Goal: Task Accomplishment & Management: Manage account settings

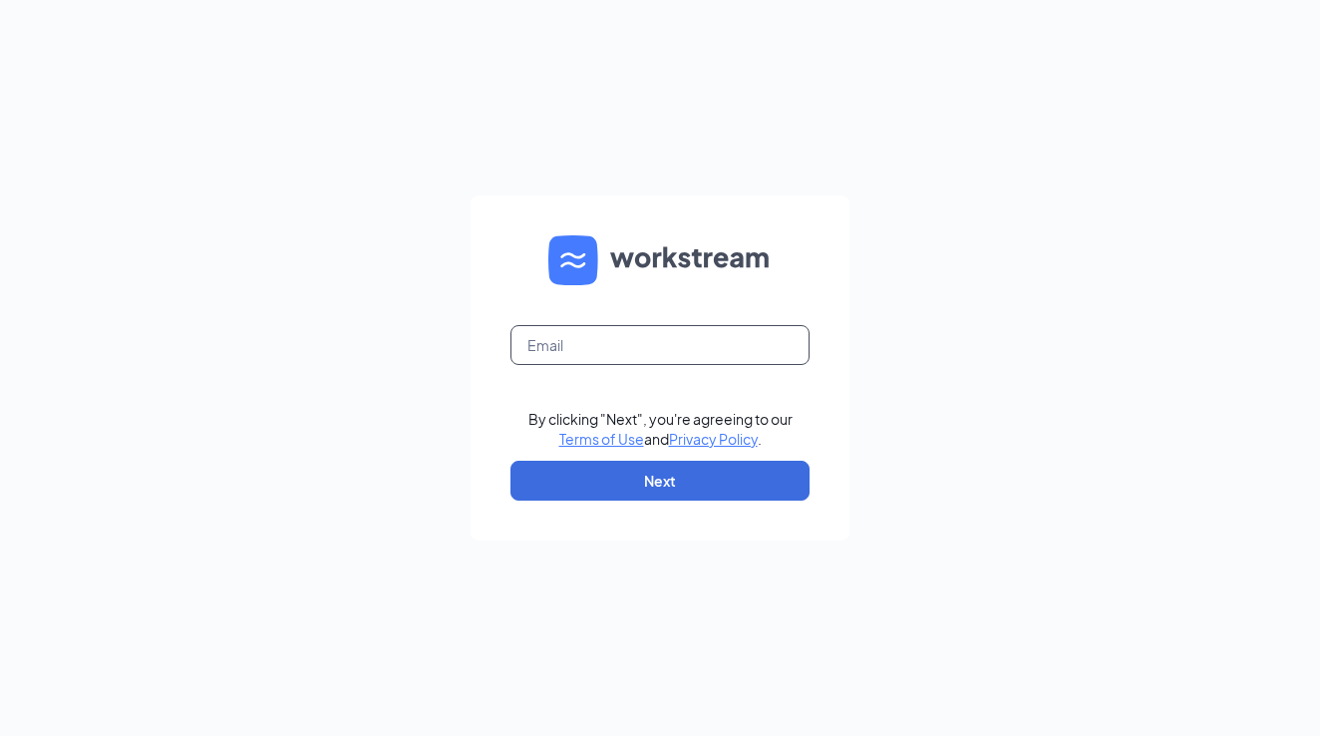
type input "[EMAIL_ADDRESS][DOMAIN_NAME]"
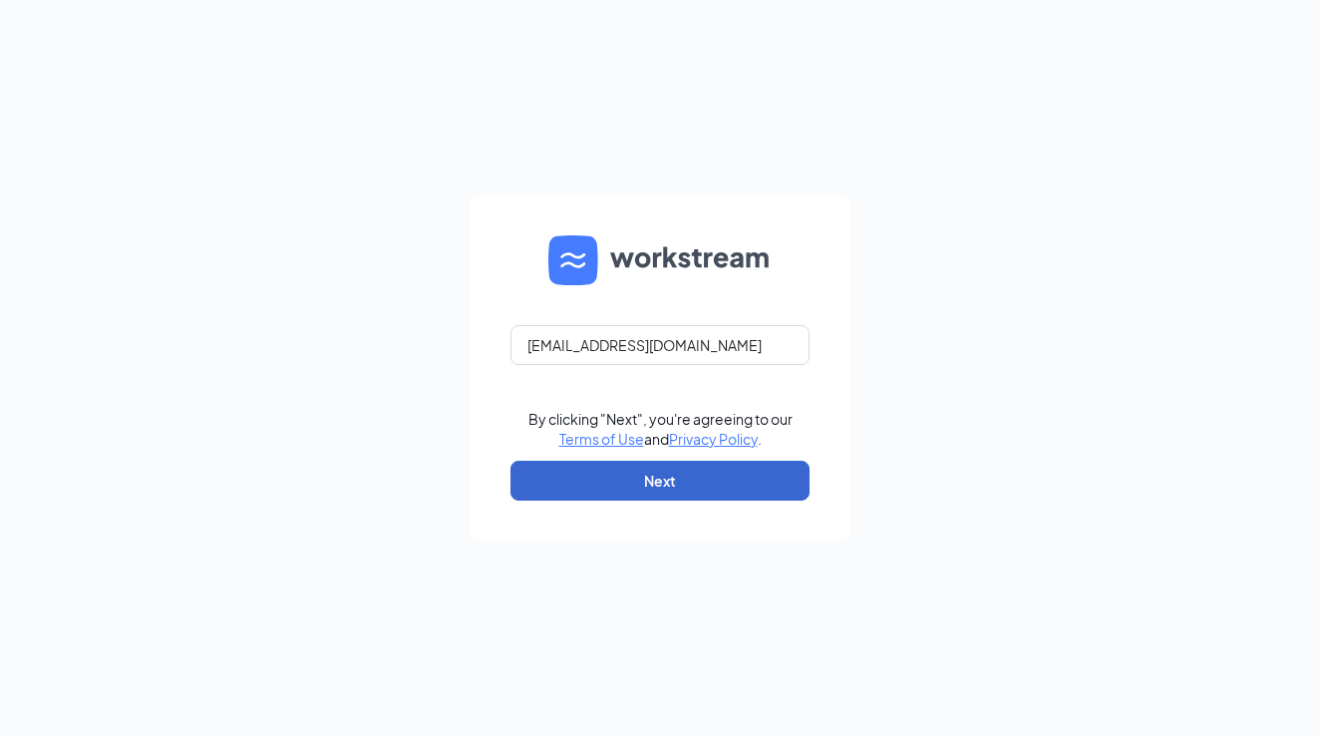
click at [654, 487] on button "Next" at bounding box center [660, 481] width 299 height 40
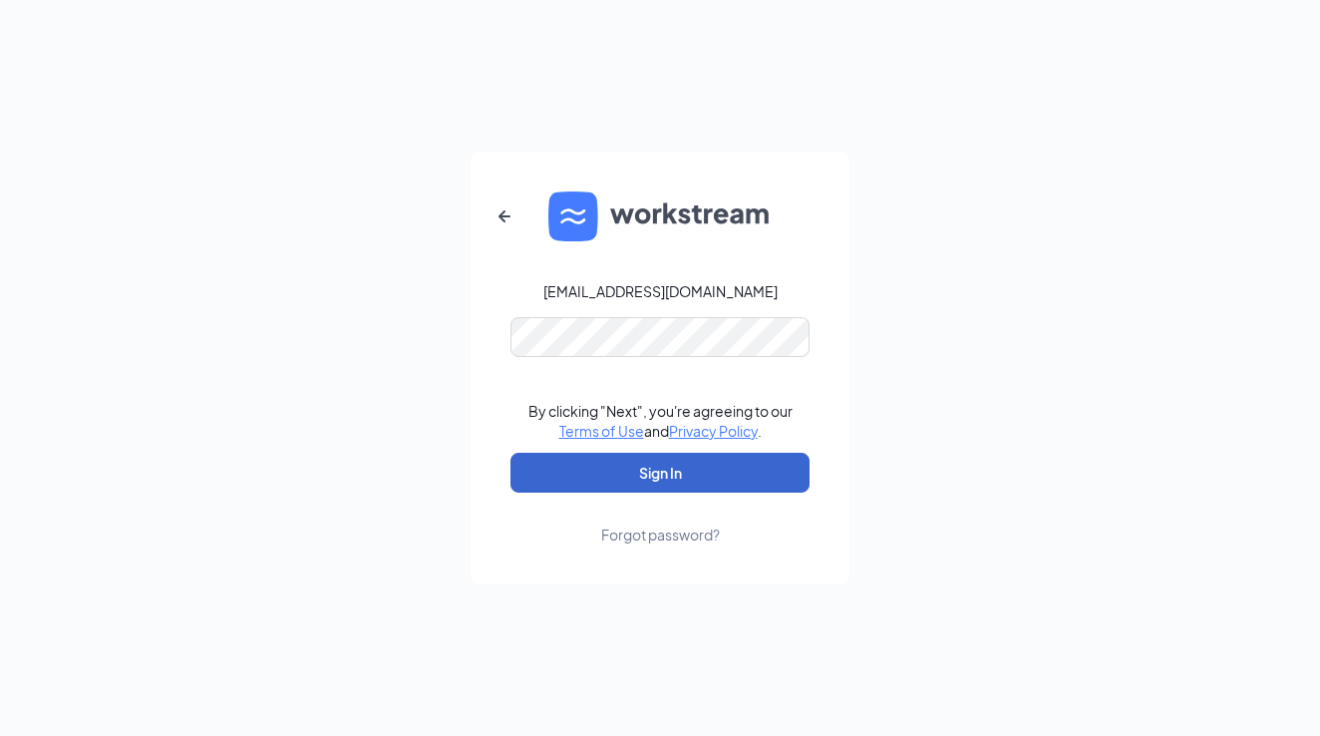
click at [660, 473] on button "Sign In" at bounding box center [660, 473] width 299 height 40
click at [655, 474] on button "Sign In" at bounding box center [660, 473] width 299 height 40
click at [492, 218] on button "button" at bounding box center [505, 216] width 48 height 48
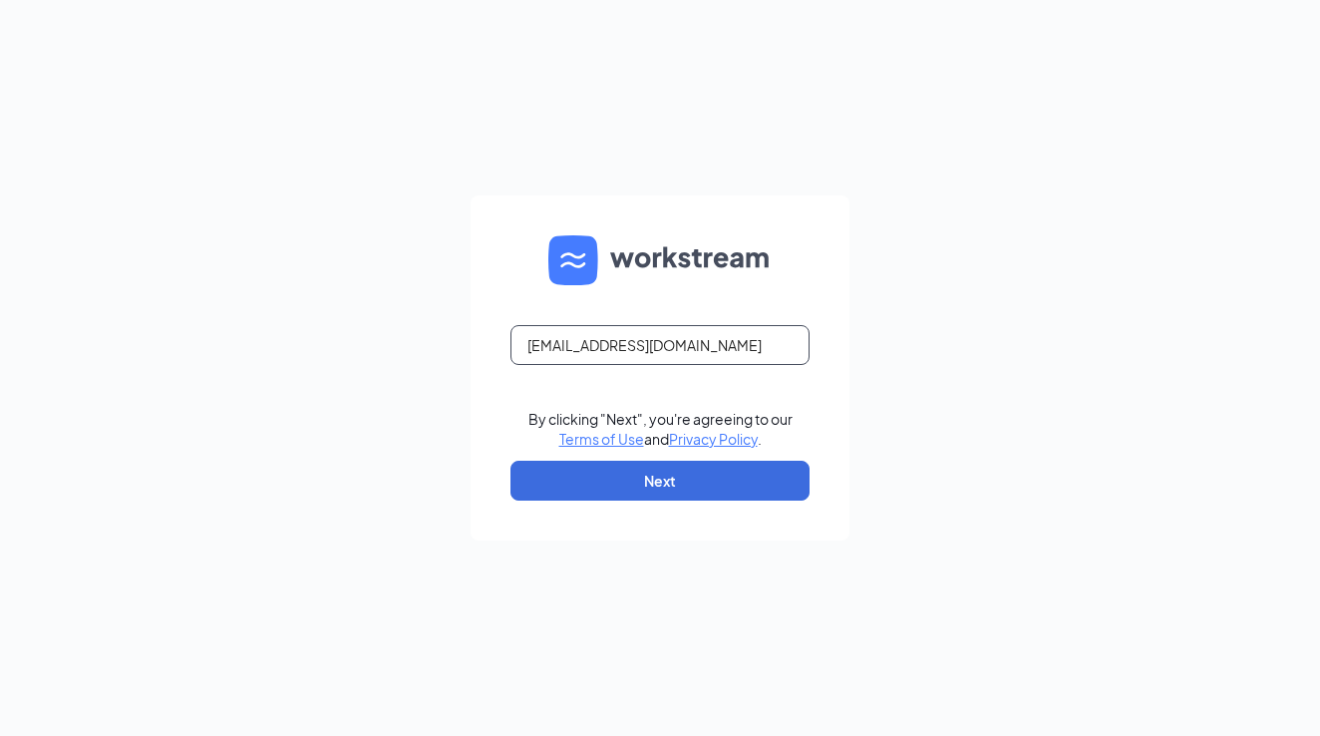
click at [592, 359] on input "marcel@cfamarysville.com" at bounding box center [660, 345] width 299 height 40
click at [612, 344] on input "marcel@cfamarysville.com" at bounding box center [660, 345] width 299 height 40
type input "marcel@cfamarysville.com"
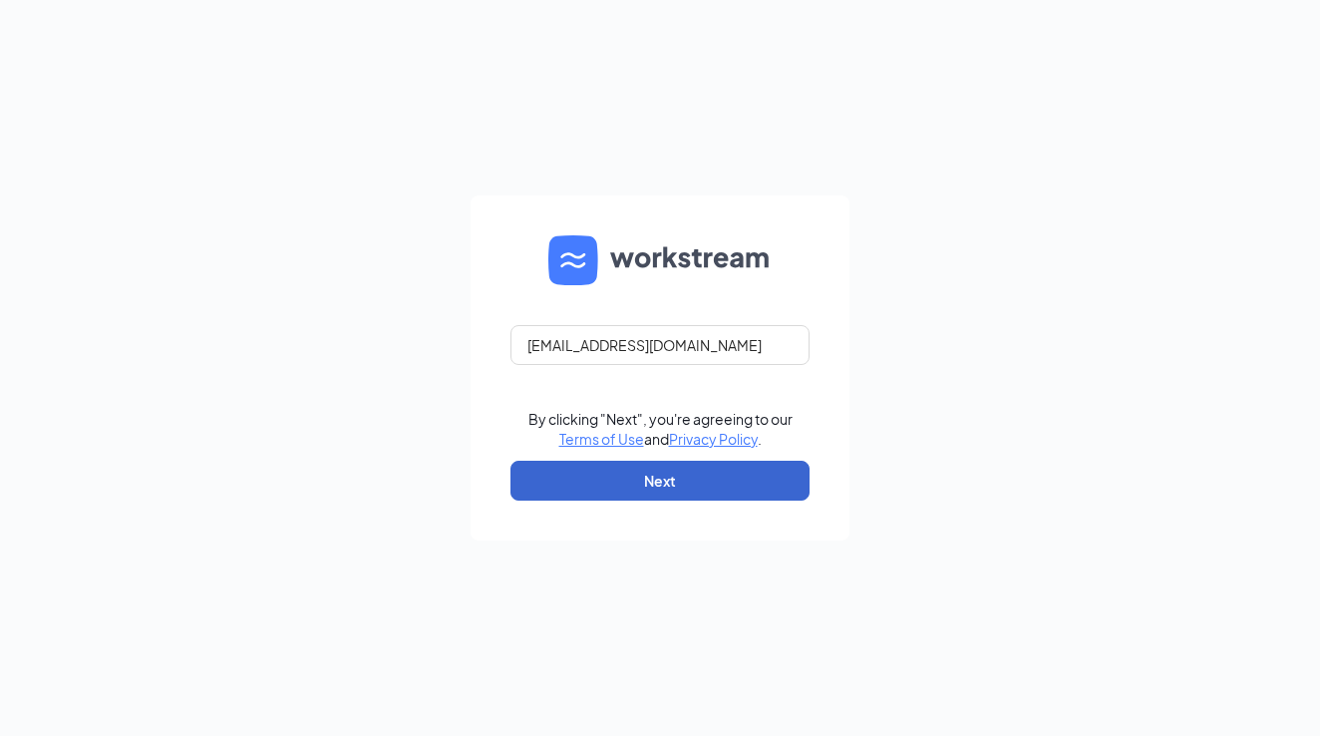
click at [595, 495] on button "Next" at bounding box center [660, 481] width 299 height 40
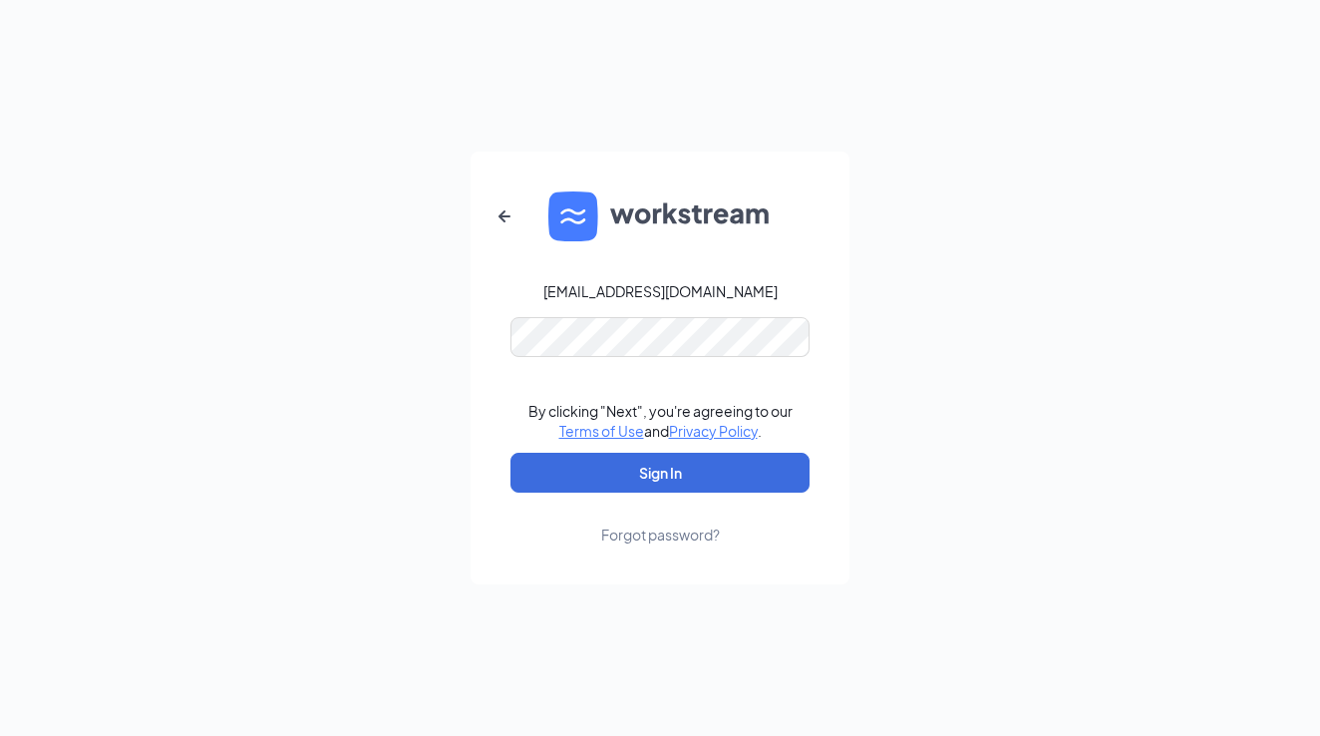
click at [500, 204] on icon "ArrowLeftNew" at bounding box center [505, 216] width 24 height 24
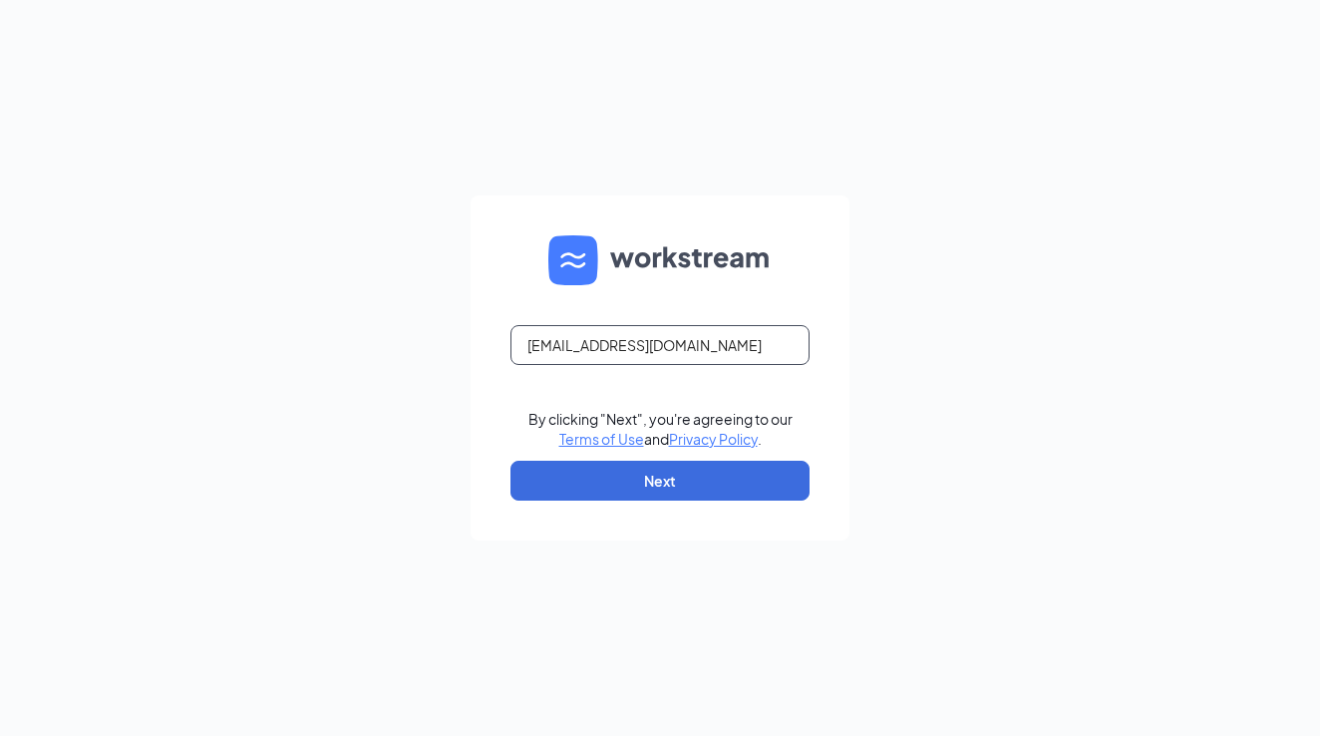
click at [613, 344] on input "marcel@cfamarysville.com" at bounding box center [660, 345] width 299 height 40
type input "marcel@marysvillecfa.com"
click at [798, 438] on form "marcel@marysvillecfa.com By clicking "Next", you're agreeing to our Terms of Us…" at bounding box center [660, 367] width 379 height 345
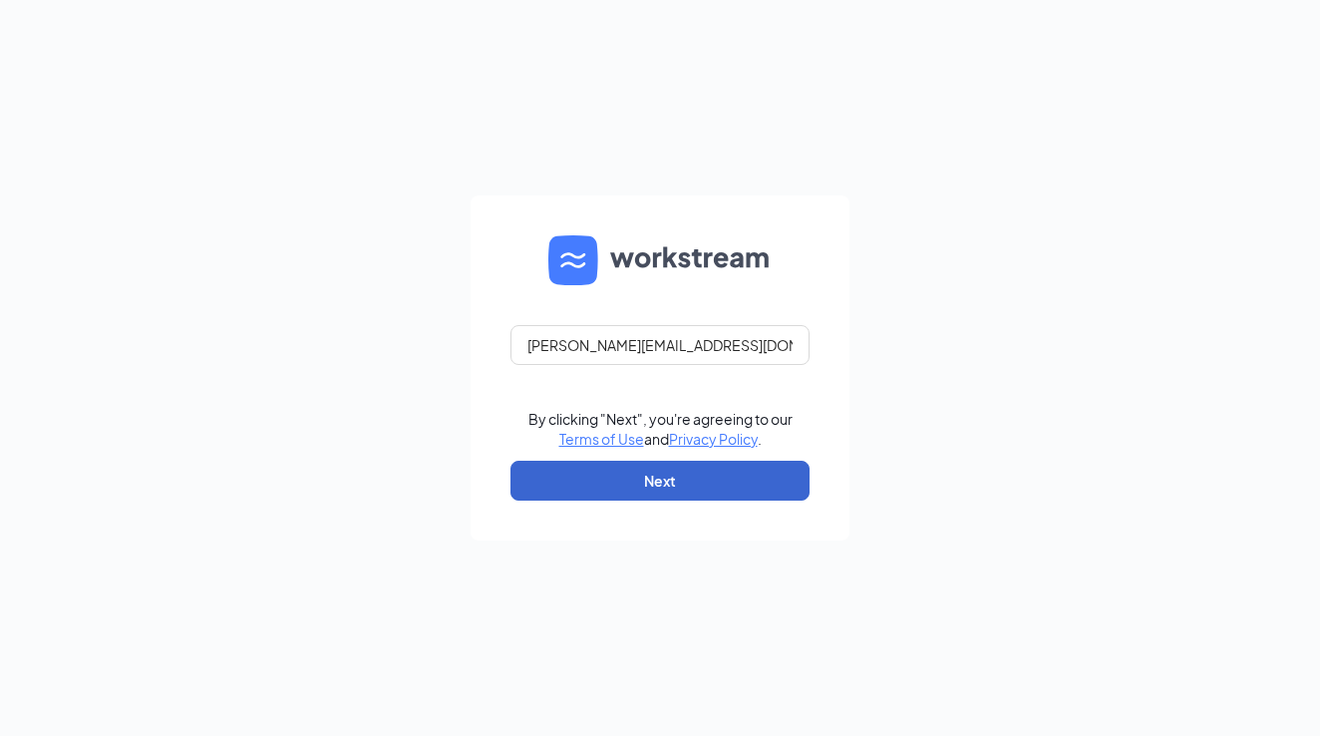
click at [734, 466] on button "Next" at bounding box center [660, 481] width 299 height 40
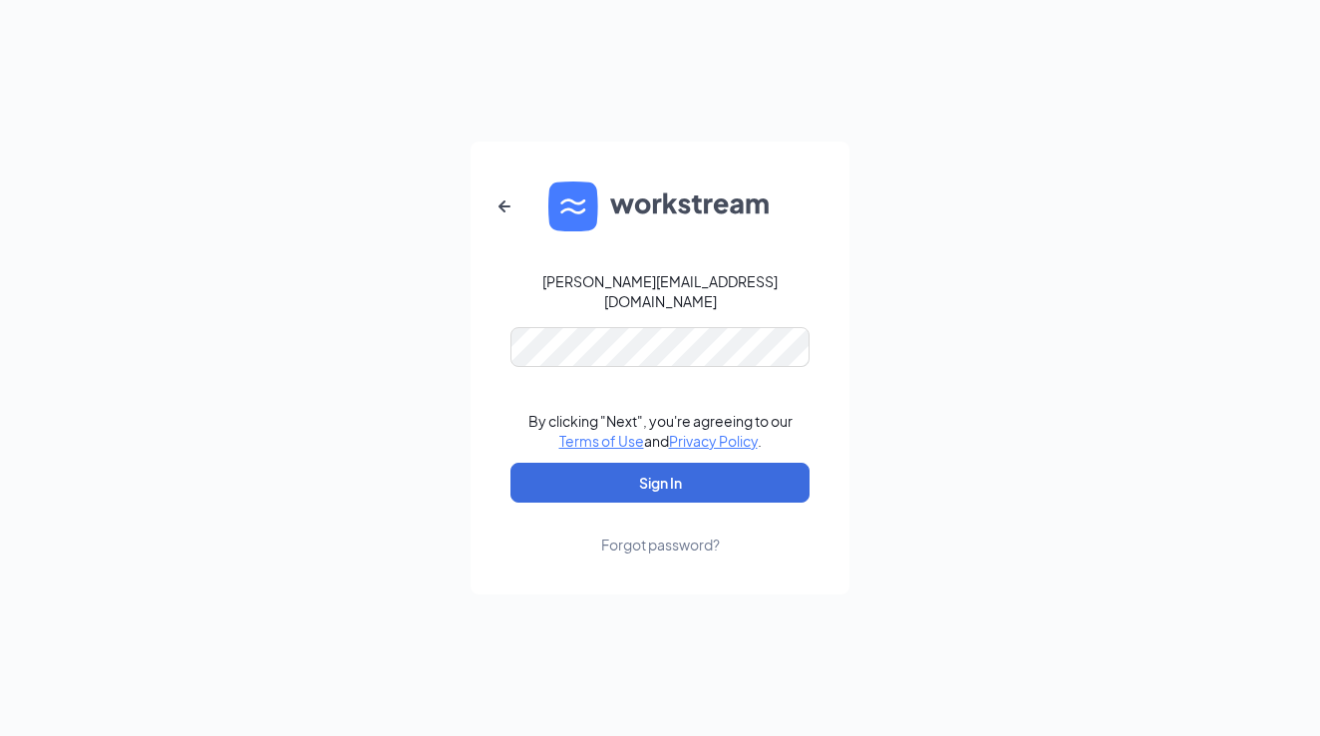
click at [714, 503] on link "Forgot password?" at bounding box center [660, 529] width 119 height 52
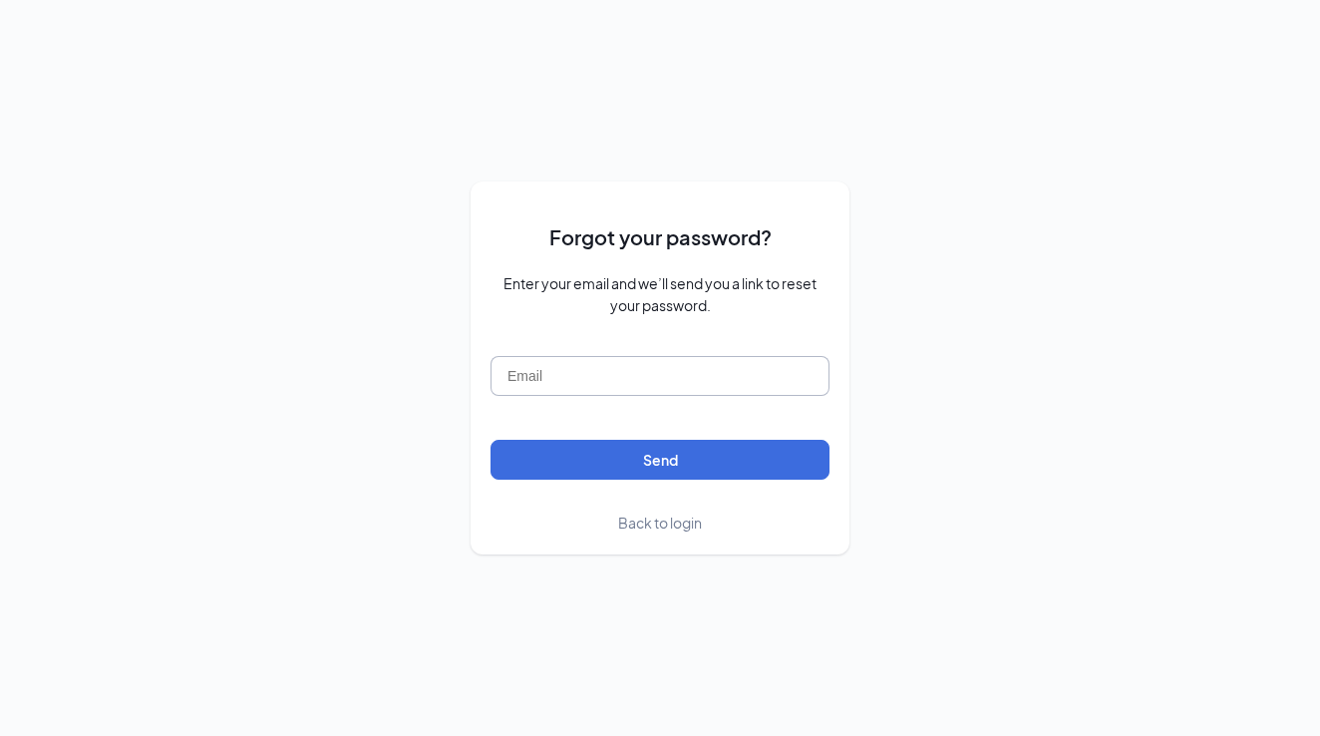
click at [674, 389] on input "text" at bounding box center [660, 376] width 339 height 40
click at [636, 579] on div "Forgot your password? Enter your email and we’ll send you a link to reset your …" at bounding box center [660, 368] width 1320 height 736
click at [636, 526] on span "Back to login" at bounding box center [660, 523] width 84 height 18
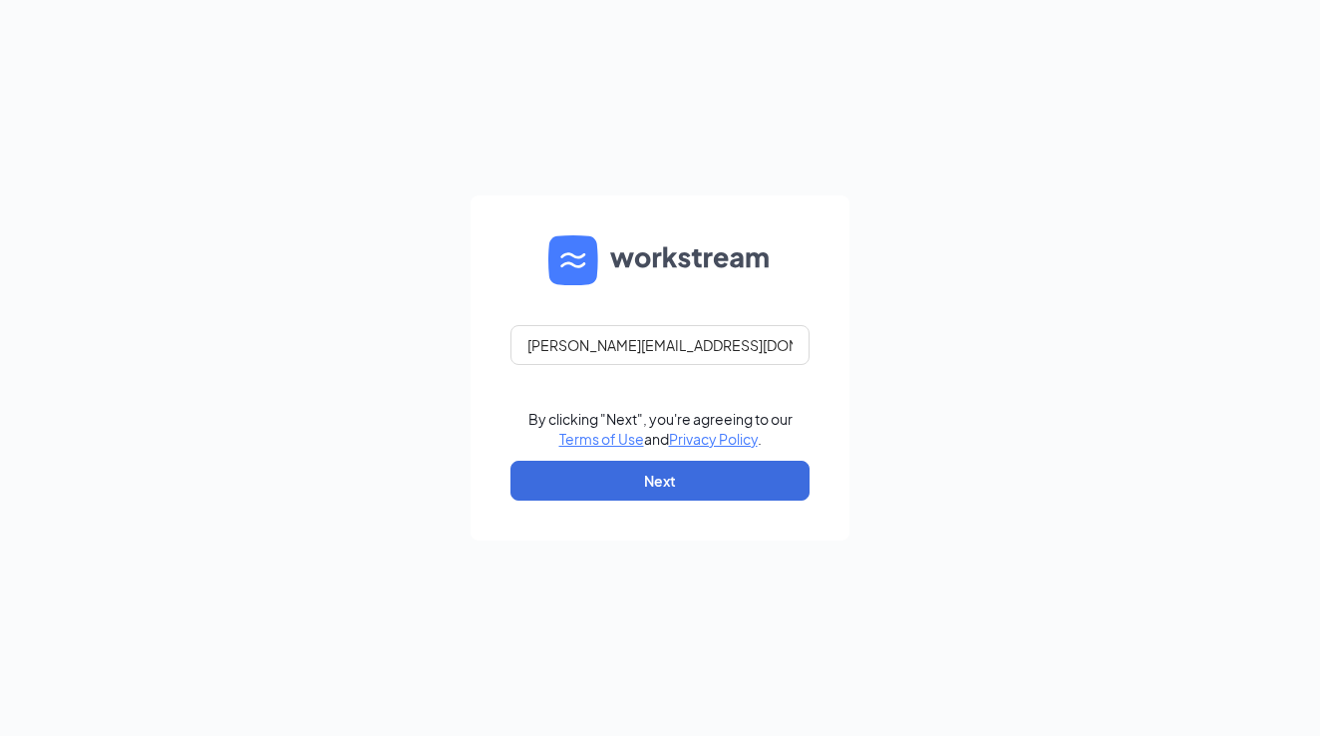
type input "marcel@marysvillecfa.com"
click at [939, 443] on div "marcel@marysvillecfa.com By clicking "Next", you're agreeing to our Terms of Us…" at bounding box center [660, 368] width 1320 height 736
click at [730, 484] on button "Next" at bounding box center [660, 481] width 299 height 40
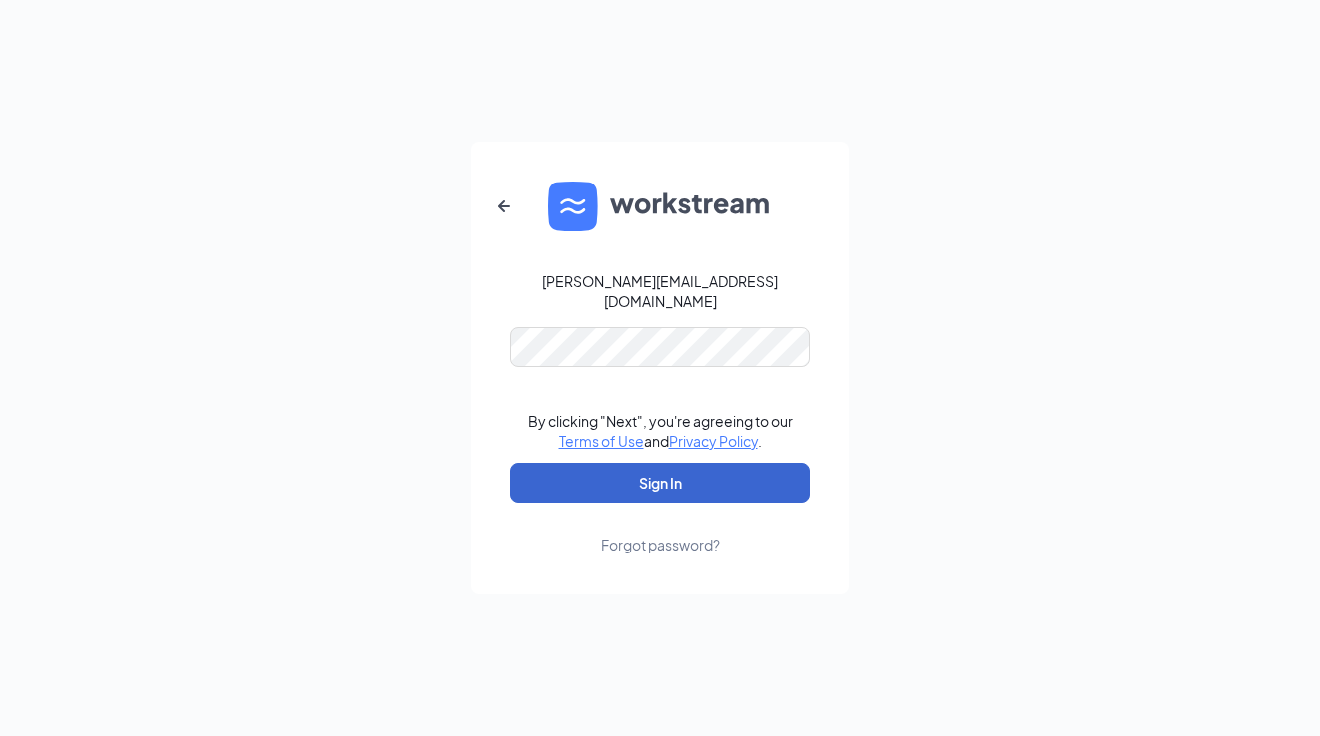
click at [690, 469] on button "Sign In" at bounding box center [660, 483] width 299 height 40
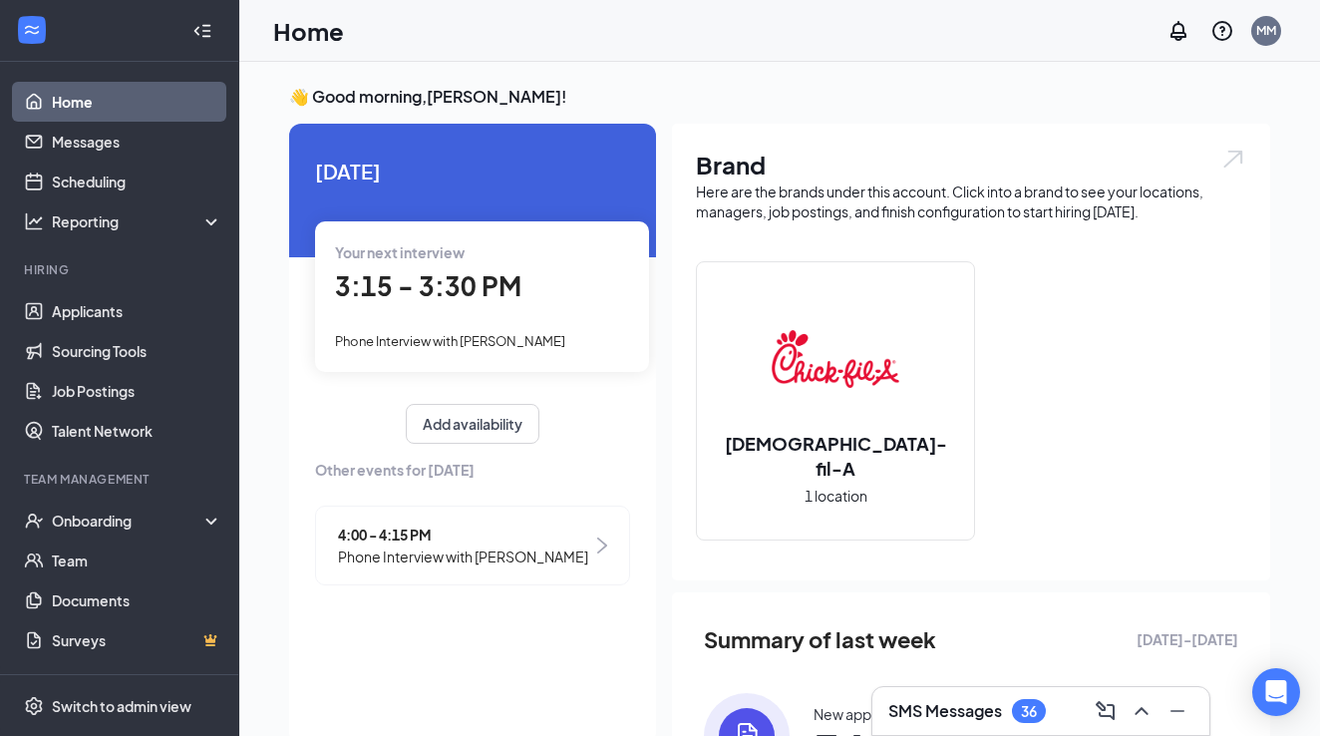
click at [1050, 723] on div "SMS Messages 36" at bounding box center [1040, 711] width 305 height 32
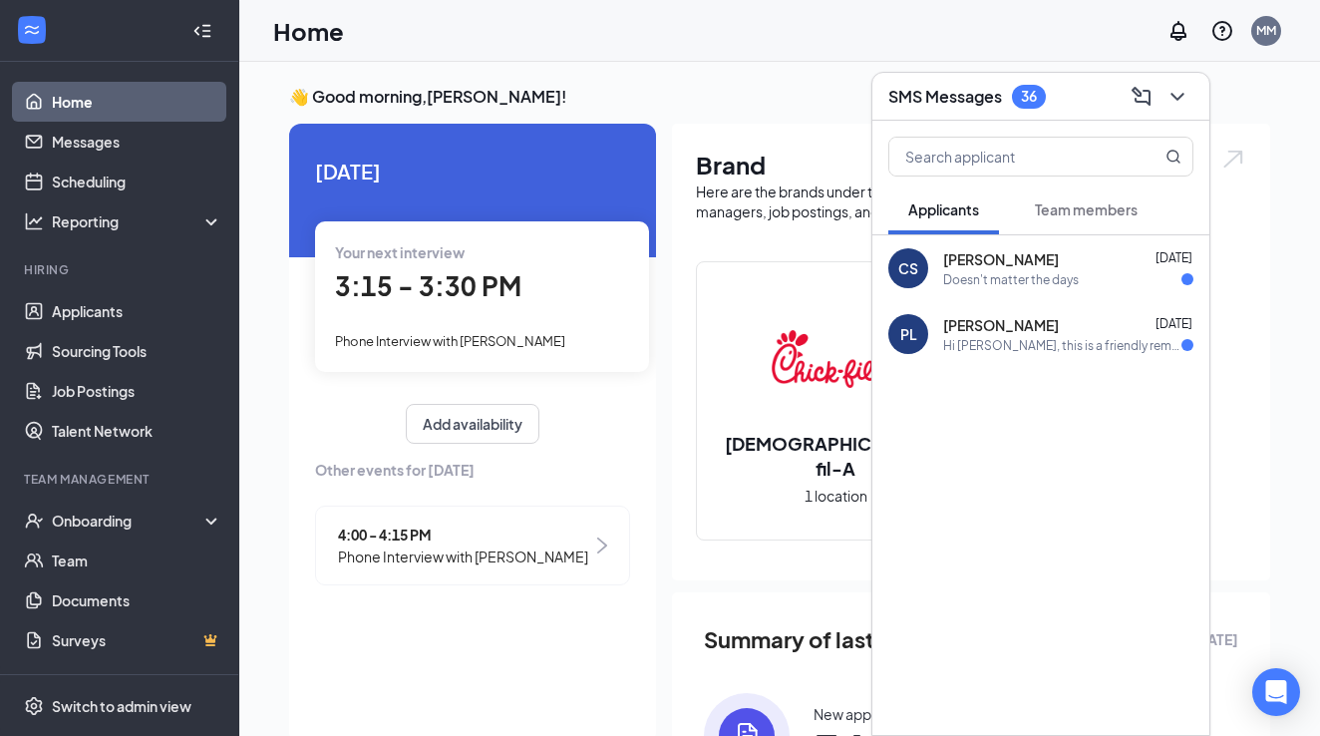
click at [1053, 222] on button "Team members" at bounding box center [1086, 209] width 143 height 50
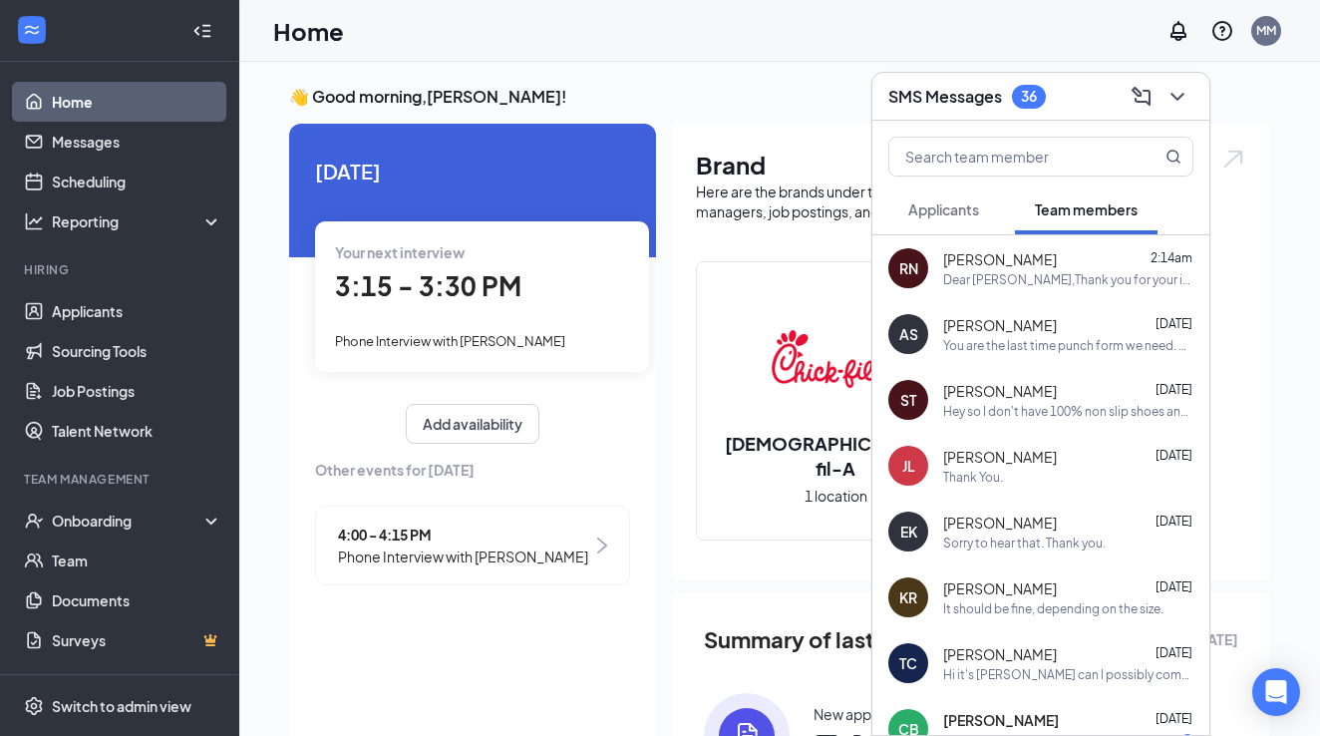
click at [1030, 454] on div "Josiah Lyons Oct 13" at bounding box center [1068, 457] width 250 height 20
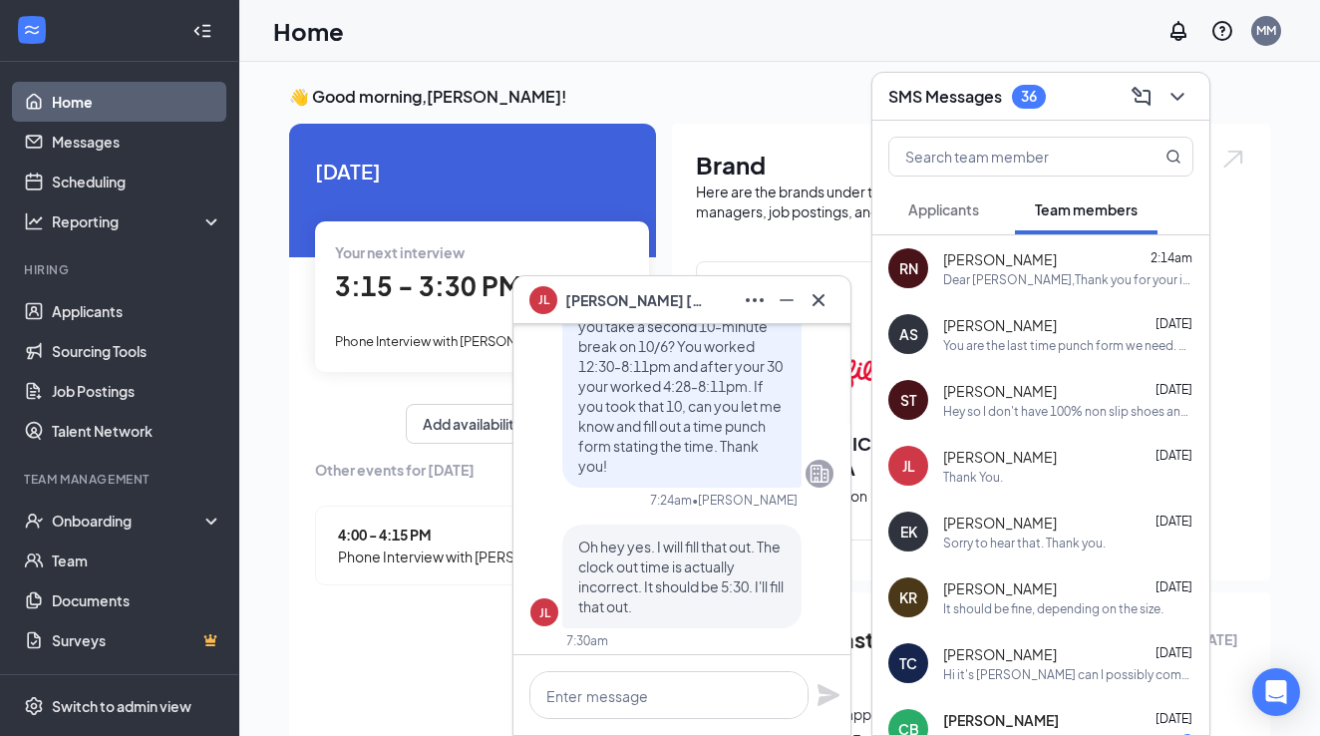
scroll to position [-518, 0]
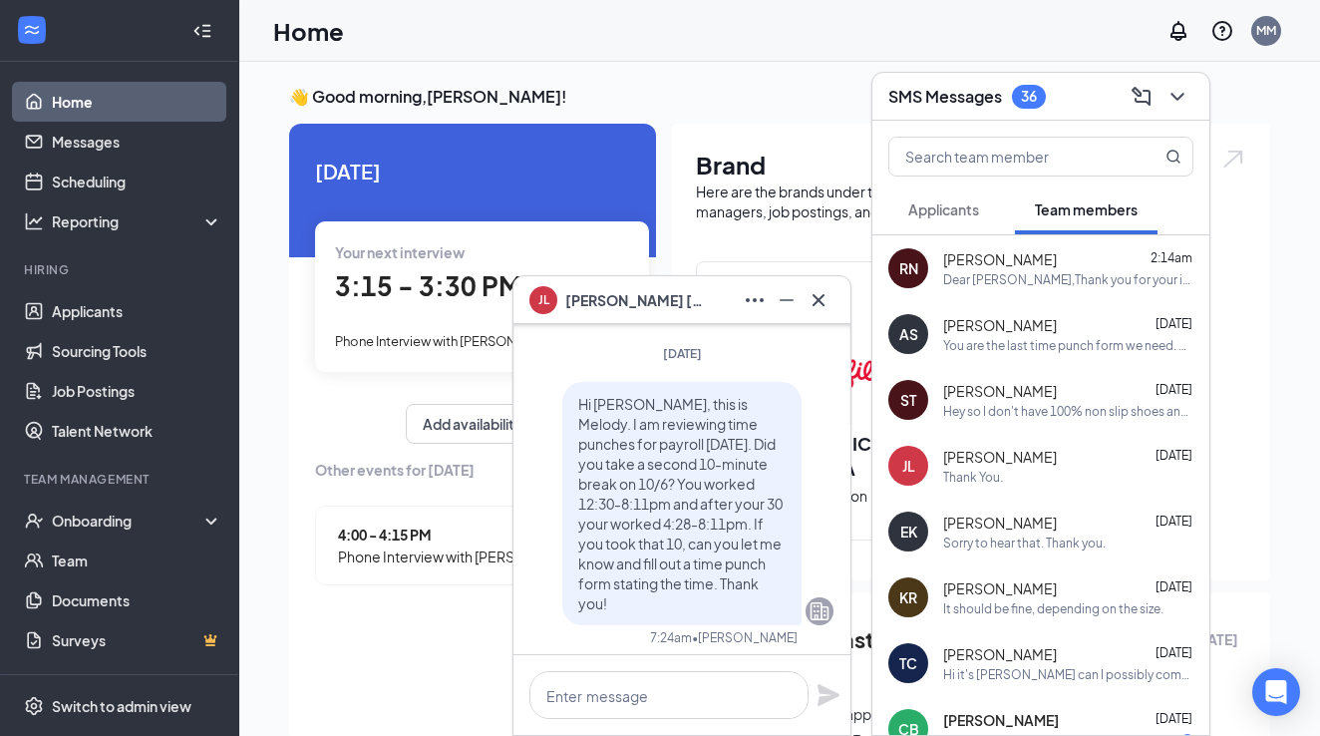
click at [1028, 266] on span "Rommel Nateras" at bounding box center [1000, 259] width 114 height 20
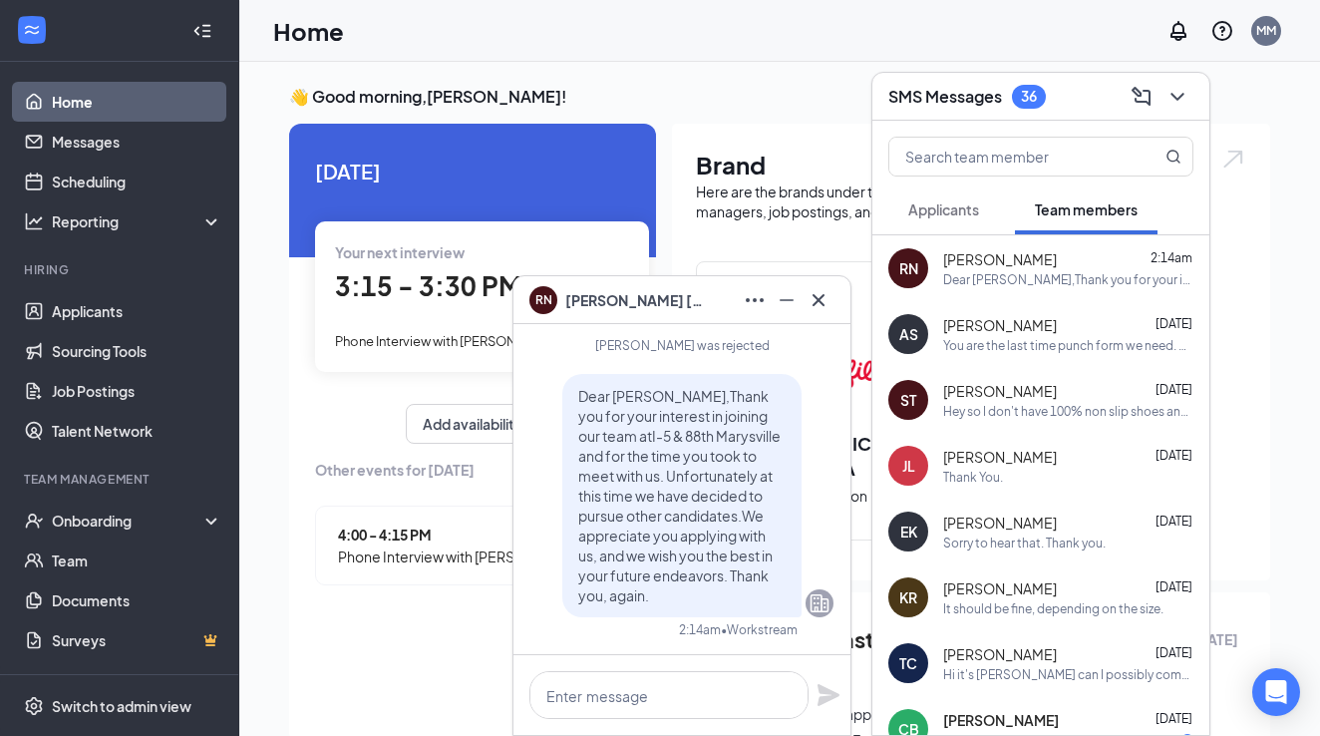
click at [1026, 324] on span "Andrew Statton" at bounding box center [1000, 325] width 114 height 20
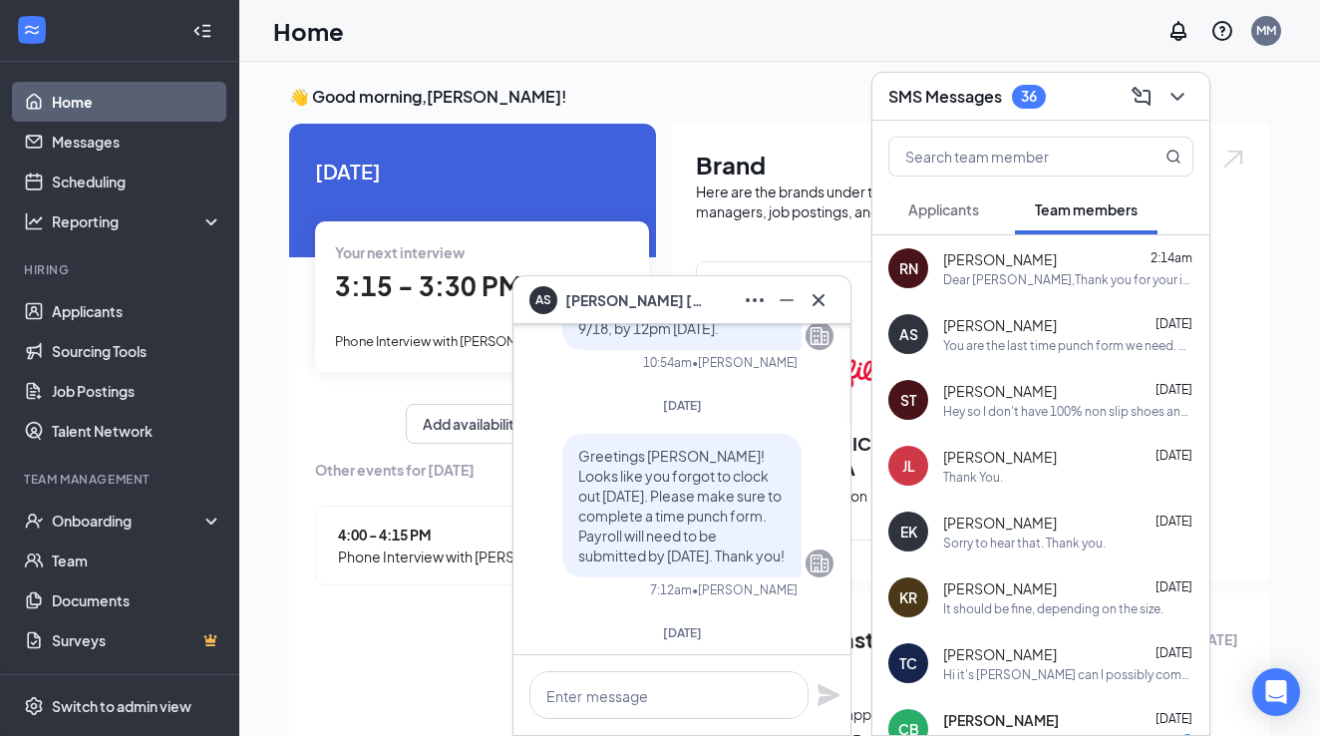
scroll to position [-124, 0]
drag, startPoint x: 573, startPoint y: 410, endPoint x: 646, endPoint y: 415, distance: 73.0
click at [646, 430] on div "Greetings Andrew! Looks like you forgot to clock out yesterday. Please make sur…" at bounding box center [681, 502] width 239 height 144
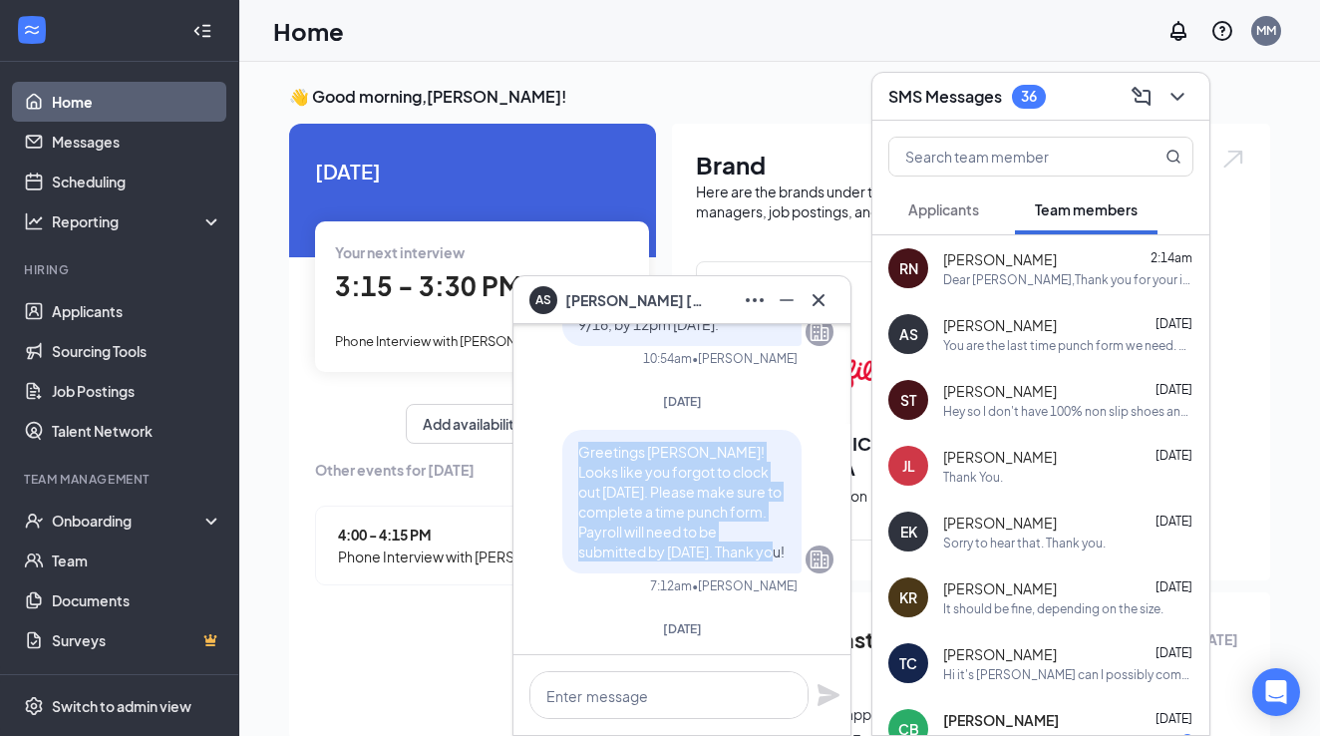
drag, startPoint x: 745, startPoint y: 540, endPoint x: 562, endPoint y: 416, distance: 221.0
click at [562, 430] on div "Greetings Andrew! Looks like you forgot to clock out yesterday. Please make sur…" at bounding box center [681, 502] width 239 height 144
copy span "Greetings Andrew! Looks like you forgot to clock out yesterday. Please make sur…"
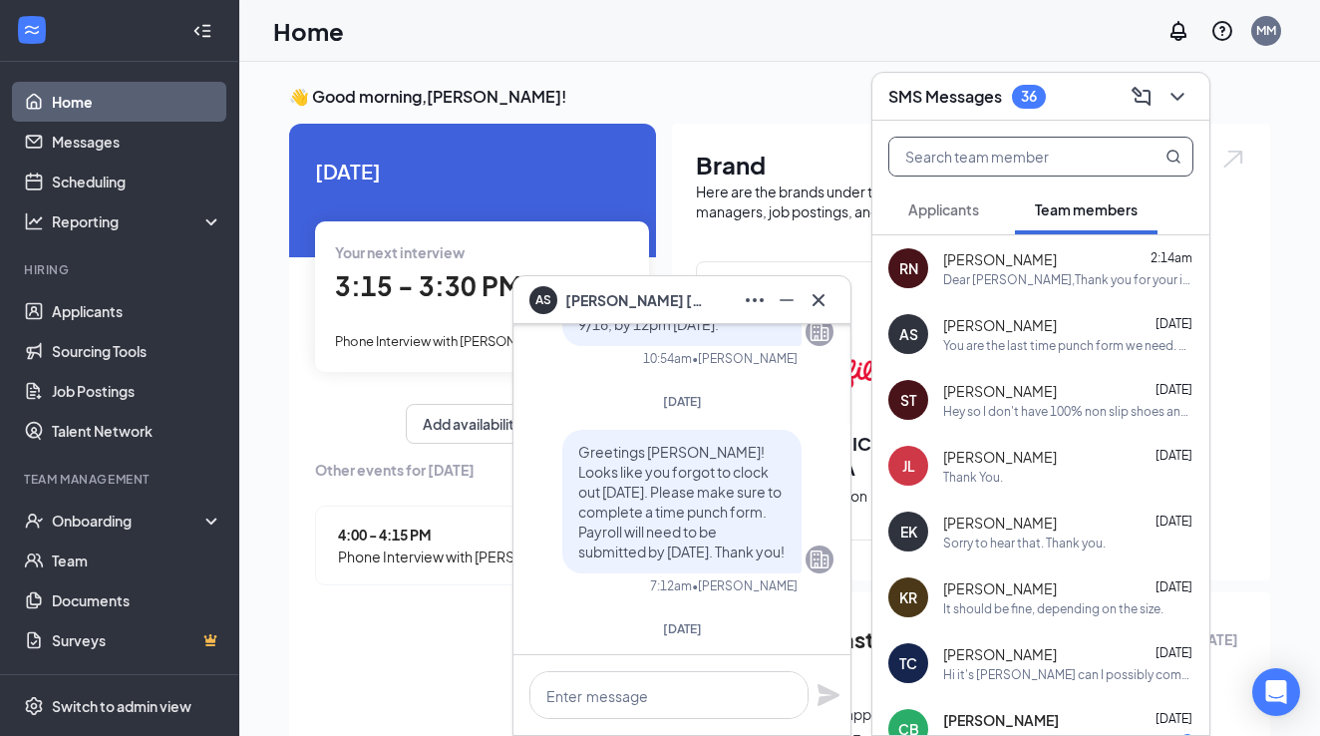
click at [1117, 163] on input "text" at bounding box center [1007, 157] width 236 height 38
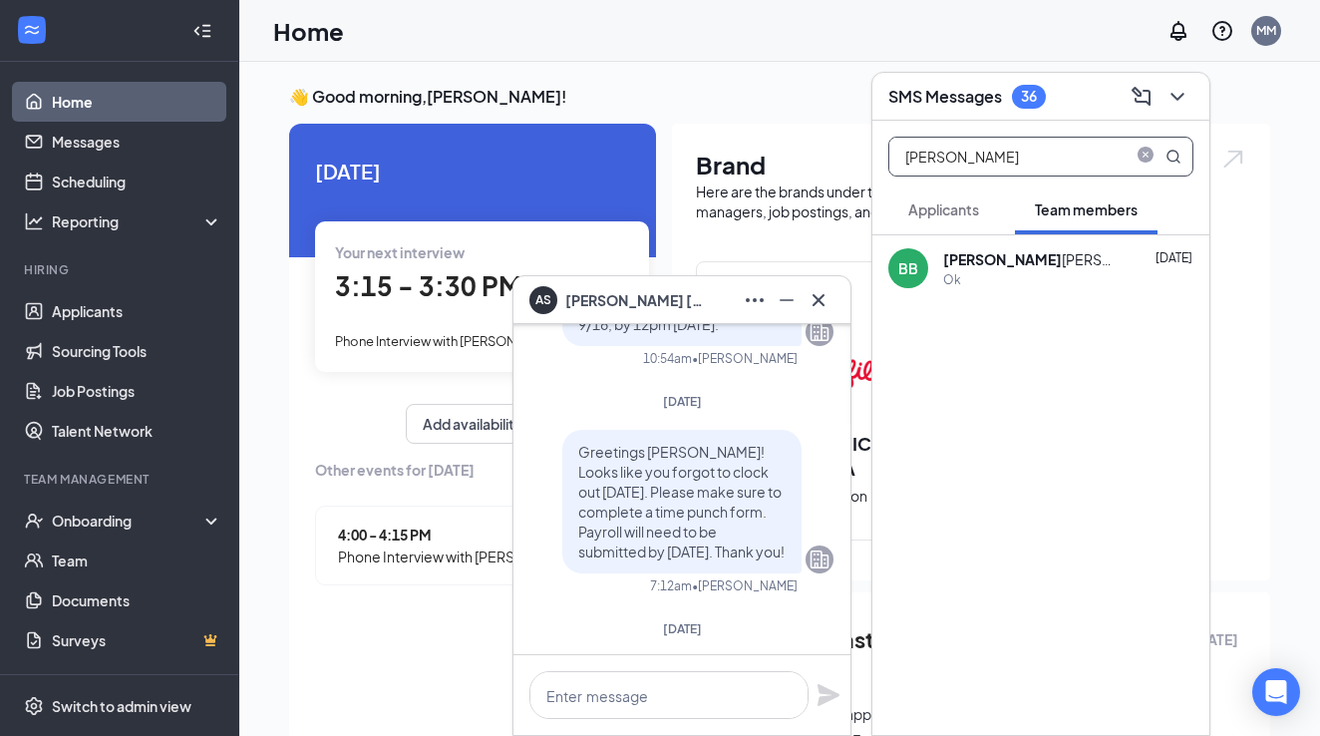
type input "brock"
click at [1082, 271] on div "Ok" at bounding box center [1068, 279] width 250 height 17
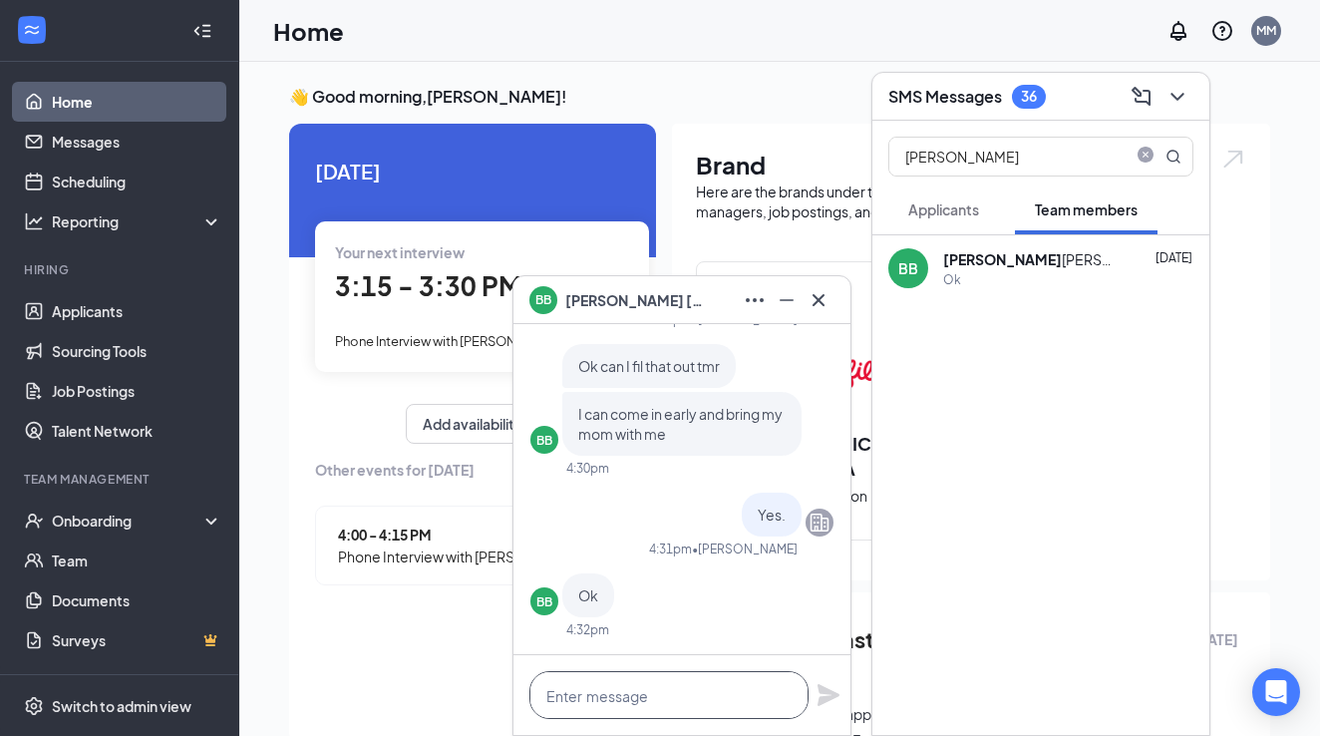
click at [678, 698] on textarea at bounding box center [668, 695] width 279 height 48
paste textarea "Greetings Andrew! Looks like you forgot to clock out yesterday. Please make sur…"
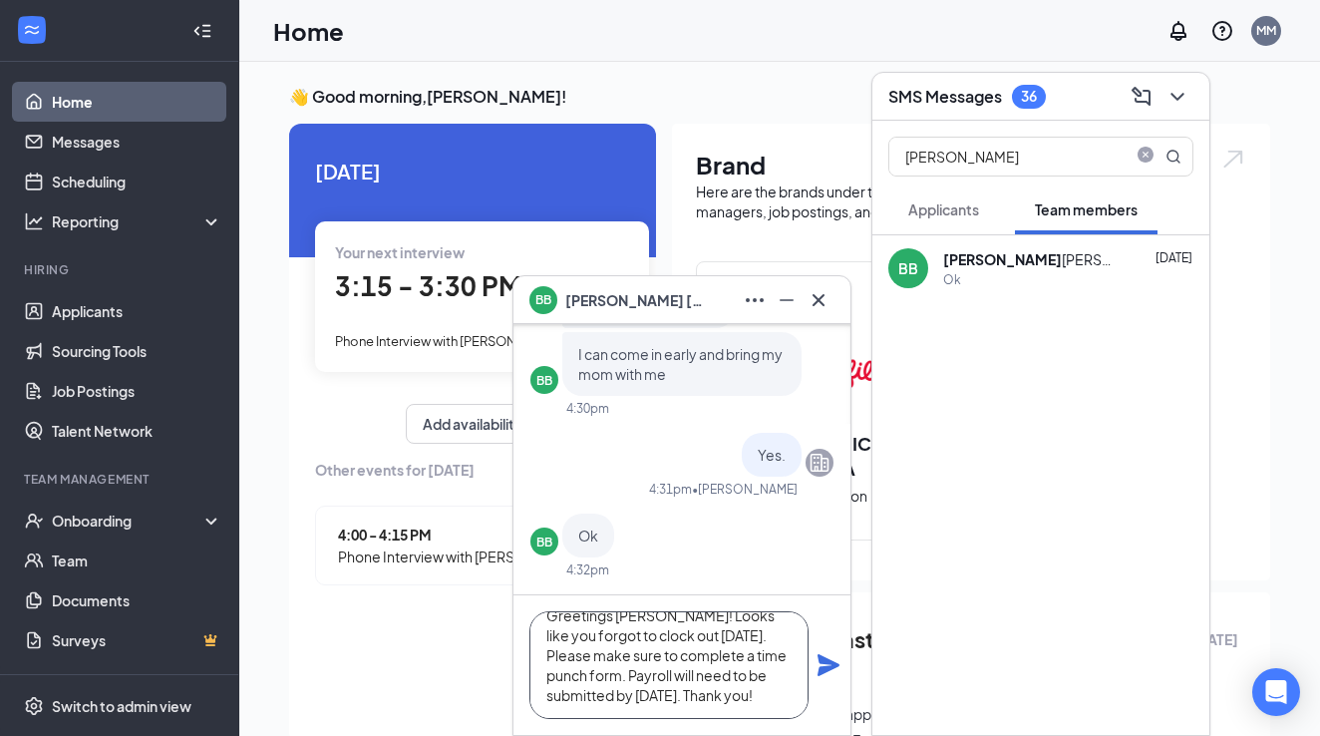
scroll to position [20, 0]
click at [655, 618] on textarea "Greetings Andrew! Looks like you forgot to clock out yesterday. Please make sur…" at bounding box center [668, 665] width 279 height 108
click at [737, 660] on textarea "Greetings Brock! Looks like you forgot to clock out yesterday. Please make sure…" at bounding box center [668, 665] width 279 height 108
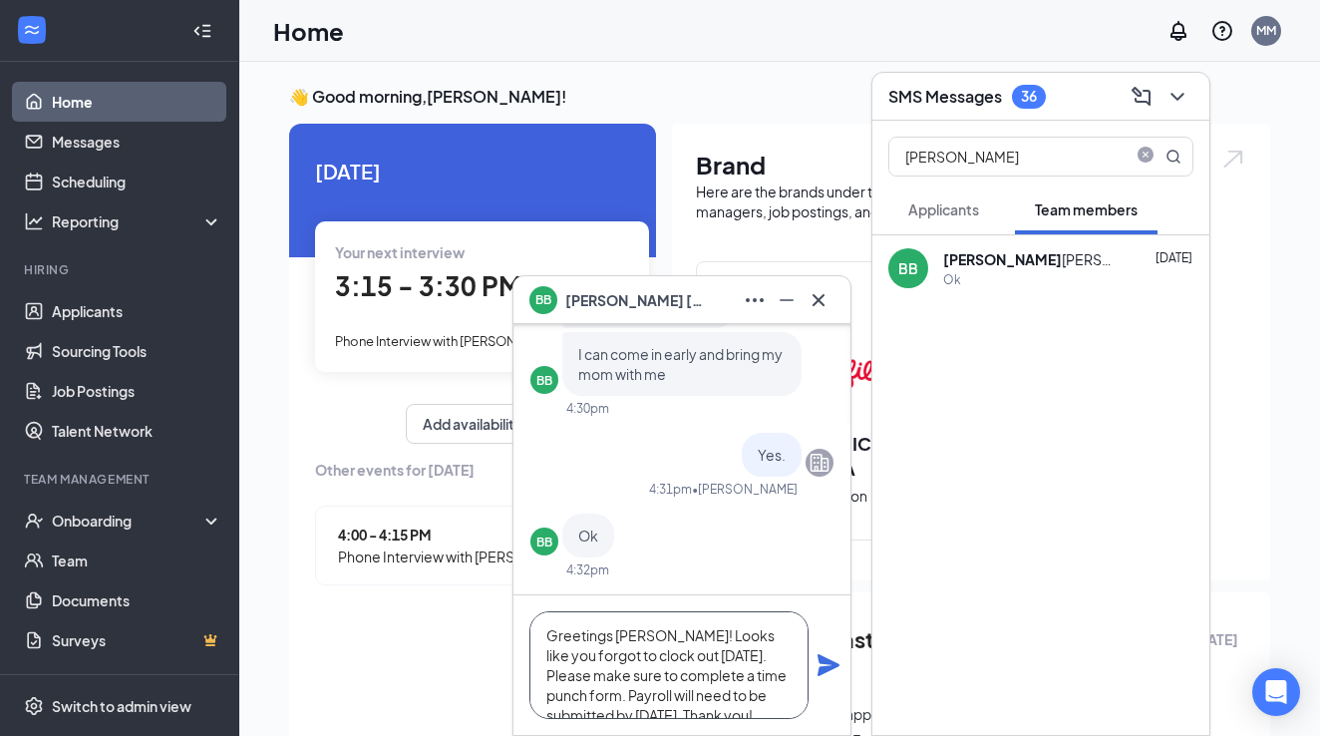
click at [716, 676] on textarea "Greetings Brock! Looks like you forgot to clock out yesterday 10/14. Please mak…" at bounding box center [668, 665] width 279 height 108
drag, startPoint x: 632, startPoint y: 671, endPoint x: 700, endPoint y: 694, distance: 71.6
click at [700, 694] on textarea "Greetings Brock! Looks like you forgot to clock out yesterday 10/14. Please mak…" at bounding box center [668, 665] width 279 height 108
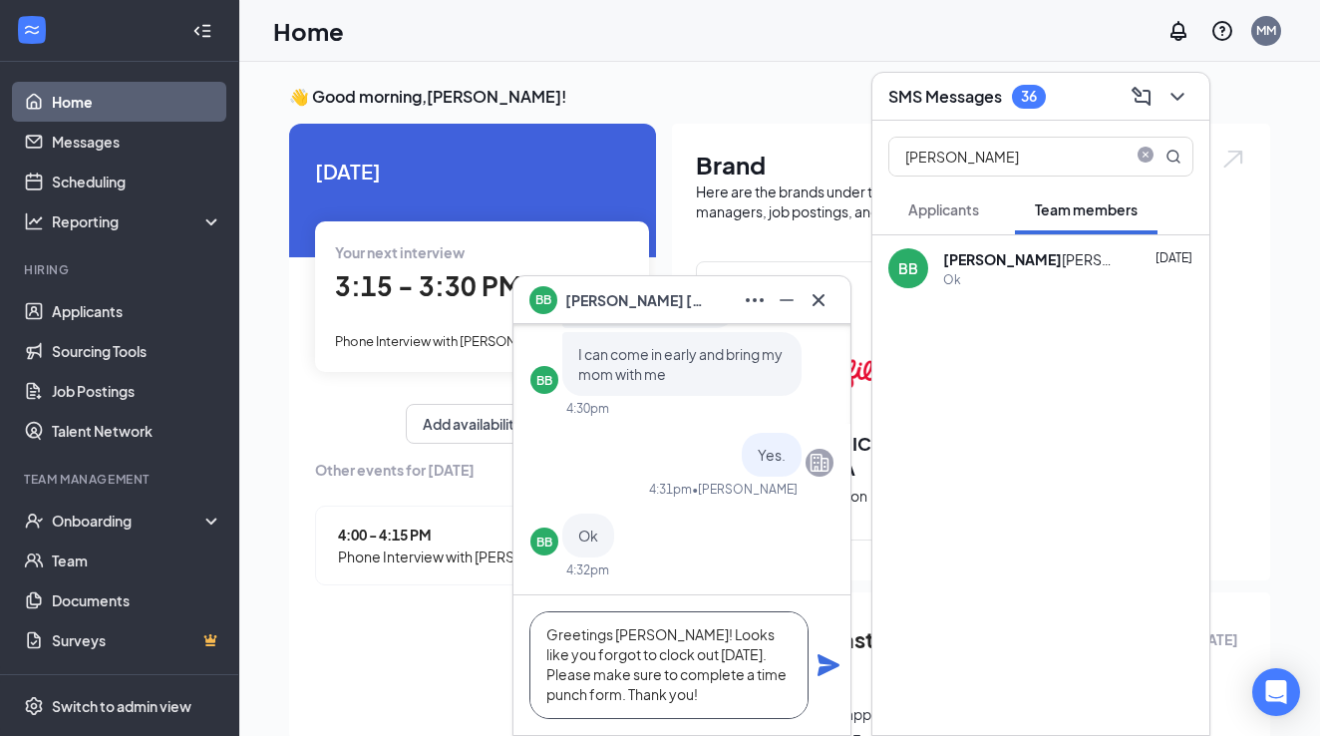
click at [773, 704] on textarea "Greetings Brock! Looks like you forgot to clock out yesterday 10/14. Please mak…" at bounding box center [668, 665] width 279 height 108
type textarea "Greetings Brock! Looks like you forgot to clock out yesterday 10/14. Please mak…"
click at [827, 663] on icon "Plane" at bounding box center [829, 665] width 22 height 22
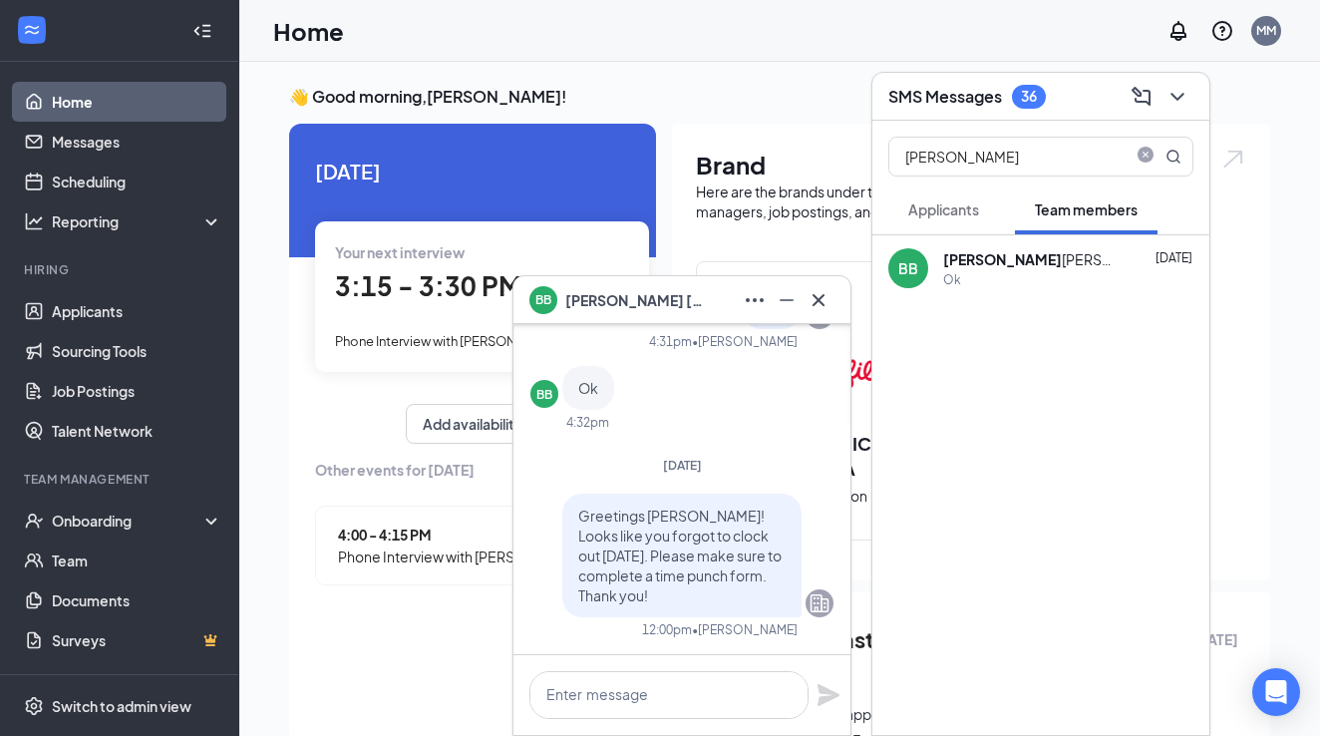
scroll to position [0, 0]
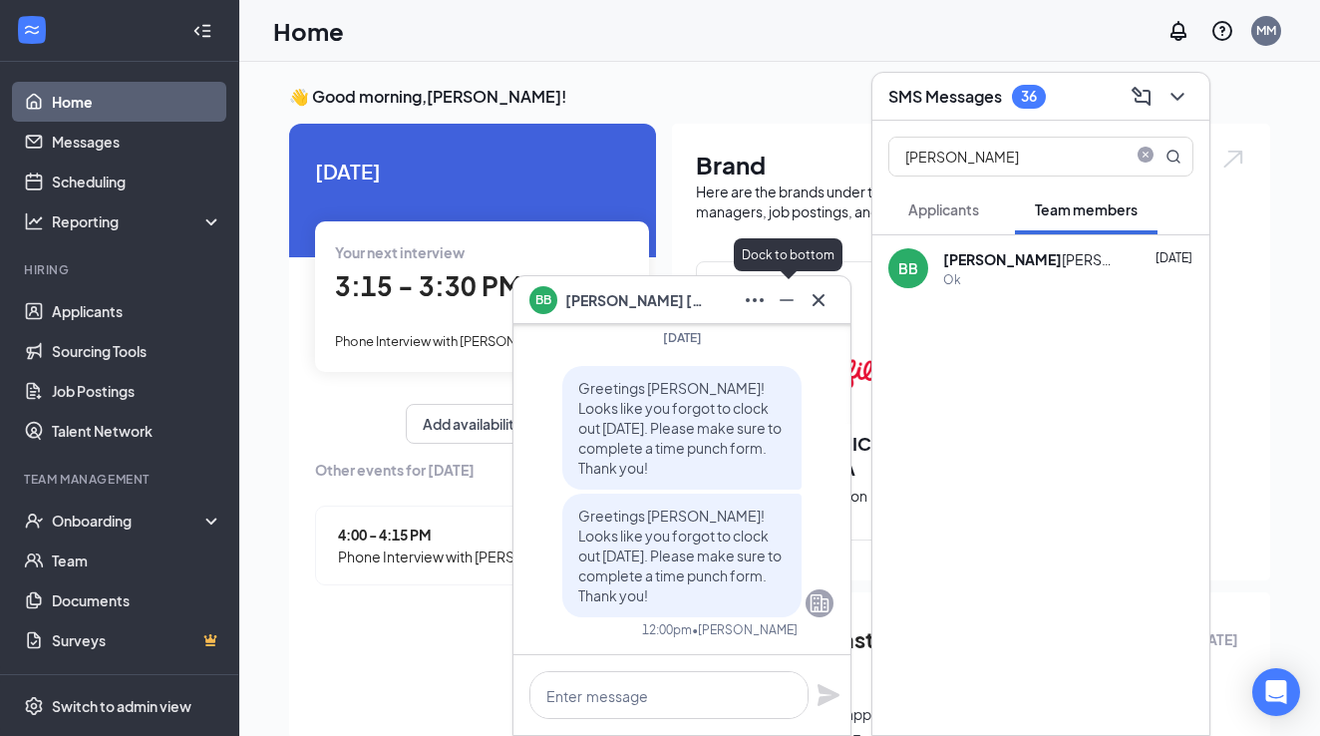
click at [787, 307] on icon "Minimize" at bounding box center [787, 300] width 24 height 24
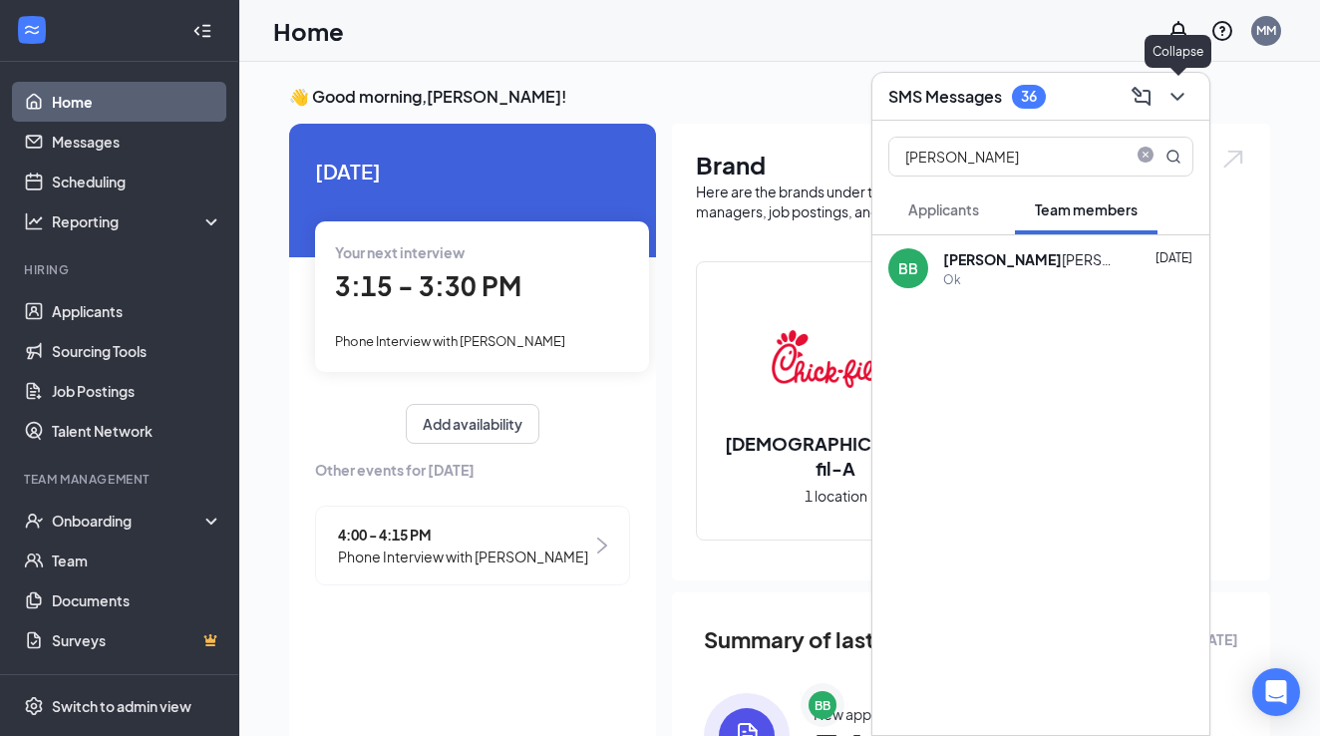
click at [1184, 100] on icon "ChevronDown" at bounding box center [1178, 97] width 24 height 24
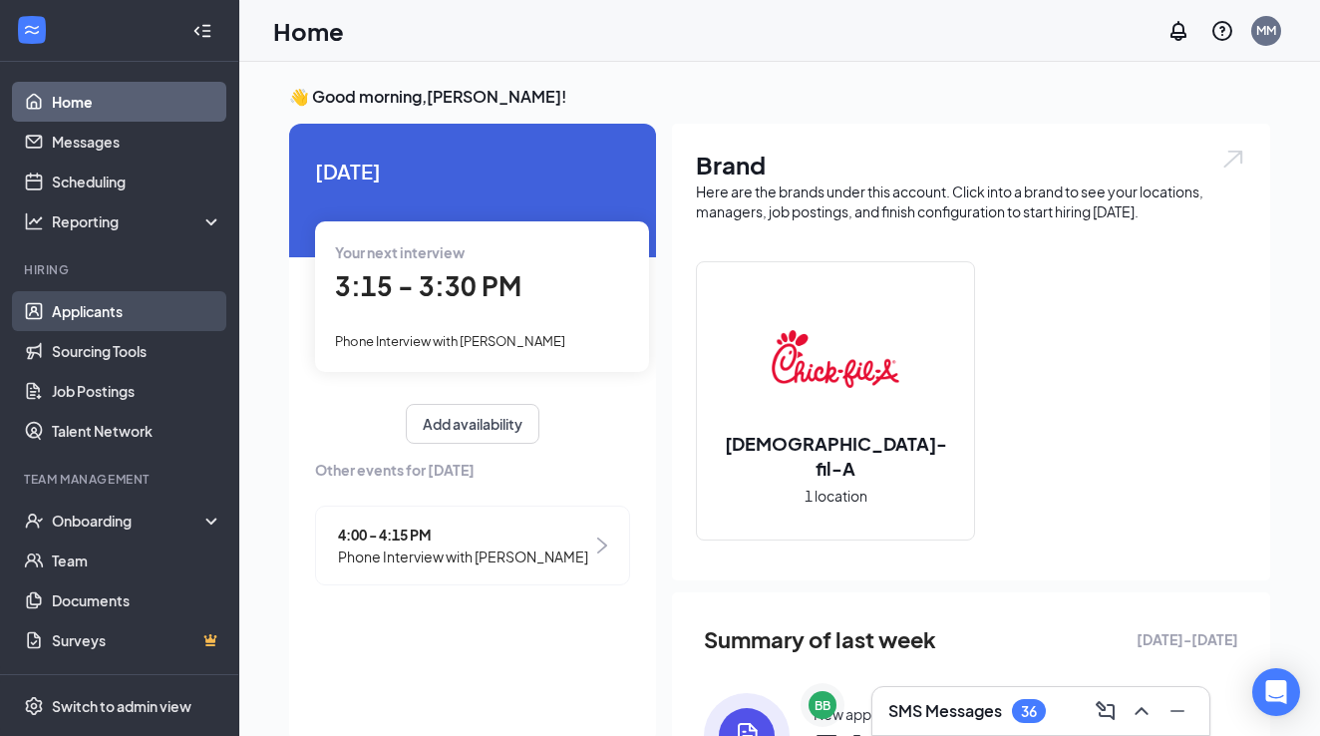
click at [113, 299] on link "Applicants" at bounding box center [137, 311] width 171 height 40
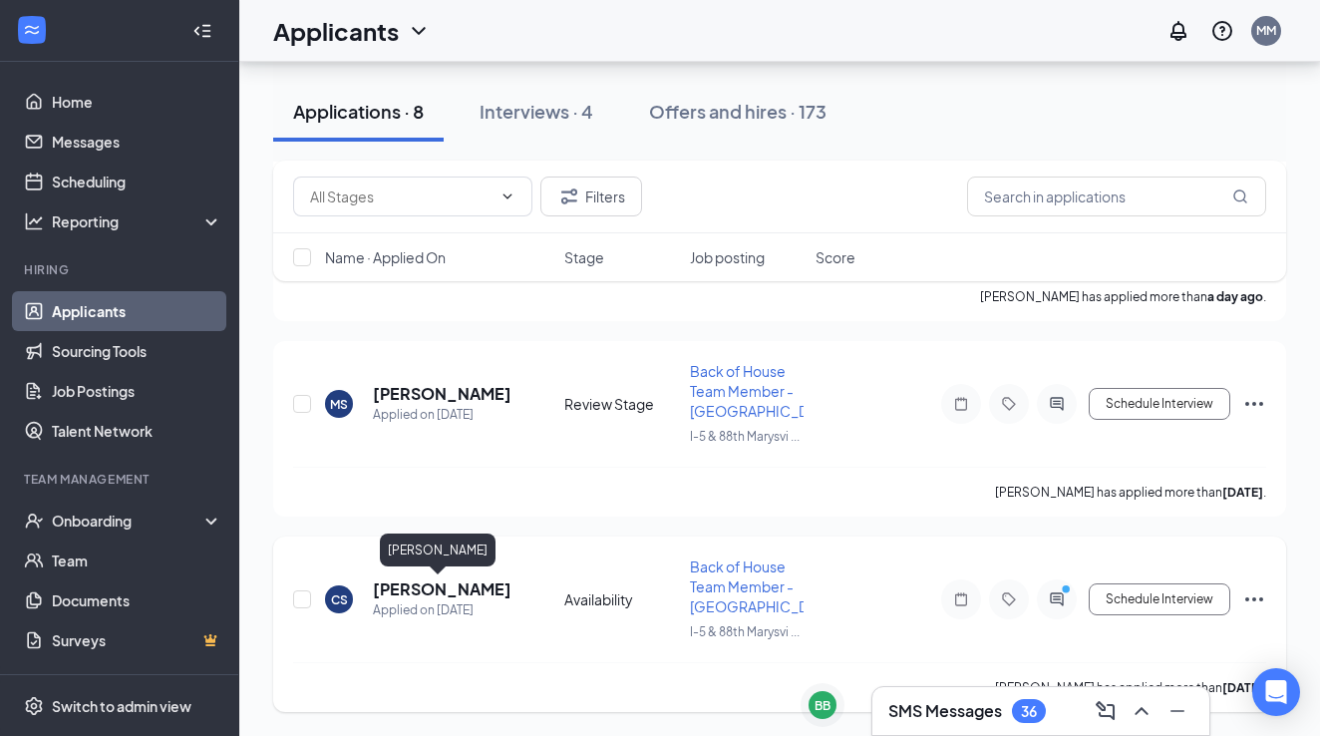
scroll to position [1218, 0]
click at [417, 391] on h5 "Mari Cruz Sosa" at bounding box center [442, 394] width 138 height 22
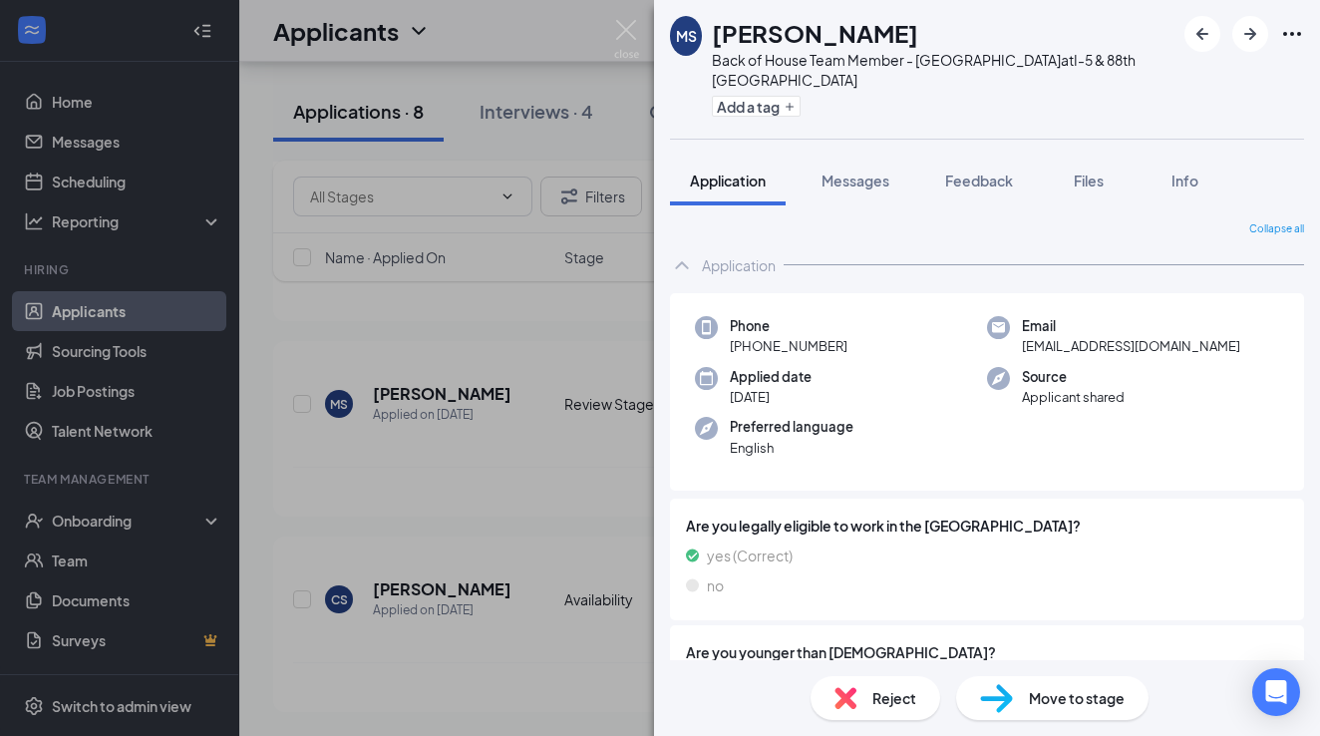
click at [1029, 705] on span "Move to stage" at bounding box center [1077, 698] width 96 height 22
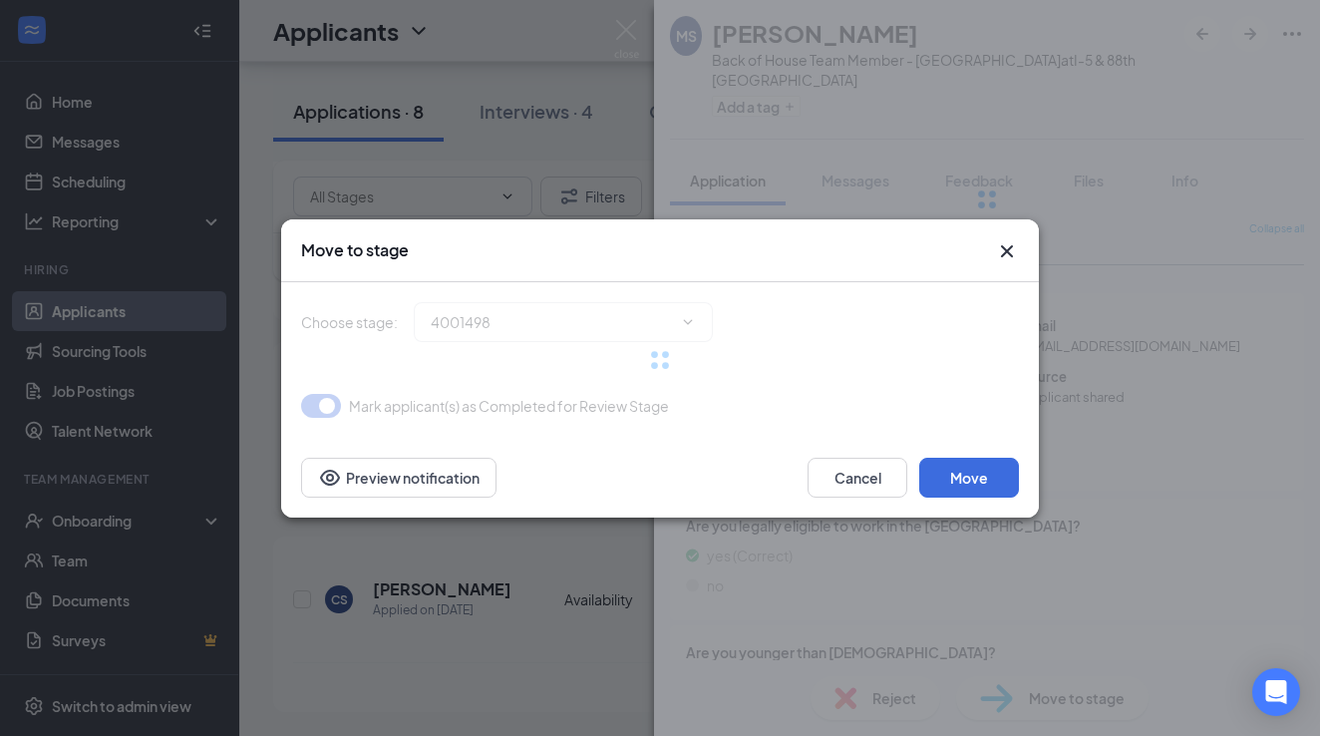
type input "Phone Interview (next stage)"
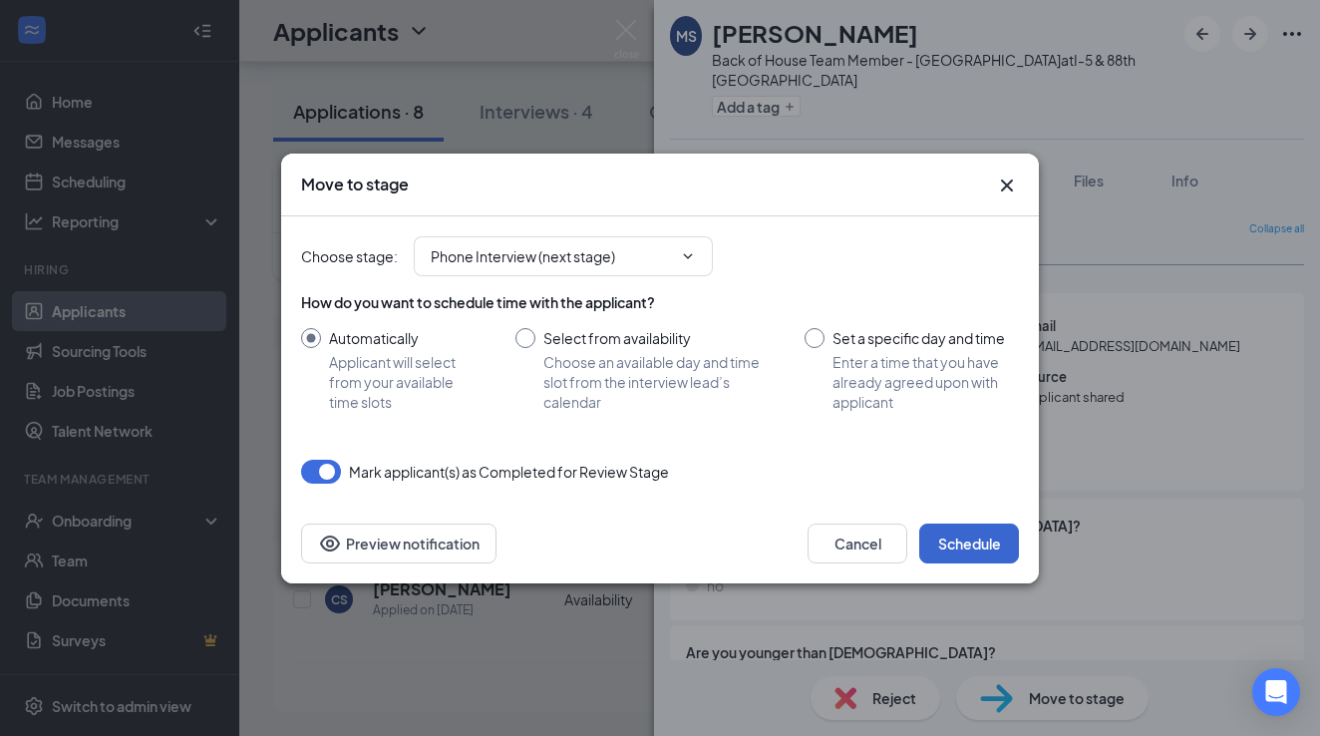
click at [951, 535] on button "Schedule" at bounding box center [969, 544] width 100 height 40
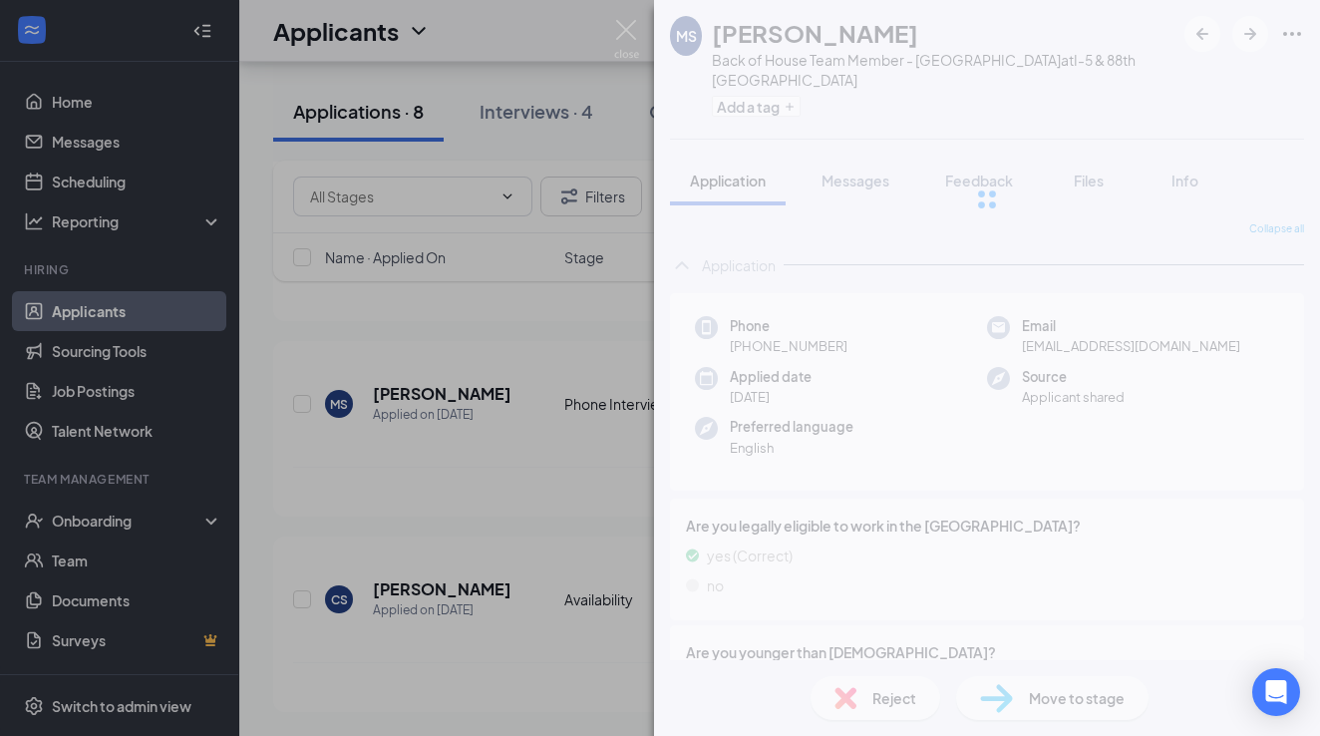
click at [567, 701] on div "MS Mari Cruz Sosa Back of House Team Member - Marysville at I-5 & 88th Marysvil…" at bounding box center [660, 368] width 1320 height 736
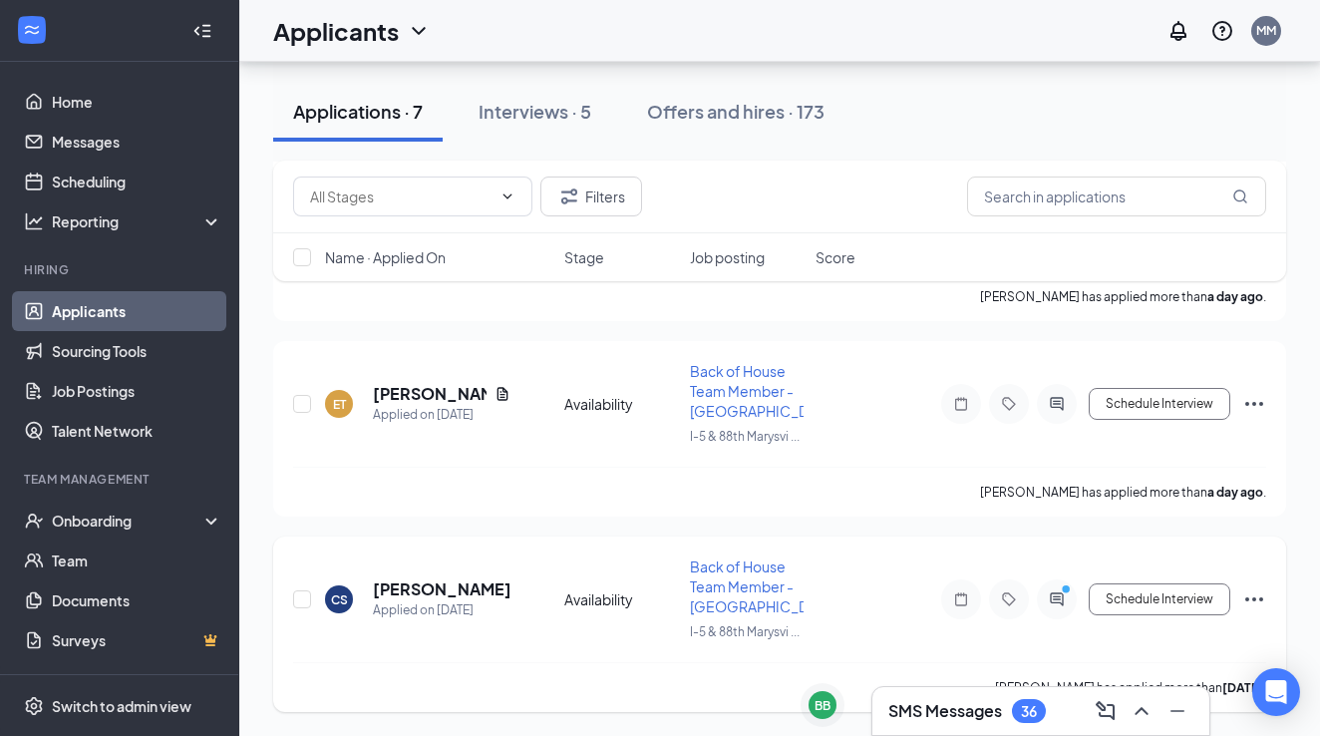
scroll to position [952, 0]
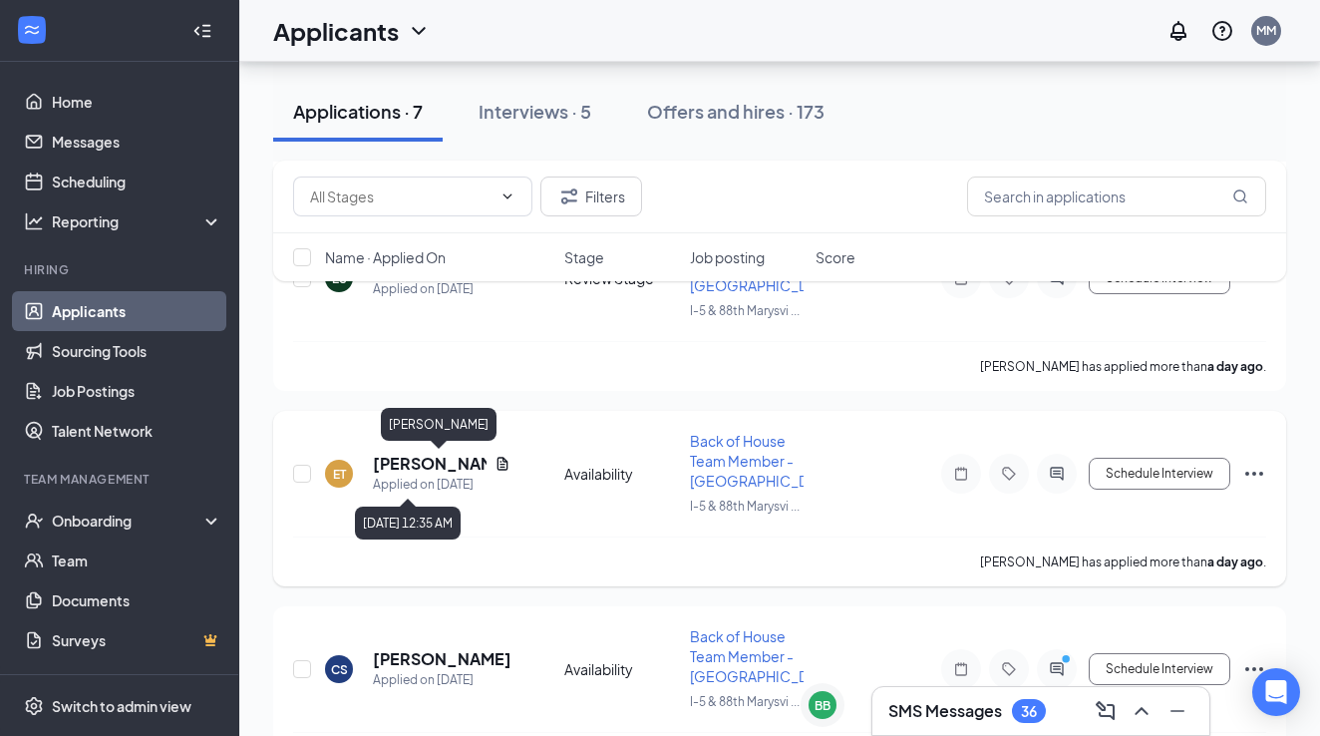
click at [439, 471] on h5 "Evelyn Trevino" at bounding box center [430, 464] width 114 height 22
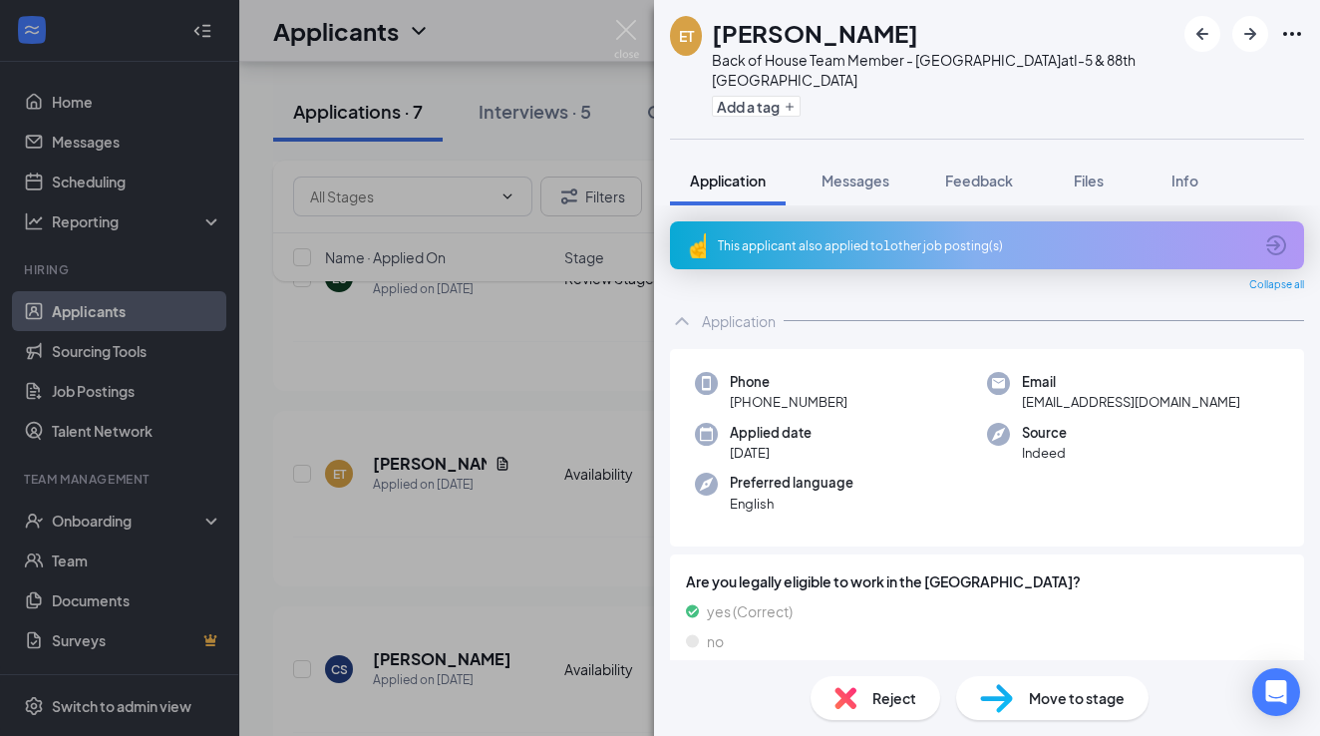
click at [1276, 233] on icon "ArrowCircle" at bounding box center [1276, 245] width 24 height 24
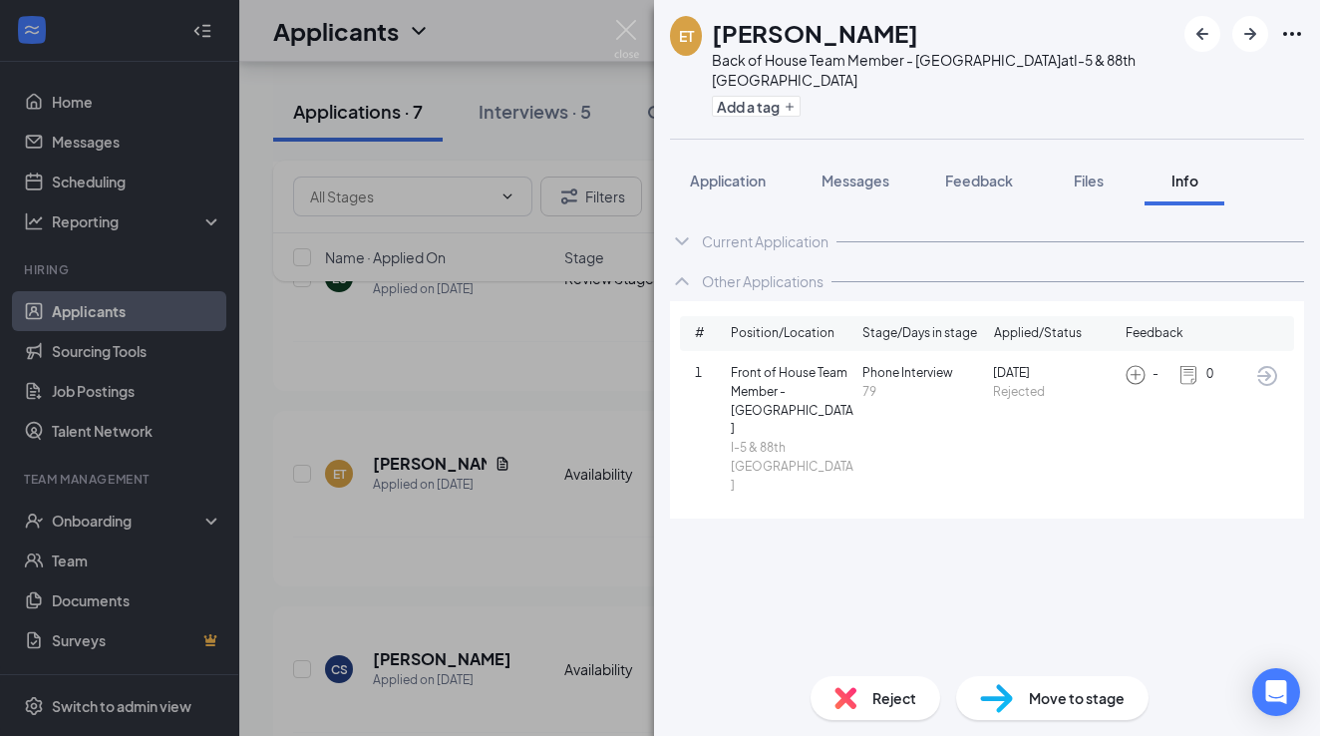
click at [1260, 366] on icon "ArrowCircle" at bounding box center [1267, 376] width 20 height 20
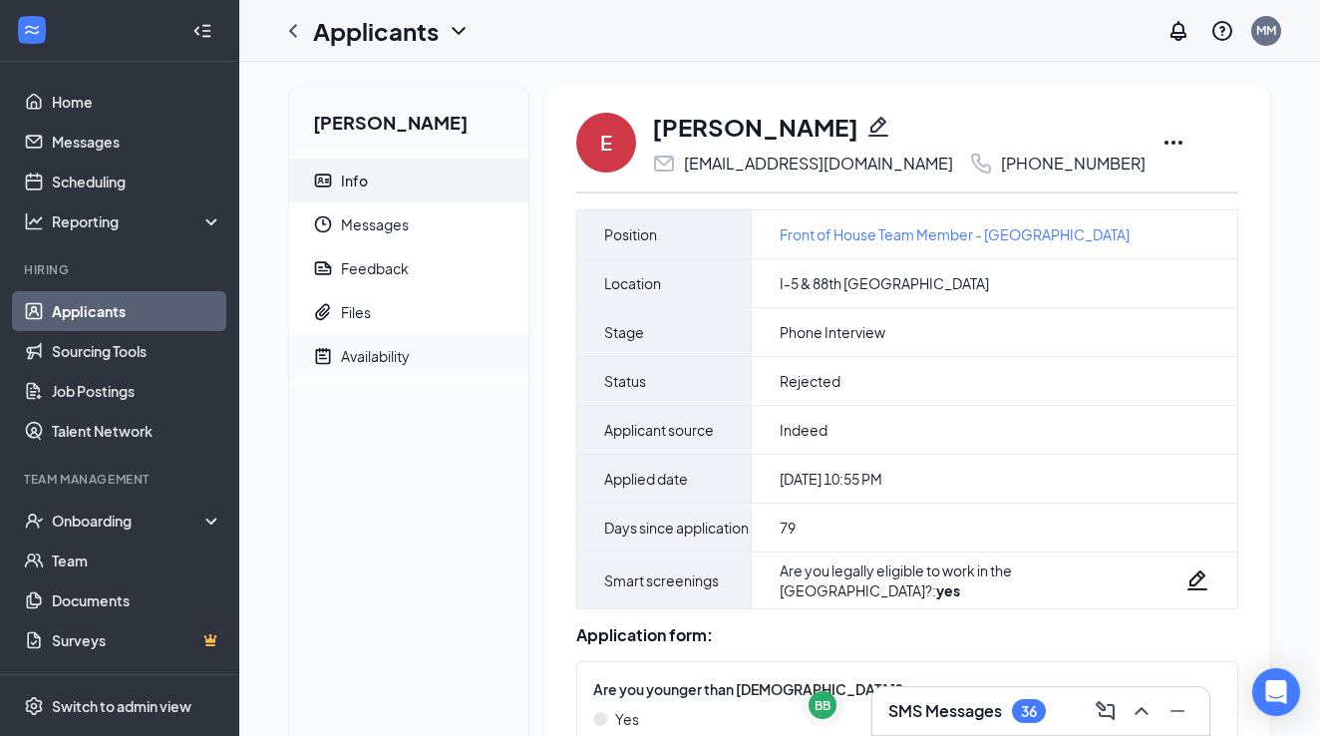
click at [419, 352] on span "Availability" at bounding box center [427, 356] width 172 height 44
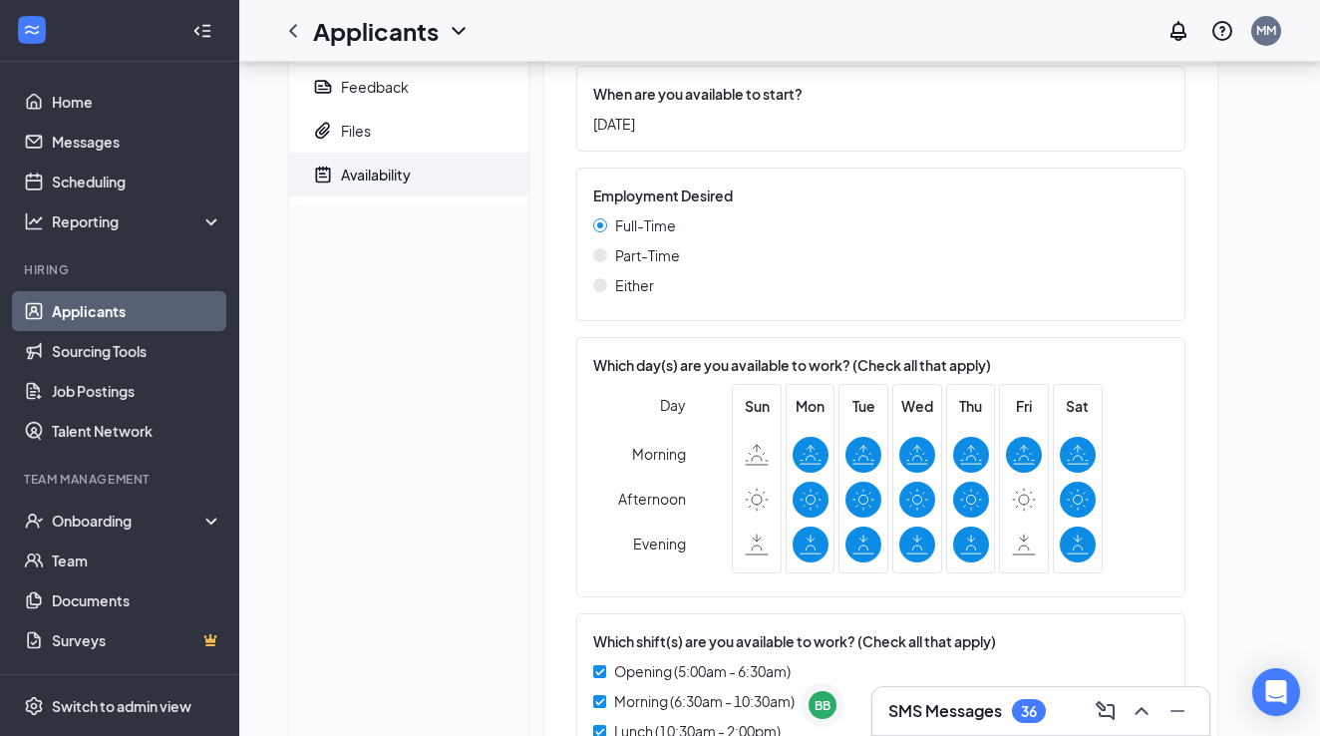
scroll to position [17, 0]
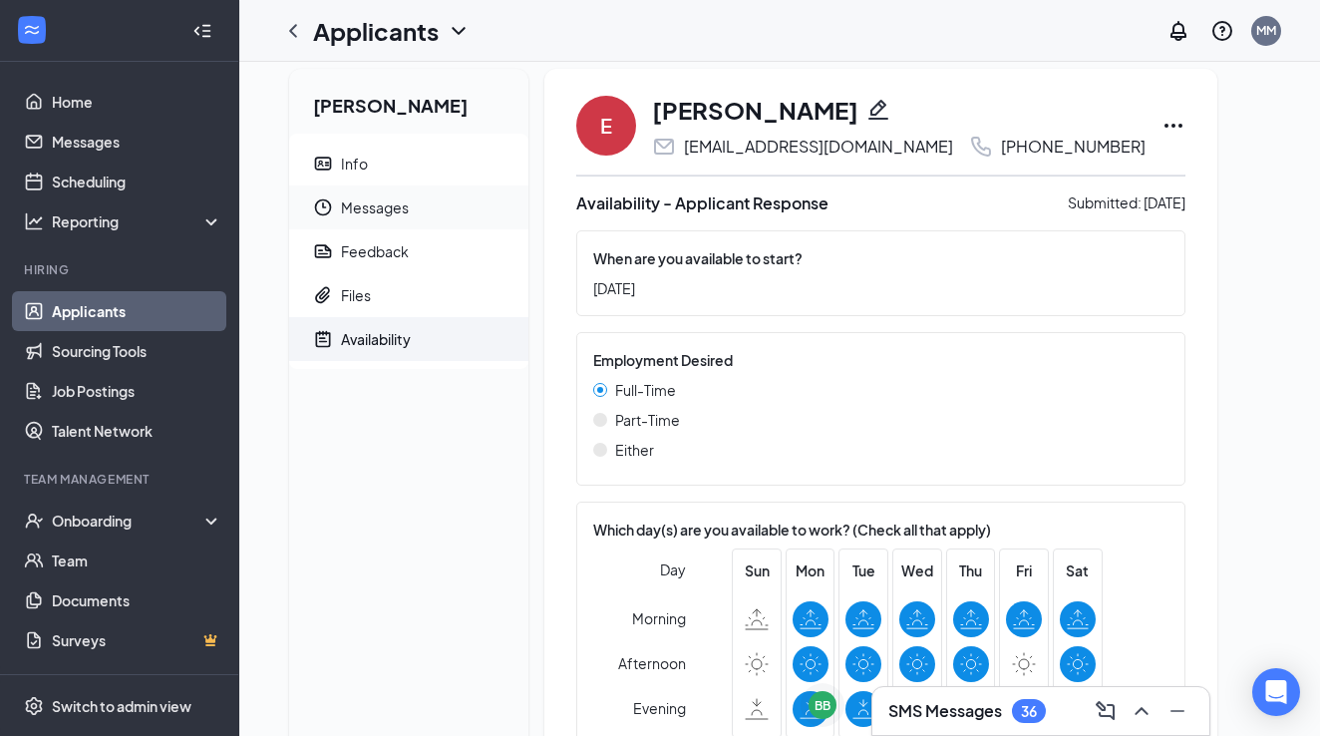
click at [359, 217] on span "Messages" at bounding box center [427, 207] width 172 height 44
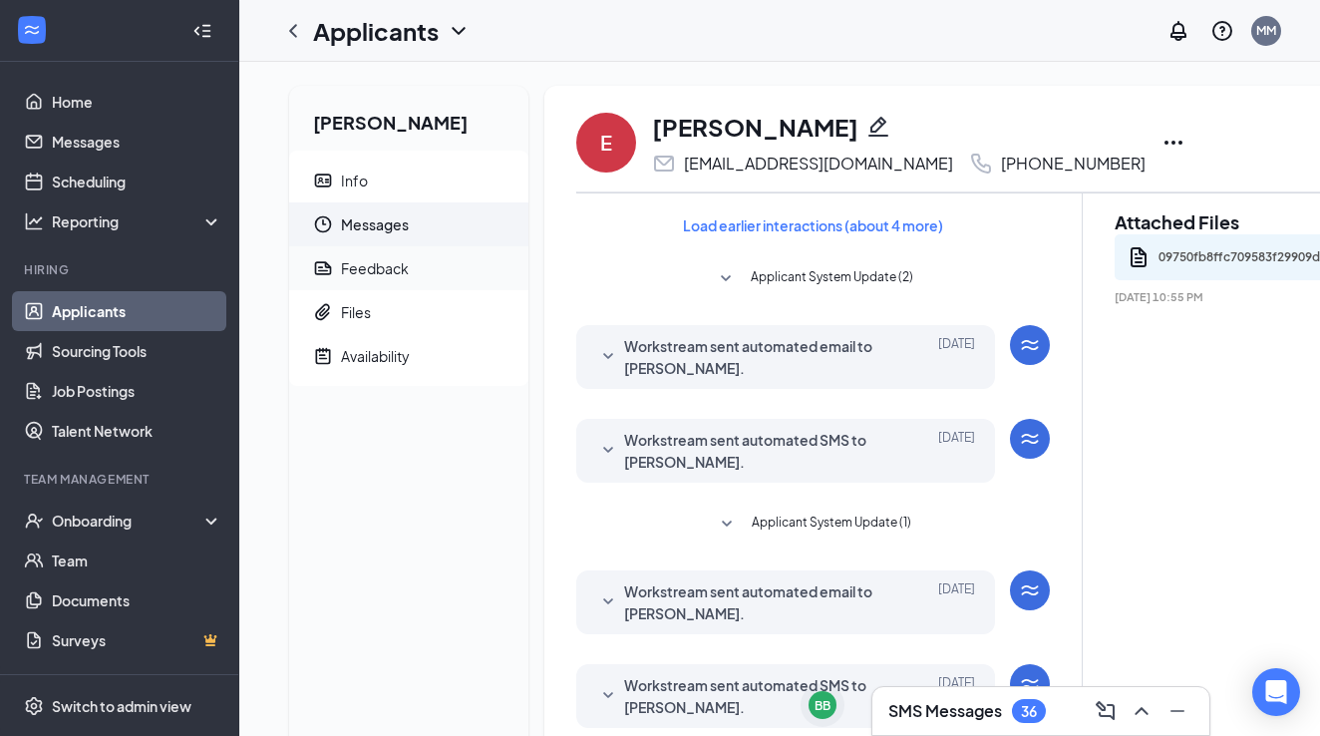
click at [379, 284] on span "Feedback" at bounding box center [427, 268] width 172 height 44
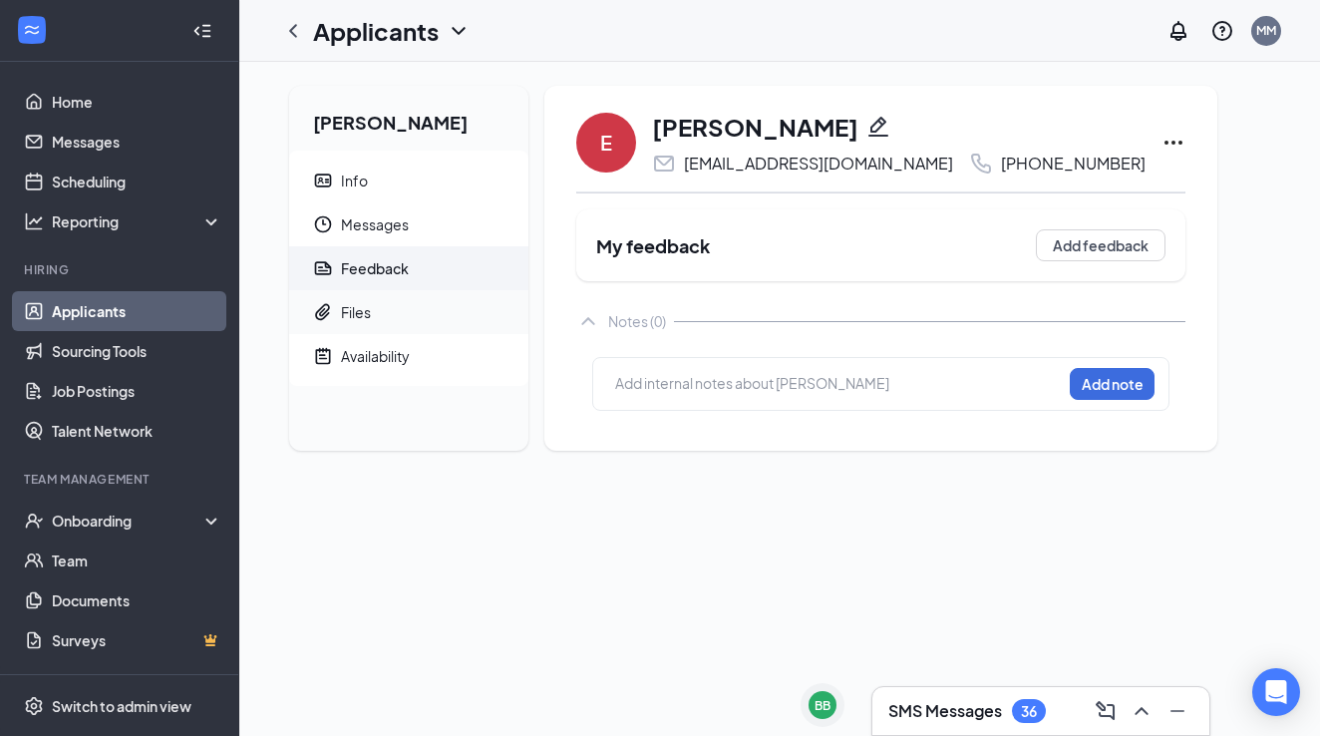
click at [379, 319] on span "Files" at bounding box center [427, 312] width 172 height 44
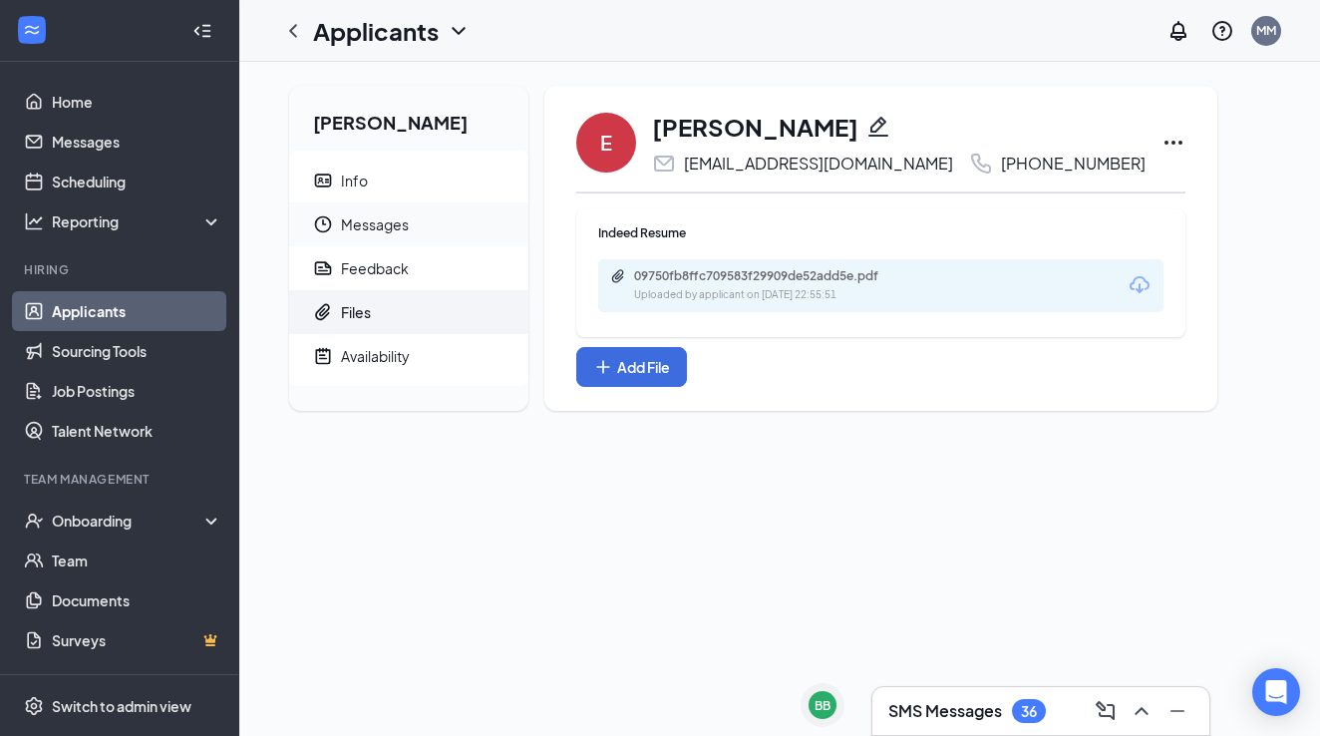
click at [376, 222] on span "Messages" at bounding box center [427, 224] width 172 height 44
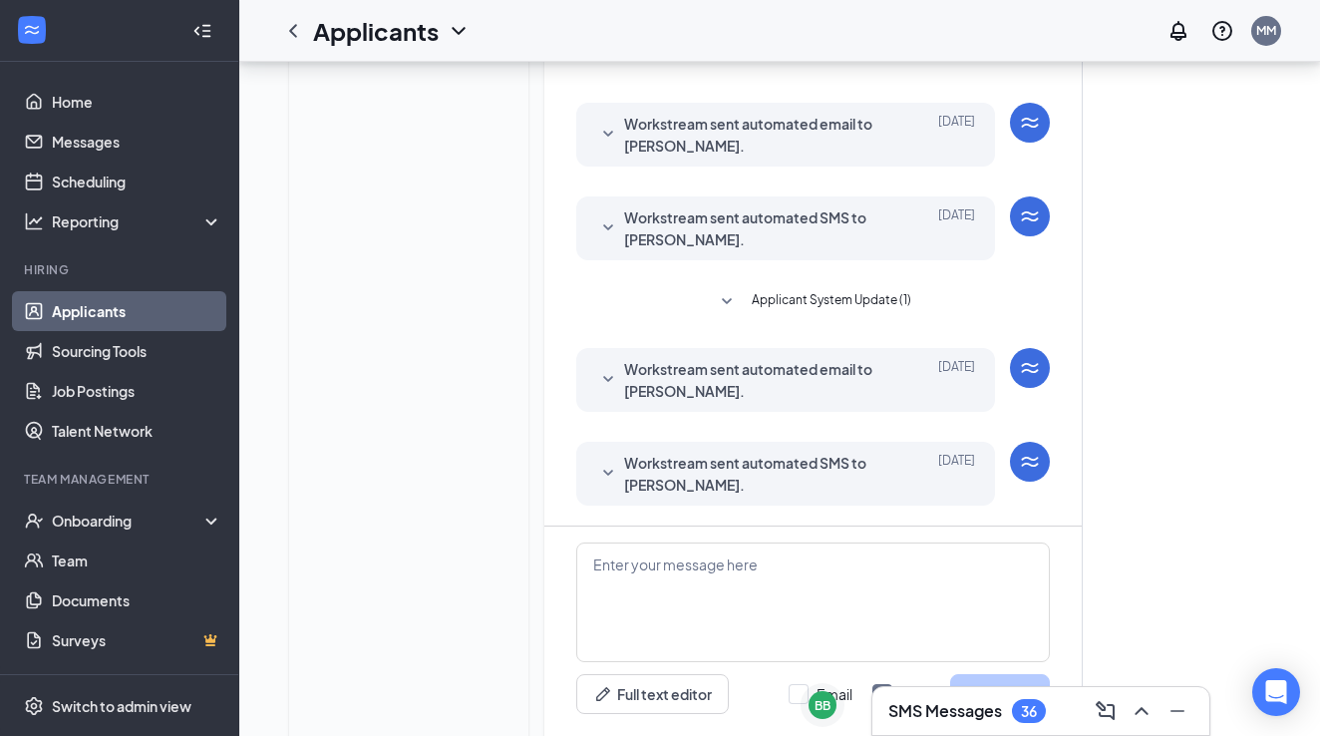
scroll to position [449, 0]
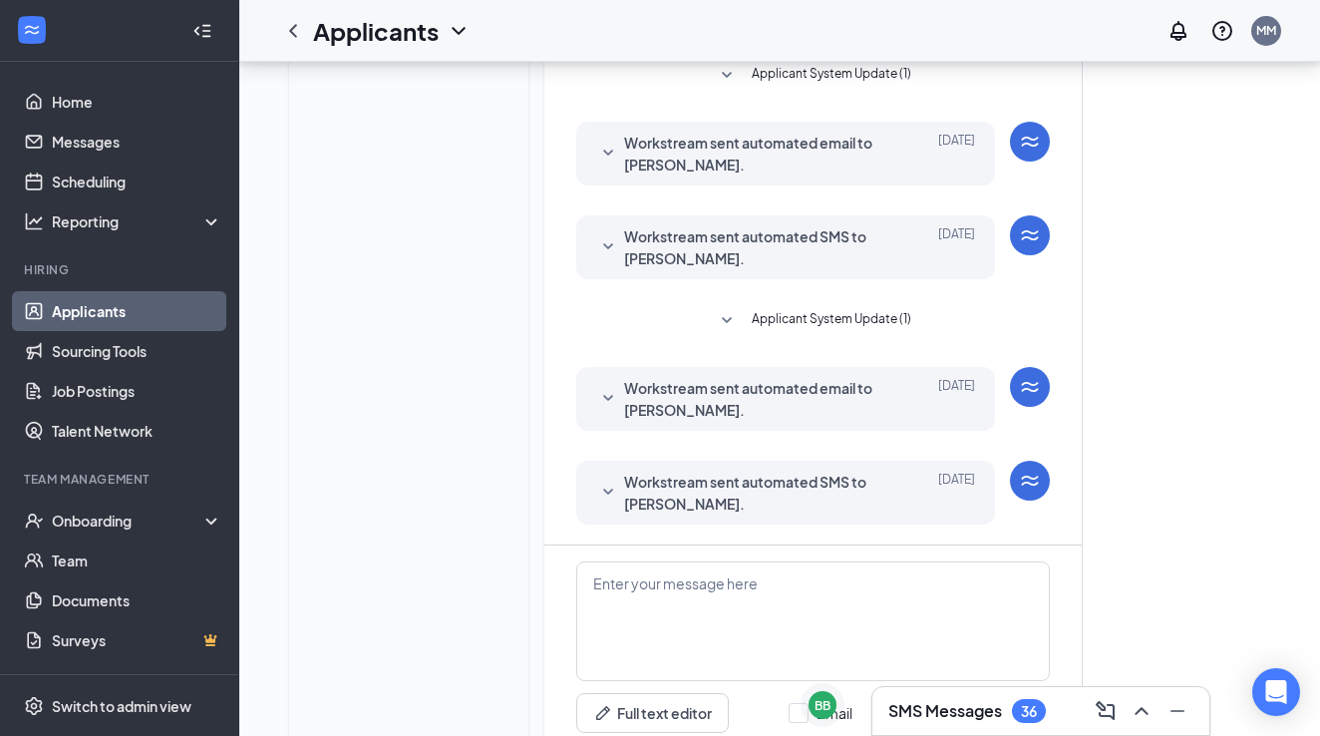
click at [759, 323] on span "Applicant System Update (1)" at bounding box center [832, 321] width 160 height 24
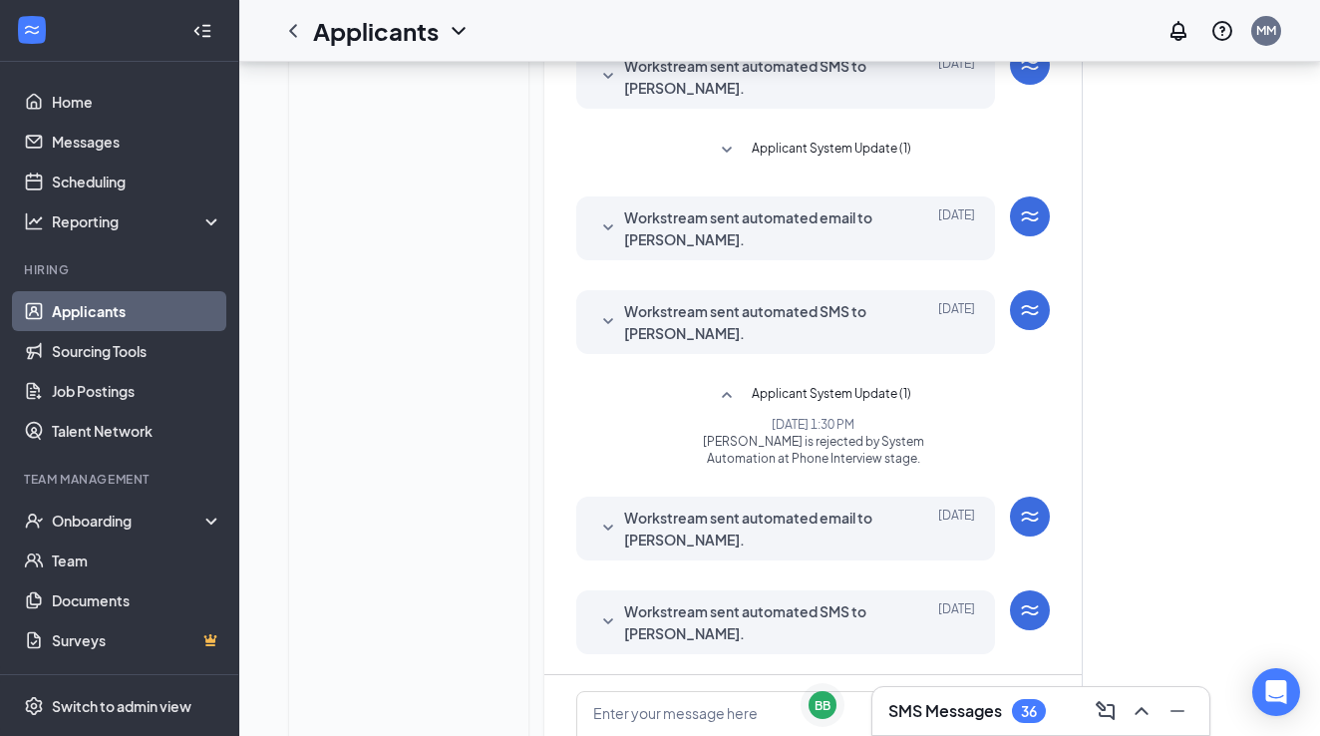
scroll to position [292, 0]
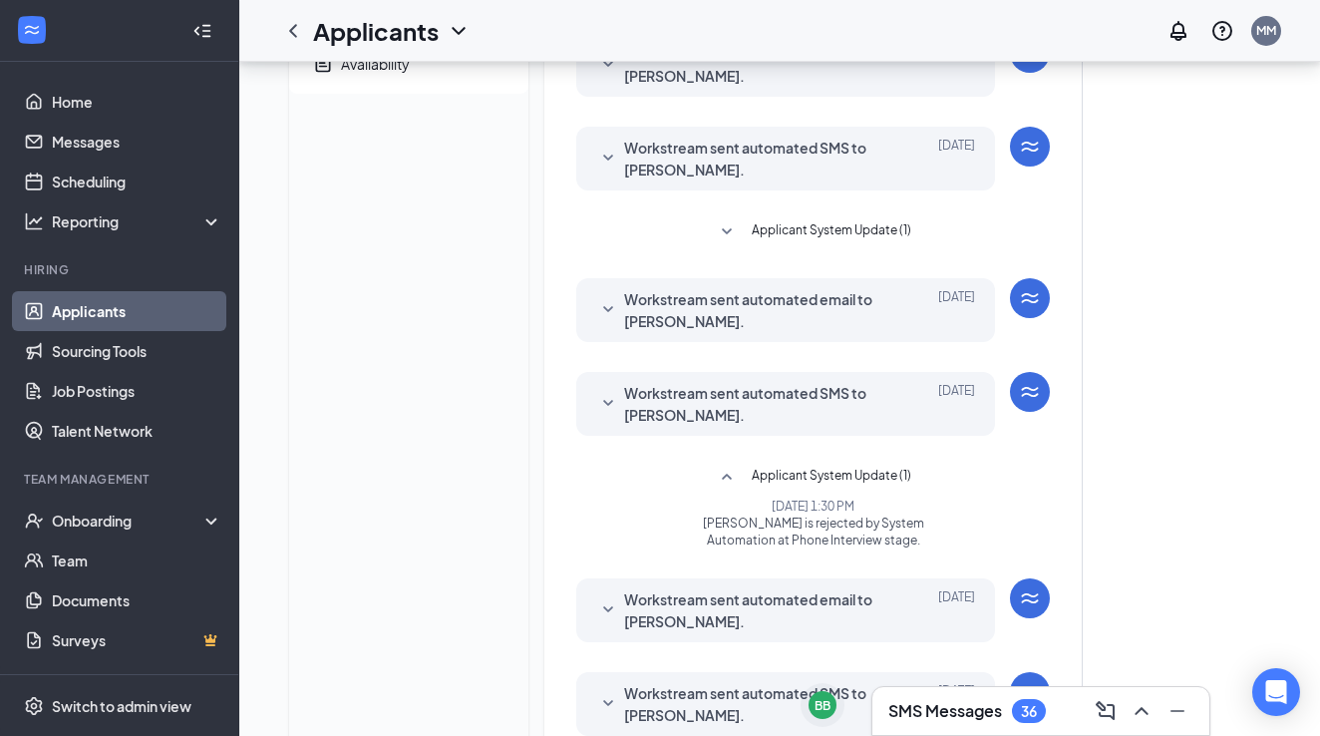
click at [771, 227] on span "Applicant System Update (1)" at bounding box center [832, 232] width 160 height 24
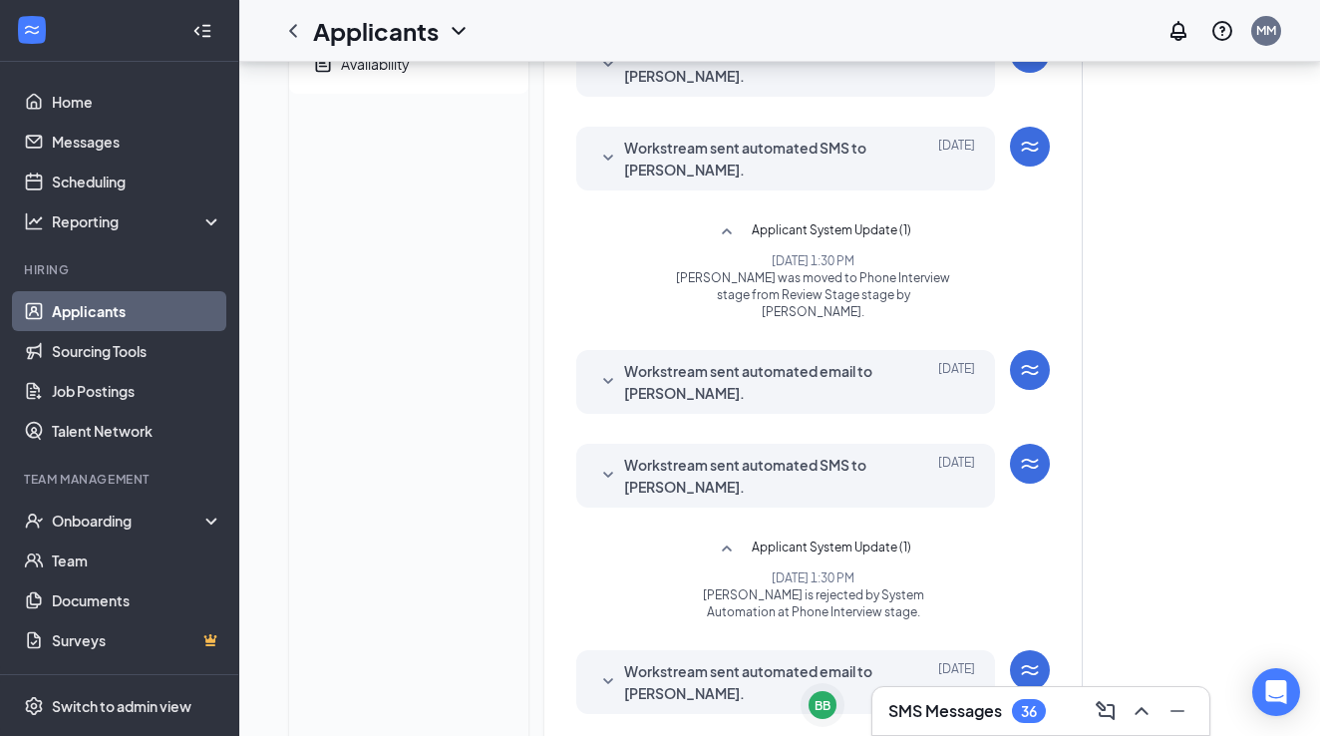
click at [776, 360] on span "Workstream sent automated email to Evelyn Trevino." at bounding box center [754, 382] width 261 height 44
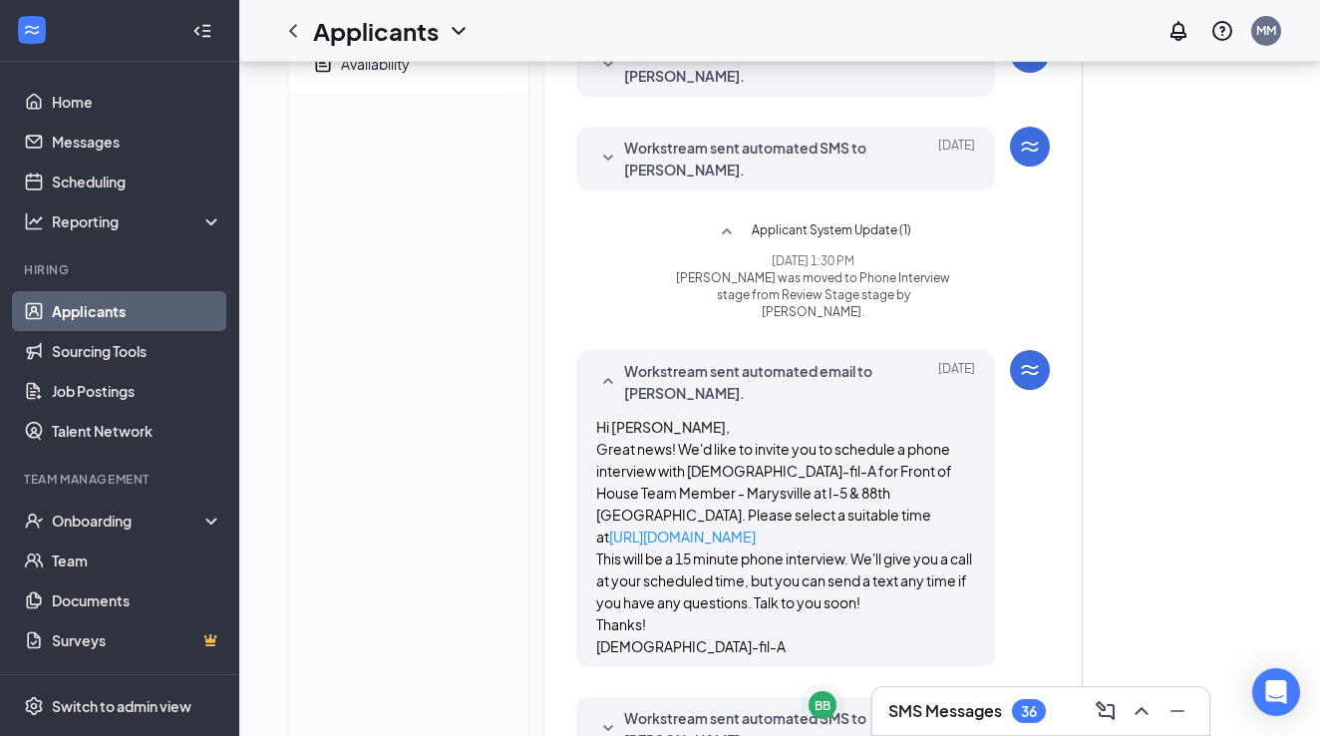
click at [776, 360] on span "Workstream sent automated email to Evelyn Trevino." at bounding box center [754, 382] width 261 height 44
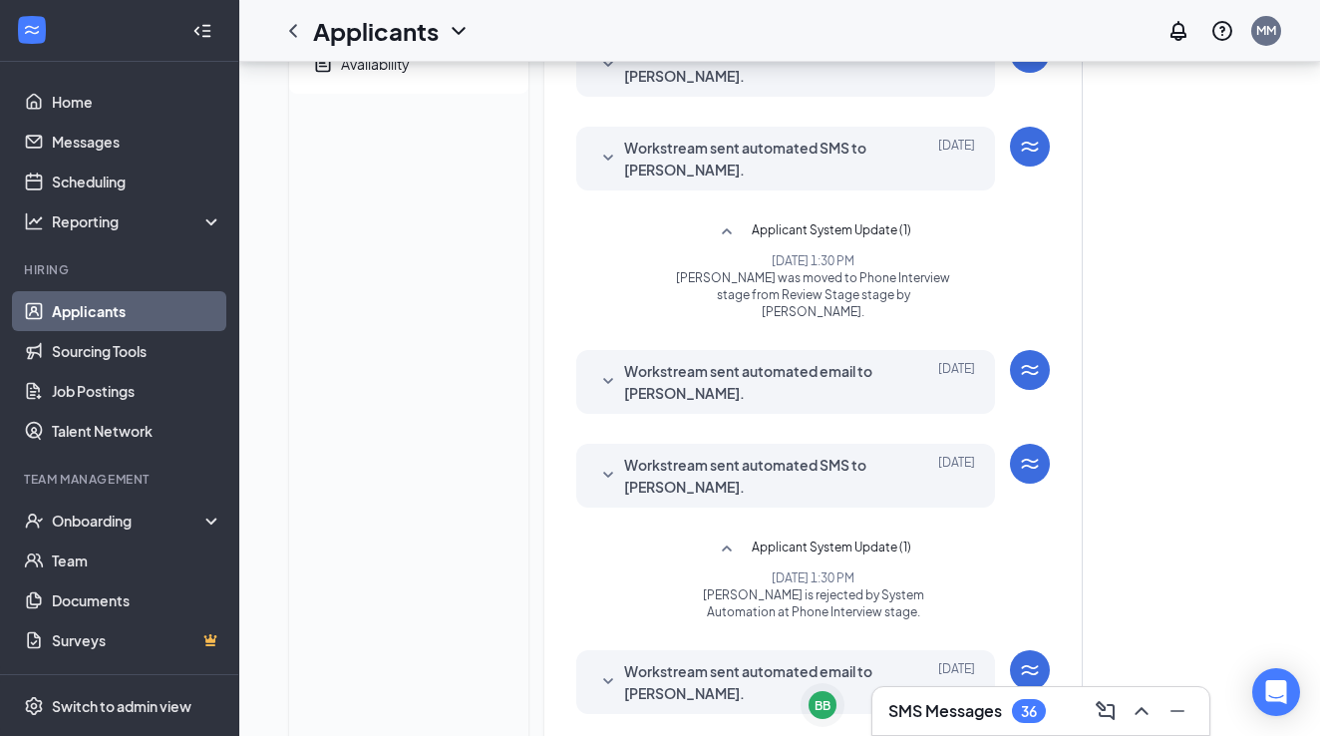
click at [773, 454] on span "Workstream sent automated SMS to Evelyn Trevino." at bounding box center [754, 476] width 261 height 44
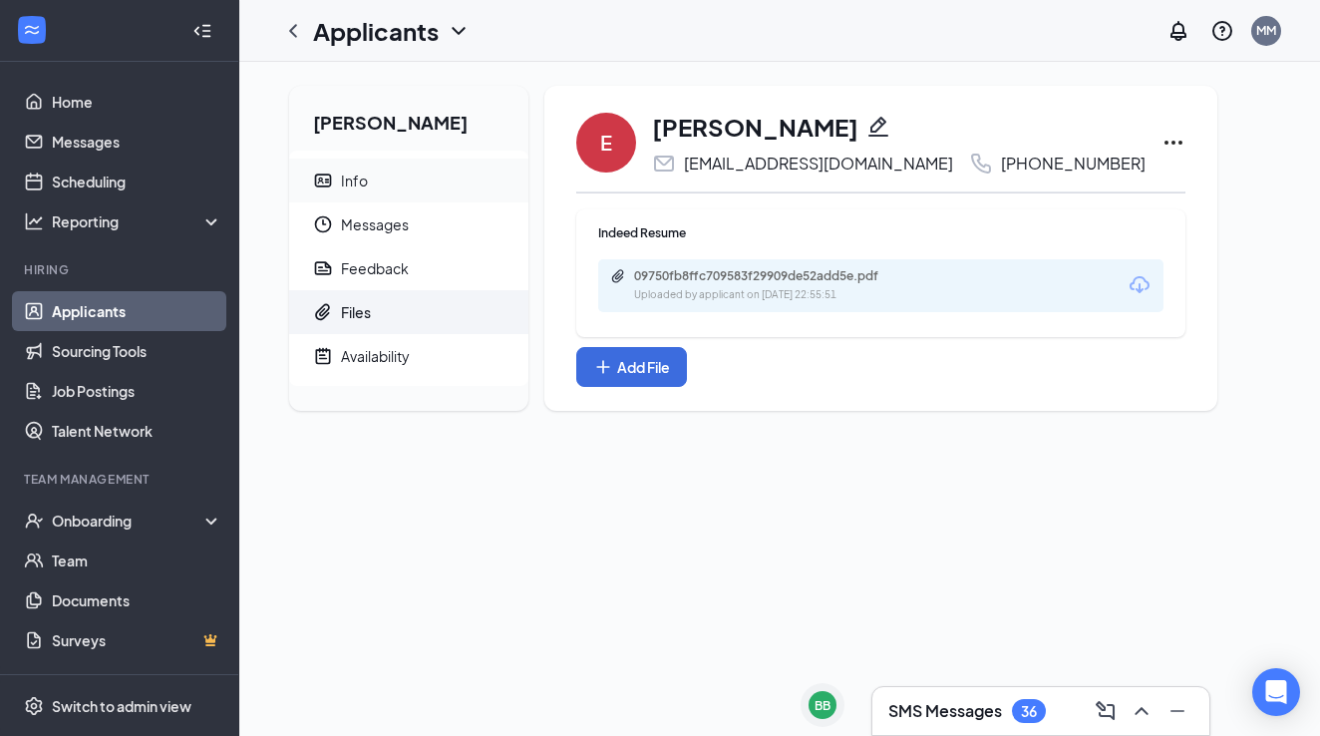
click at [419, 171] on span "Info" at bounding box center [427, 181] width 172 height 44
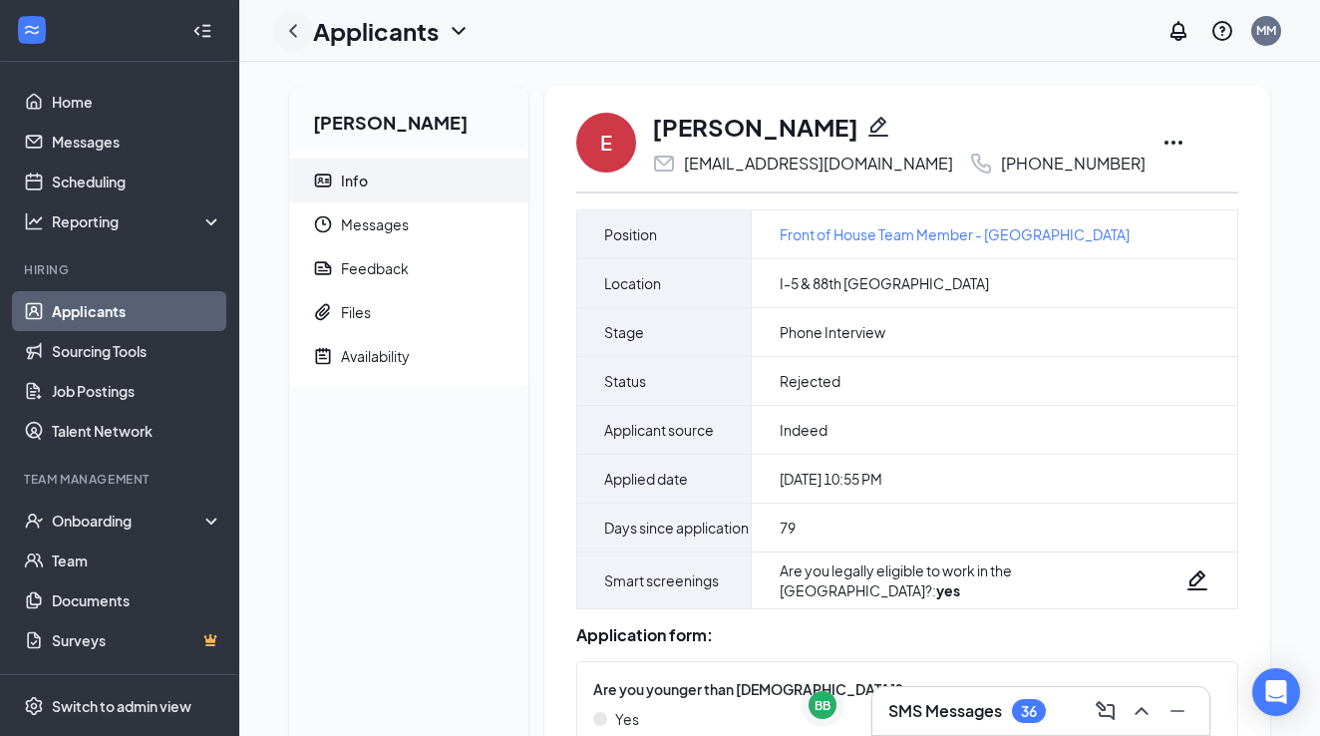
click at [297, 27] on icon "ChevronLeft" at bounding box center [293, 31] width 24 height 24
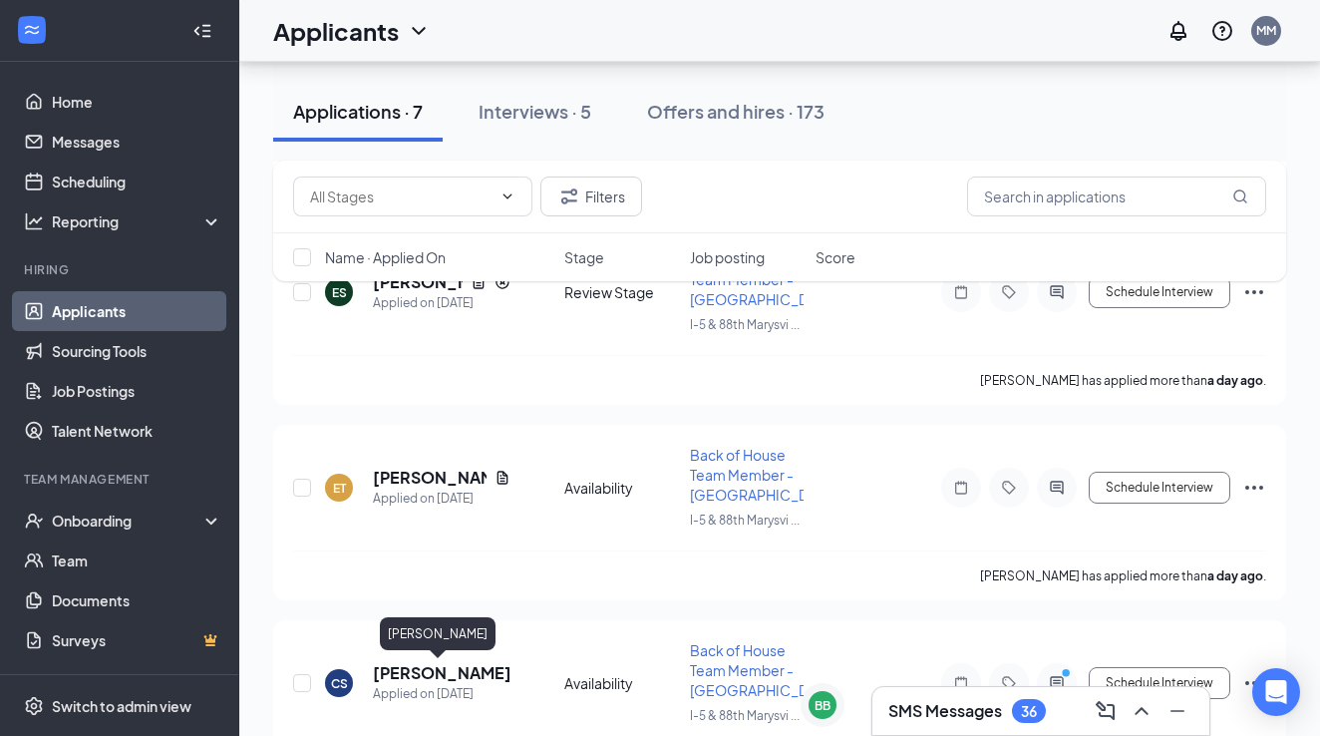
scroll to position [937, 0]
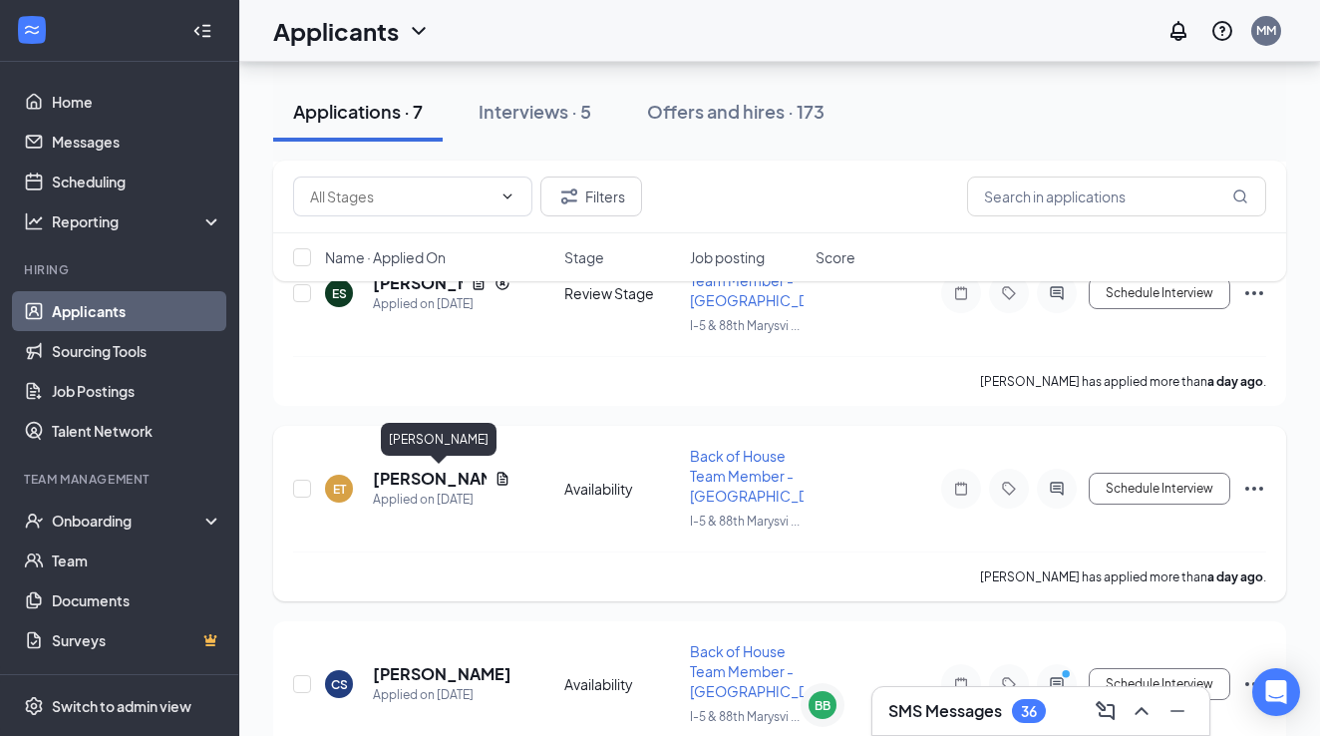
click at [436, 484] on h5 "Evelyn Trevino" at bounding box center [430, 479] width 114 height 22
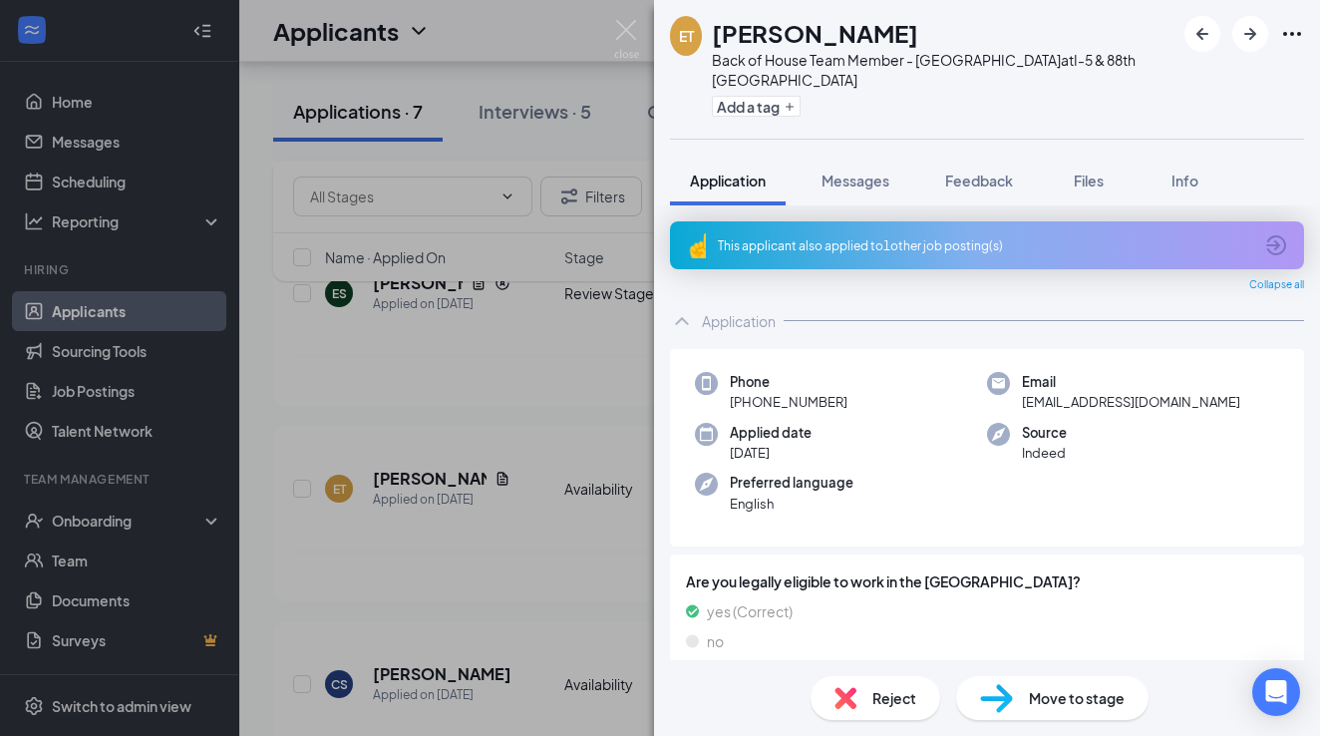
click at [894, 712] on div "Reject" at bounding box center [876, 698] width 130 height 44
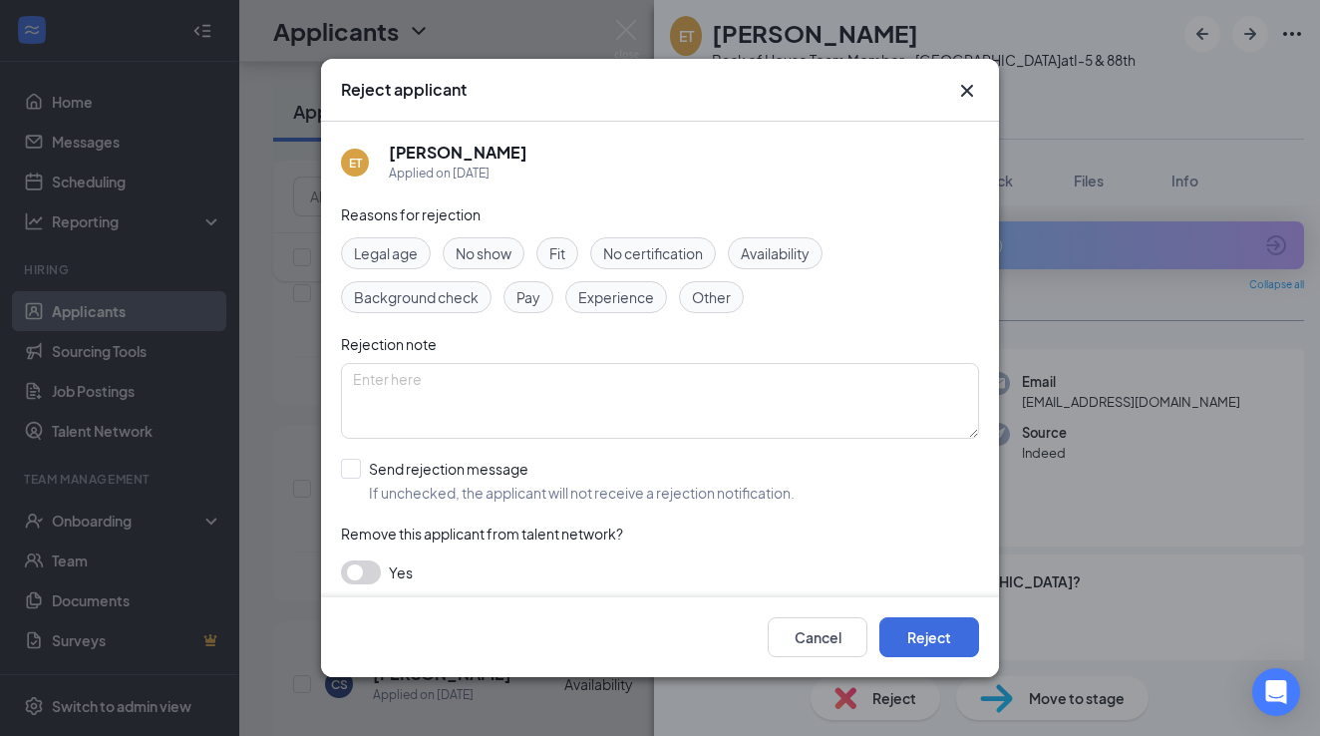
click at [771, 261] on span "Availability" at bounding box center [775, 253] width 69 height 22
click at [425, 466] on div "Send rejection message" at bounding box center [582, 469] width 426 height 20
click at [425, 466] on input "Send rejection message If unchecked, the applicant will not receive a rejection…" at bounding box center [568, 481] width 454 height 44
checkbox input "true"
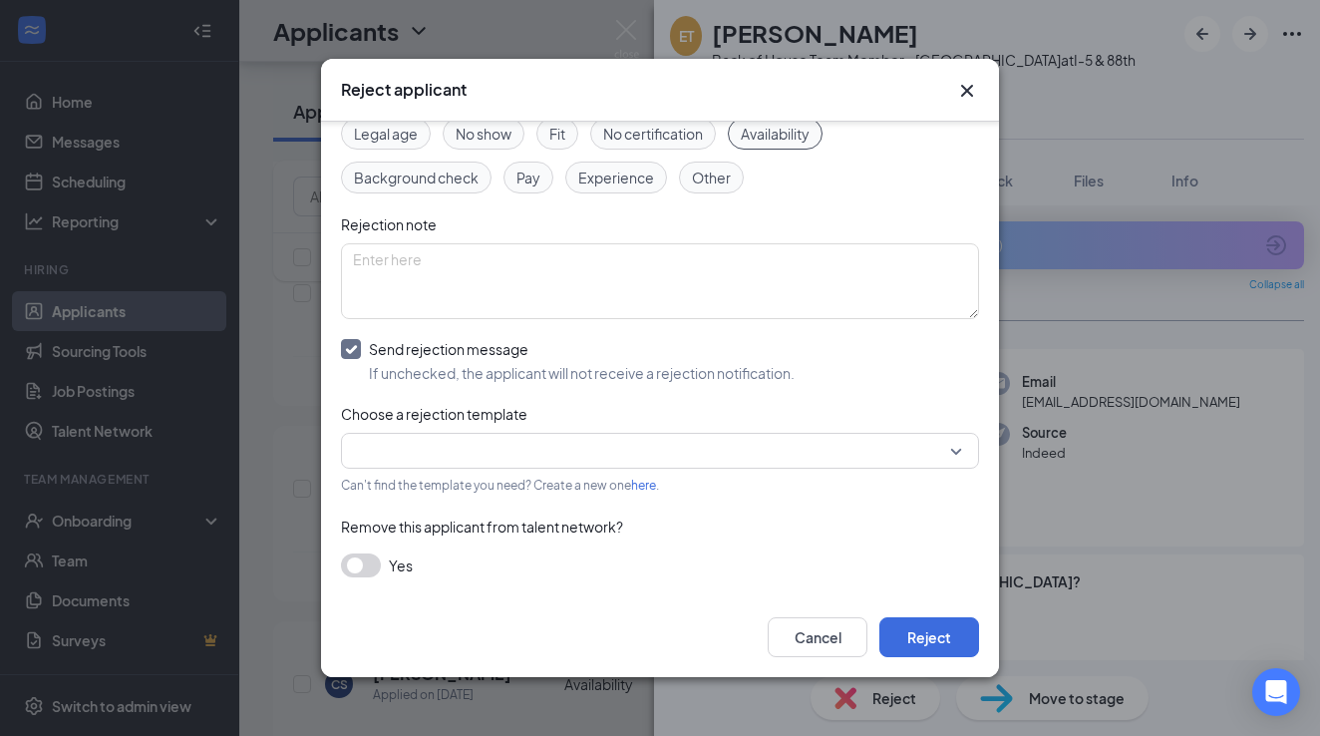
scroll to position [119, 0]
click at [432, 451] on input "search" at bounding box center [653, 452] width 600 height 34
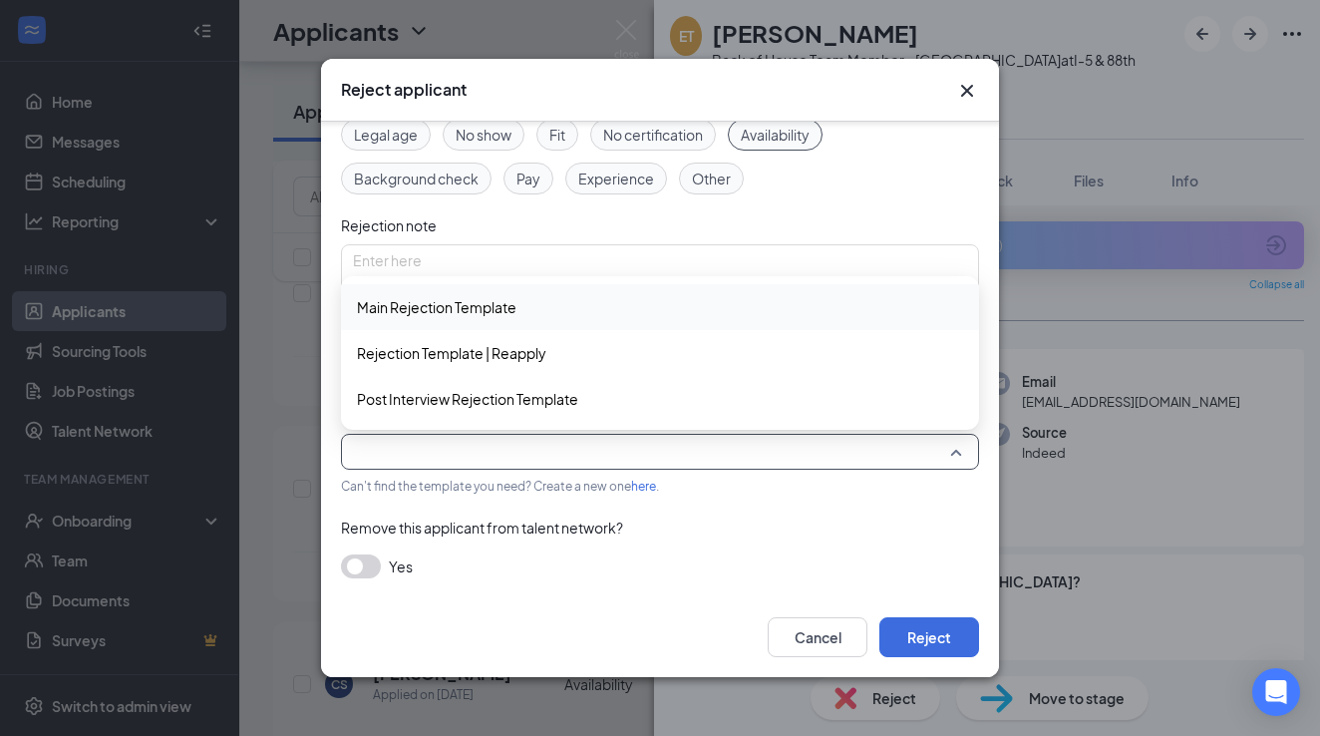
click at [475, 307] on span "Main Rejection Template" at bounding box center [437, 307] width 160 height 22
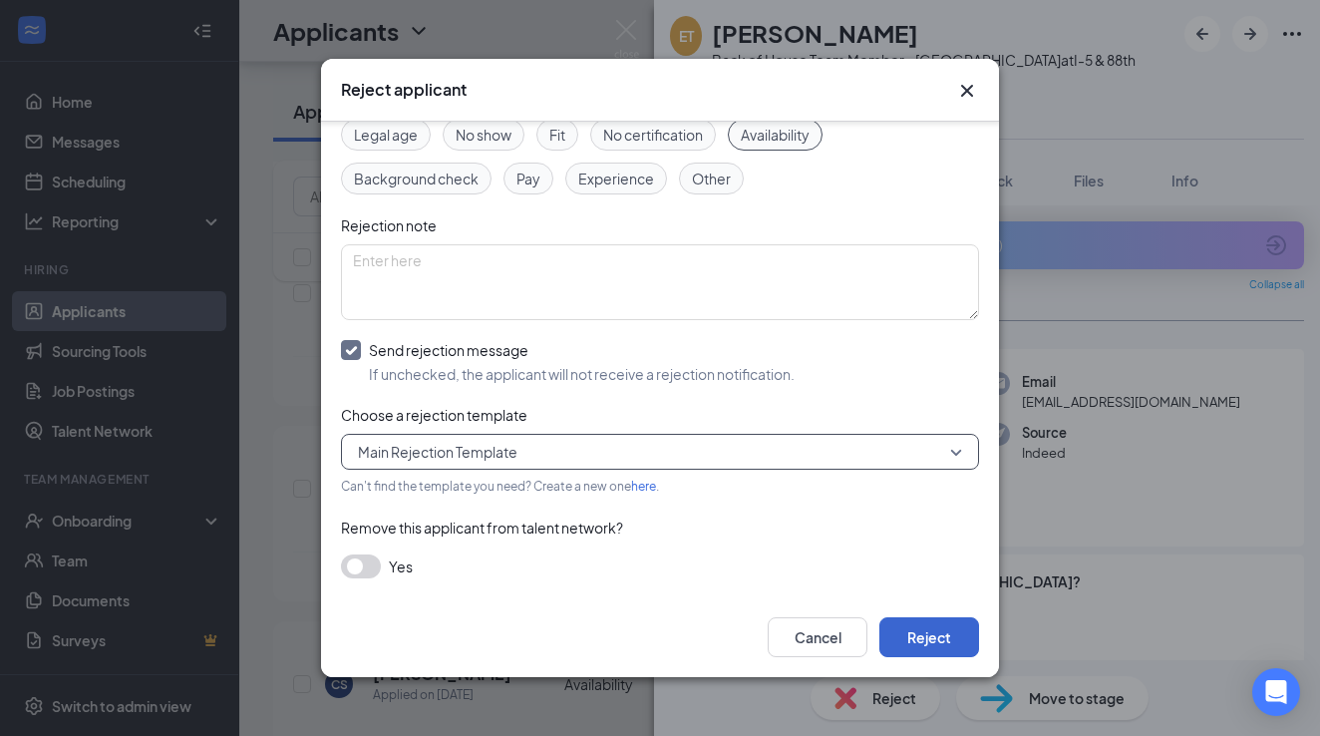
click at [931, 646] on button "Reject" at bounding box center [929, 637] width 100 height 40
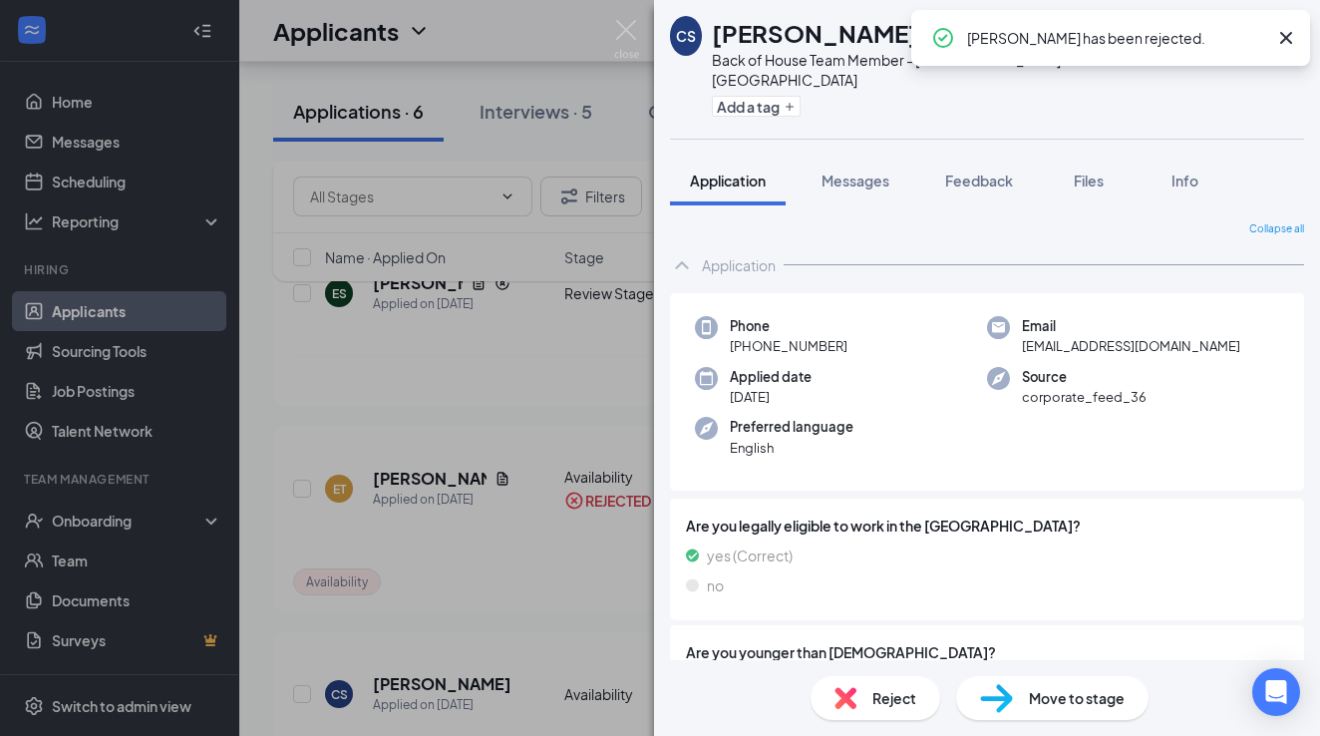
click at [627, 140] on div "CS Catalina Salas Back of House Team Member - Marysville at I-5 & 88th Marysvil…" at bounding box center [660, 368] width 1320 height 736
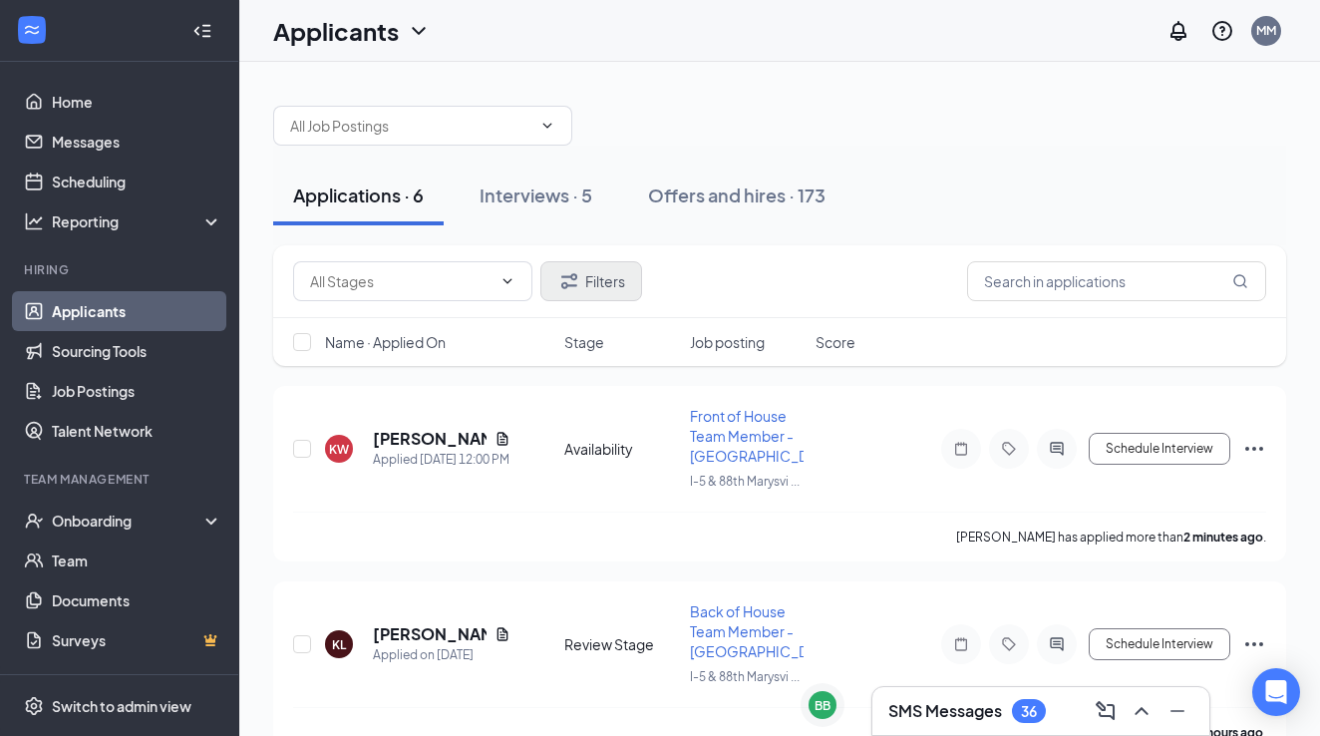
click at [593, 276] on button "Filters" at bounding box center [591, 281] width 102 height 40
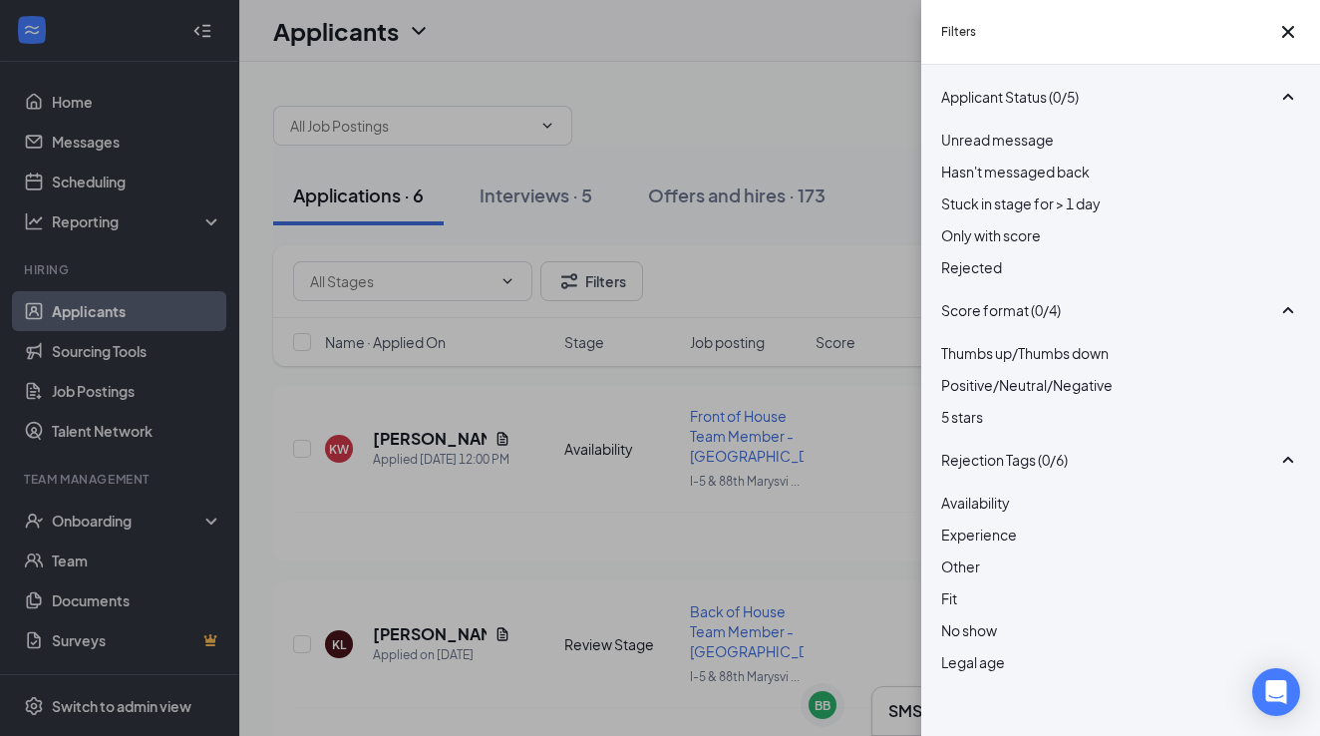
click at [997, 276] on span "Rejected" at bounding box center [971, 267] width 61 height 18
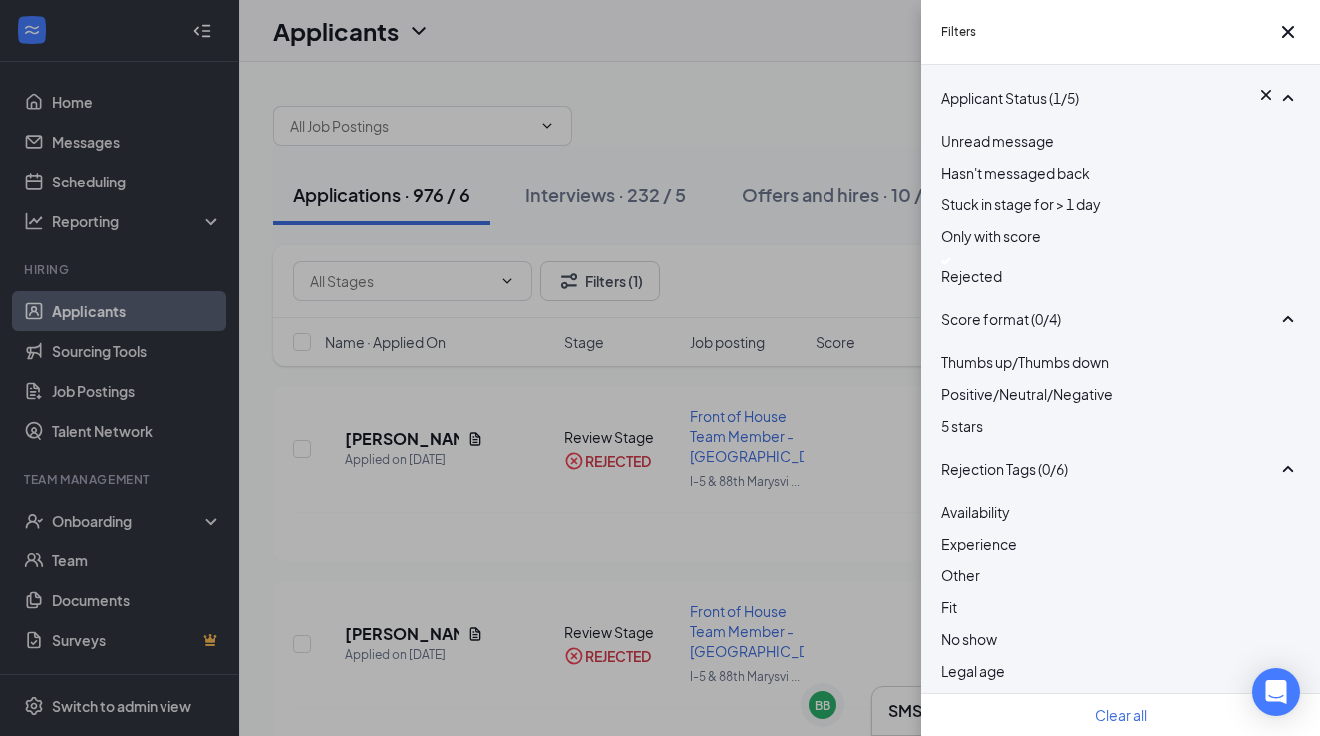
click at [784, 283] on div "Filters Applicant Status (1/5) Unread message Hasn't messaged back Stuck in sta…" at bounding box center [660, 368] width 1320 height 736
click at [1281, 44] on icon "Cross" at bounding box center [1288, 32] width 24 height 24
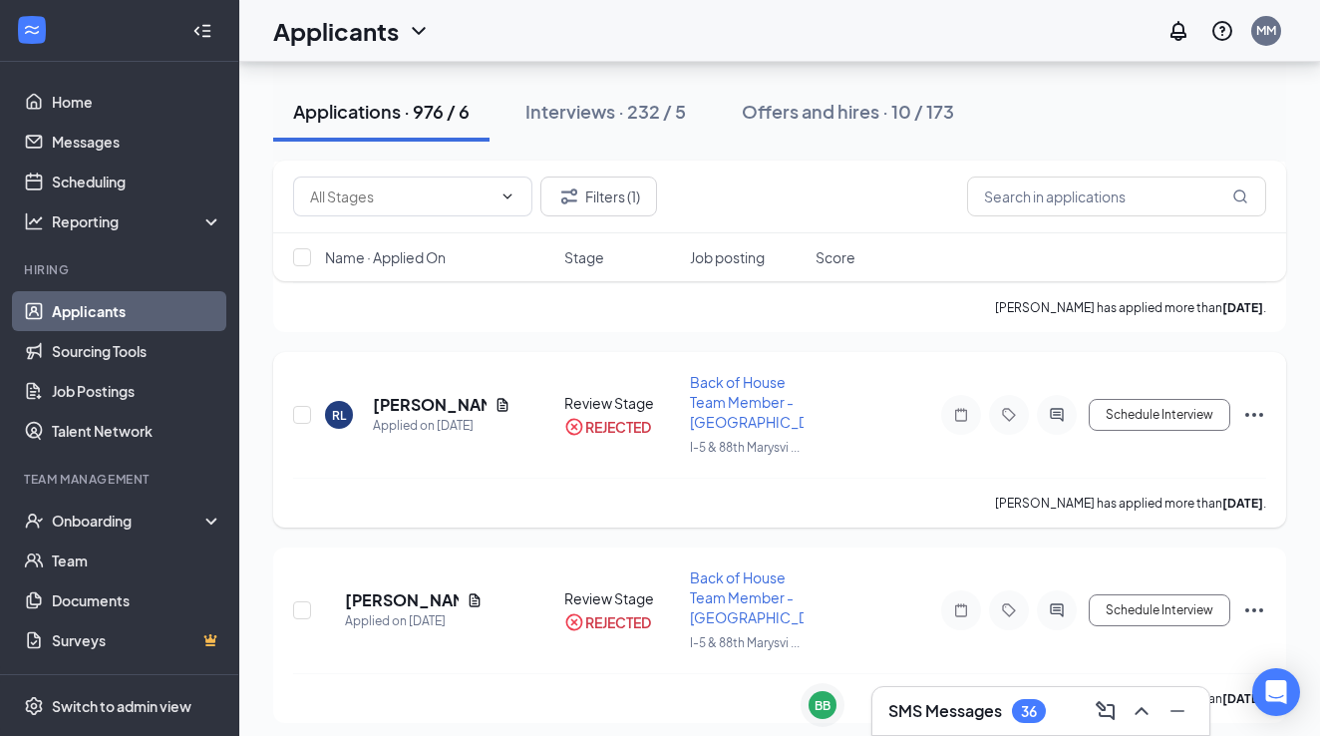
scroll to position [2470, 0]
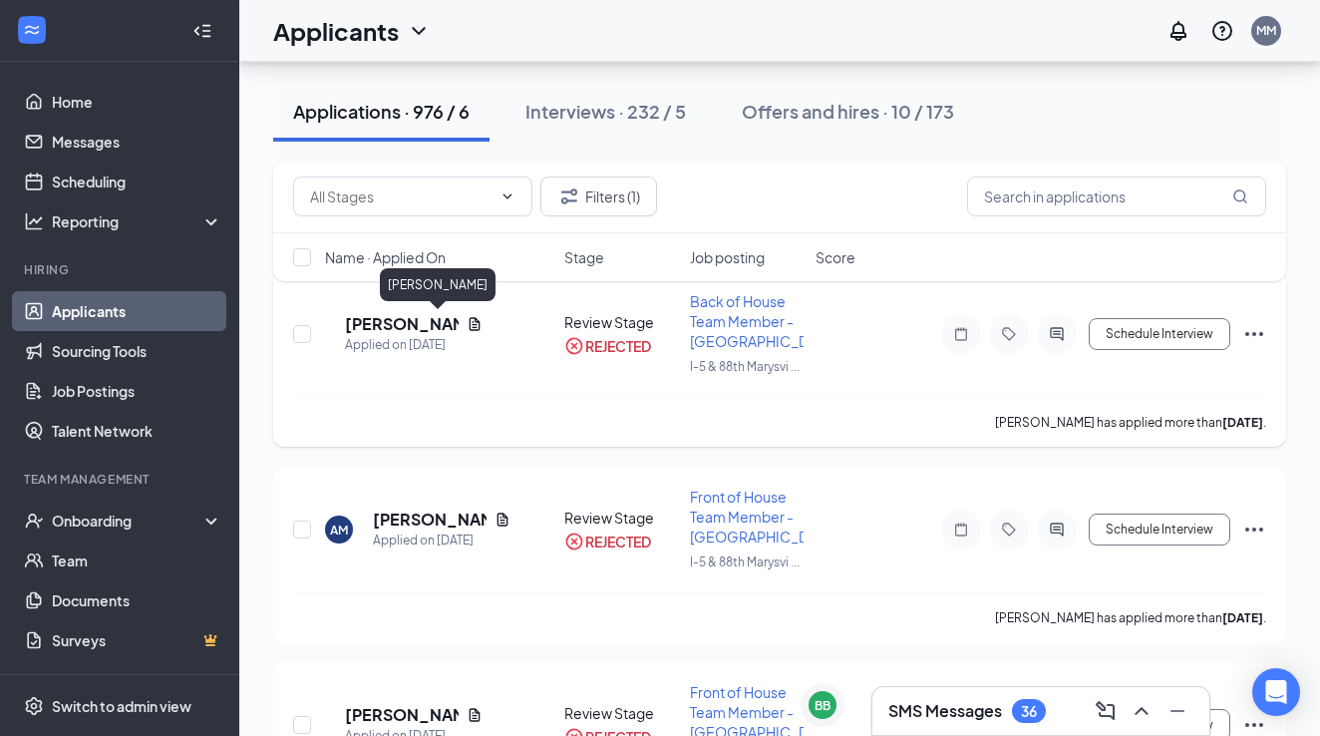
click at [441, 319] on h5 "Amber Mulder" at bounding box center [402, 324] width 114 height 22
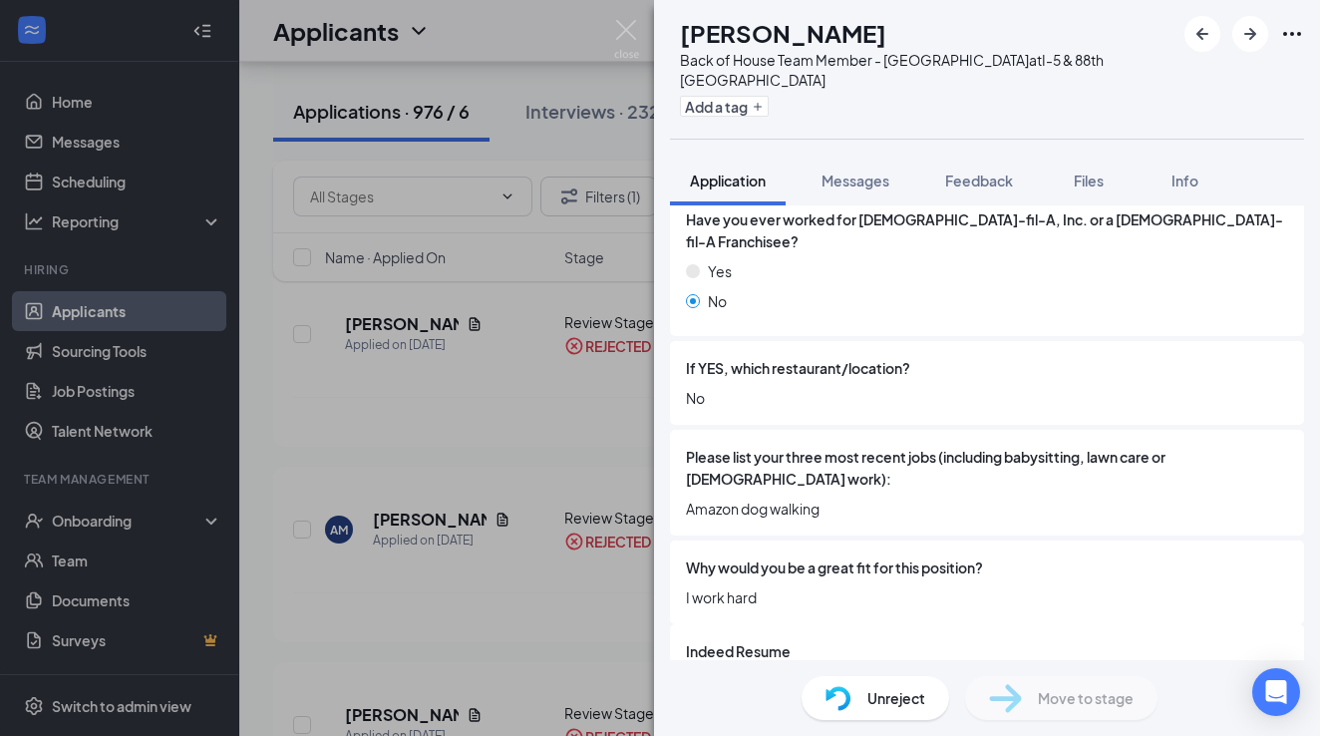
scroll to position [698, 0]
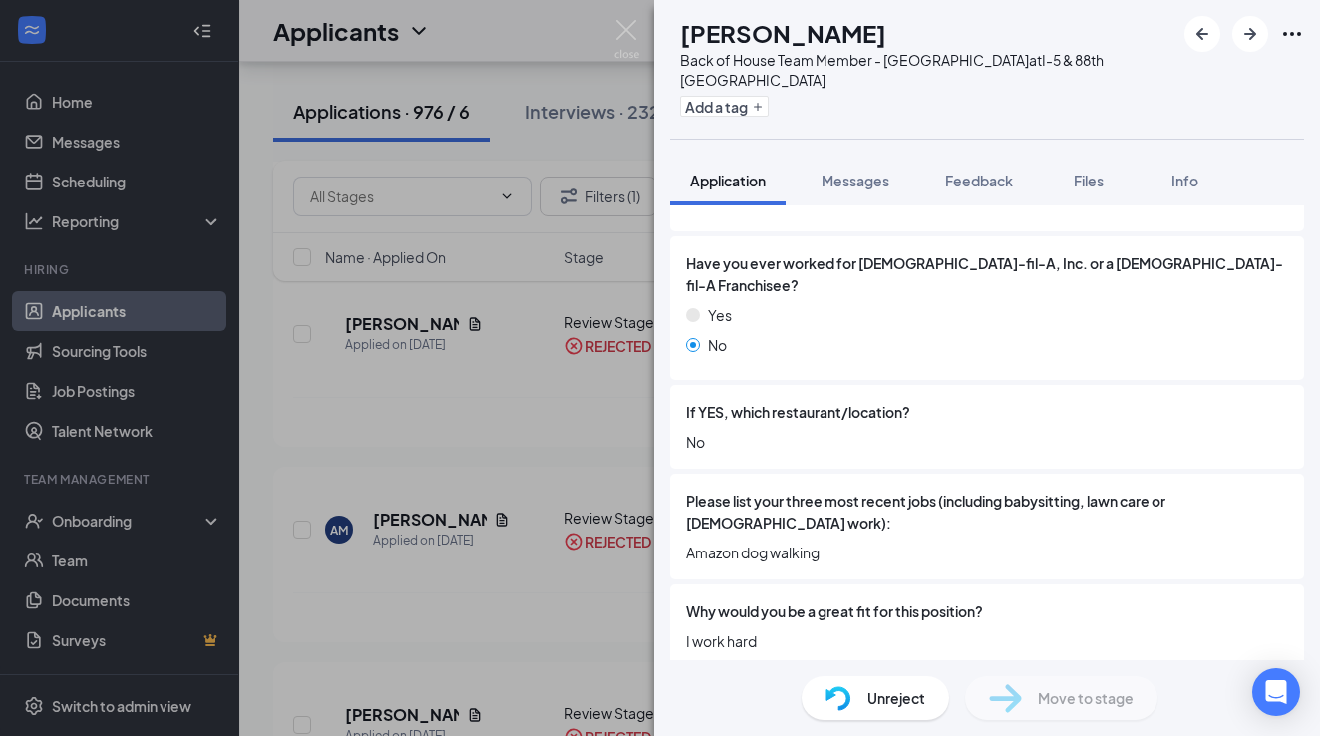
click at [876, 711] on div "Unreject" at bounding box center [876, 698] width 148 height 44
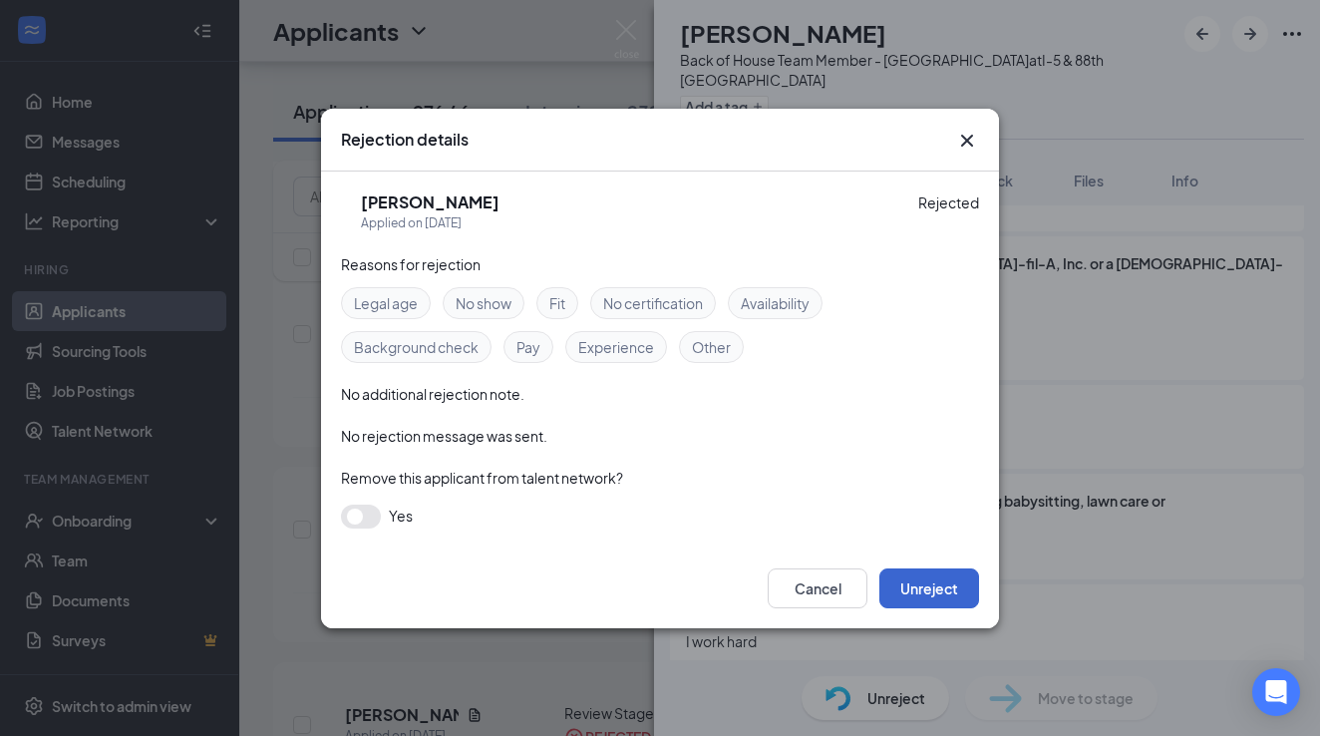
click at [924, 600] on button "Unreject" at bounding box center [929, 588] width 100 height 40
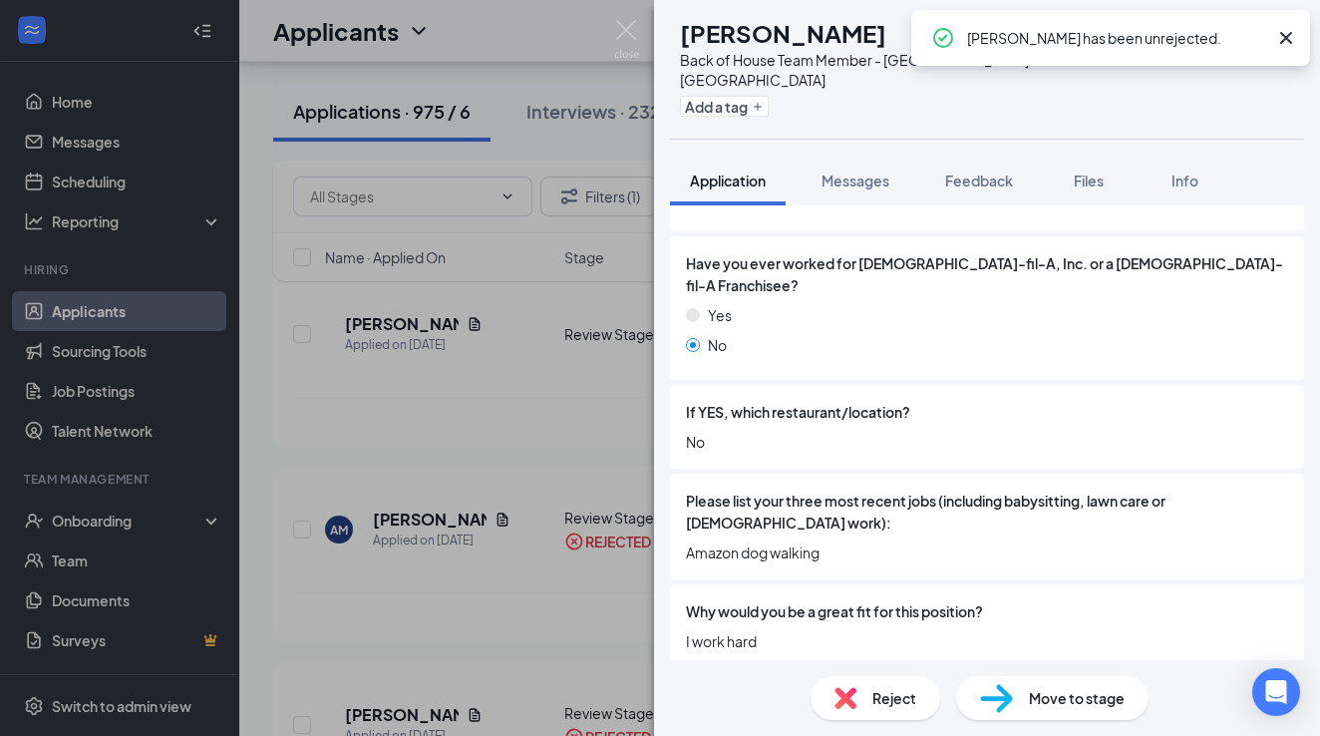
click at [896, 709] on div "Reject" at bounding box center [876, 698] width 130 height 44
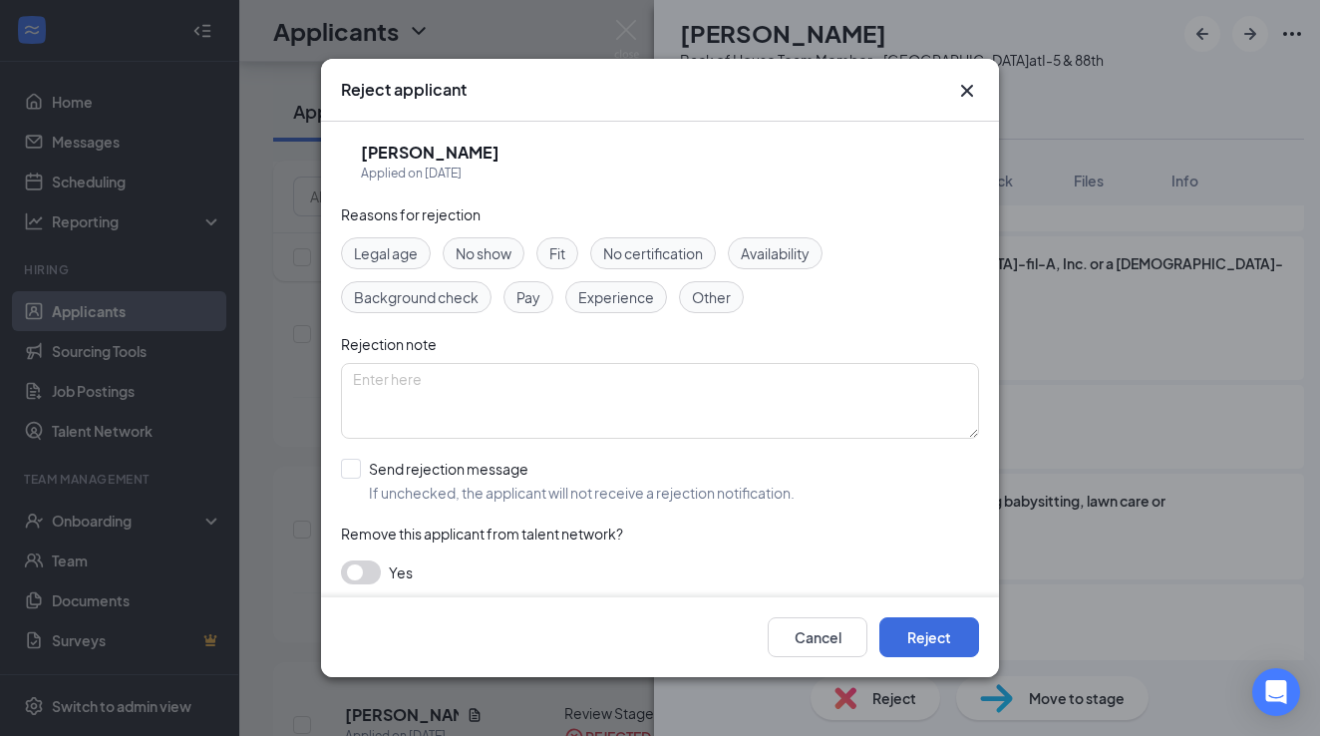
click at [547, 255] on div "Fit" at bounding box center [557, 253] width 42 height 32
click at [763, 242] on div "Availability" at bounding box center [775, 253] width 95 height 32
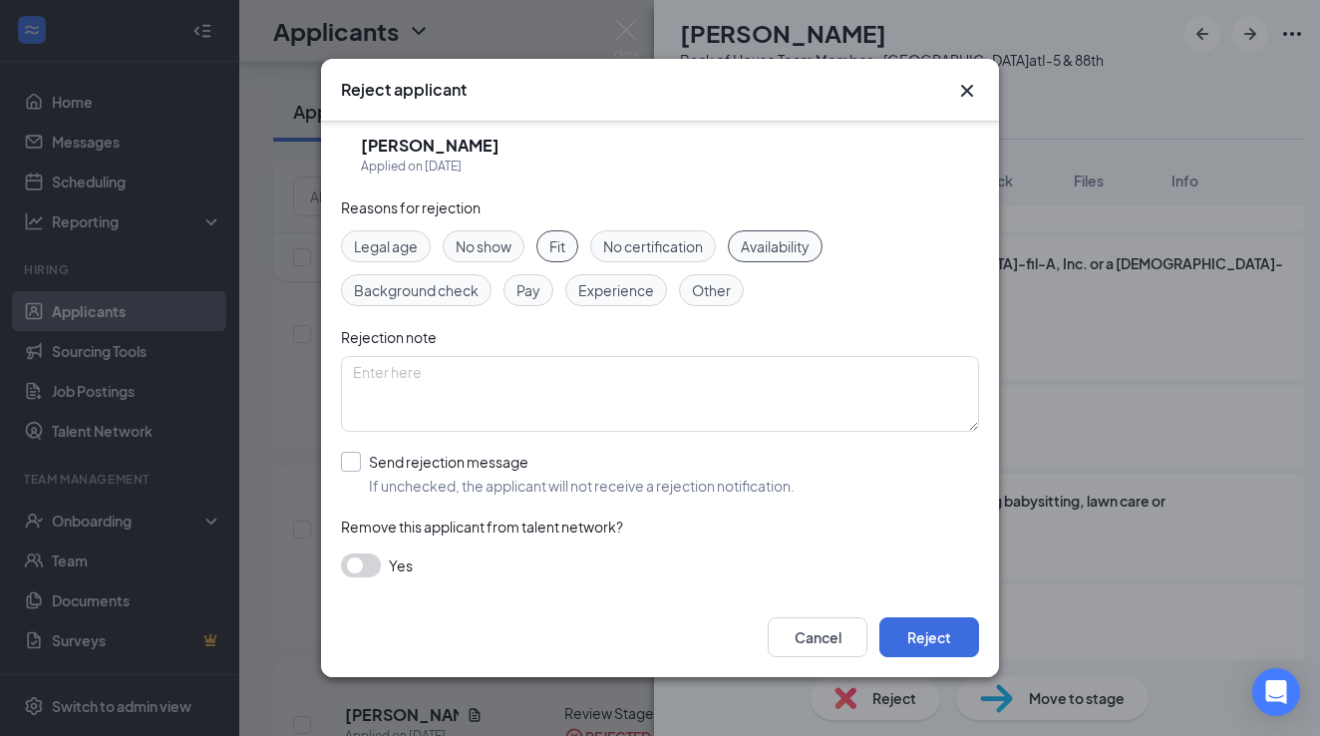
scroll to position [7, 0]
click at [461, 467] on div "Send rejection message" at bounding box center [582, 462] width 426 height 20
click at [461, 467] on input "Send rejection message If unchecked, the applicant will not receive a rejection…" at bounding box center [568, 474] width 454 height 44
checkbox input "true"
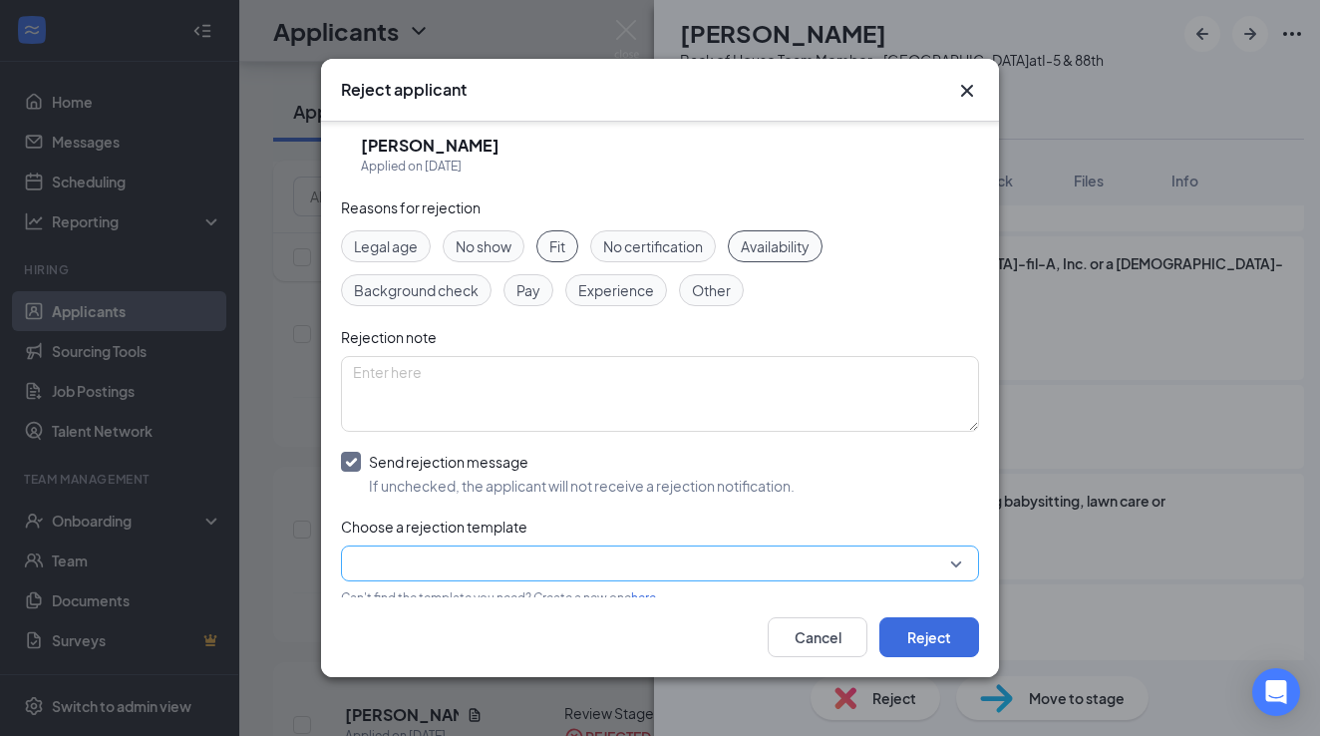
click at [493, 564] on input "search" at bounding box center [653, 563] width 600 height 34
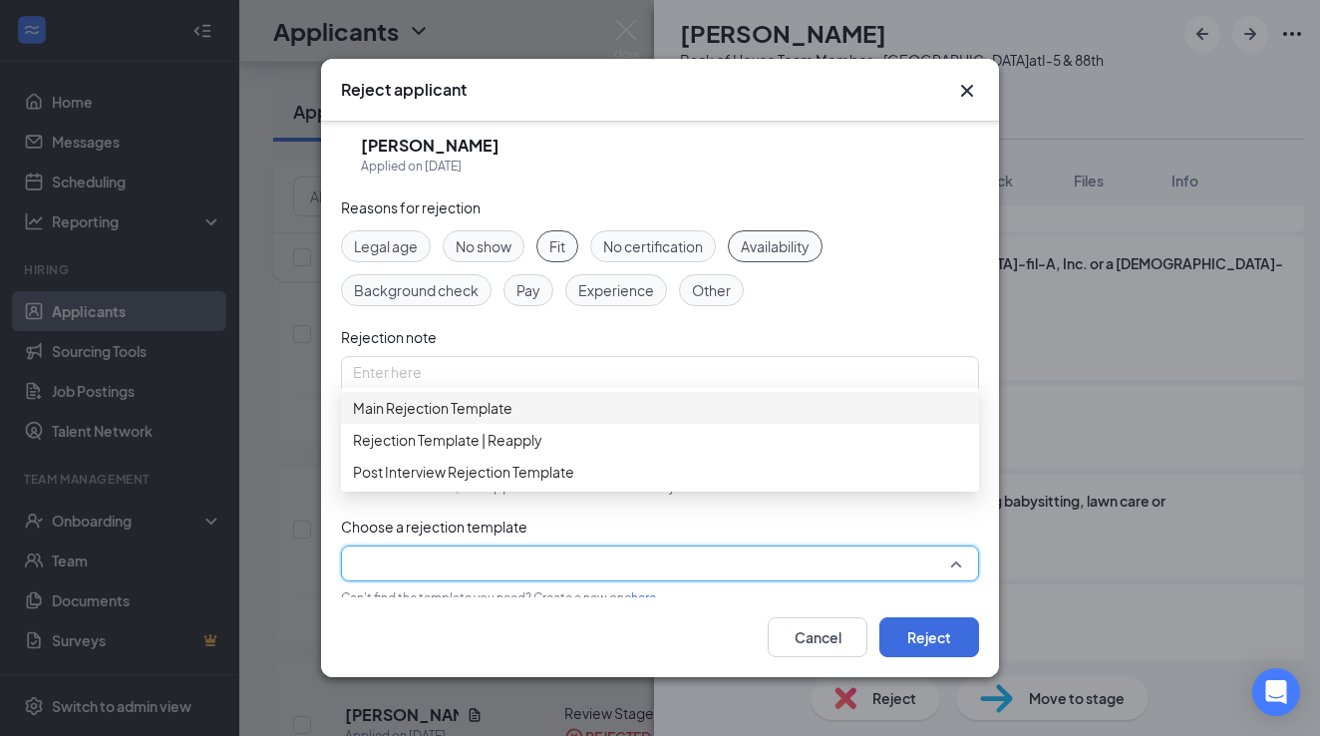
click at [491, 419] on span "Main Rejection Template" at bounding box center [433, 408] width 160 height 22
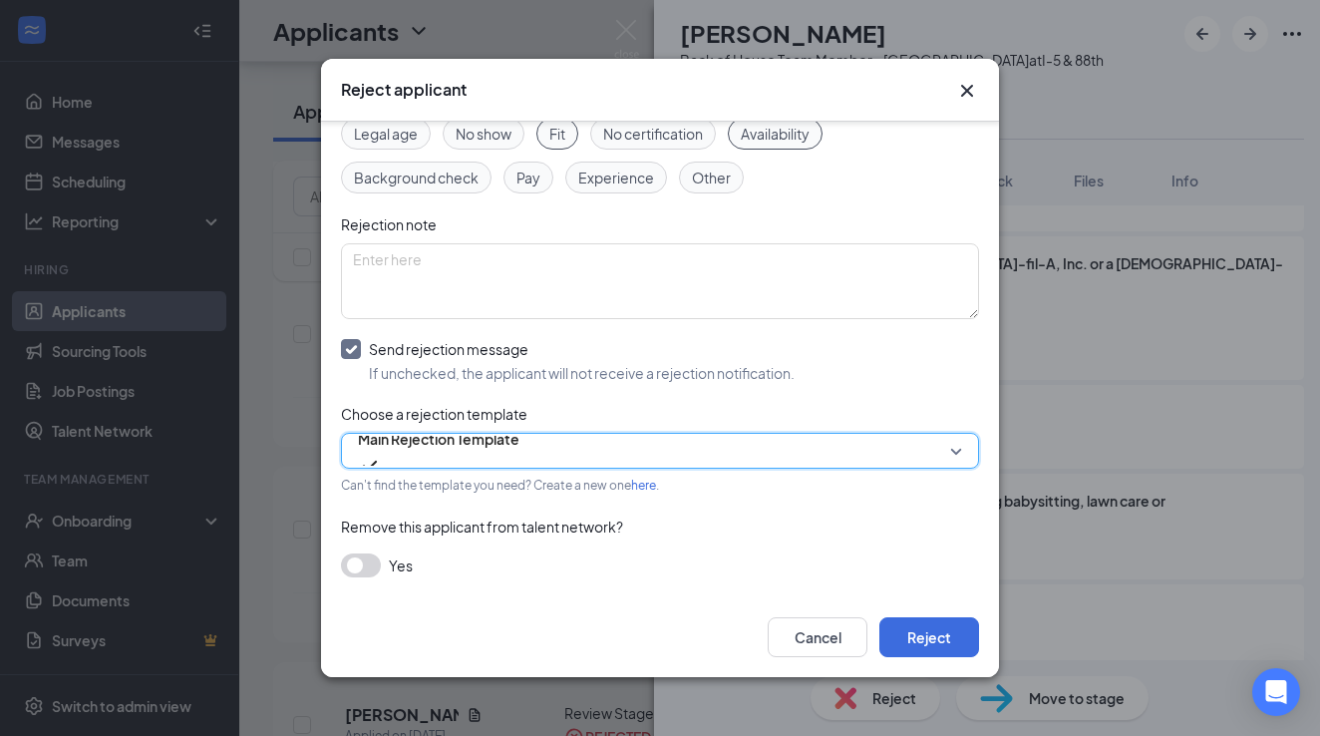
scroll to position [119, 0]
click at [942, 640] on button "Reject" at bounding box center [929, 637] width 100 height 40
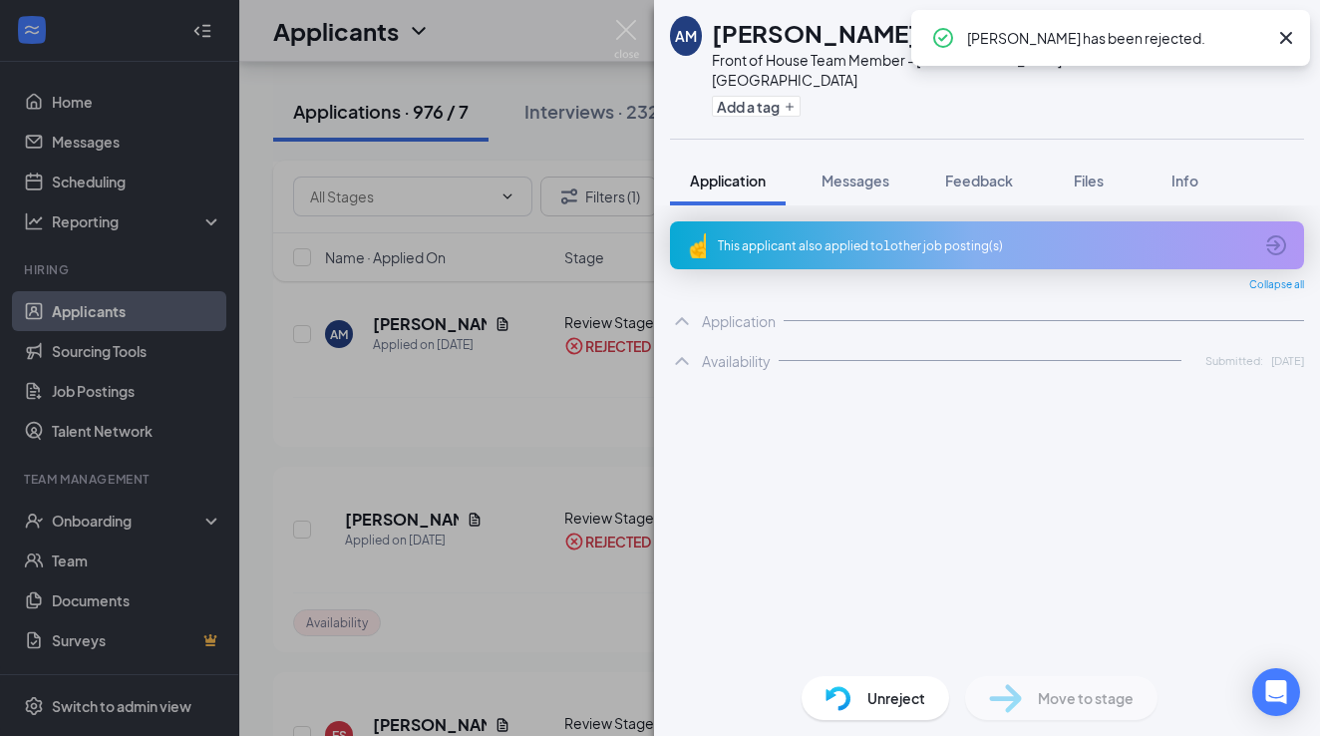
click at [655, 511] on div "This applicant also applied to 1 other job posting(s) Collapse all Application …" at bounding box center [987, 432] width 666 height 455
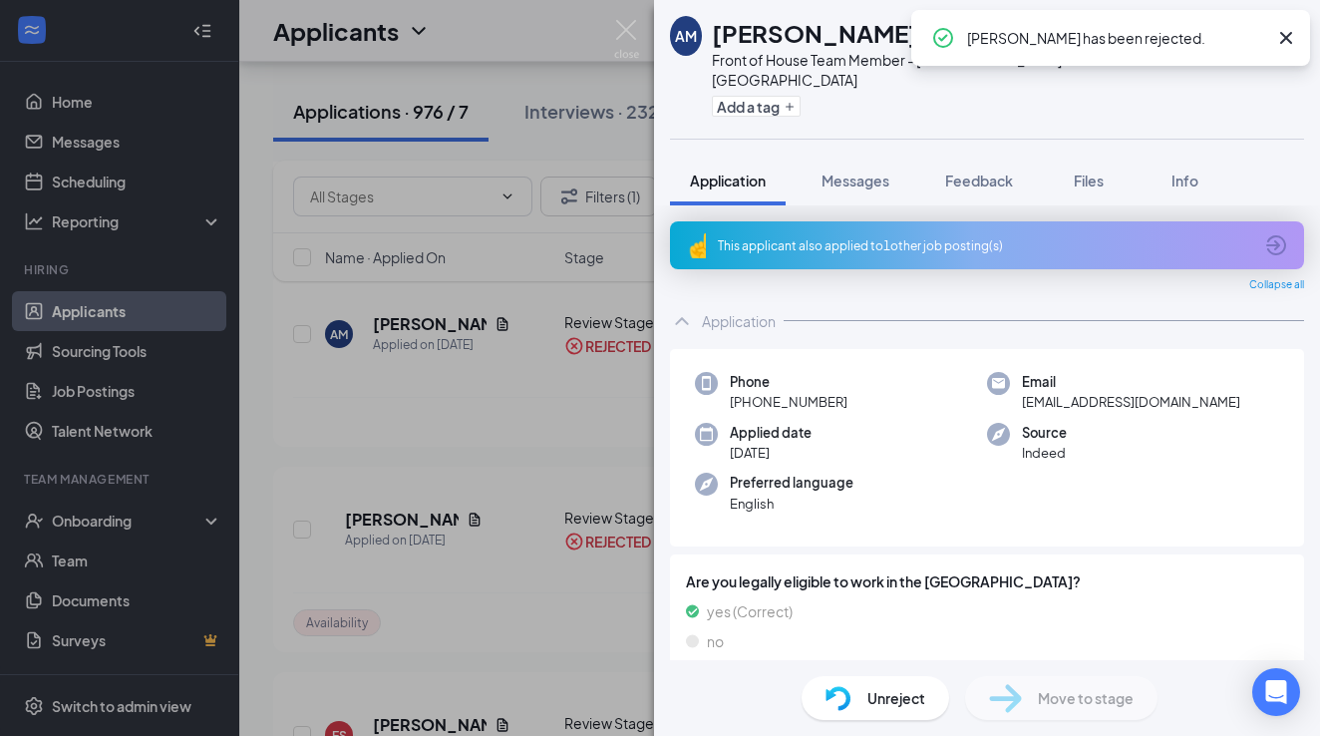
click at [562, 419] on div "AM Amber Mulder Front of House Team Member - Marysville at I-5 & 88th Marysvill…" at bounding box center [660, 368] width 1320 height 736
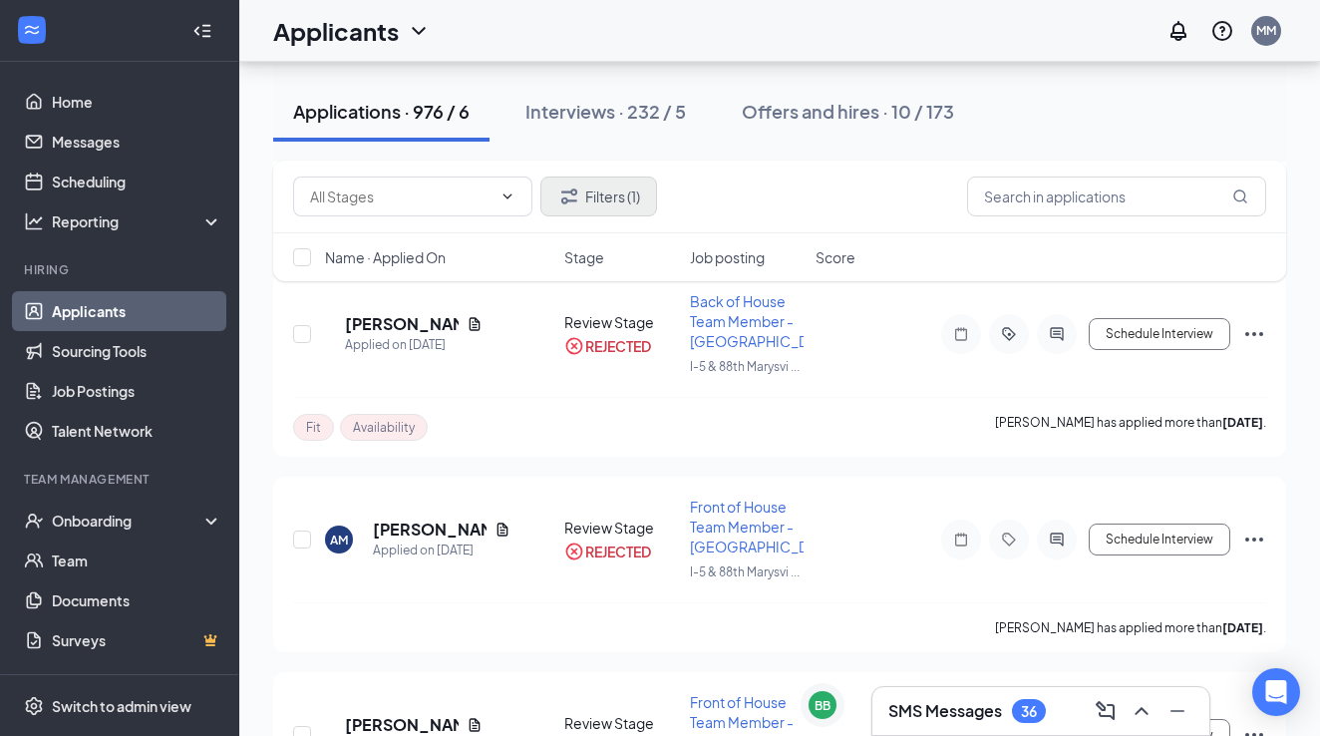
click at [622, 199] on button "Filters (1)" at bounding box center [598, 196] width 117 height 40
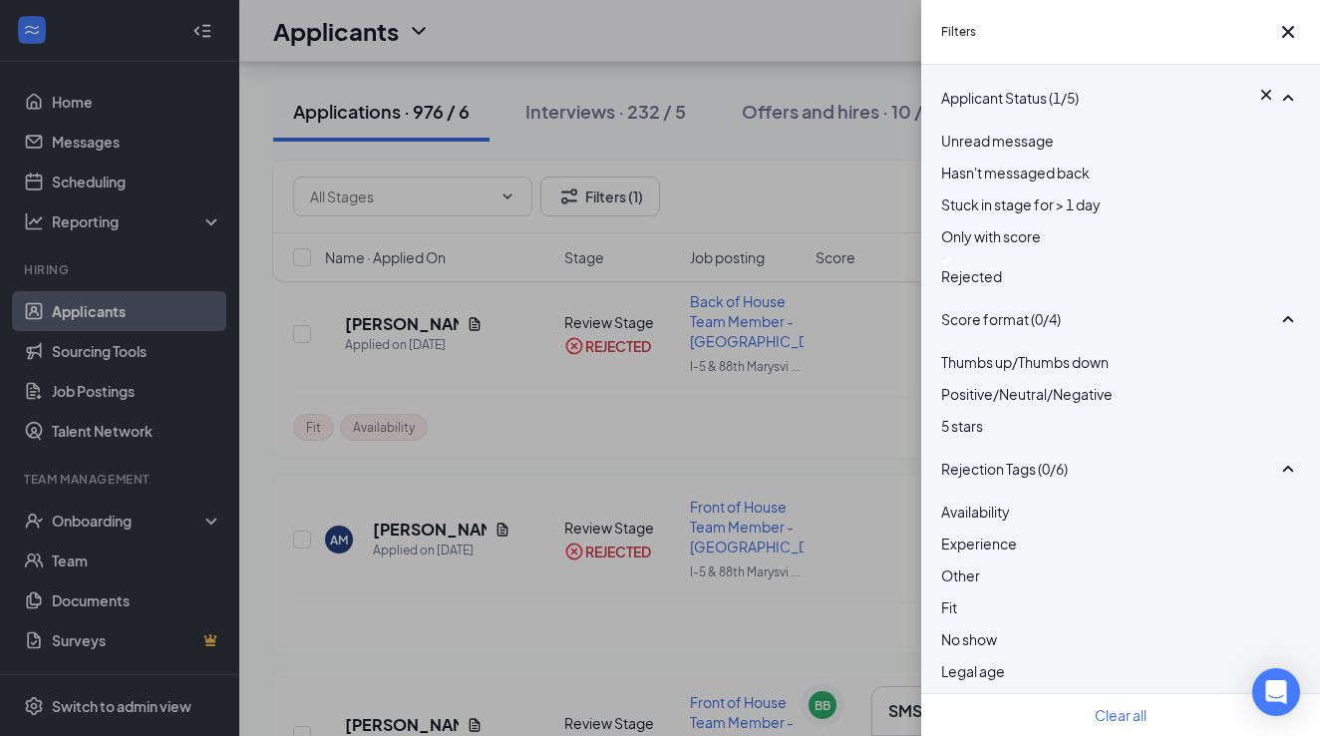
click at [974, 285] on span "Rejected" at bounding box center [971, 276] width 61 height 18
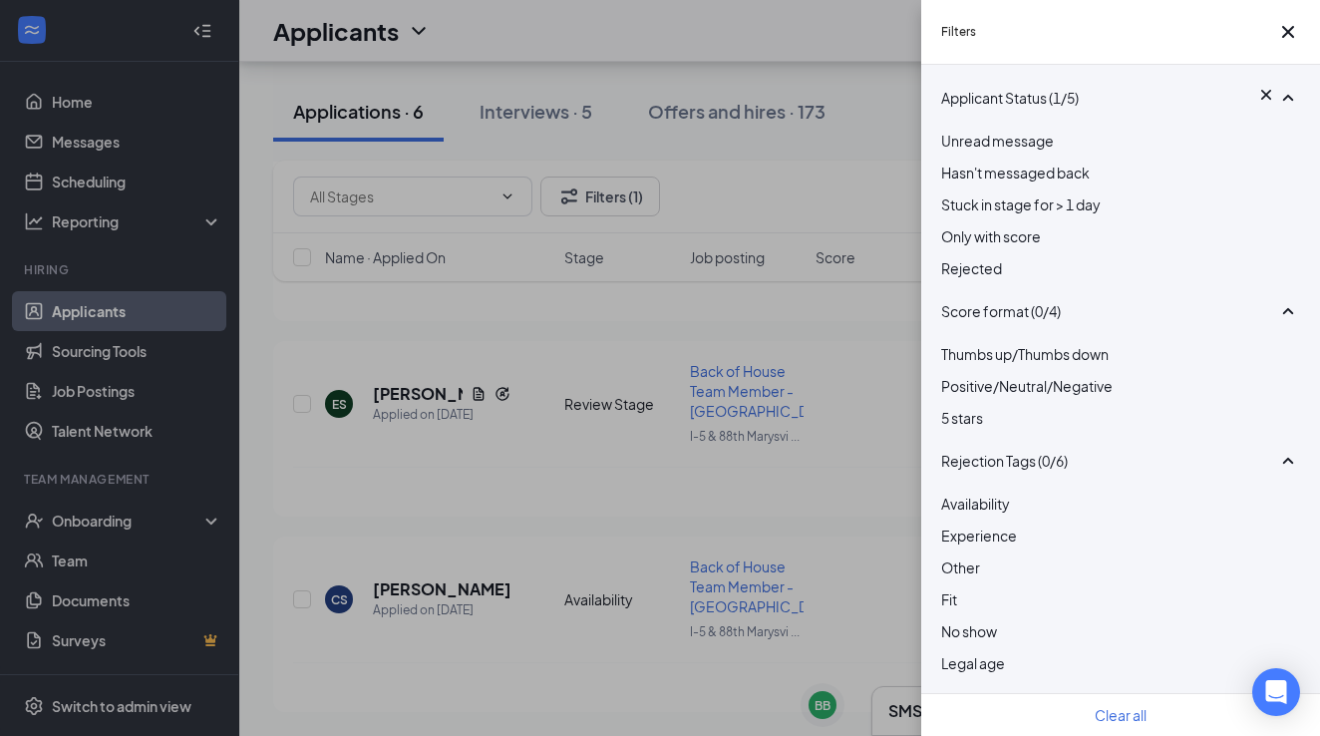
scroll to position [827, 0]
click at [808, 241] on div "Filters Applicant Status (0/5) Unread message Hasn't messaged back Stuck in sta…" at bounding box center [660, 368] width 1320 height 736
click at [661, 437] on div "Filters Applicant Status (0/5) Unread message Hasn't messaged back Stuck in sta…" at bounding box center [660, 368] width 1320 height 736
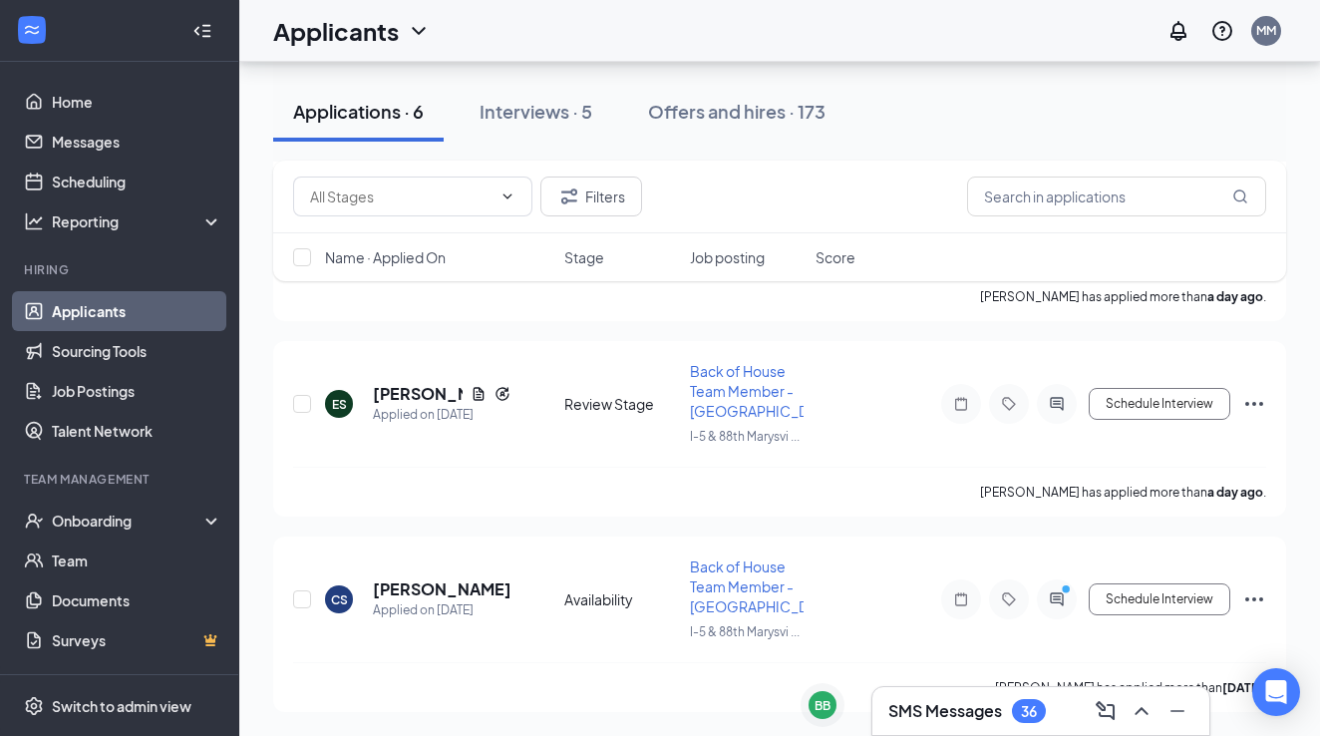
scroll to position [760, 0]
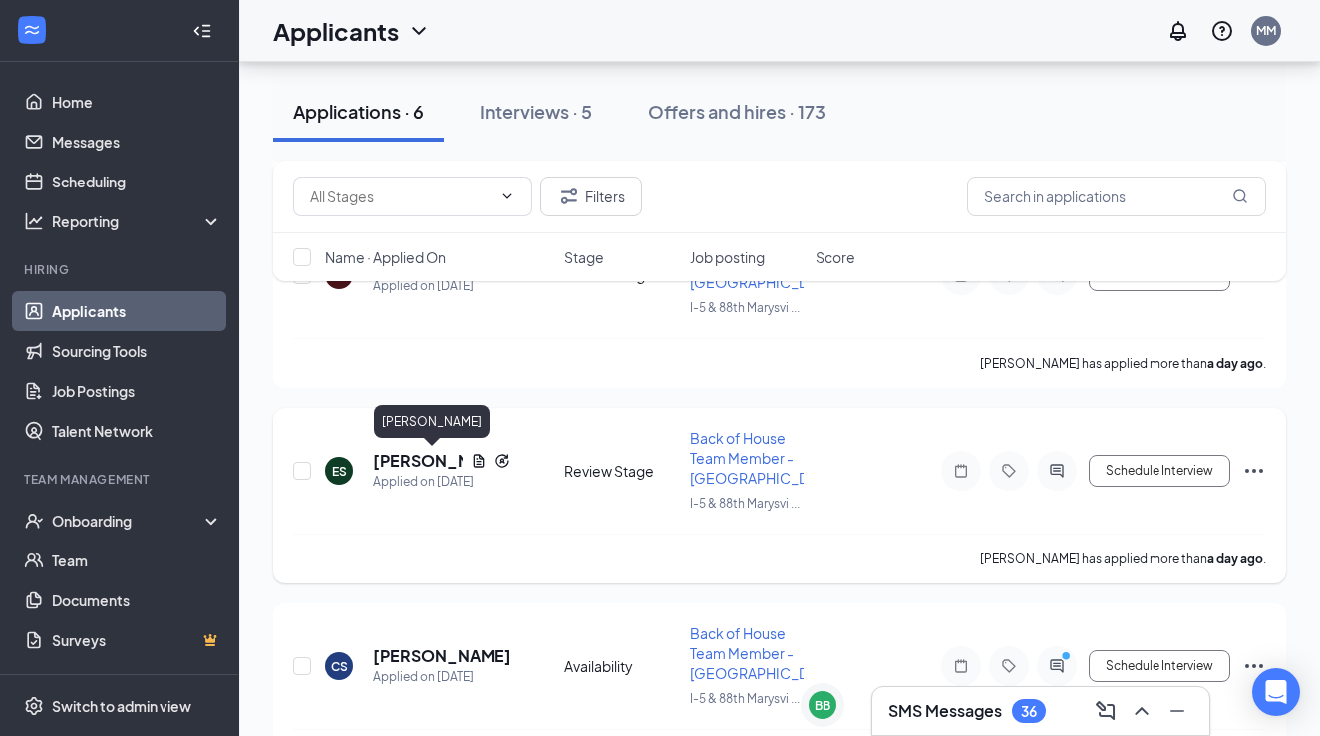
click at [400, 460] on h5 "Eddie Strand" at bounding box center [418, 461] width 90 height 22
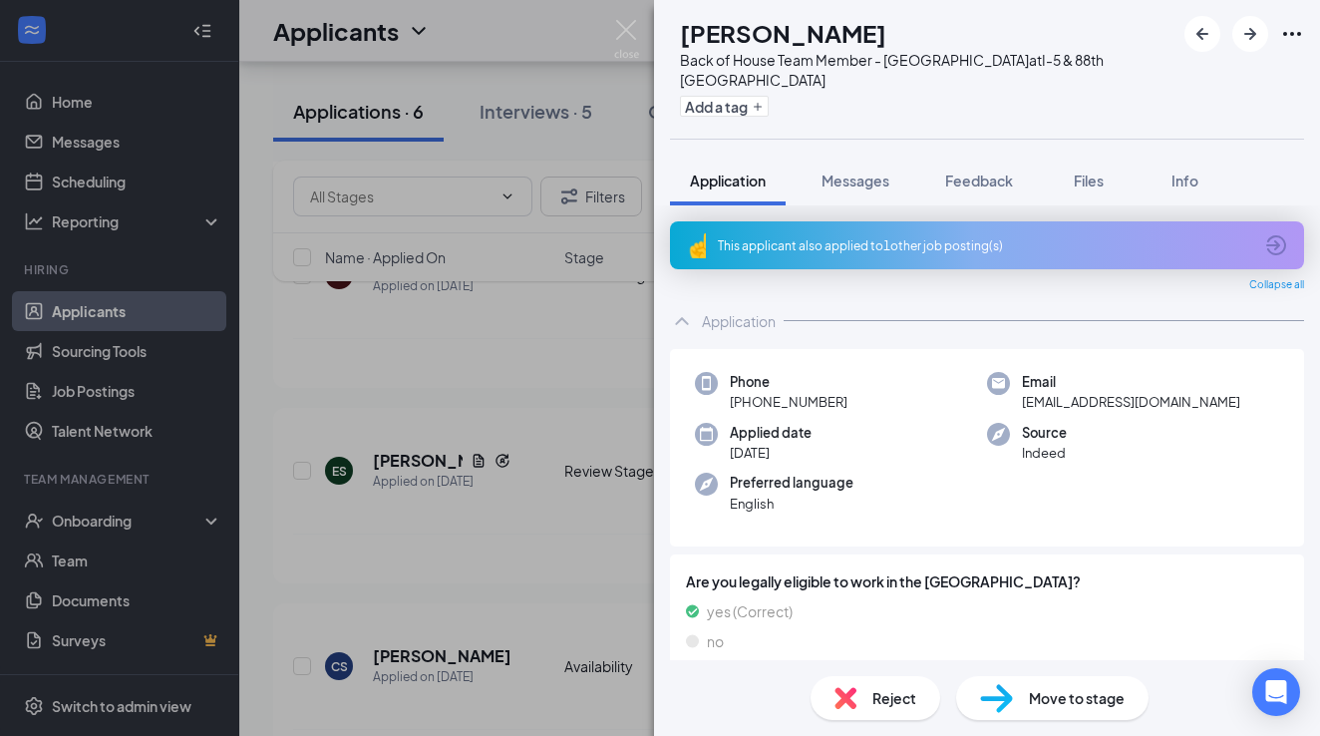
click at [1286, 233] on icon "ArrowCircle" at bounding box center [1276, 245] width 24 height 24
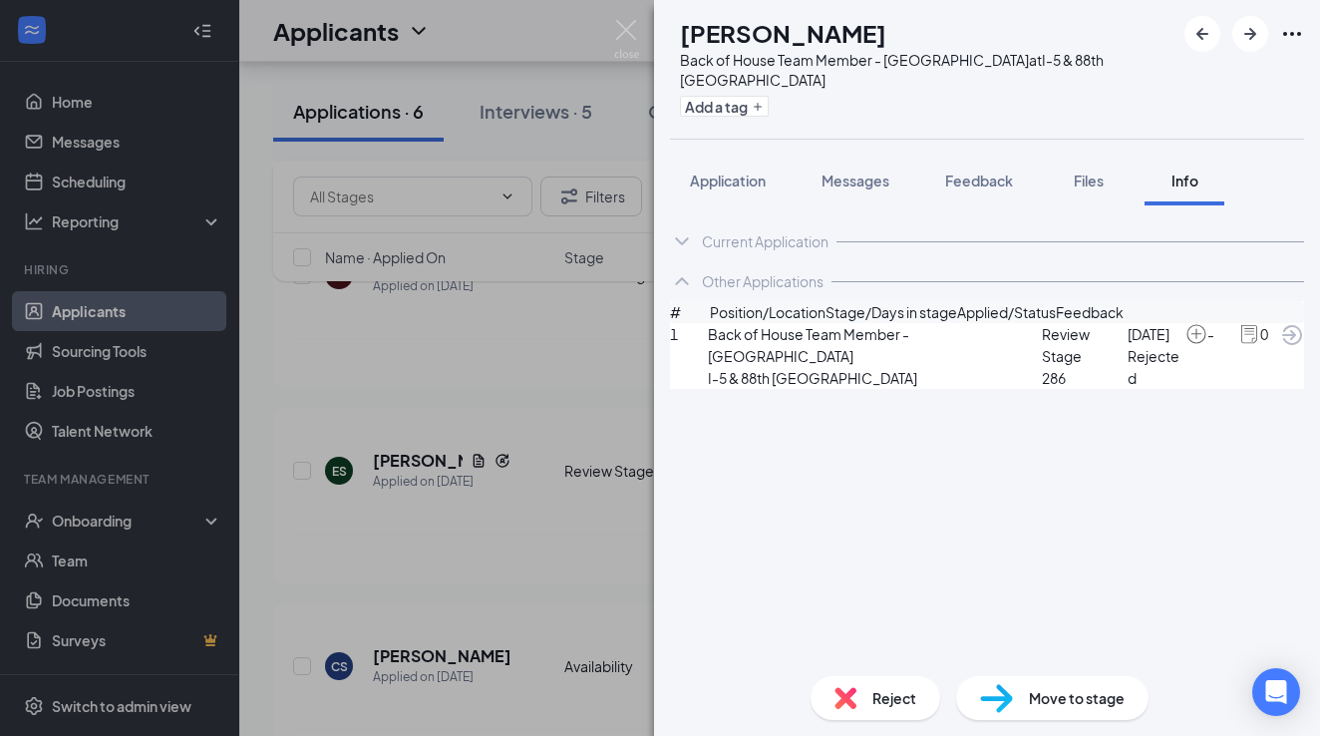
click at [1280, 347] on icon "ArrowCircle" at bounding box center [1292, 335] width 24 height 24
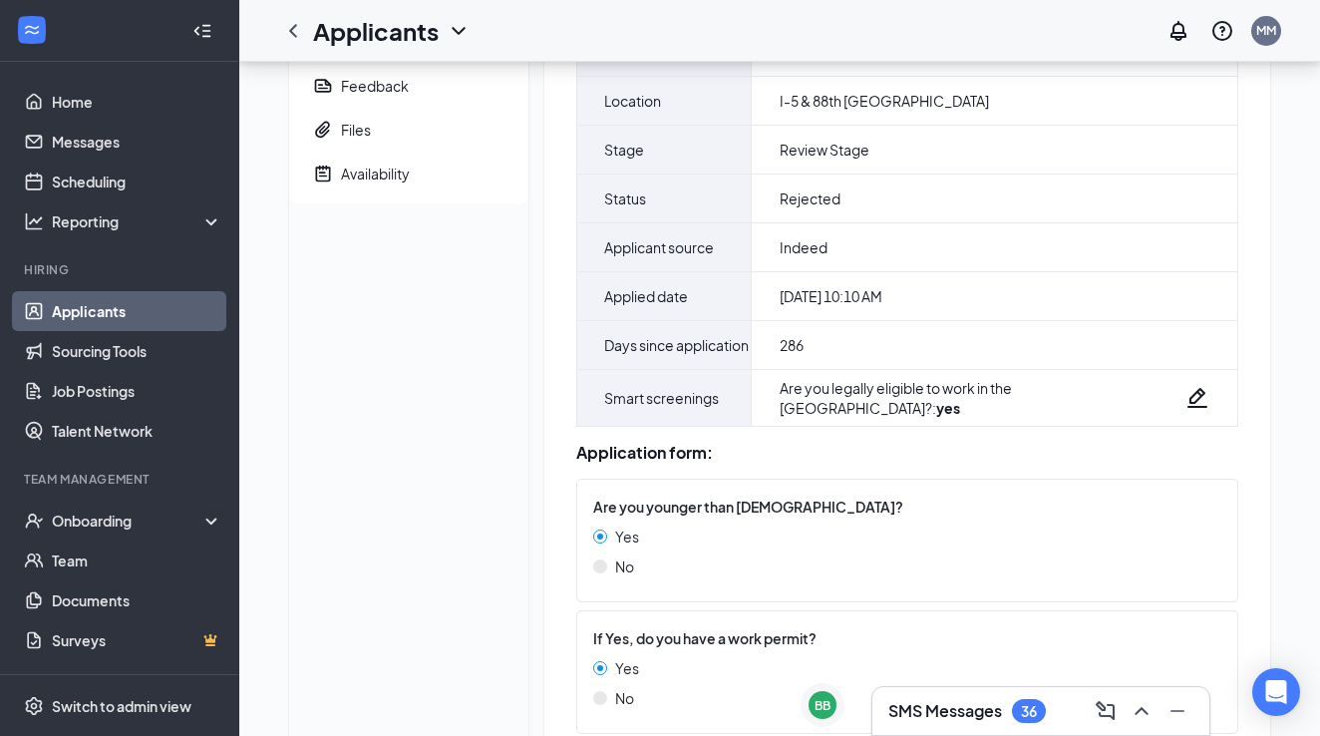
scroll to position [30, 0]
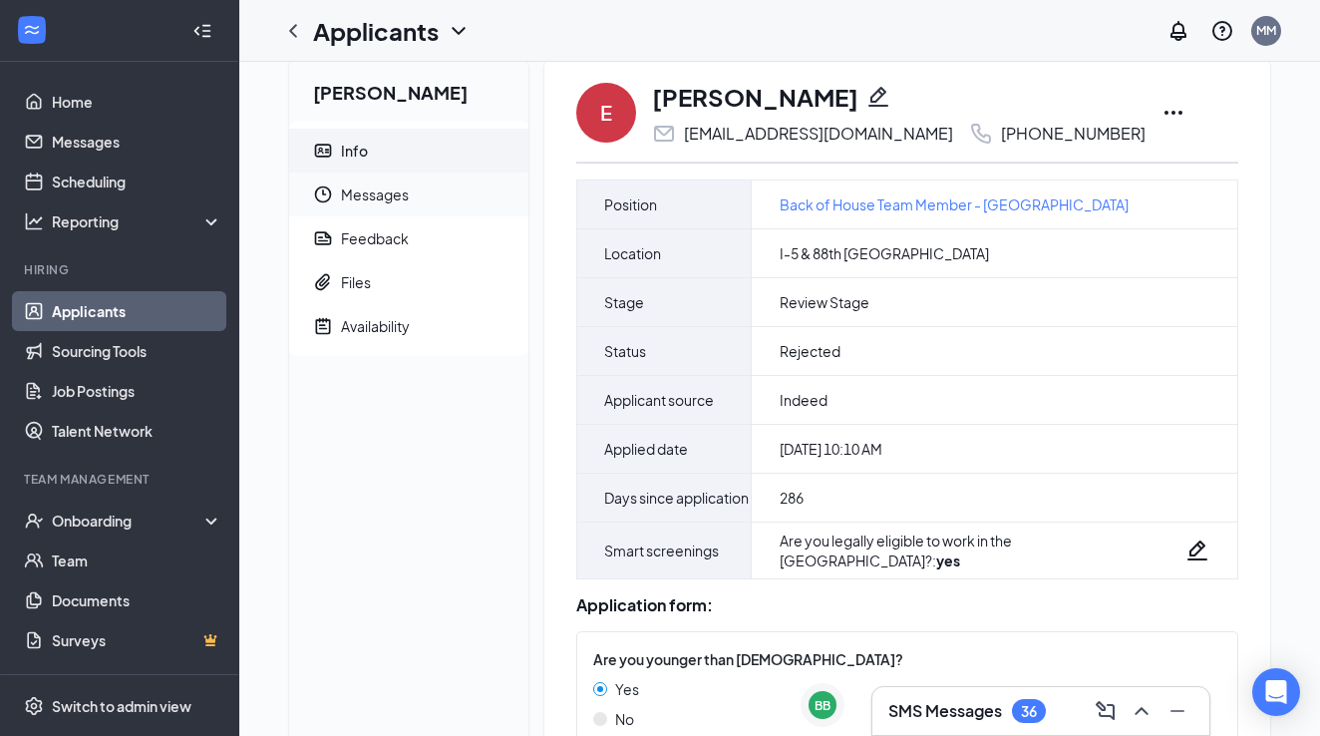
click at [366, 186] on span "Messages" at bounding box center [427, 195] width 172 height 44
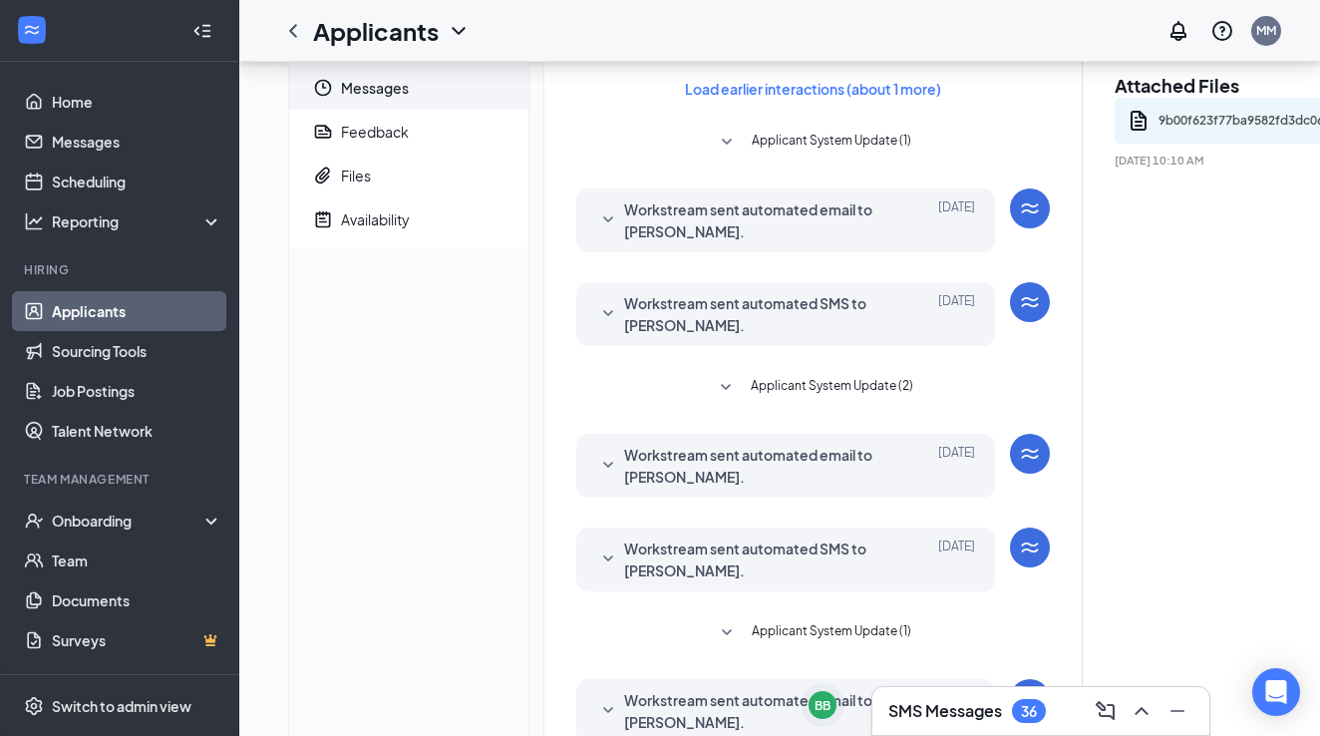
scroll to position [173, 0]
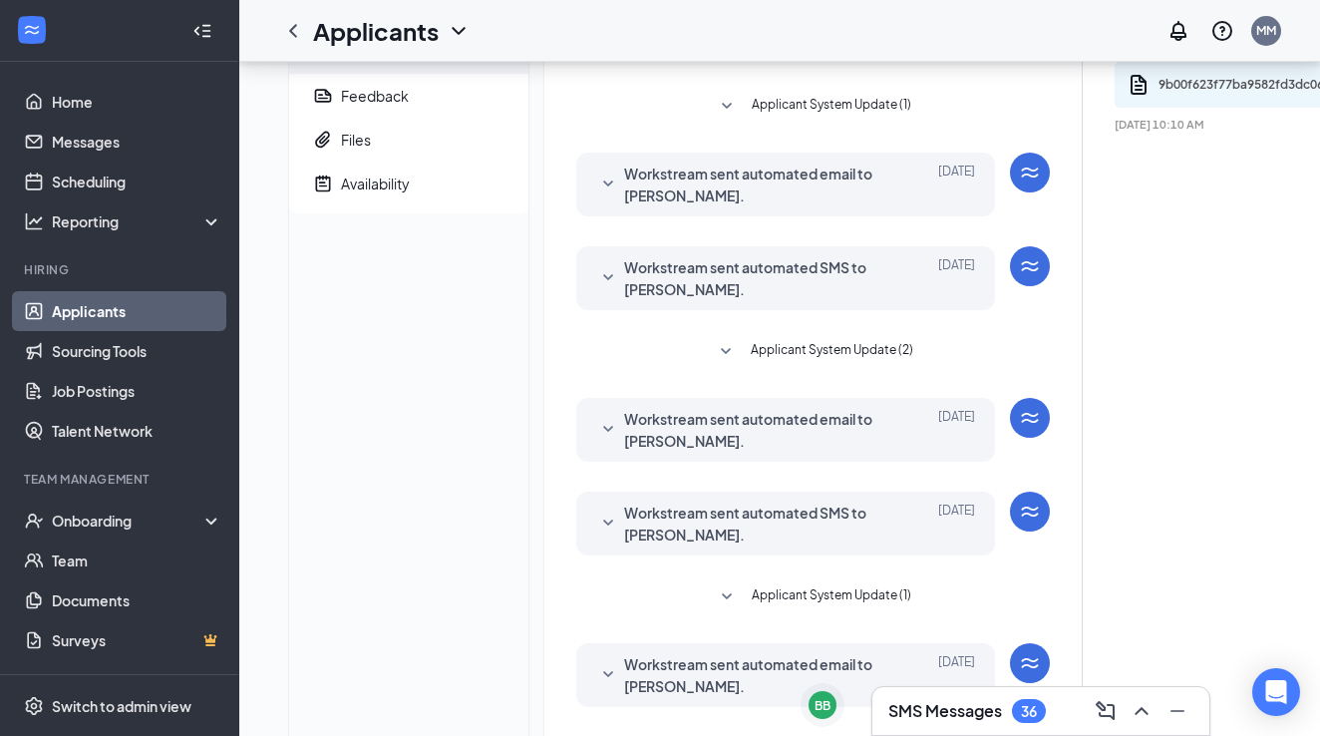
click at [778, 353] on span "Applicant System Update (2)" at bounding box center [832, 352] width 163 height 24
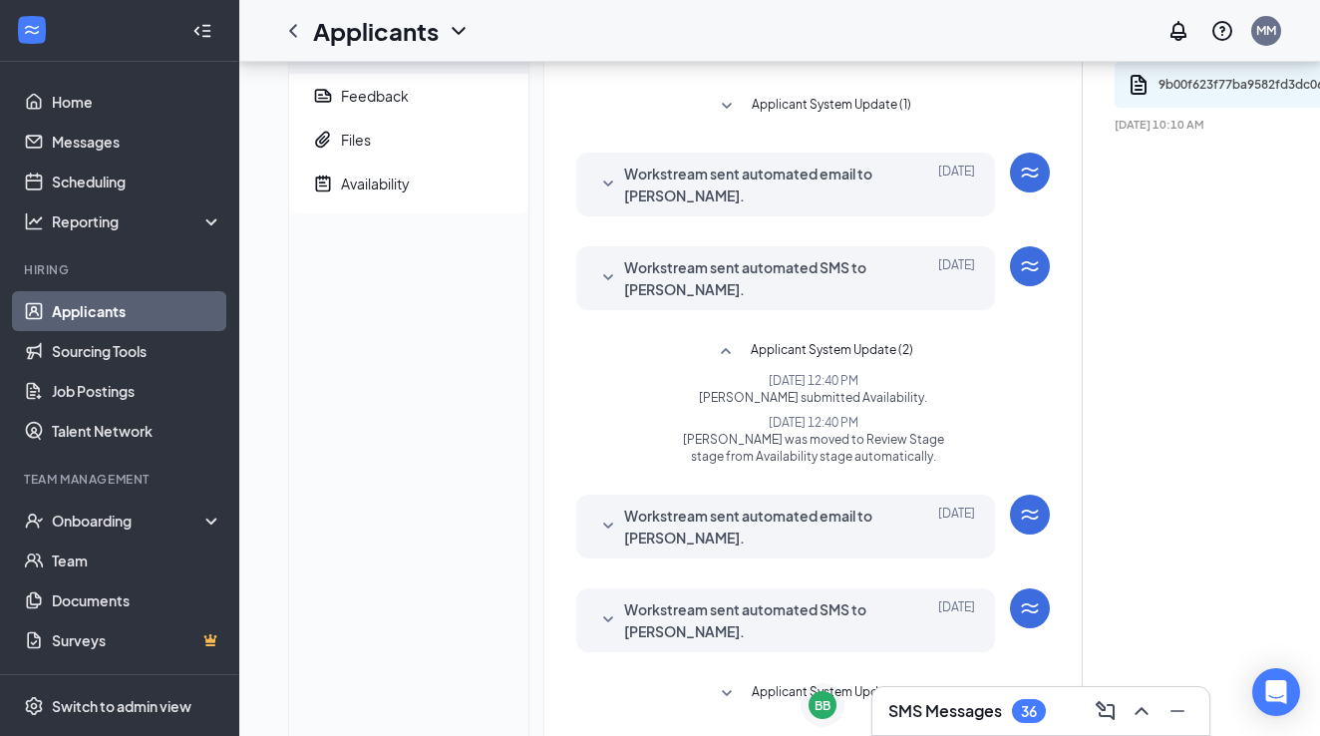
click at [778, 353] on span "Applicant System Update (2)" at bounding box center [832, 352] width 163 height 24
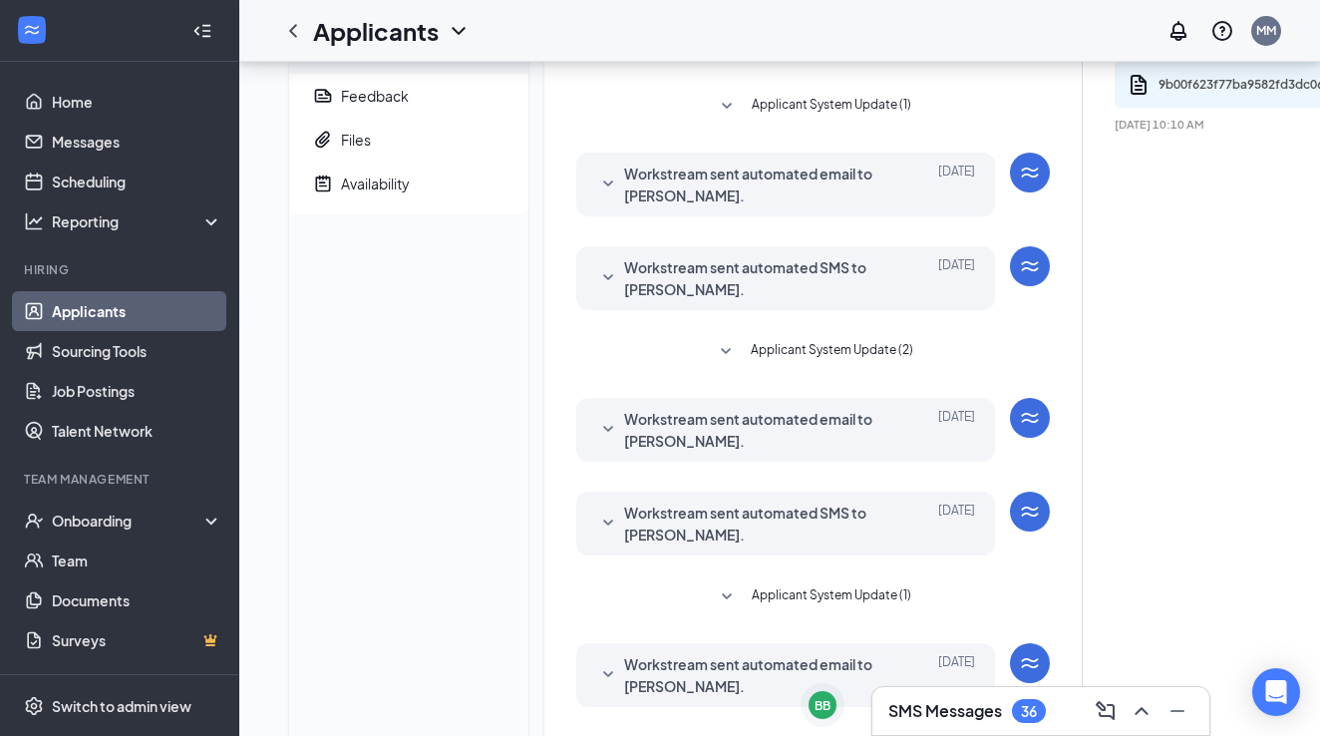
scroll to position [239, 0]
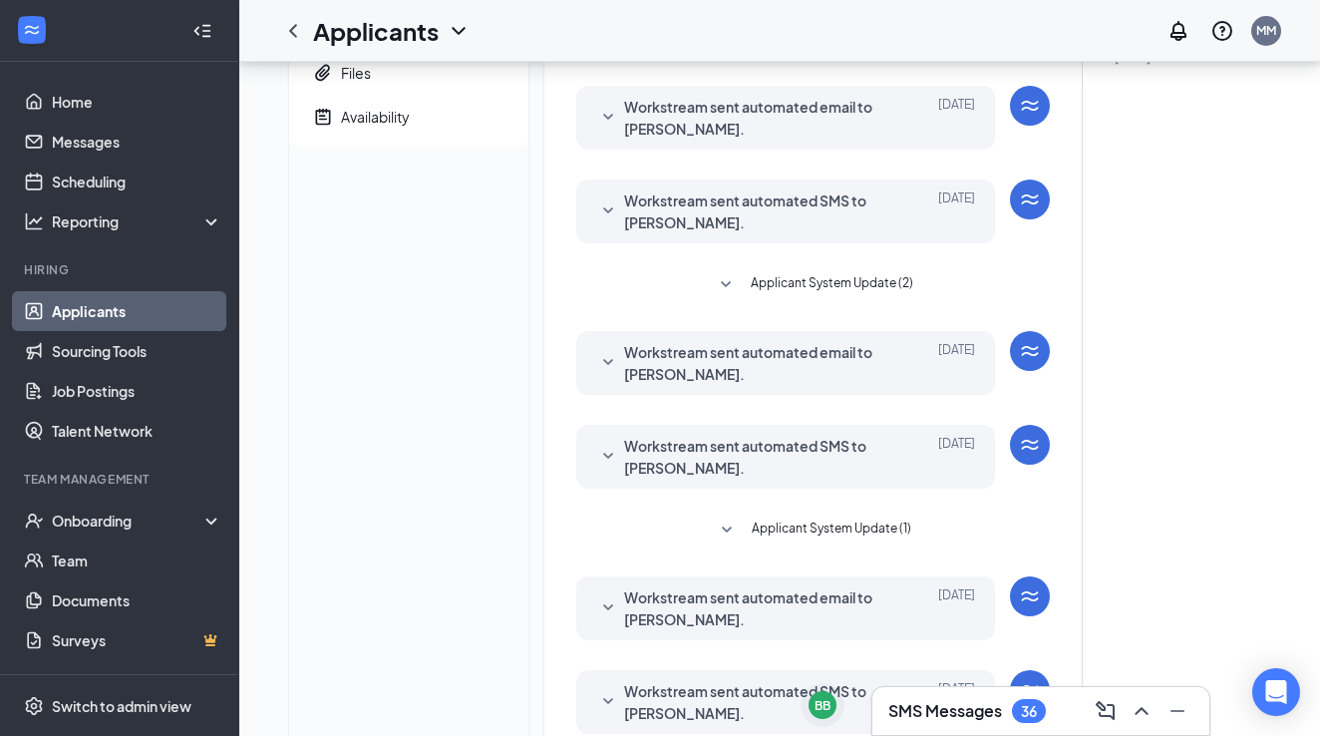
click at [794, 533] on span "Applicant System Update (1)" at bounding box center [832, 531] width 160 height 24
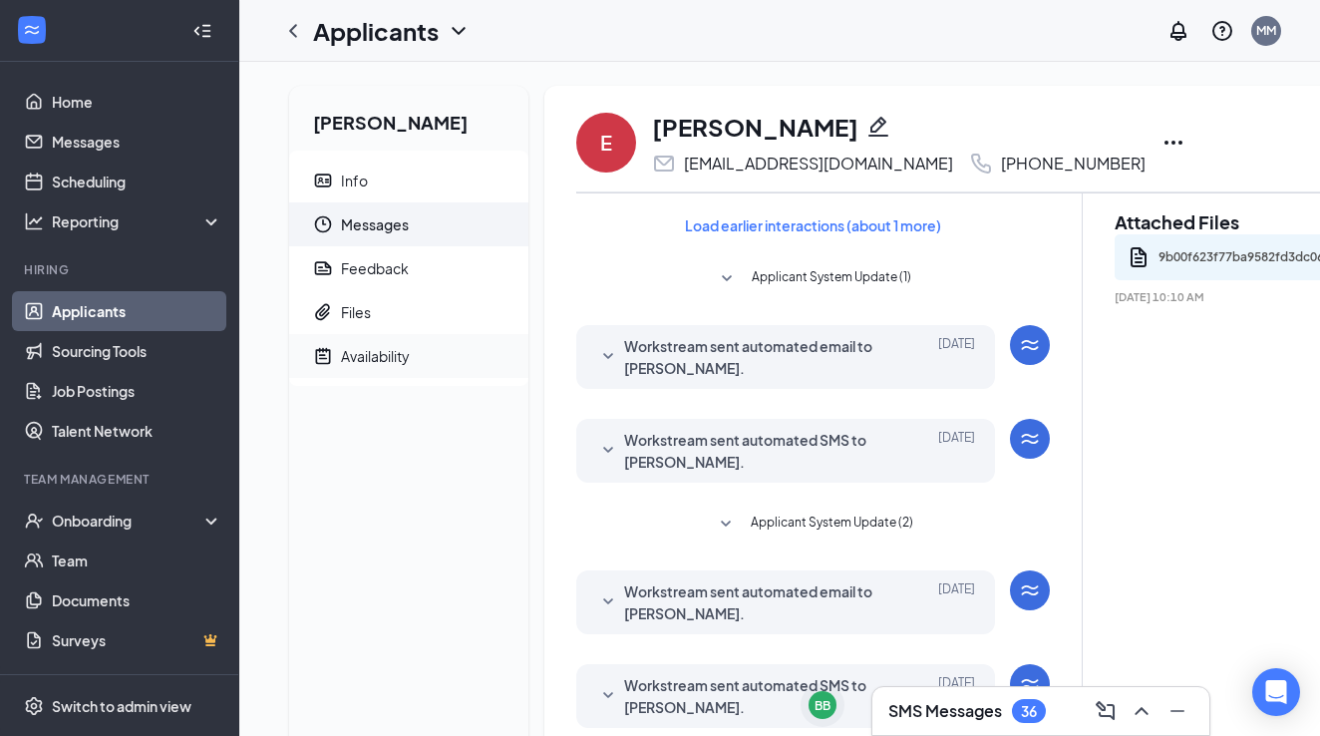
scroll to position [0, 0]
click at [380, 362] on div "Availability" at bounding box center [375, 356] width 69 height 20
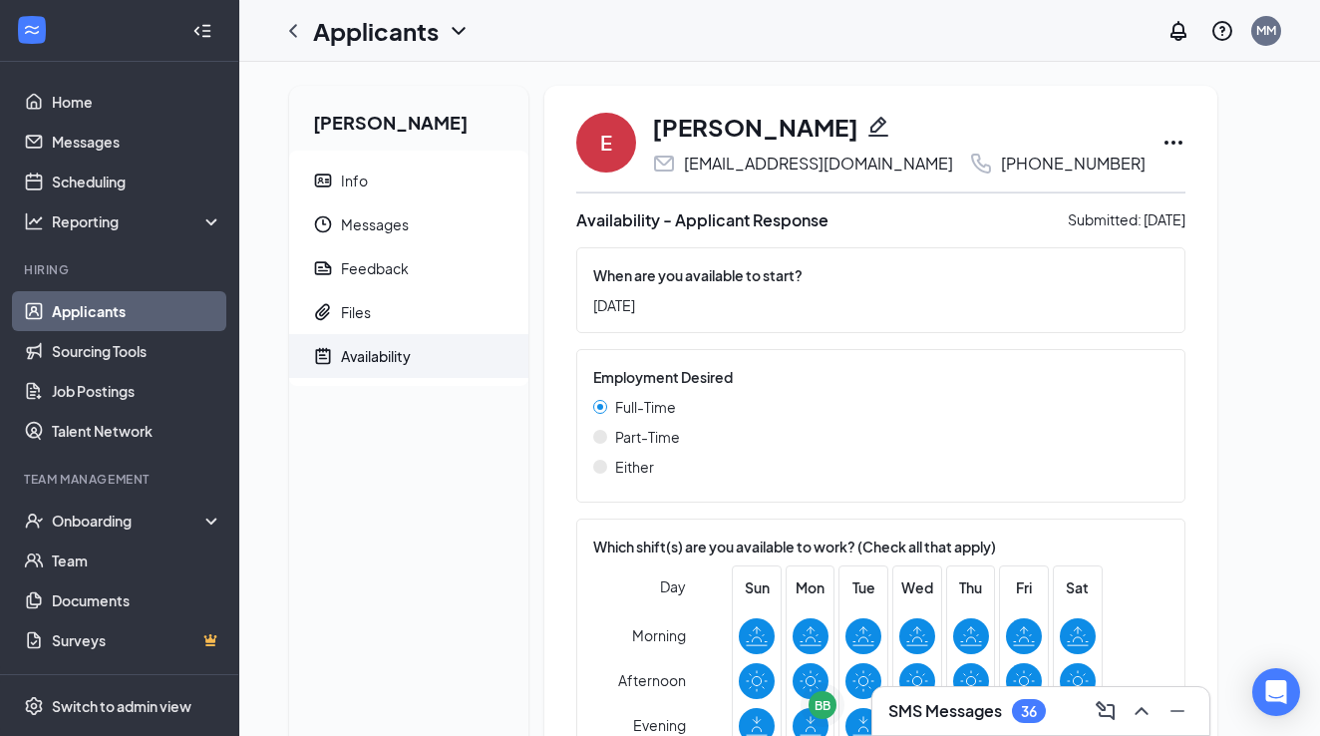
click at [141, 319] on link "Applicants" at bounding box center [137, 311] width 171 height 40
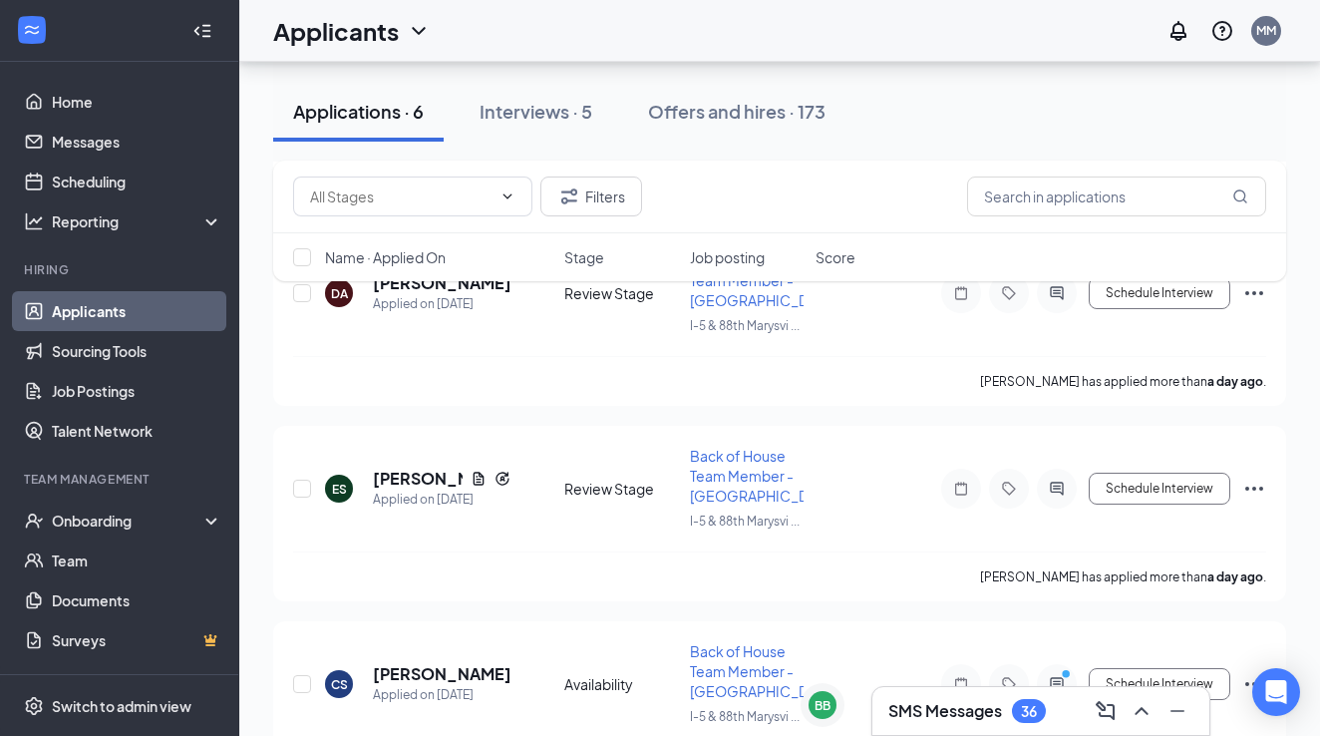
scroll to position [744, 0]
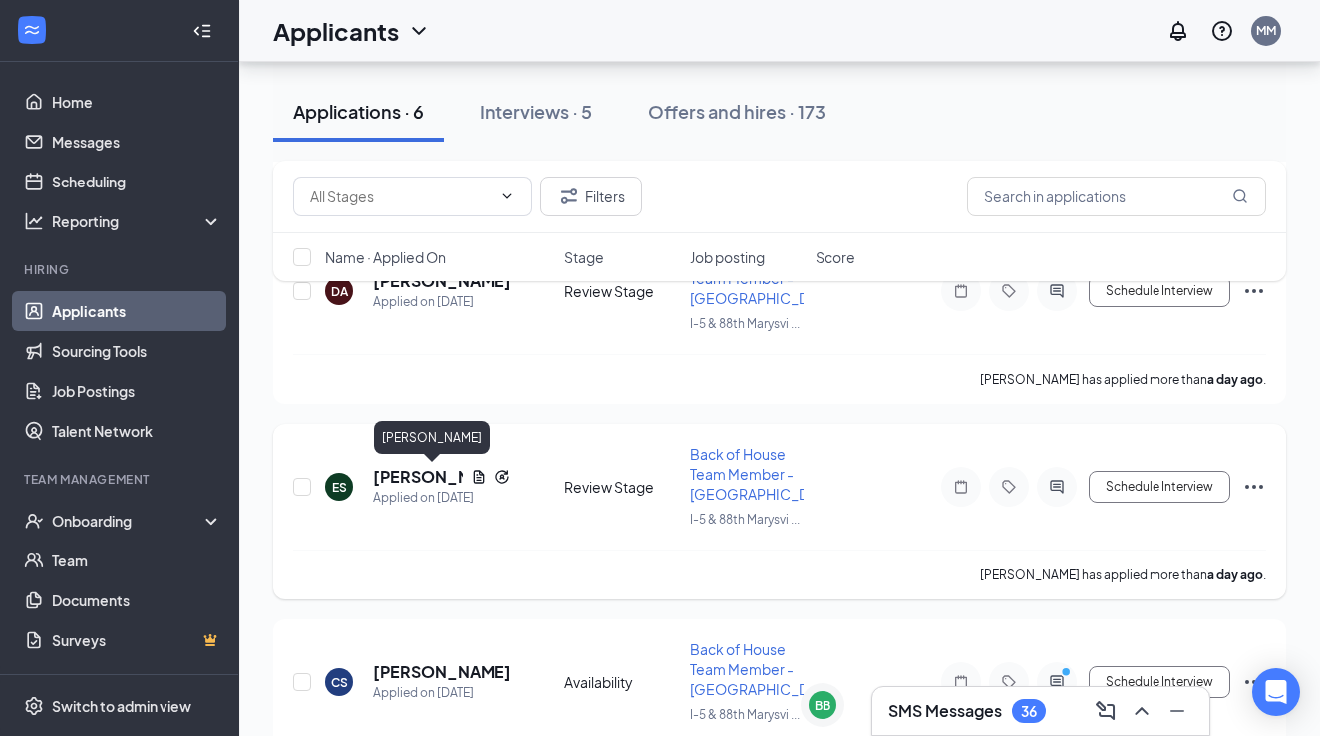
click at [382, 480] on h5 "Eddie Strand" at bounding box center [418, 477] width 90 height 22
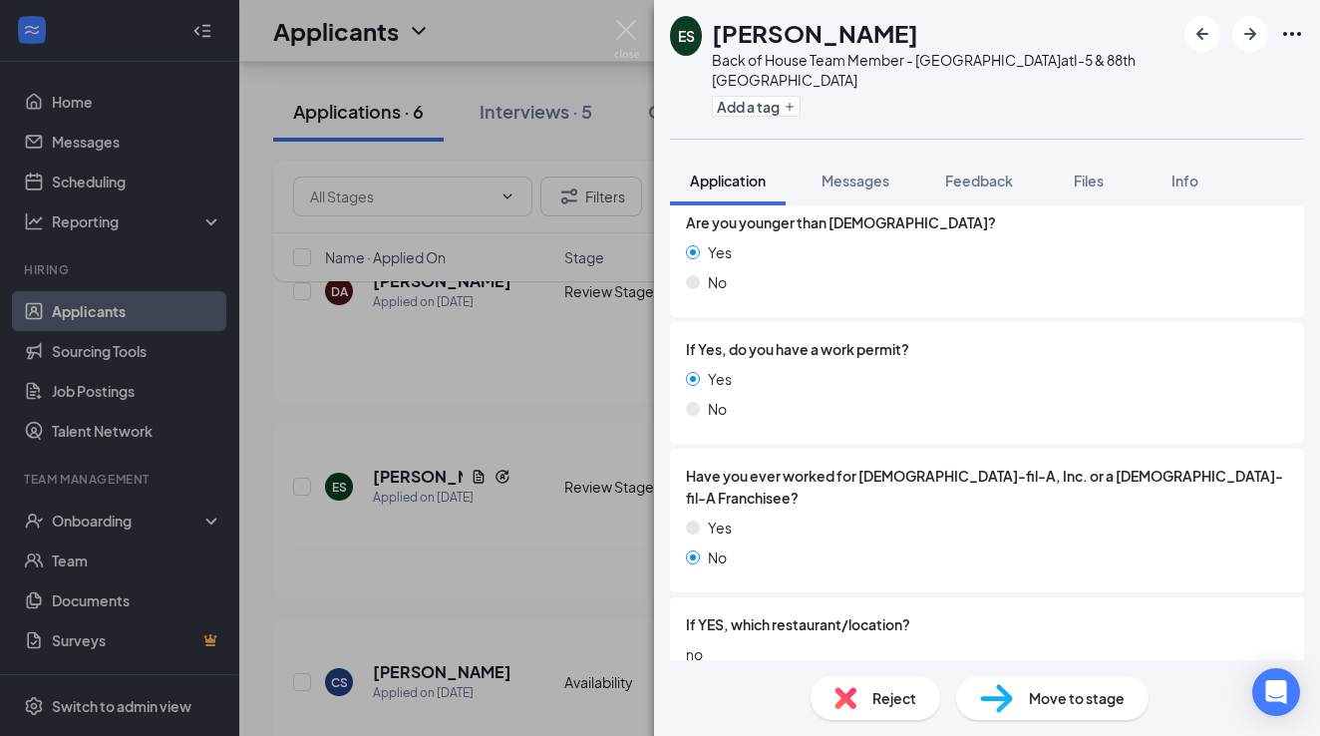
scroll to position [698, 0]
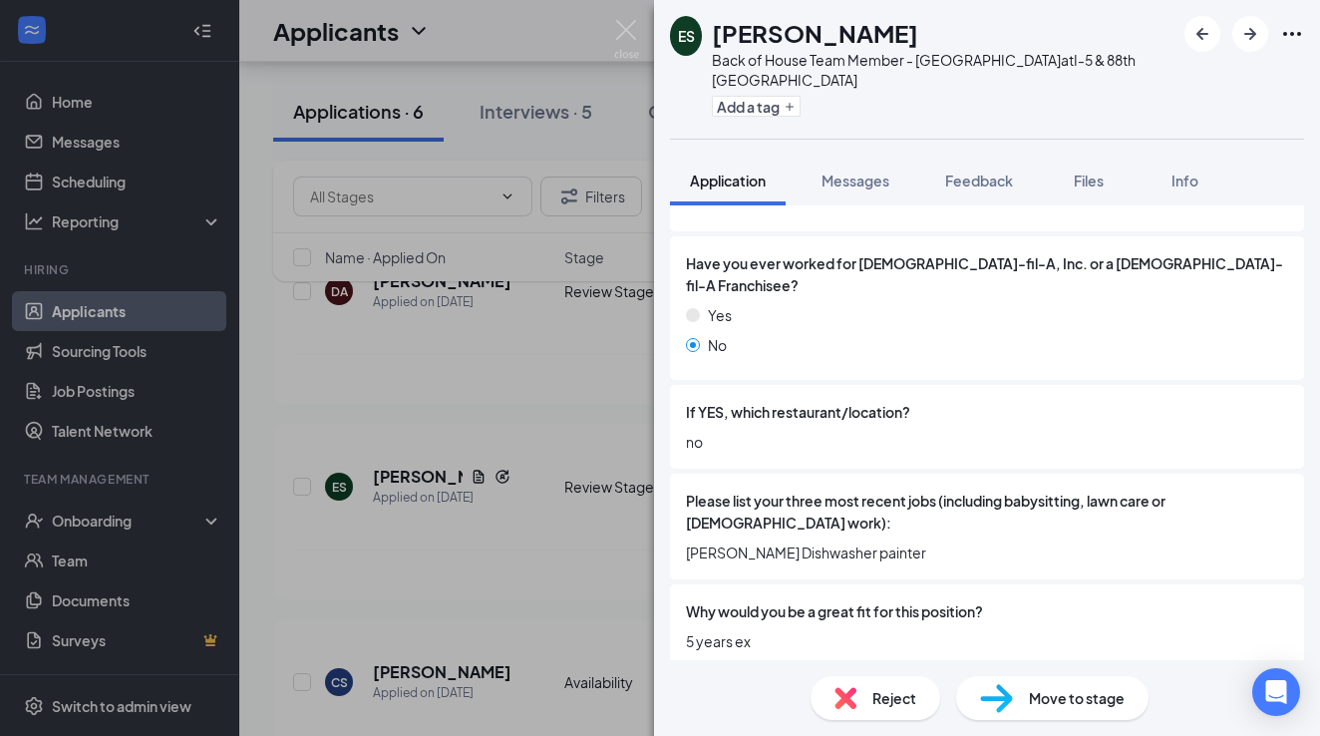
click at [870, 706] on div "Reject" at bounding box center [876, 698] width 130 height 44
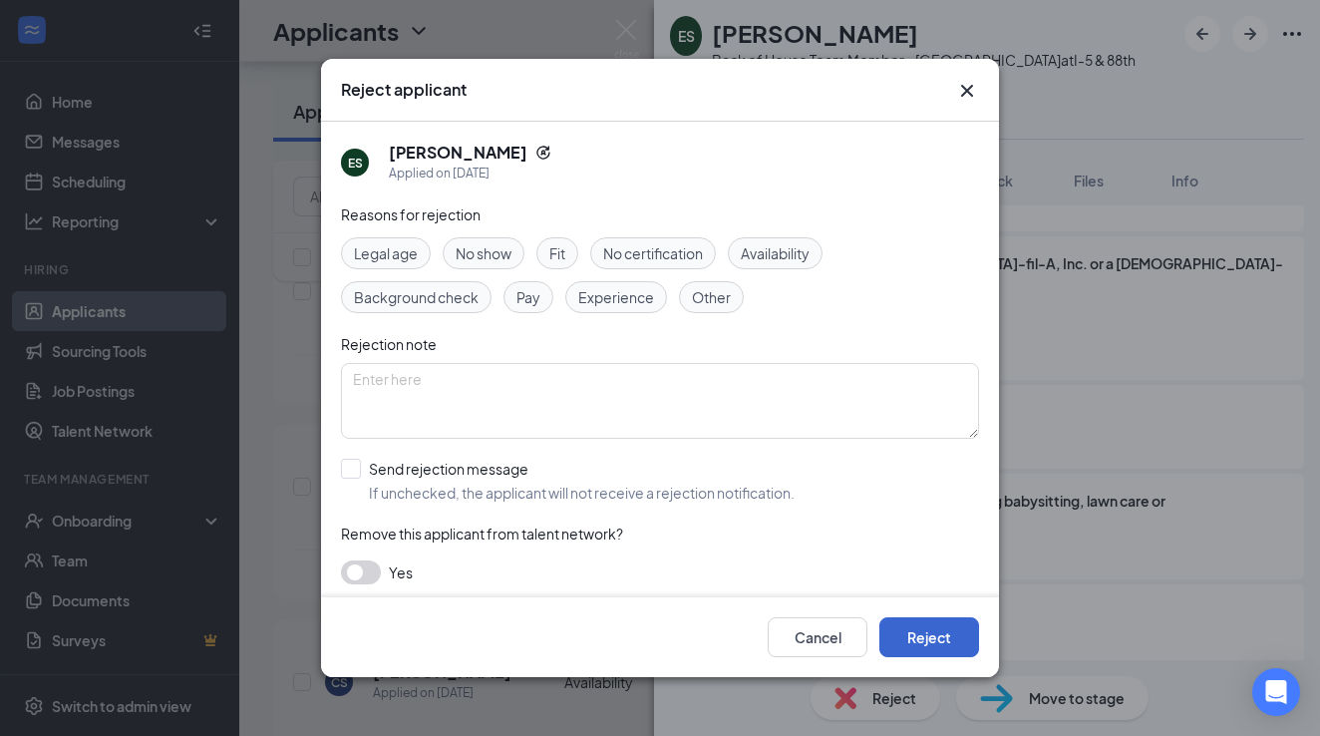
click at [906, 632] on button "Reject" at bounding box center [929, 637] width 100 height 40
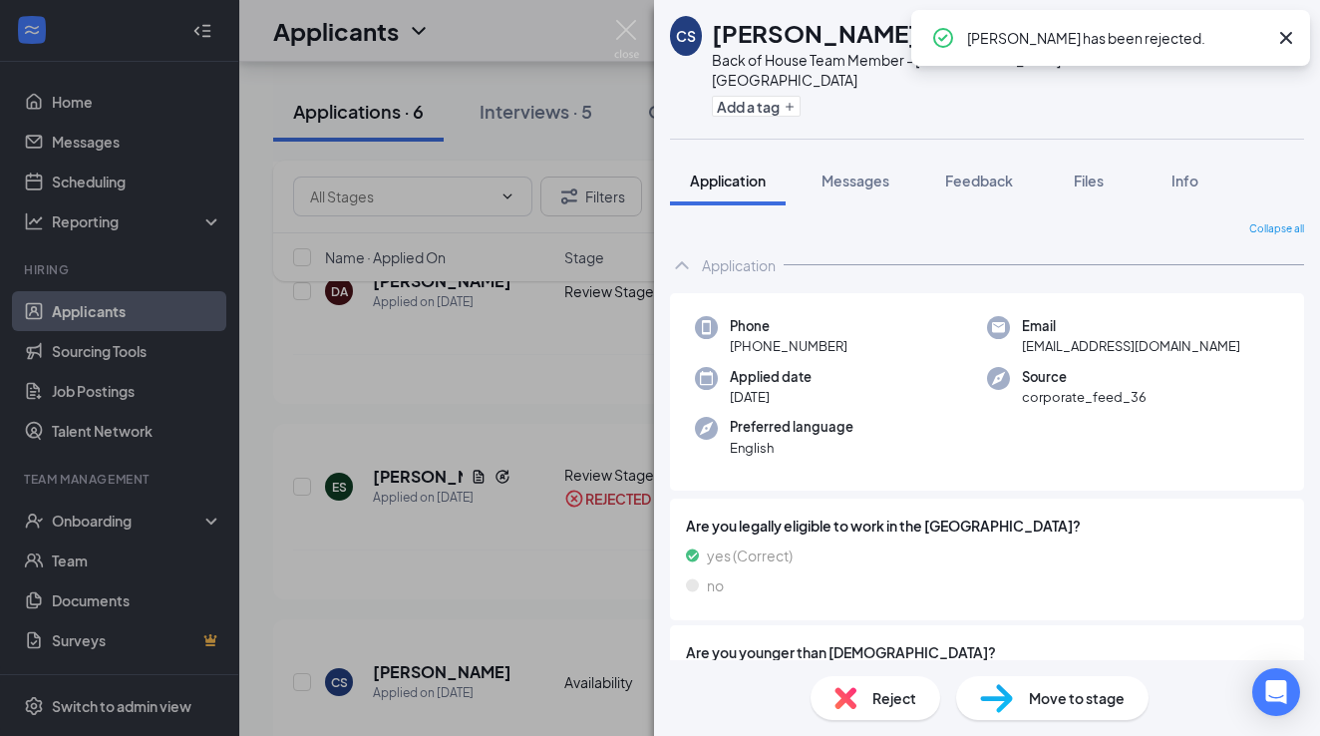
click at [403, 468] on div "CS Catalina Salas Back of House Team Member - Marysville at I-5 & 88th Marysvil…" at bounding box center [660, 368] width 1320 height 736
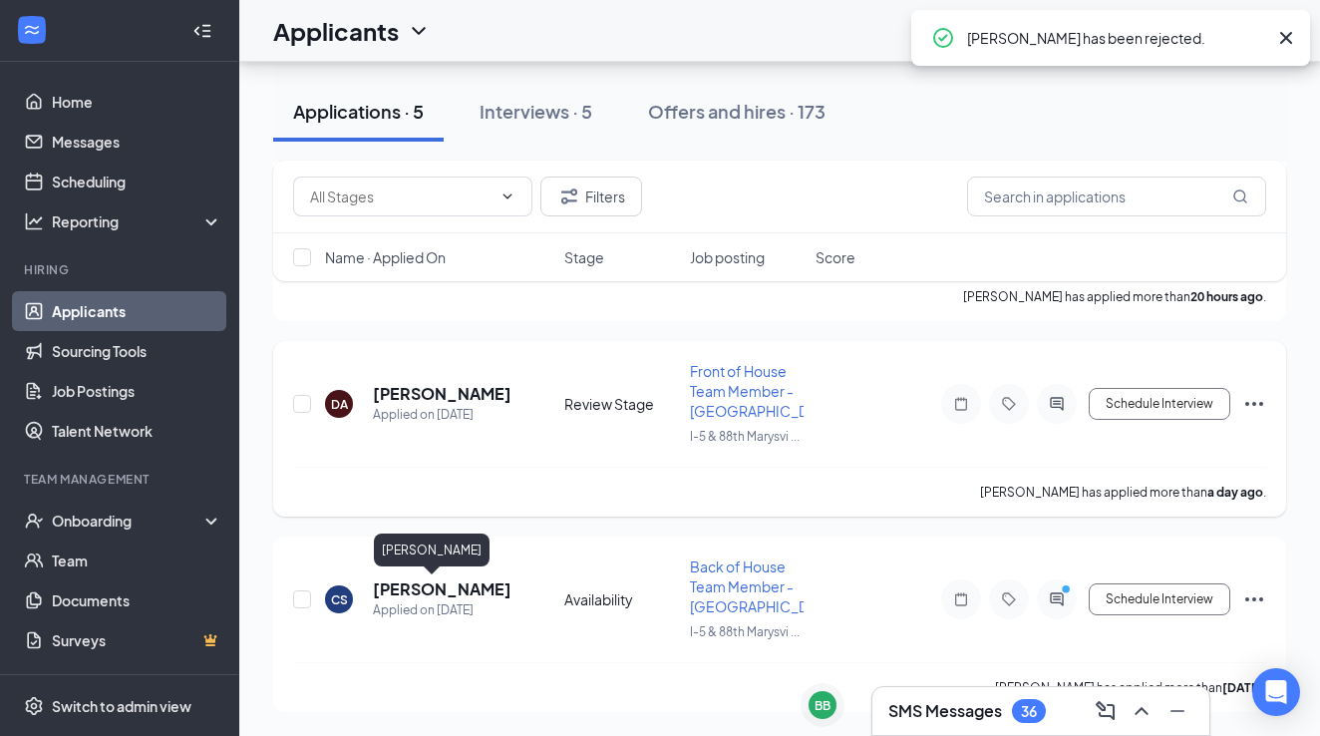
scroll to position [631, 0]
click at [403, 477] on div "Daylin Aichele has applied more than a day ago ." at bounding box center [779, 492] width 973 height 50
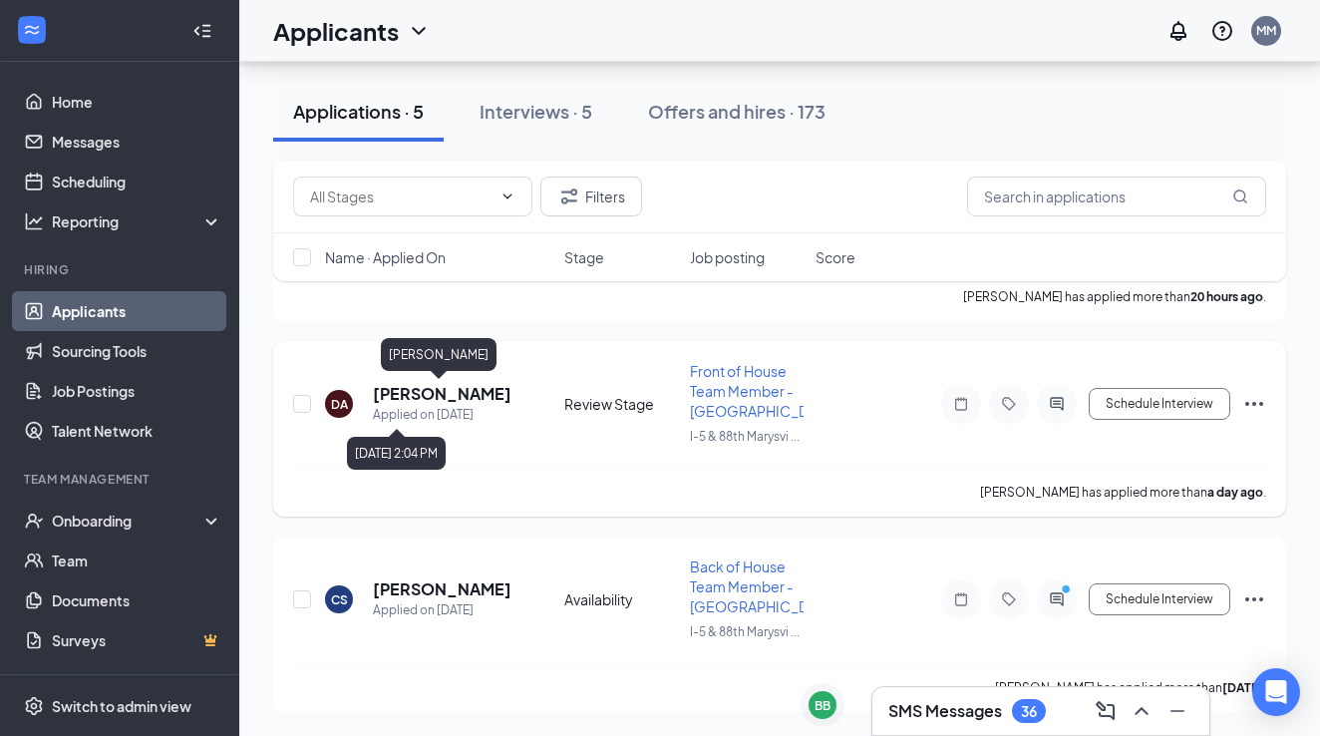
click at [442, 399] on h5 "[PERSON_NAME]" at bounding box center [442, 394] width 138 height 22
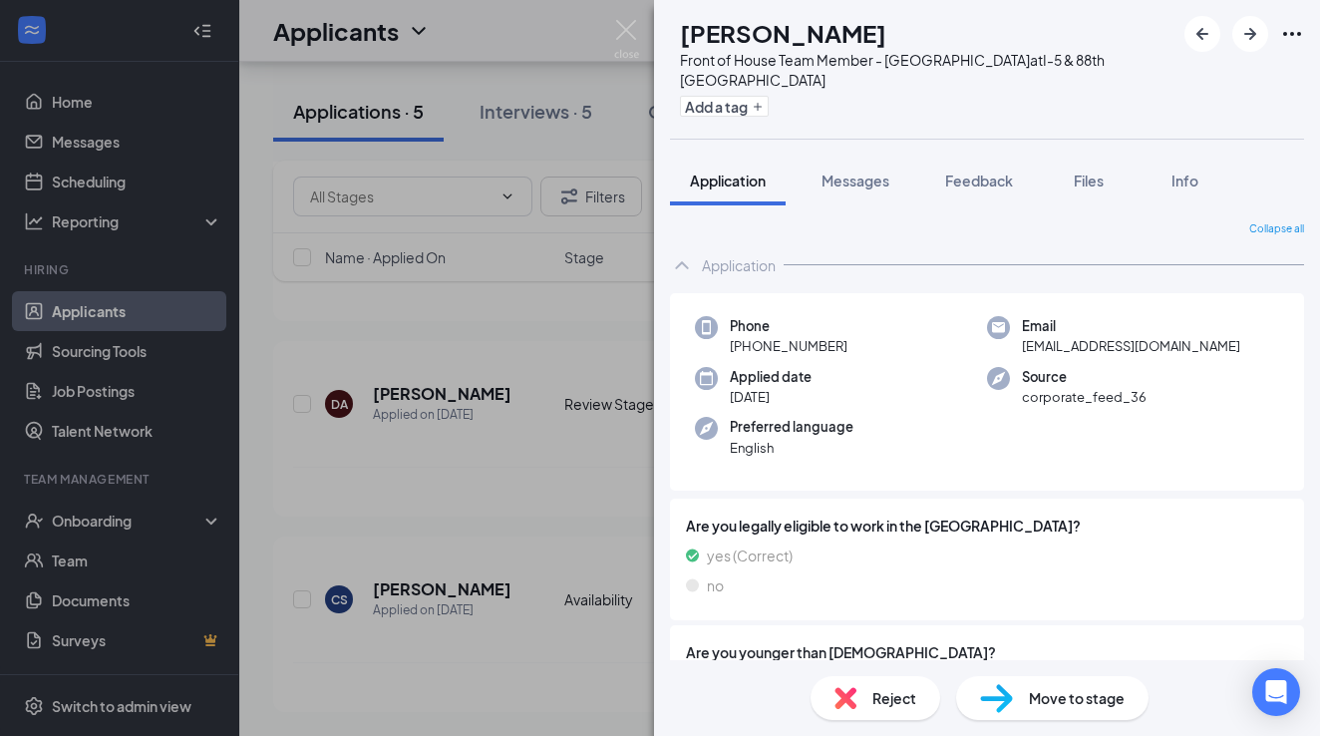
click at [577, 473] on div "DA [PERSON_NAME] Front of House Team Member - Marysville at I-5 & 88th Marysvil…" at bounding box center [660, 368] width 1320 height 736
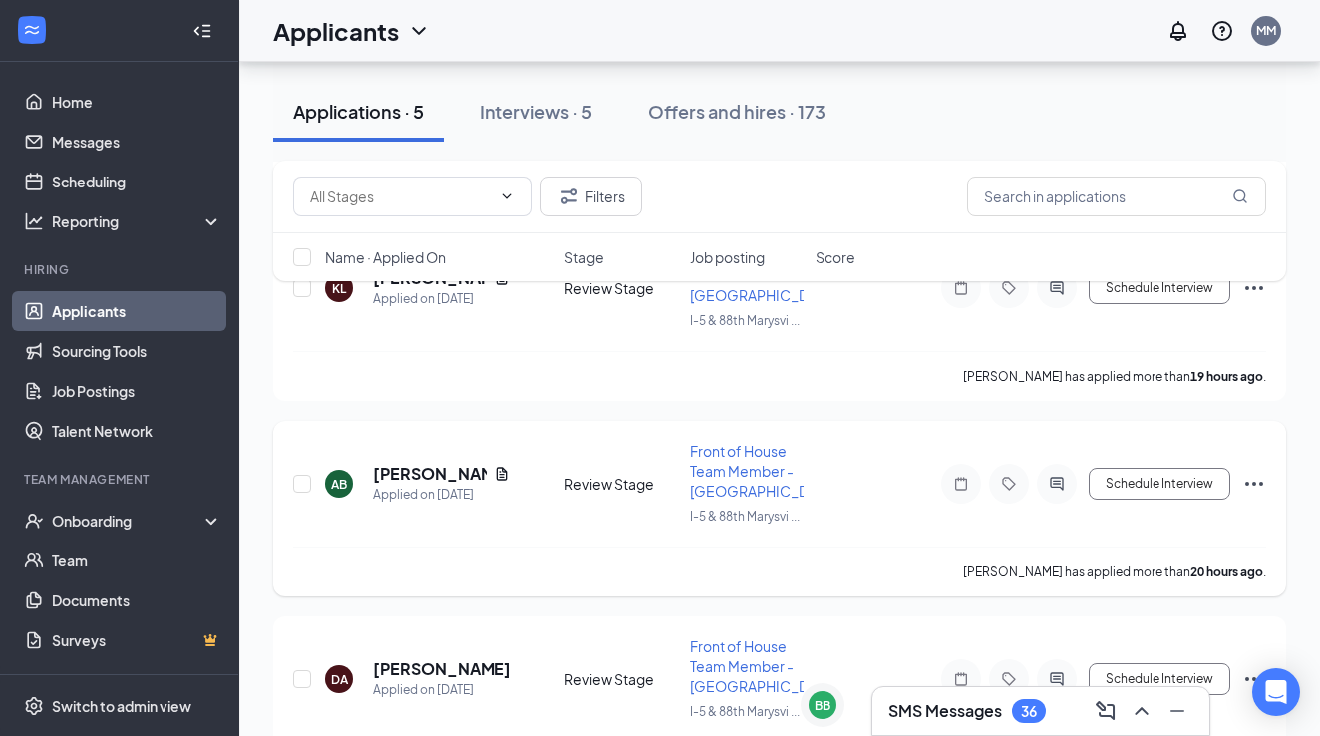
scroll to position [351, 0]
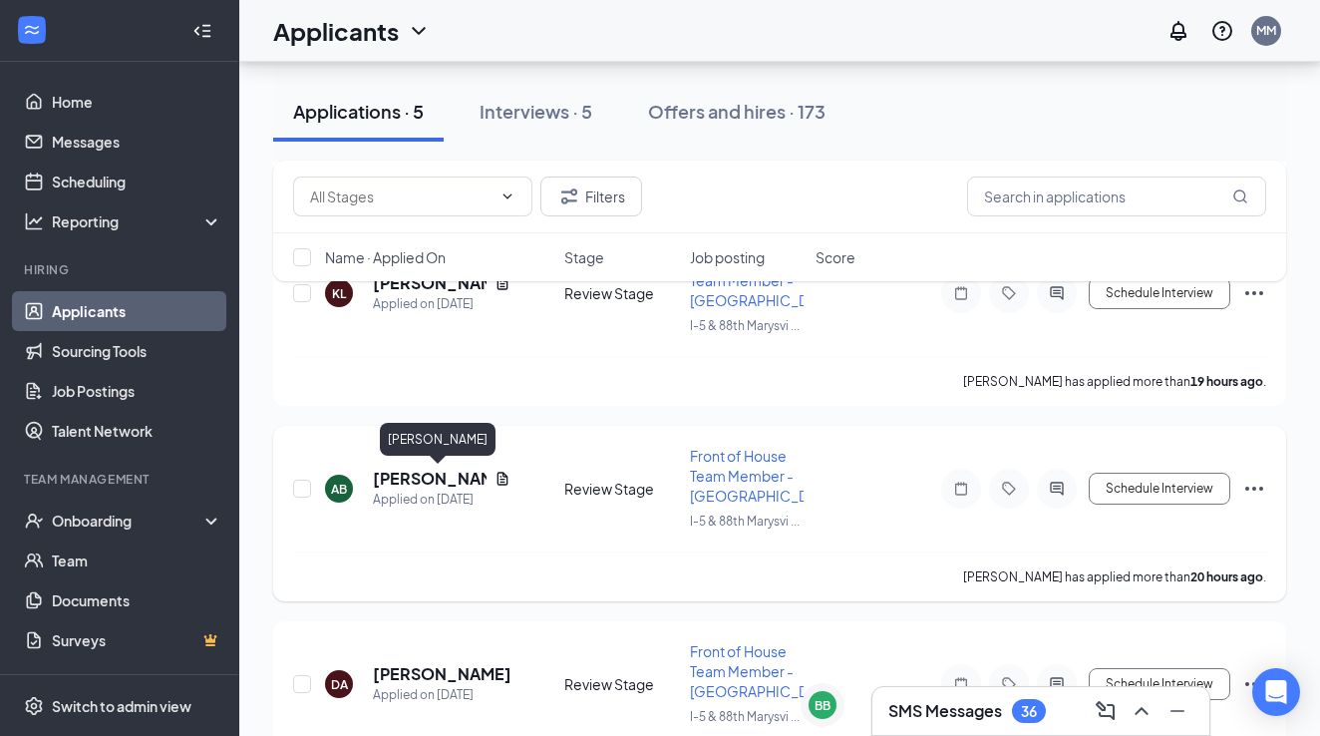
click at [402, 480] on h5 "Ashley Bennett" at bounding box center [430, 479] width 114 height 22
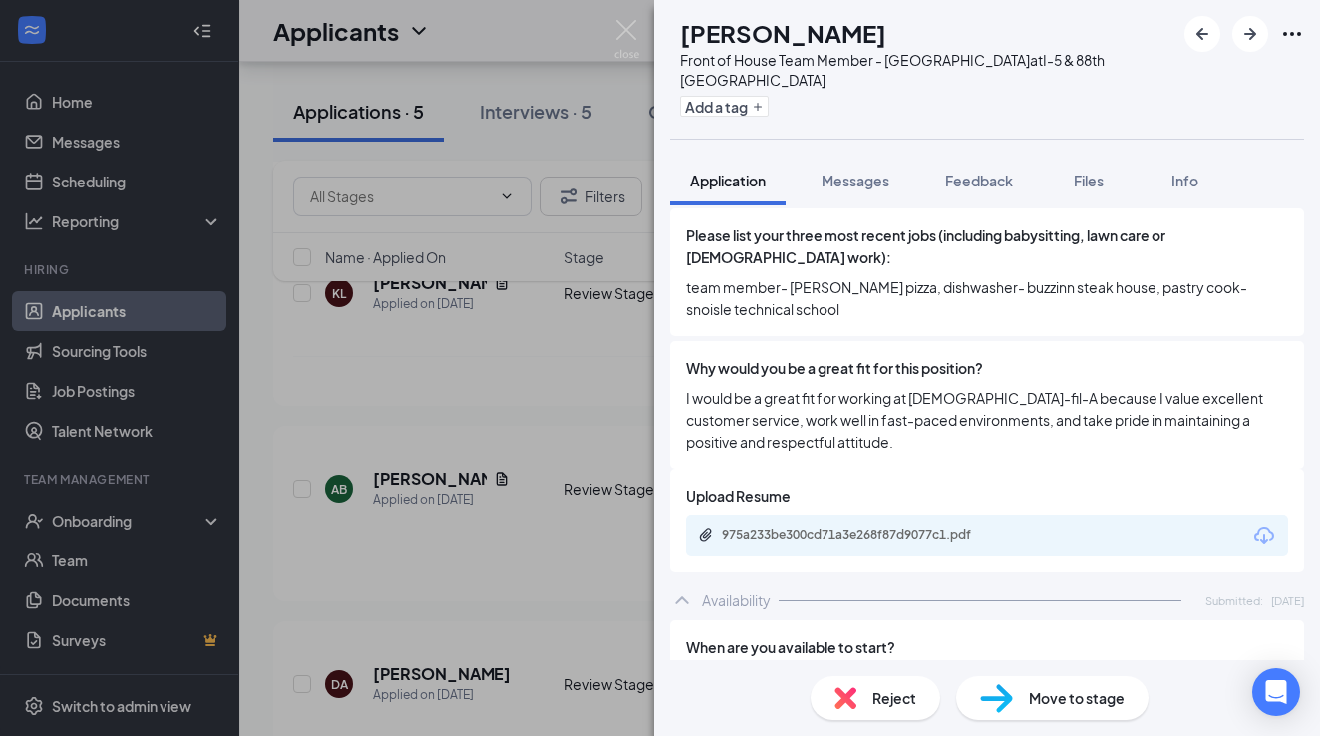
scroll to position [855, 0]
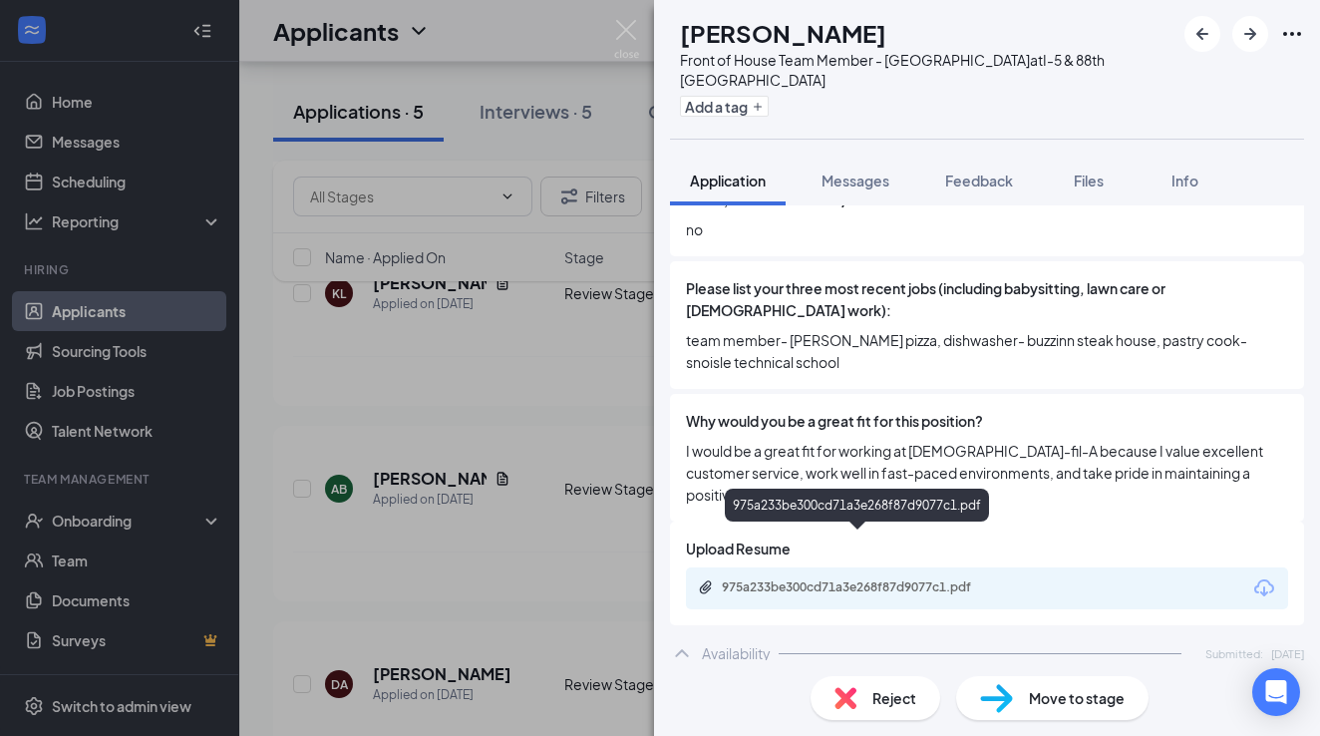
click at [925, 579] on div "975a233be300cd71a3e268f87d9077c1.pdf" at bounding box center [861, 587] width 279 height 16
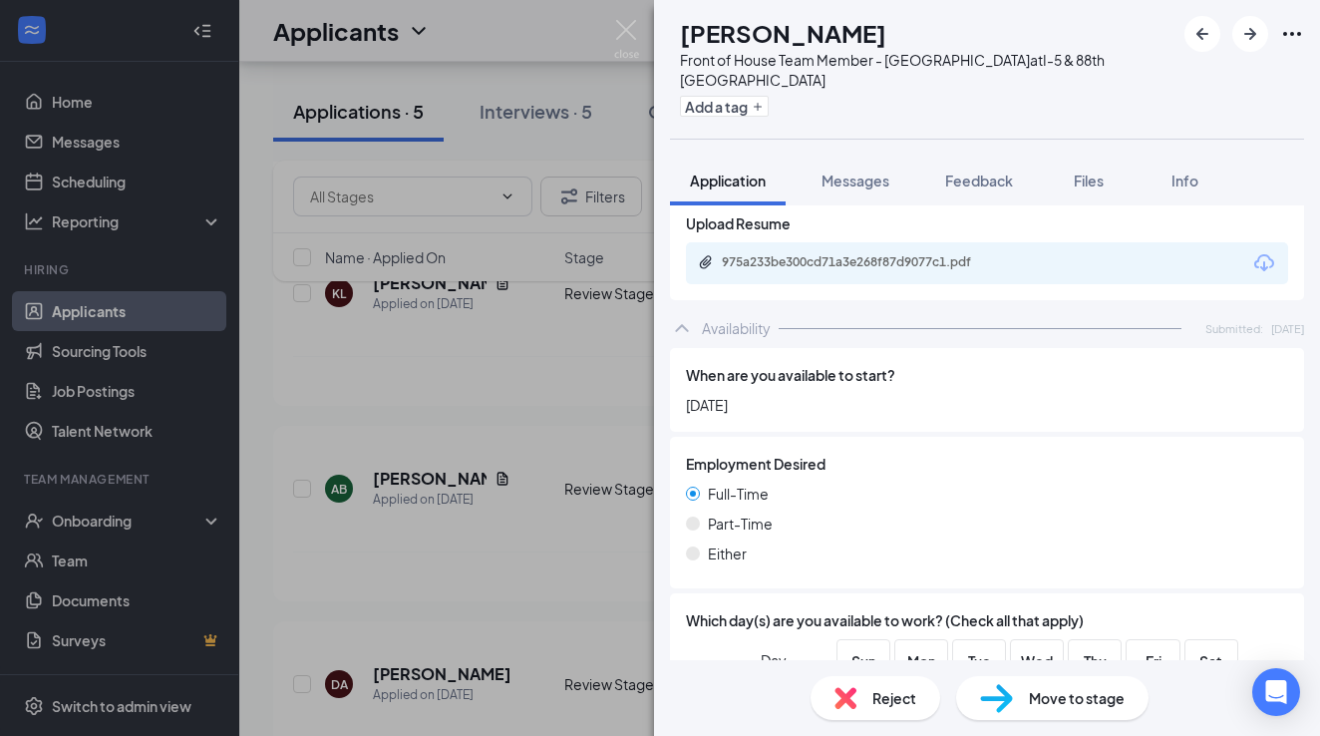
scroll to position [1168, 0]
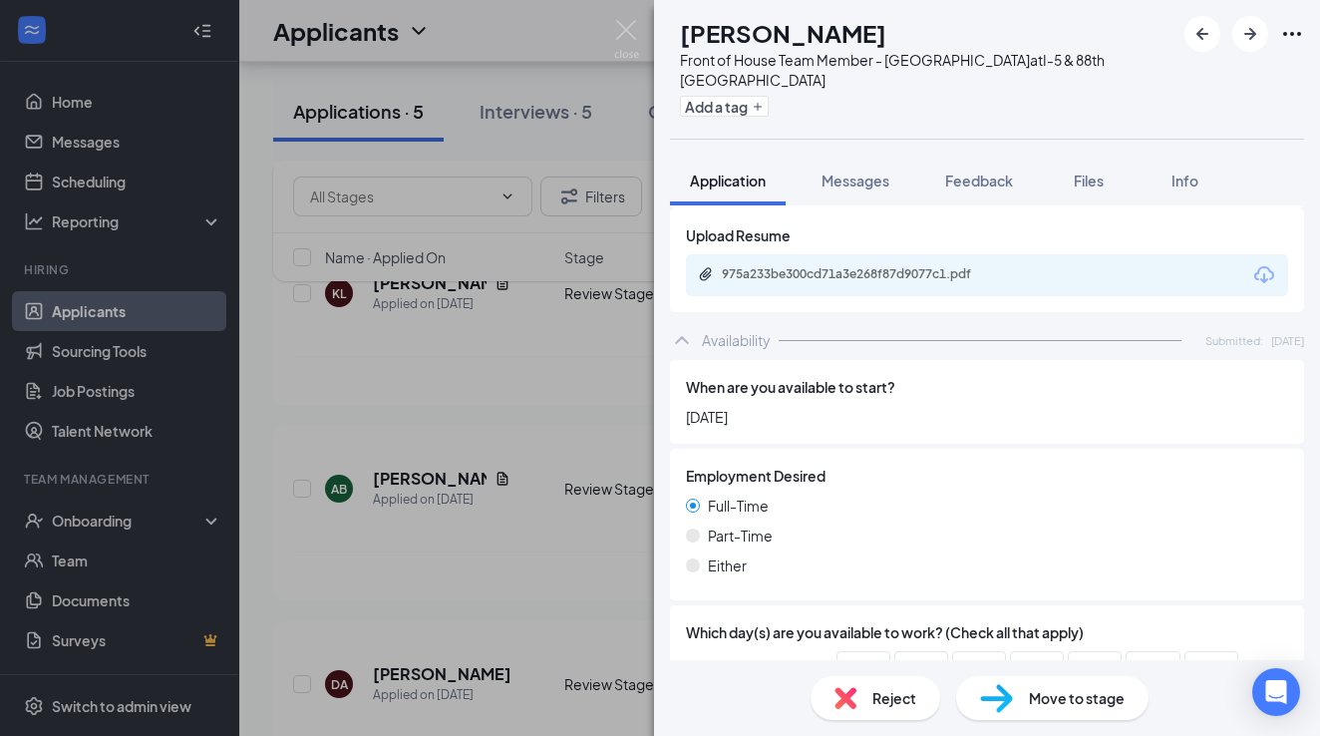
click at [892, 702] on span "Reject" at bounding box center [895, 698] width 44 height 22
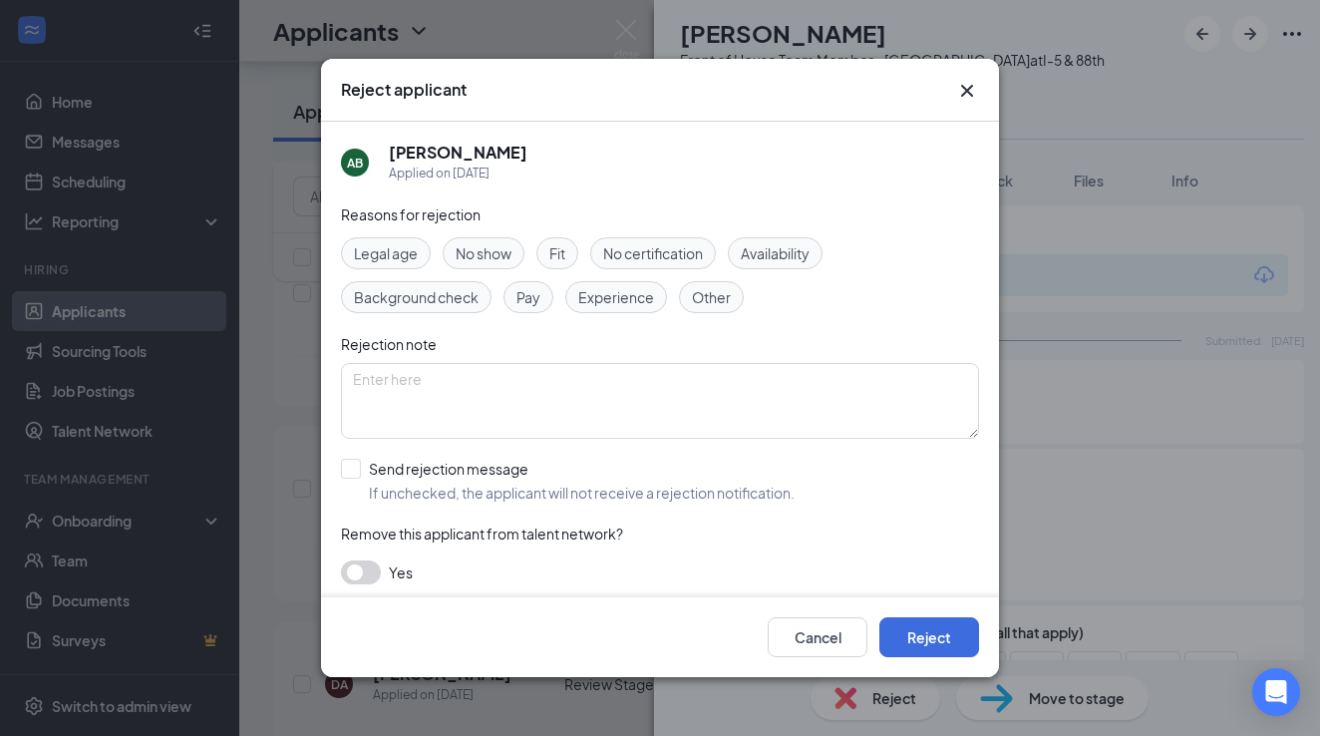
click at [922, 615] on div "Cancel Reject" at bounding box center [660, 637] width 678 height 80
click at [922, 640] on button "Reject" at bounding box center [929, 637] width 100 height 40
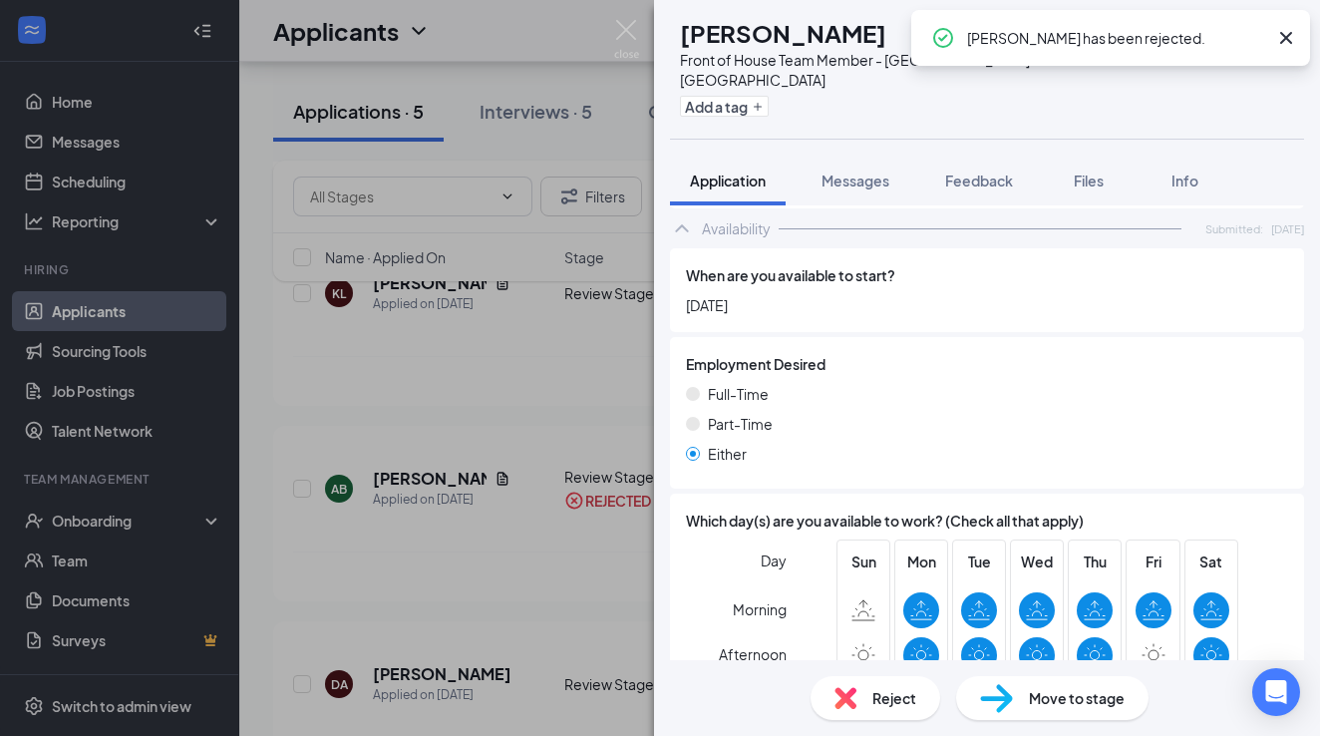
click at [500, 423] on div "DA [PERSON_NAME] Front of House Team Member - Marysville at I-5 & 88th Marysvil…" at bounding box center [660, 368] width 1320 height 736
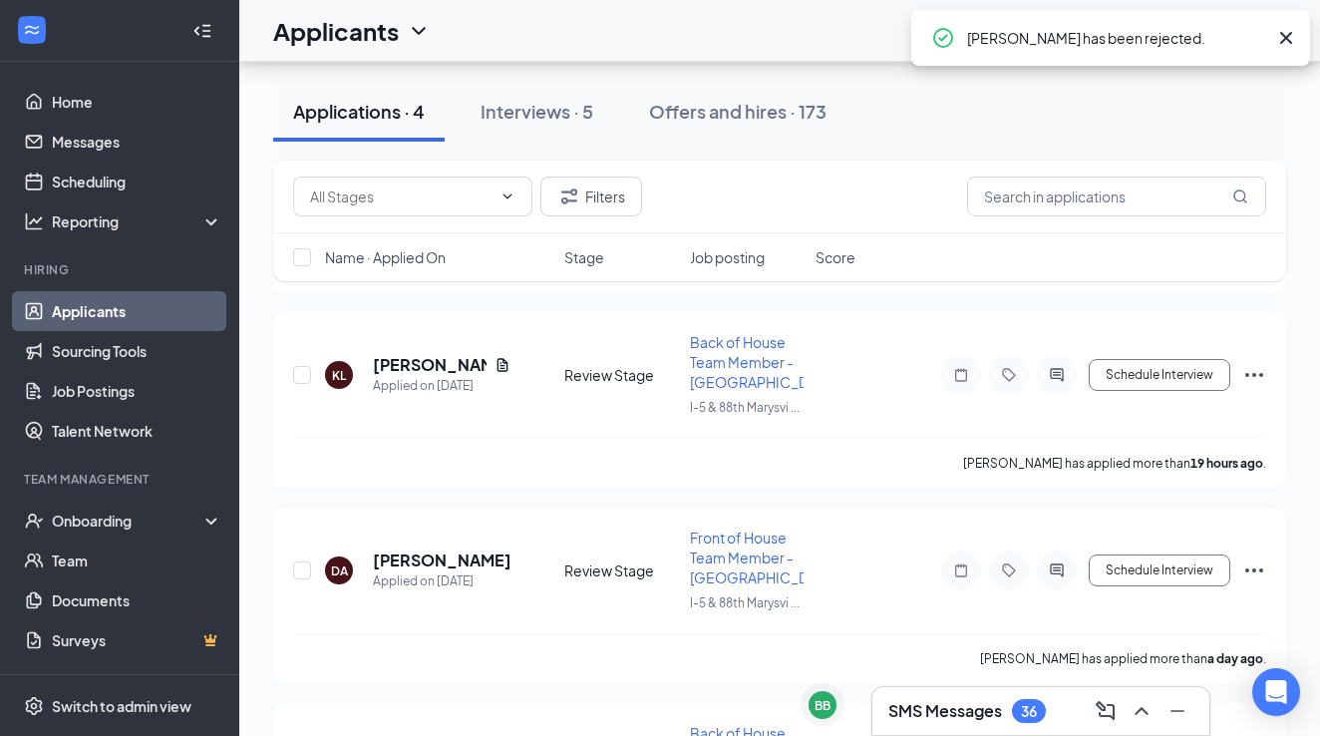
scroll to position [265, 0]
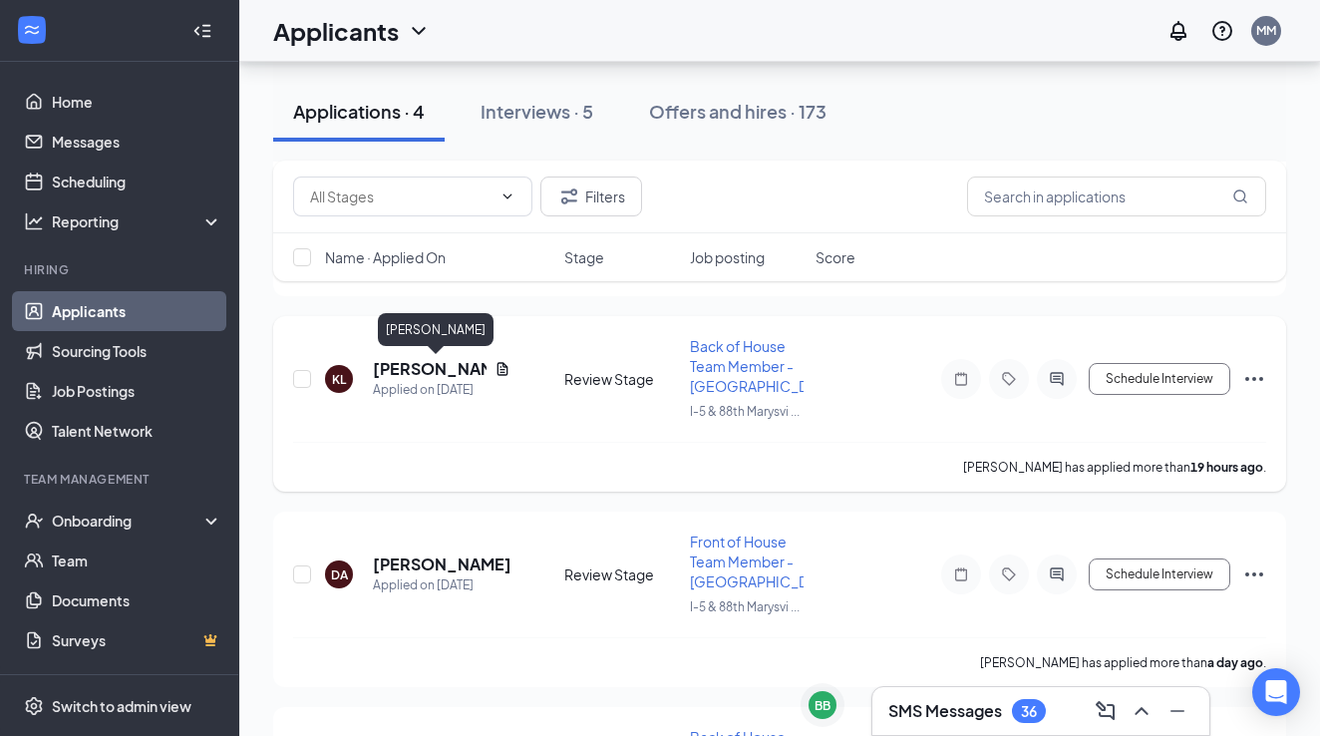
click at [426, 370] on h5 "[PERSON_NAME]" at bounding box center [430, 369] width 114 height 22
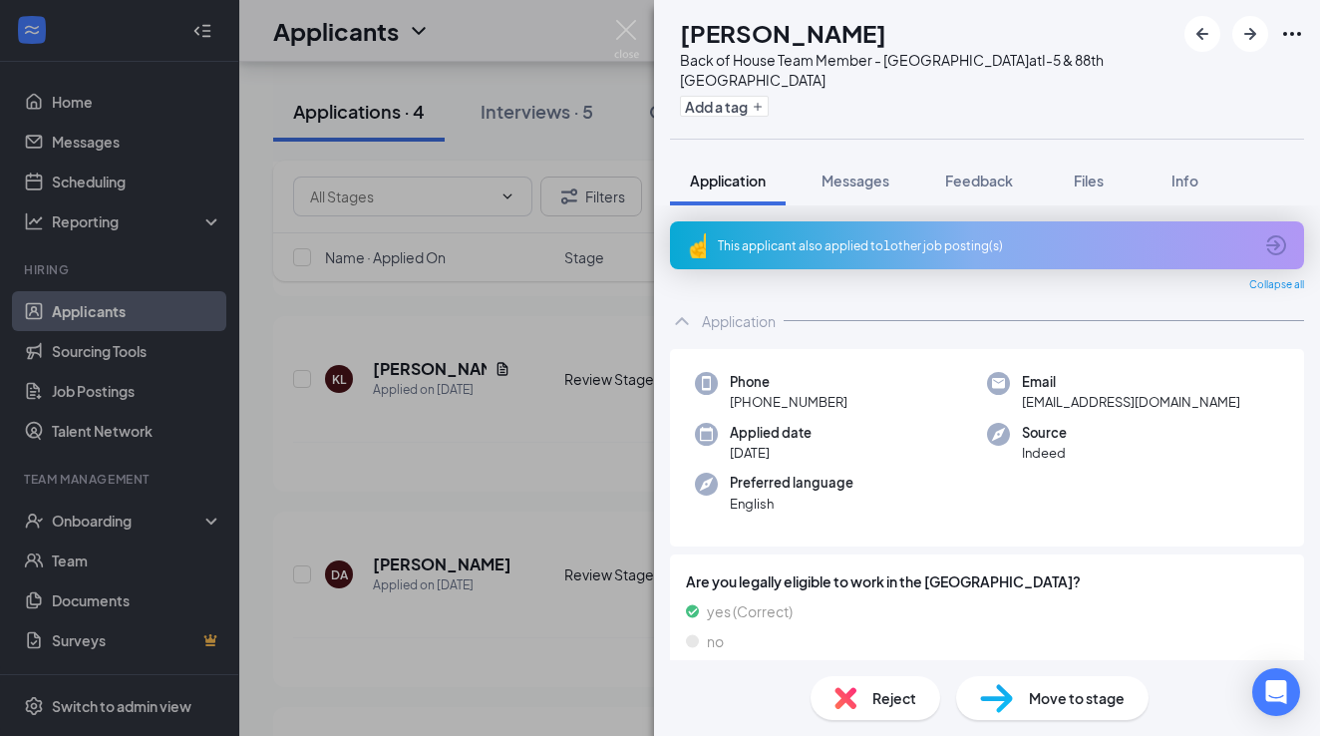
click at [1278, 233] on icon "ArrowCircle" at bounding box center [1276, 245] width 24 height 24
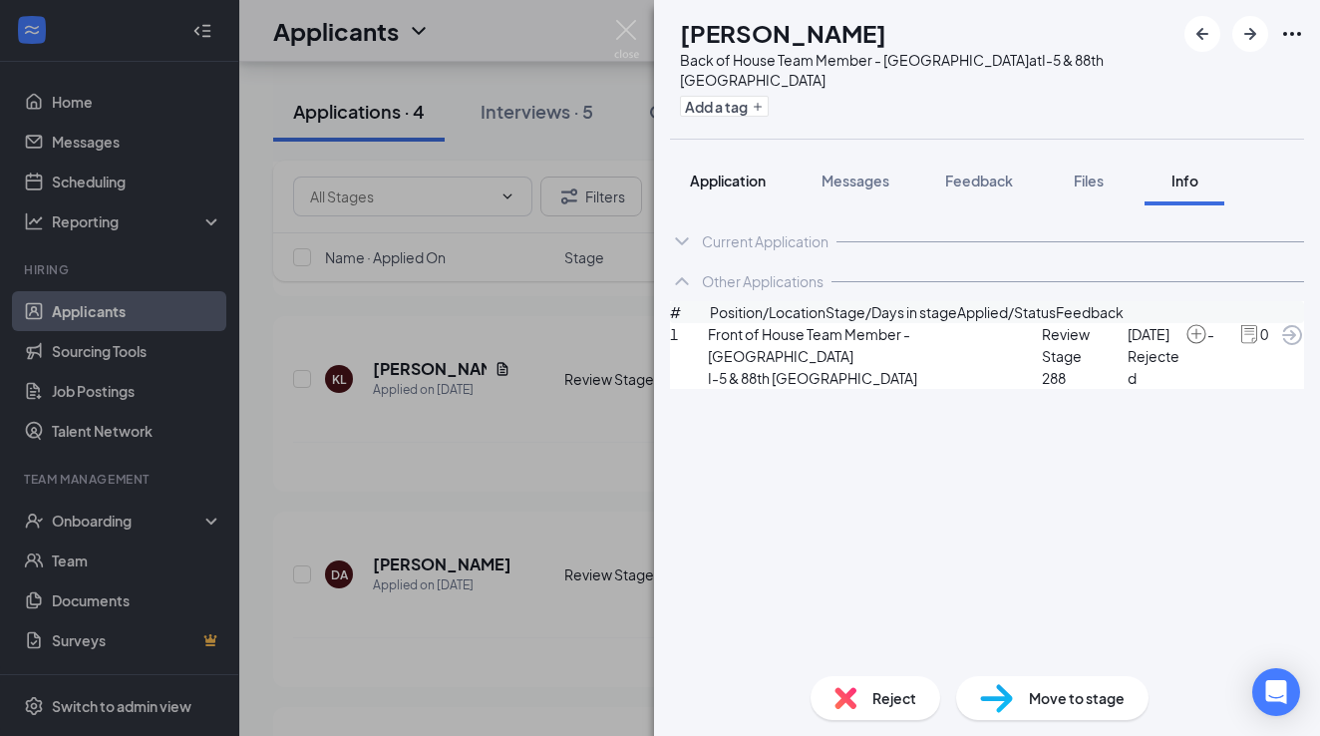
click at [748, 171] on div "Application" at bounding box center [728, 181] width 76 height 20
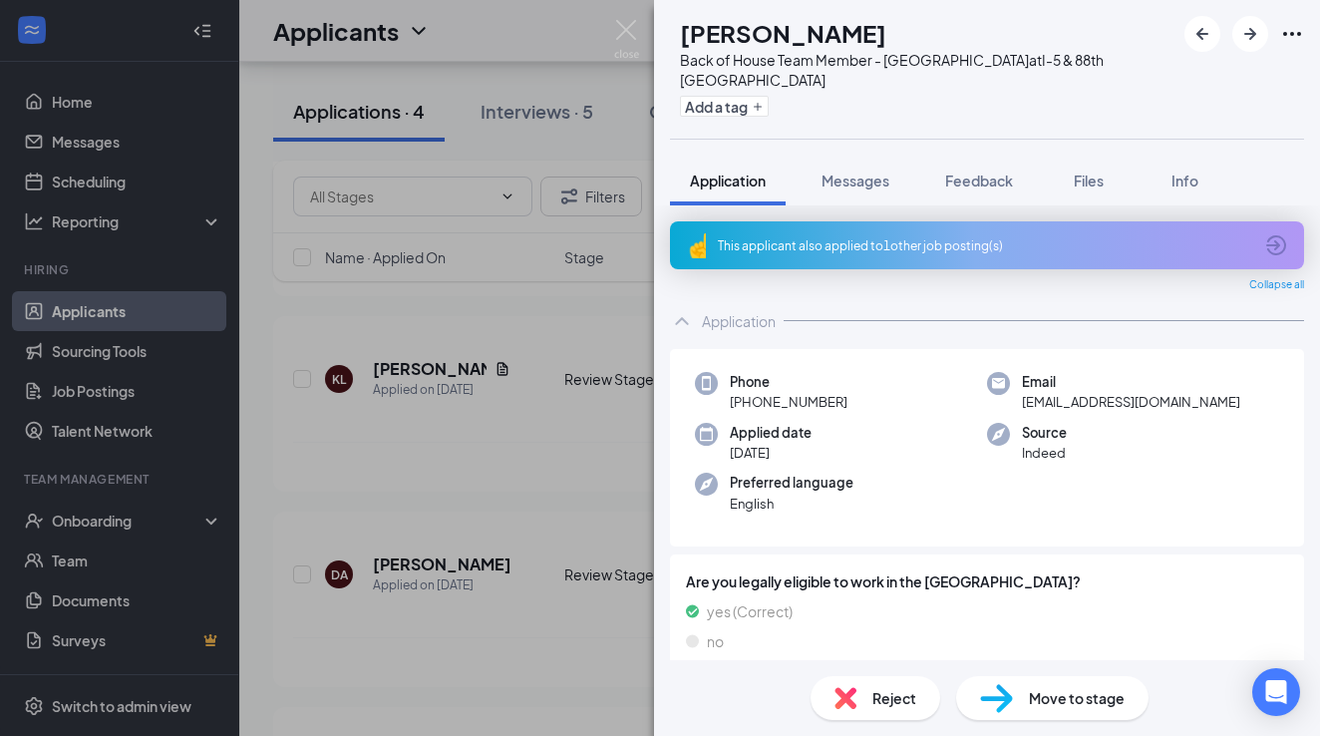
click at [1274, 233] on icon "ArrowCircle" at bounding box center [1276, 245] width 24 height 24
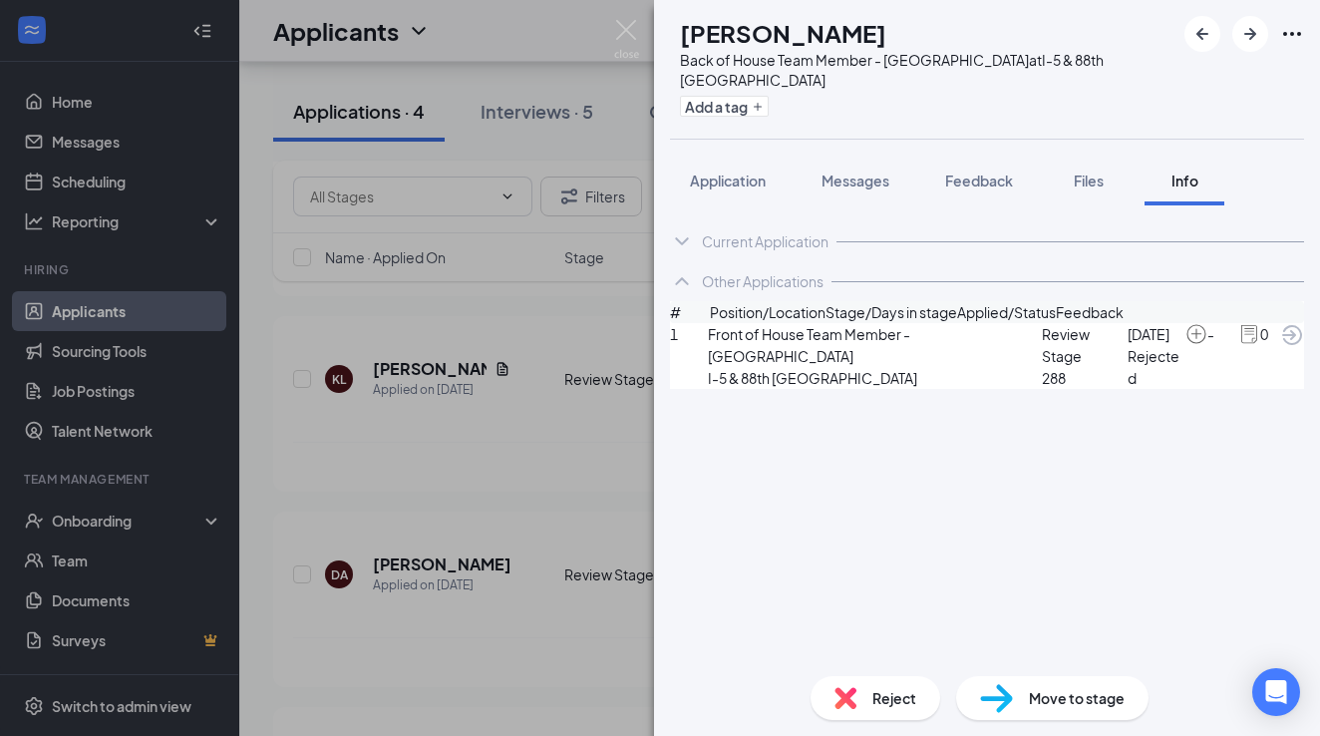
click at [790, 360] on span "Front of House Team Member - [GEOGRAPHIC_DATA]" at bounding box center [875, 345] width 334 height 44
click at [1280, 347] on icon "ArrowCircle" at bounding box center [1292, 335] width 24 height 24
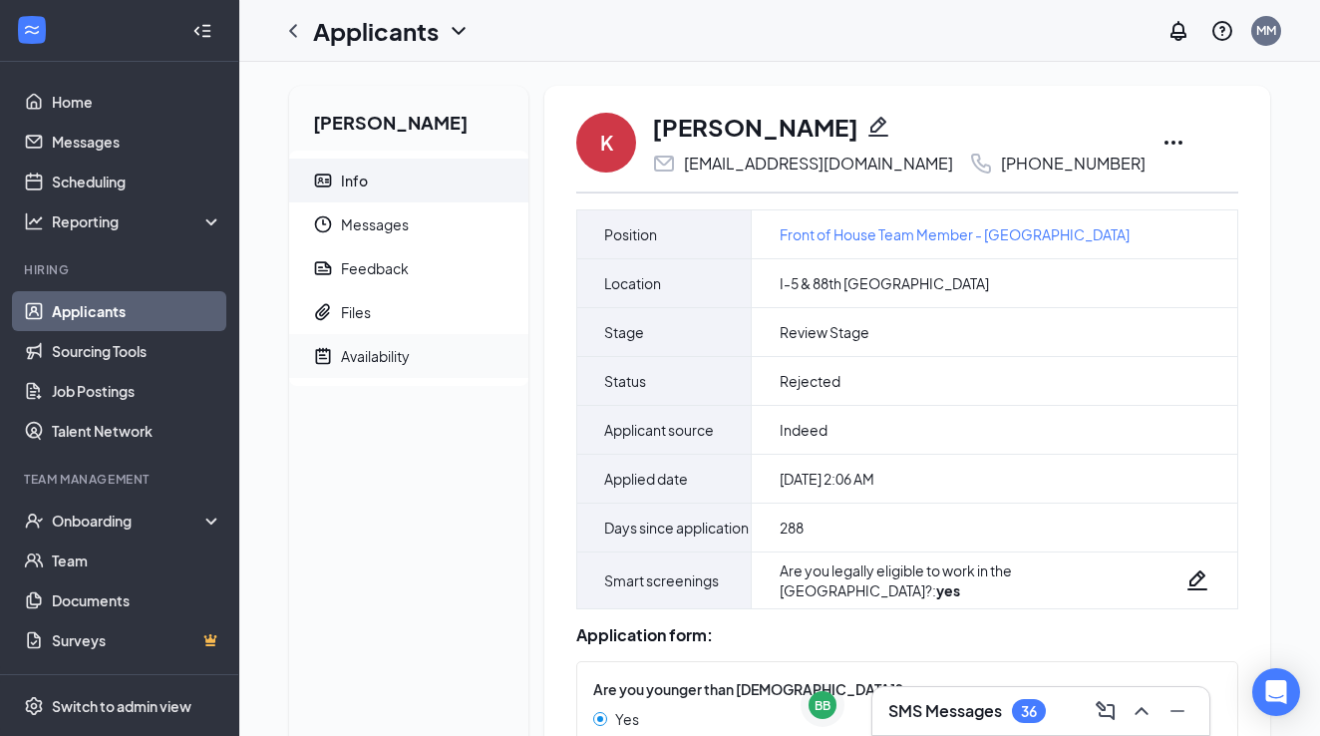
click at [370, 359] on div "Availability" at bounding box center [375, 356] width 69 height 20
click at [407, 235] on span "Messages" at bounding box center [427, 224] width 172 height 44
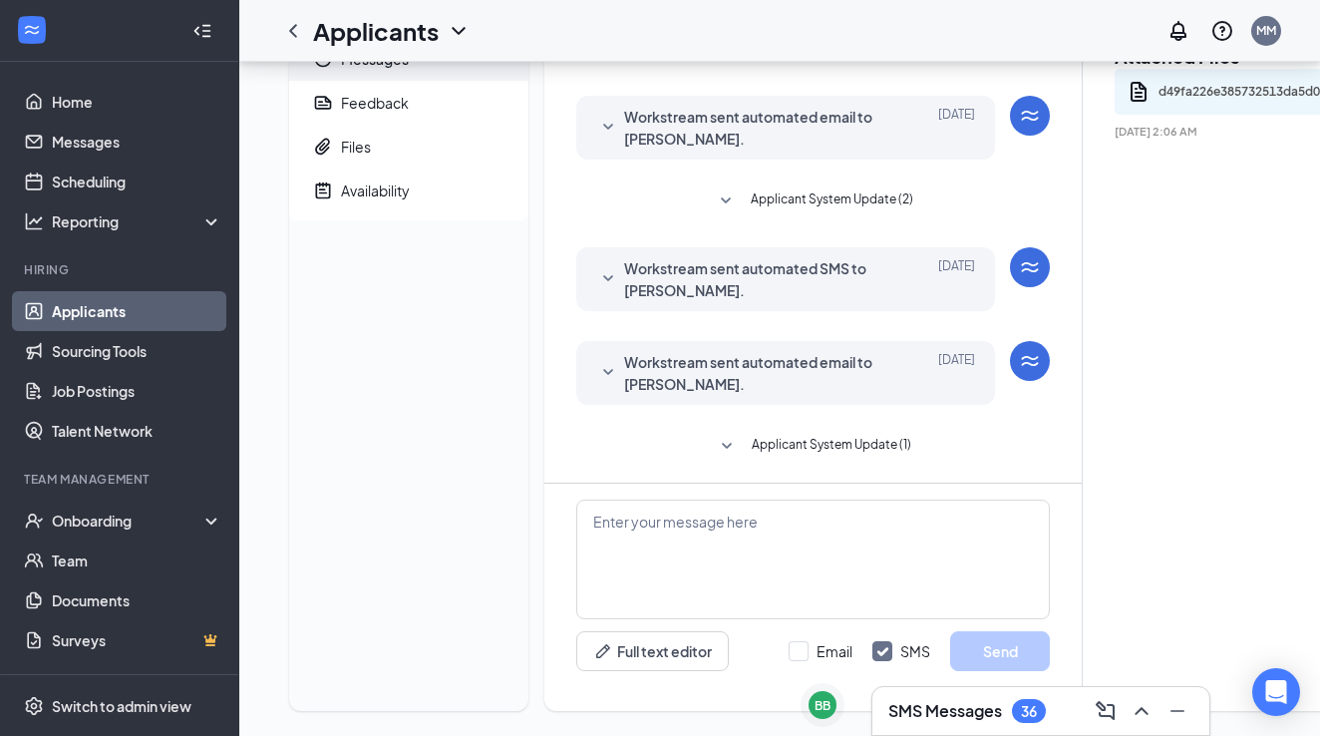
scroll to position [180, 0]
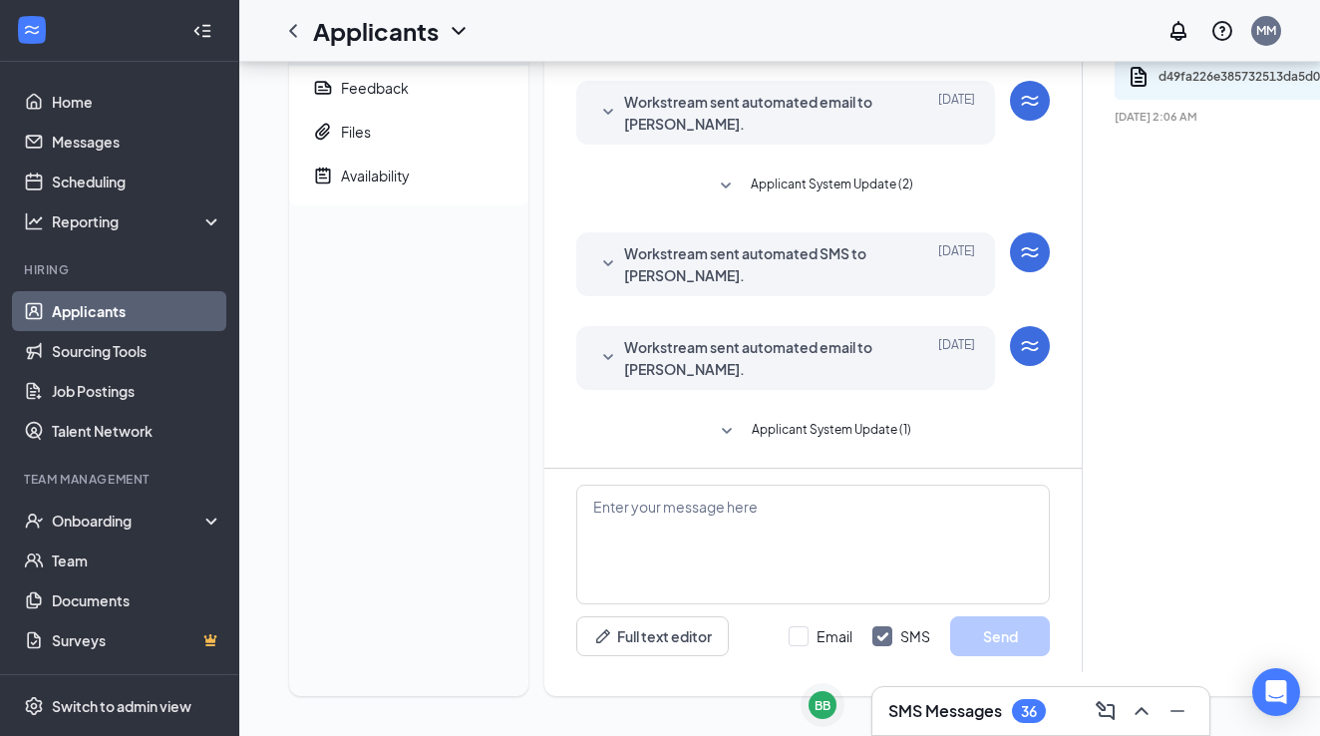
click at [821, 190] on span "Applicant System Update (2)" at bounding box center [832, 187] width 163 height 24
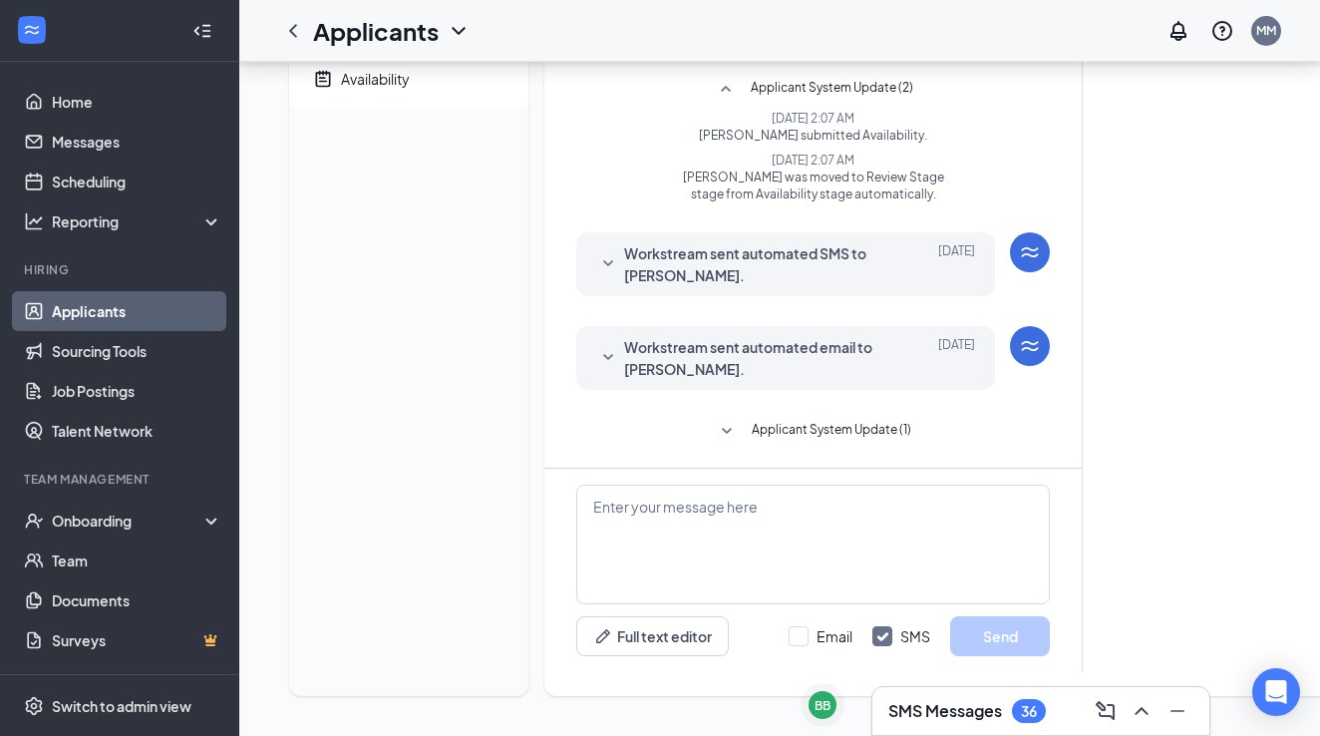
click at [840, 420] on span "Applicant System Update (1)" at bounding box center [832, 432] width 160 height 24
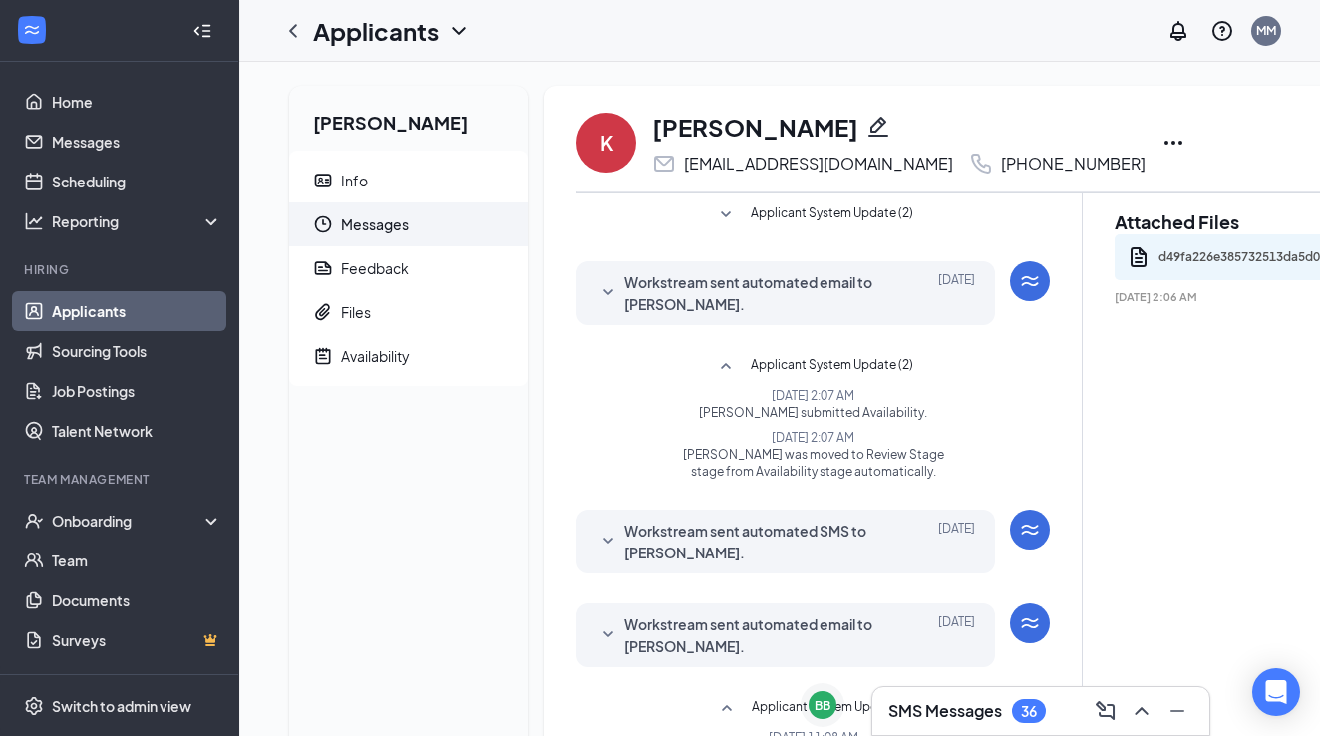
scroll to position [0, 0]
click at [107, 310] on link "Applicants" at bounding box center [137, 311] width 171 height 40
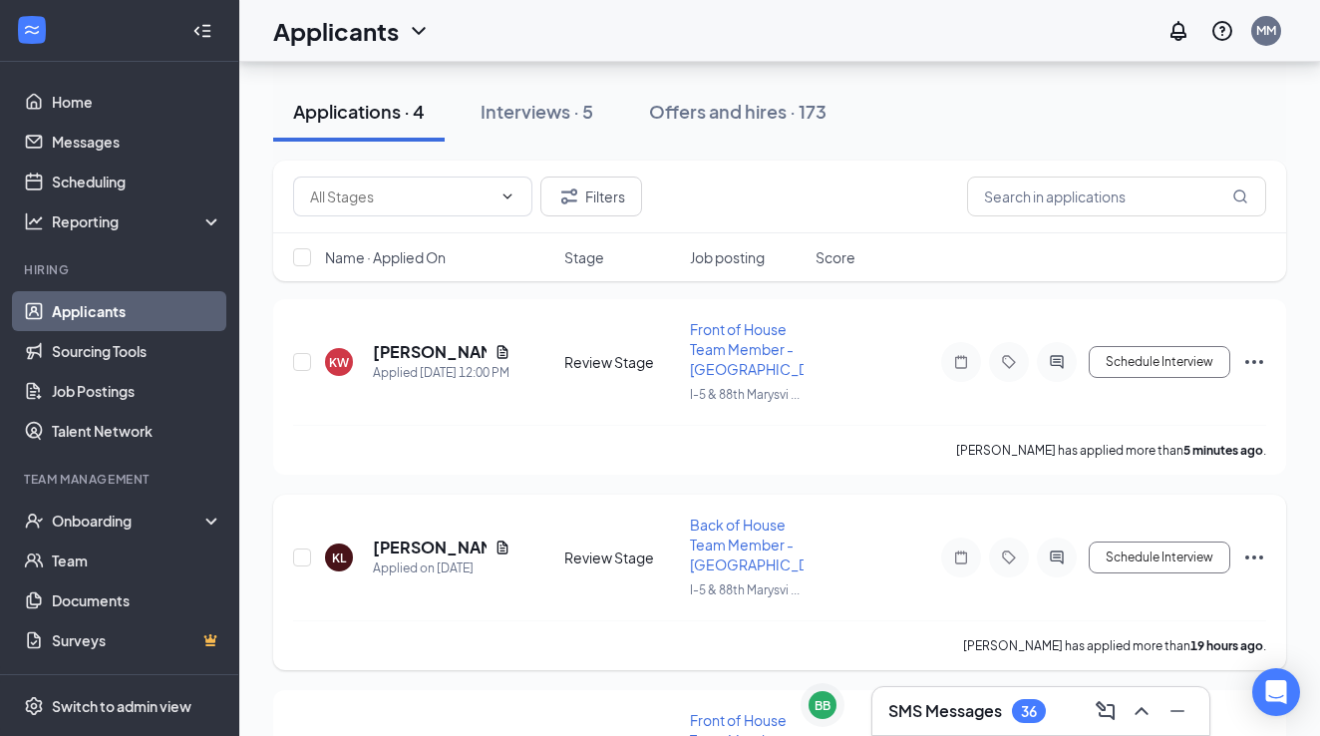
scroll to position [88, 0]
click at [407, 531] on div "KL [PERSON_NAME] Applied on [DATE] Review Stage Back of House Team Member - [GE…" at bounding box center [779, 567] width 973 height 106
click at [408, 541] on h5 "[PERSON_NAME]" at bounding box center [430, 546] width 114 height 22
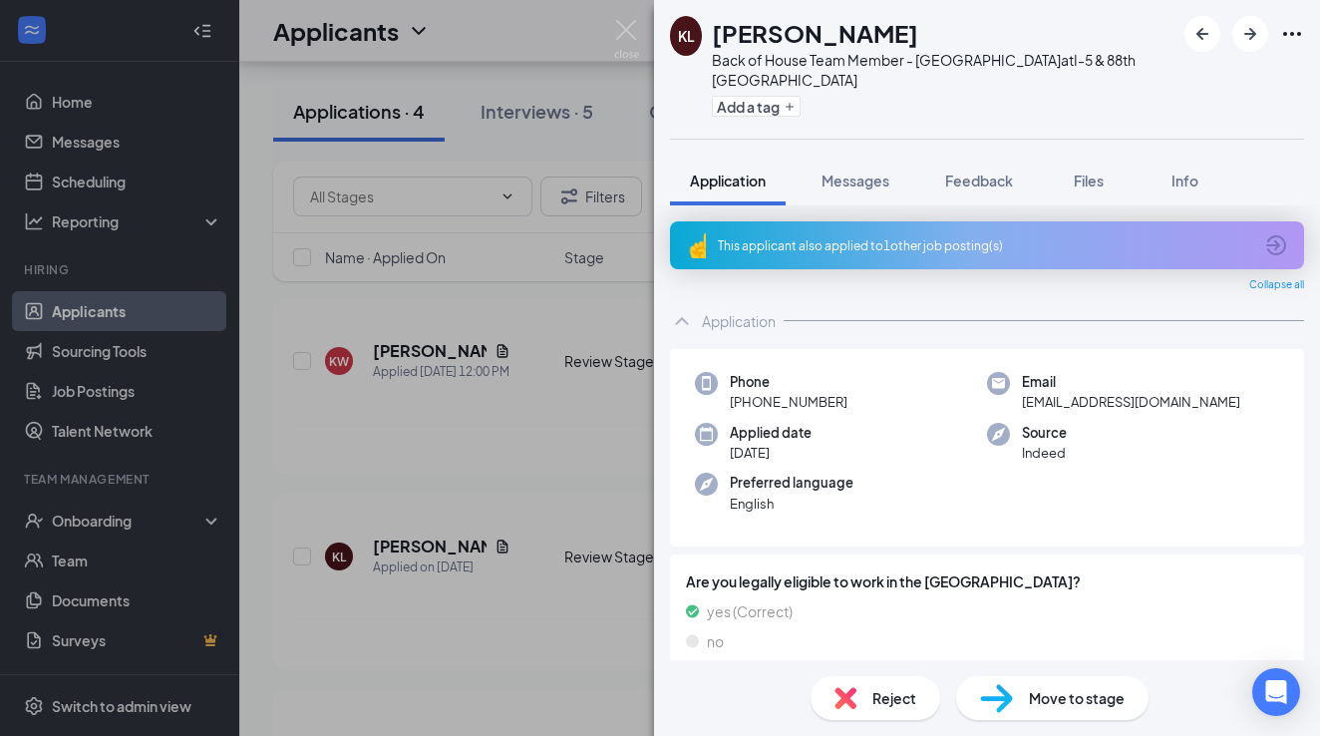
click at [849, 714] on div "Reject" at bounding box center [876, 698] width 130 height 44
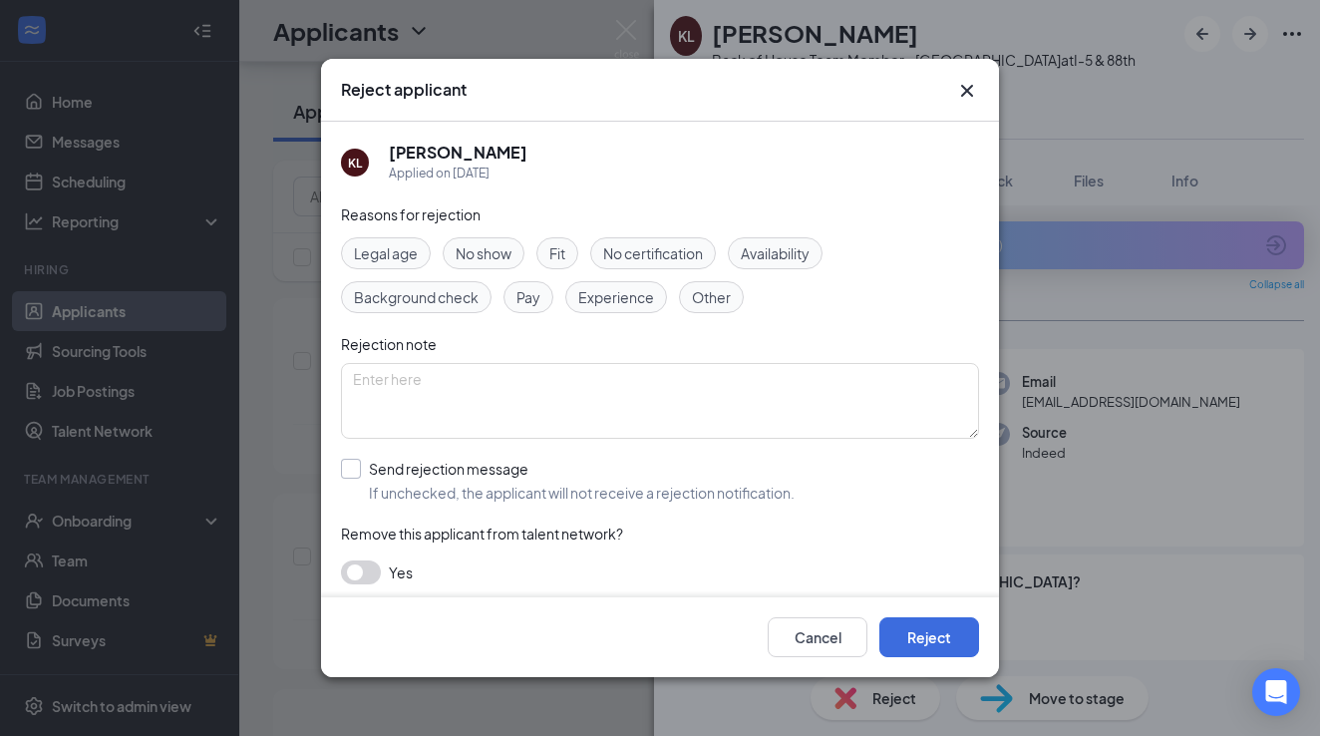
click at [367, 471] on label "Send rejection message If unchecked, the applicant will not receive a rejection…" at bounding box center [568, 481] width 454 height 44
click at [367, 471] on input "Send rejection message If unchecked, the applicant will not receive a rejection…" at bounding box center [568, 481] width 454 height 44
checkbox input "true"
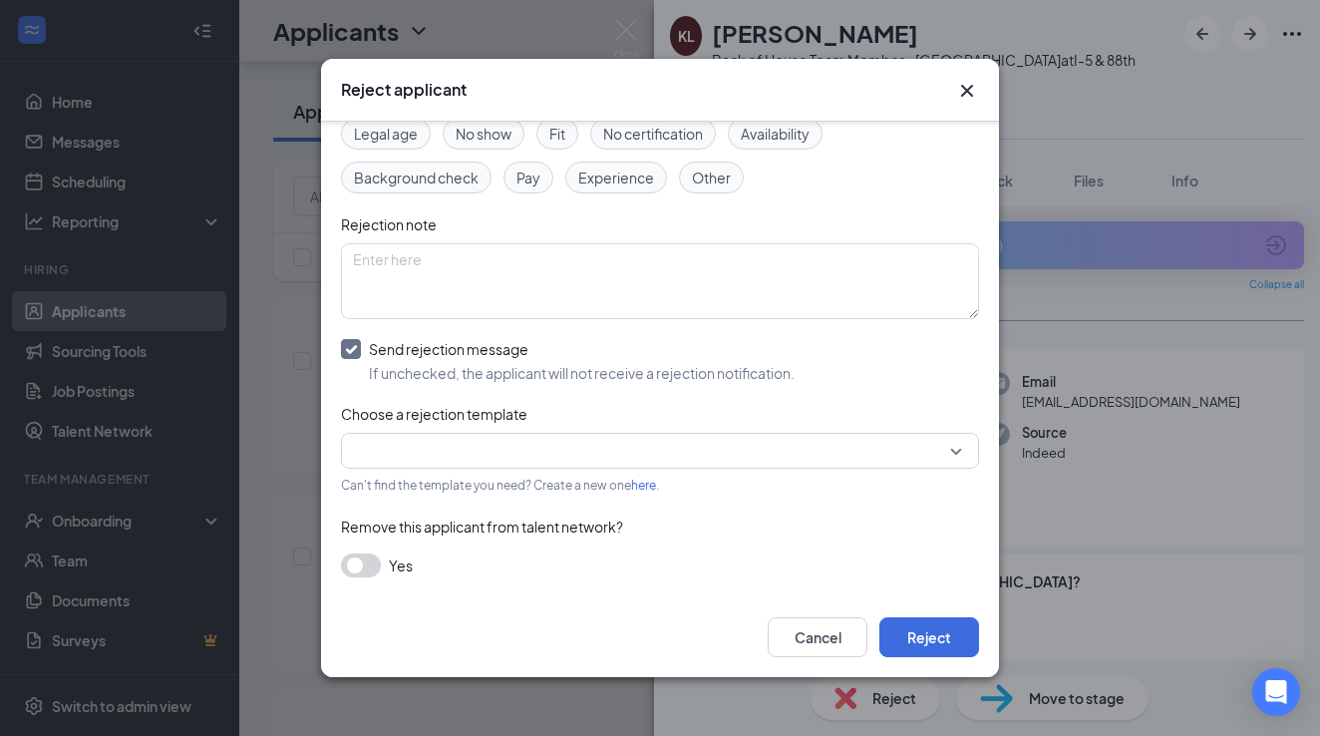
scroll to position [119, 0]
click at [639, 575] on div "Yes" at bounding box center [660, 566] width 638 height 24
click at [799, 641] on button "Cancel" at bounding box center [818, 637] width 100 height 40
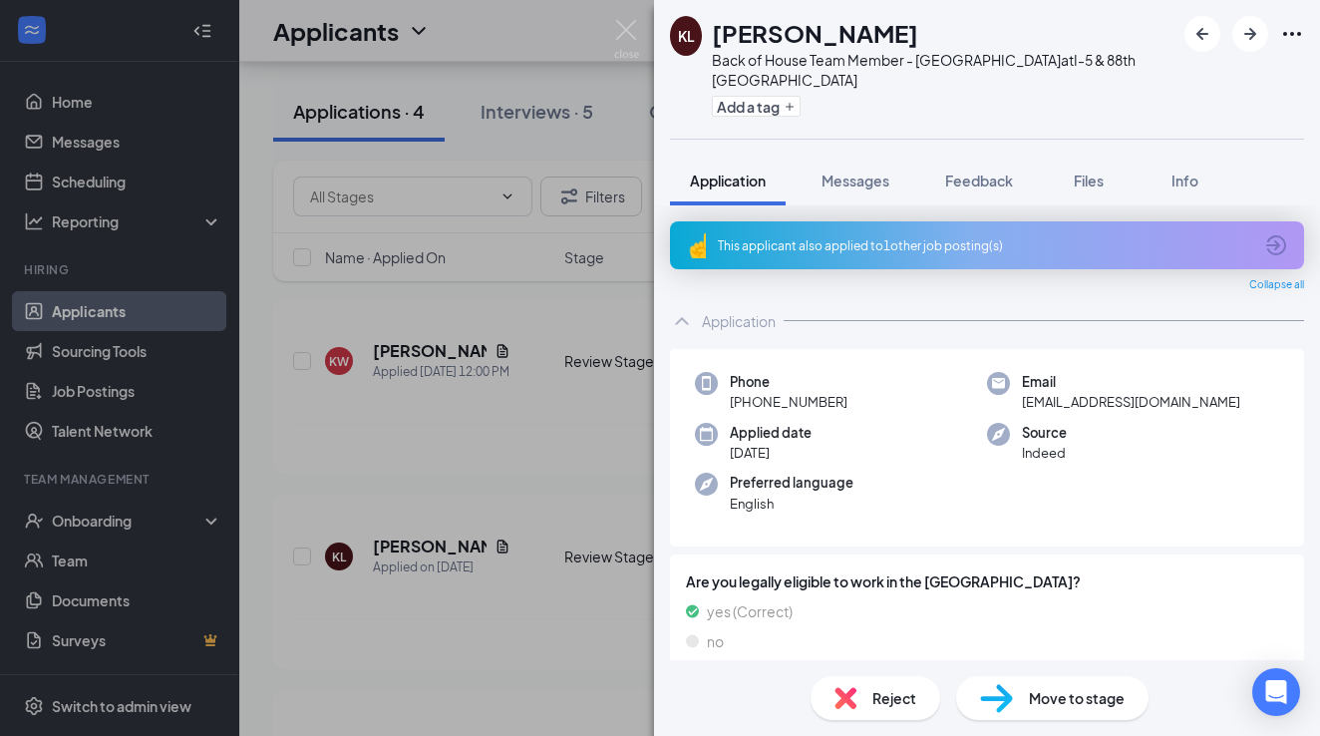
click at [873, 708] on span "Reject" at bounding box center [895, 698] width 44 height 22
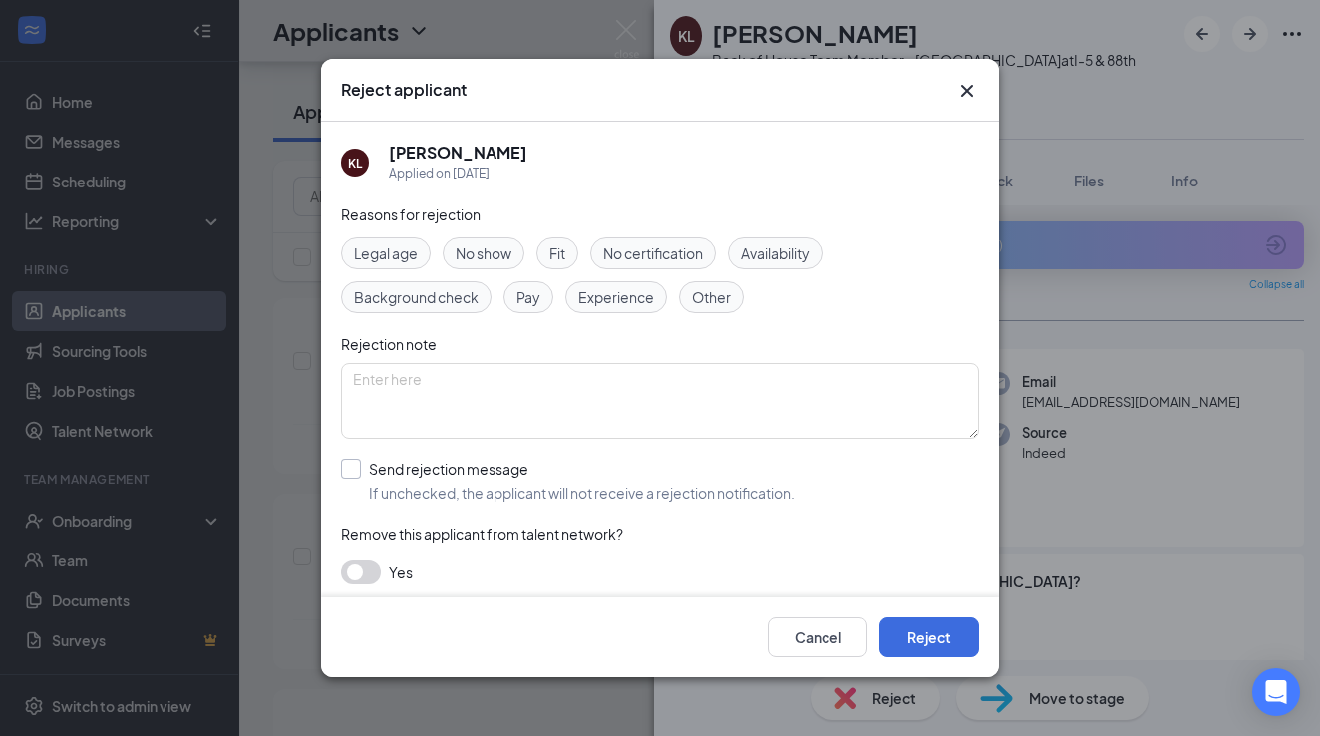
click at [470, 474] on div "Send rejection message" at bounding box center [582, 469] width 426 height 20
click at [470, 474] on input "Send rejection message If unchecked, the applicant will not receive a rejection…" at bounding box center [568, 481] width 454 height 44
checkbox input "true"
click at [477, 555] on input "search" at bounding box center [653, 570] width 600 height 34
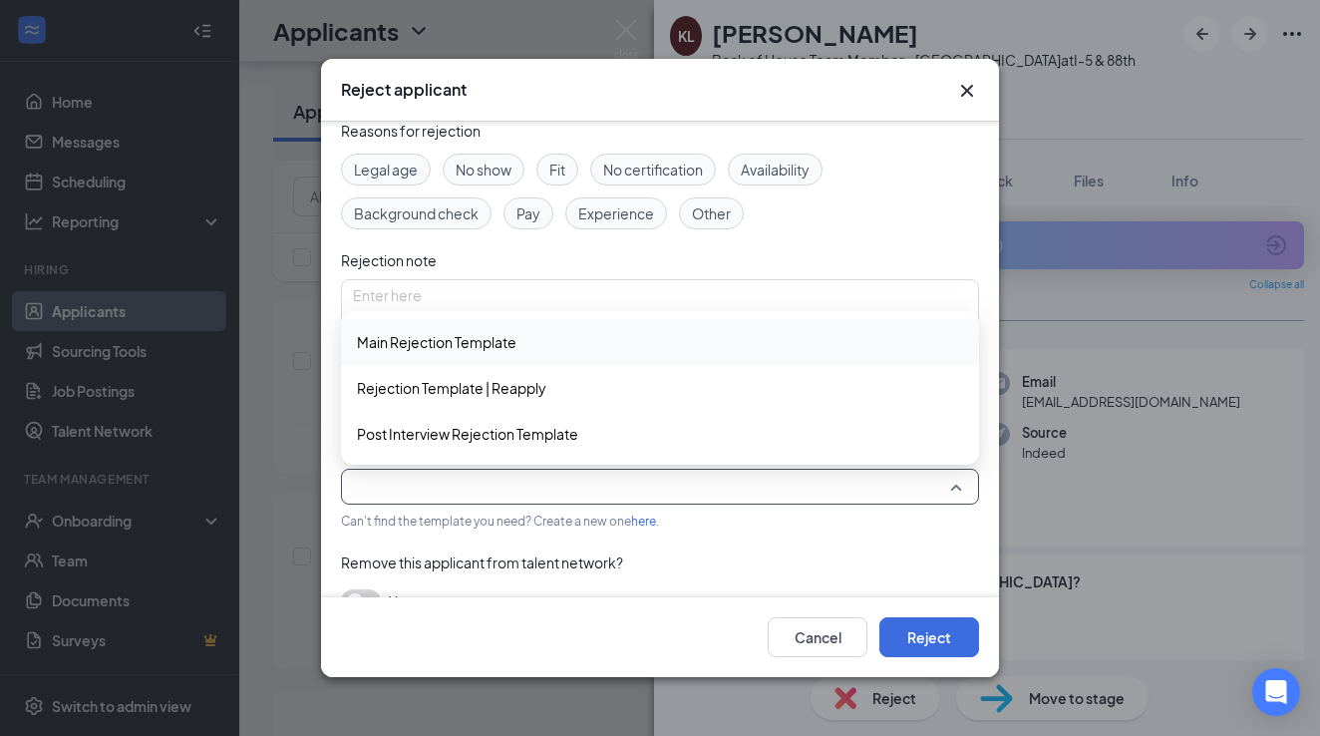
scroll to position [97, 0]
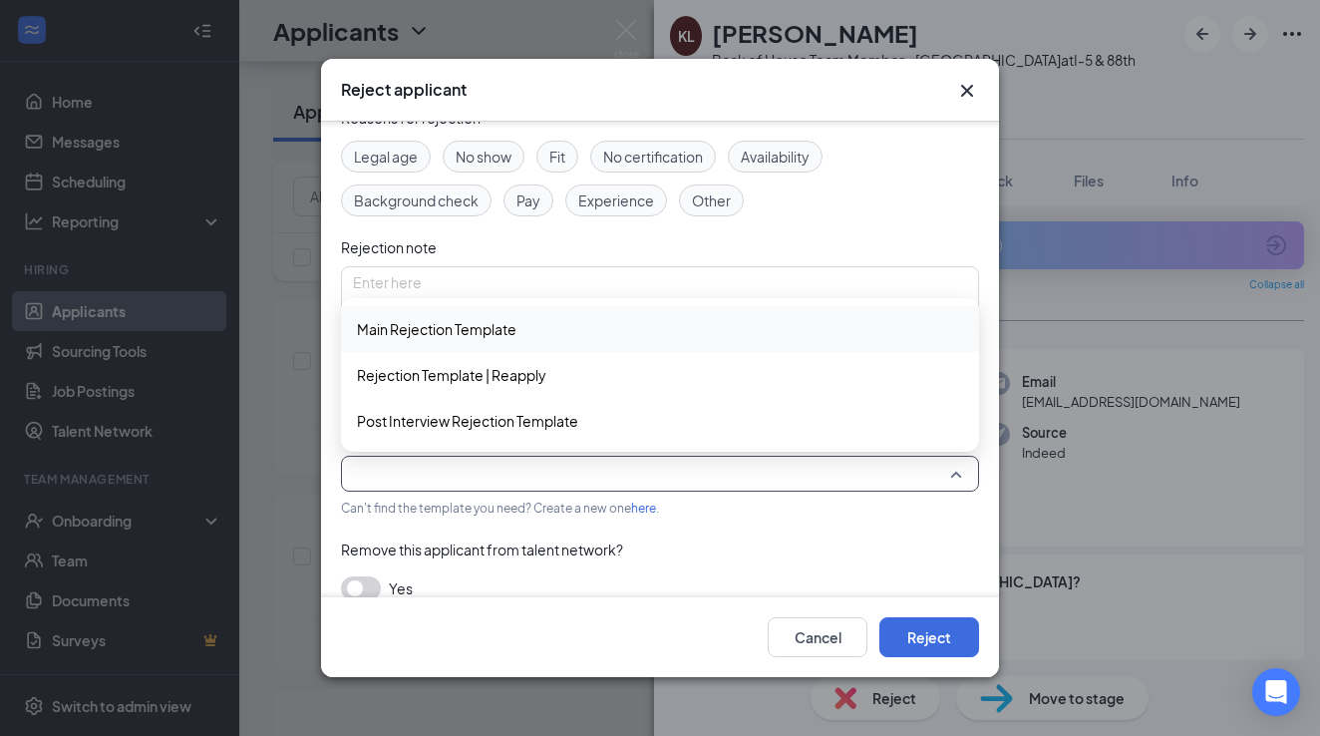
click at [498, 333] on span "Main Rejection Template" at bounding box center [437, 329] width 160 height 22
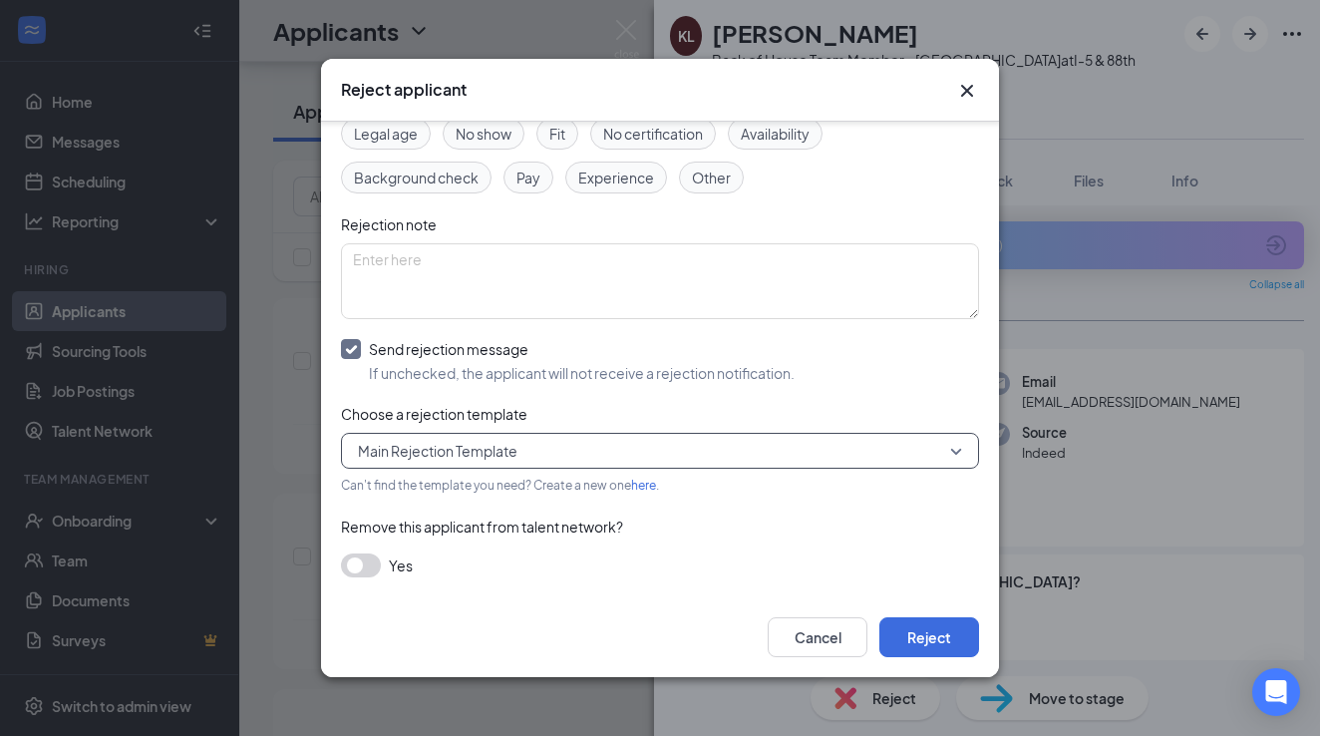
scroll to position [119, 0]
click at [359, 566] on button "button" at bounding box center [361, 566] width 40 height 24
click at [929, 641] on button "Reject" at bounding box center [929, 637] width 100 height 40
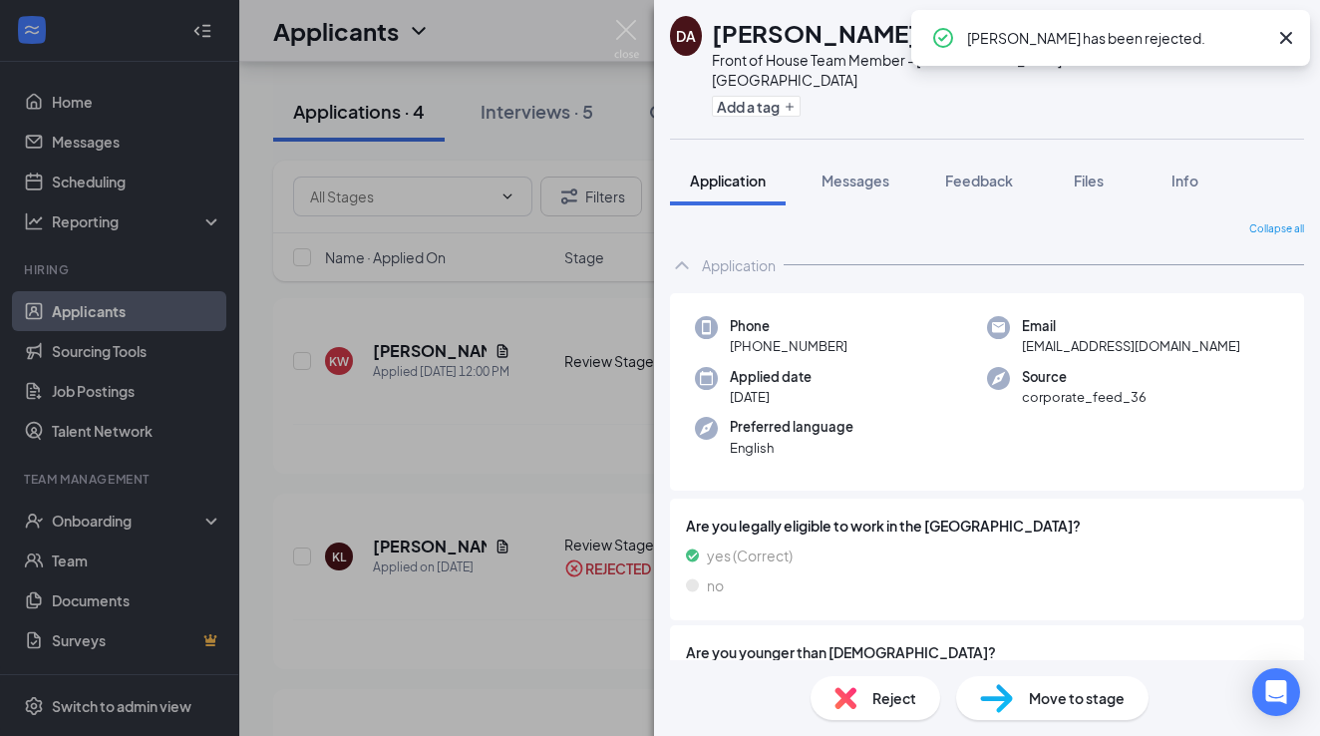
click at [640, 500] on div "DA [PERSON_NAME] Front of House Team Member - Marysville at I-5 & 88th Marysvil…" at bounding box center [660, 368] width 1320 height 736
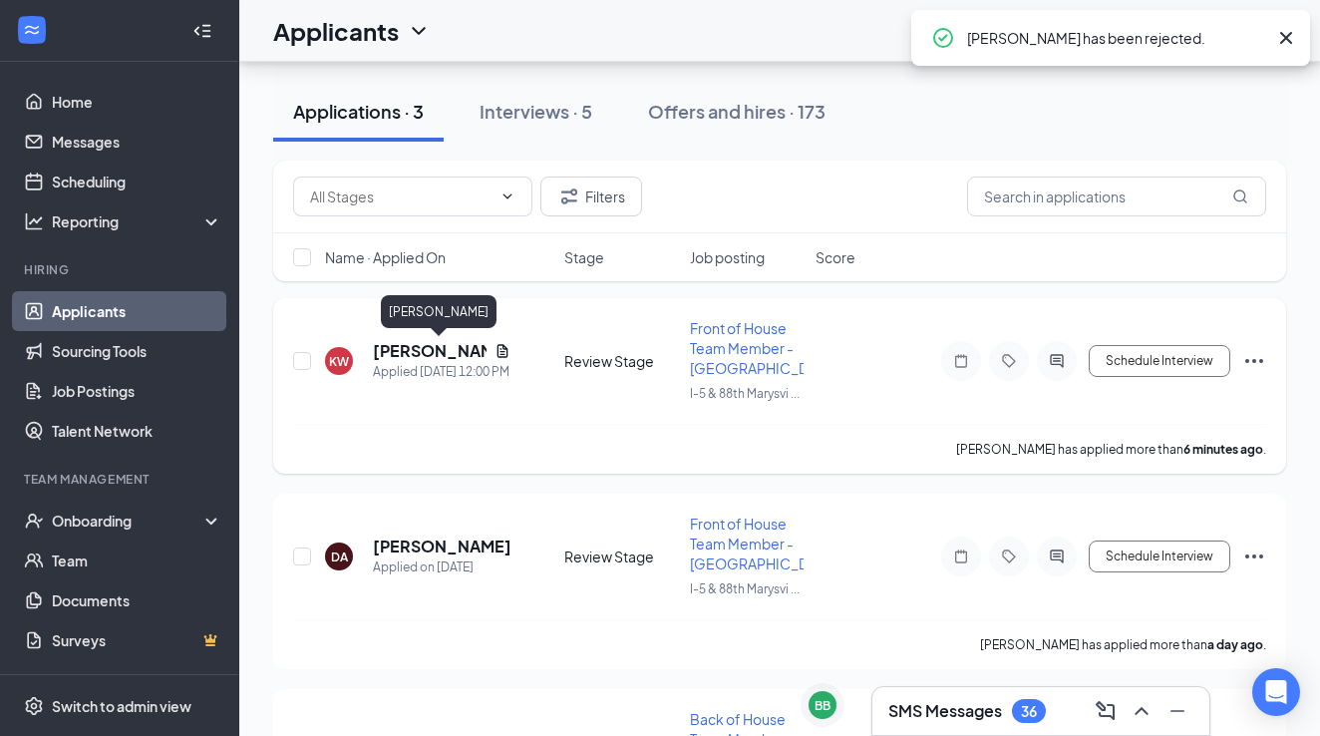
click at [384, 347] on h5 "[PERSON_NAME]" at bounding box center [430, 351] width 114 height 22
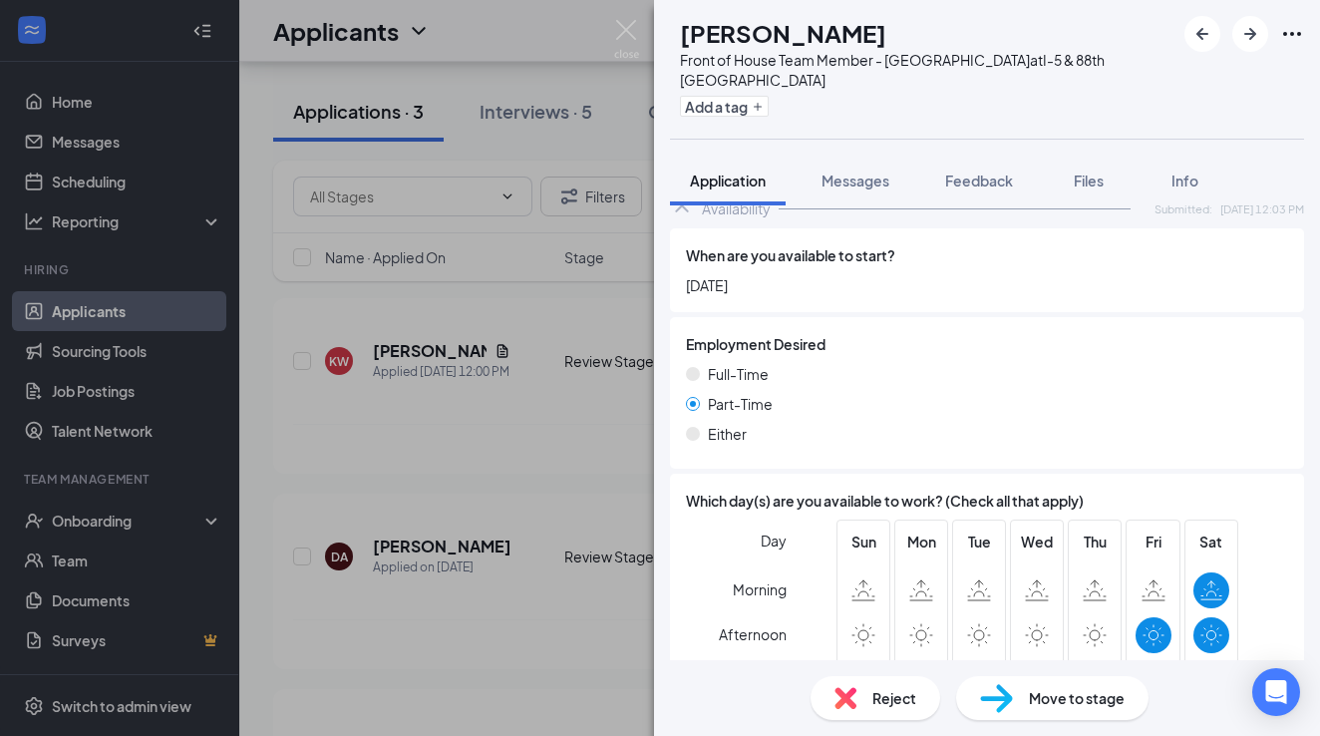
scroll to position [955, 0]
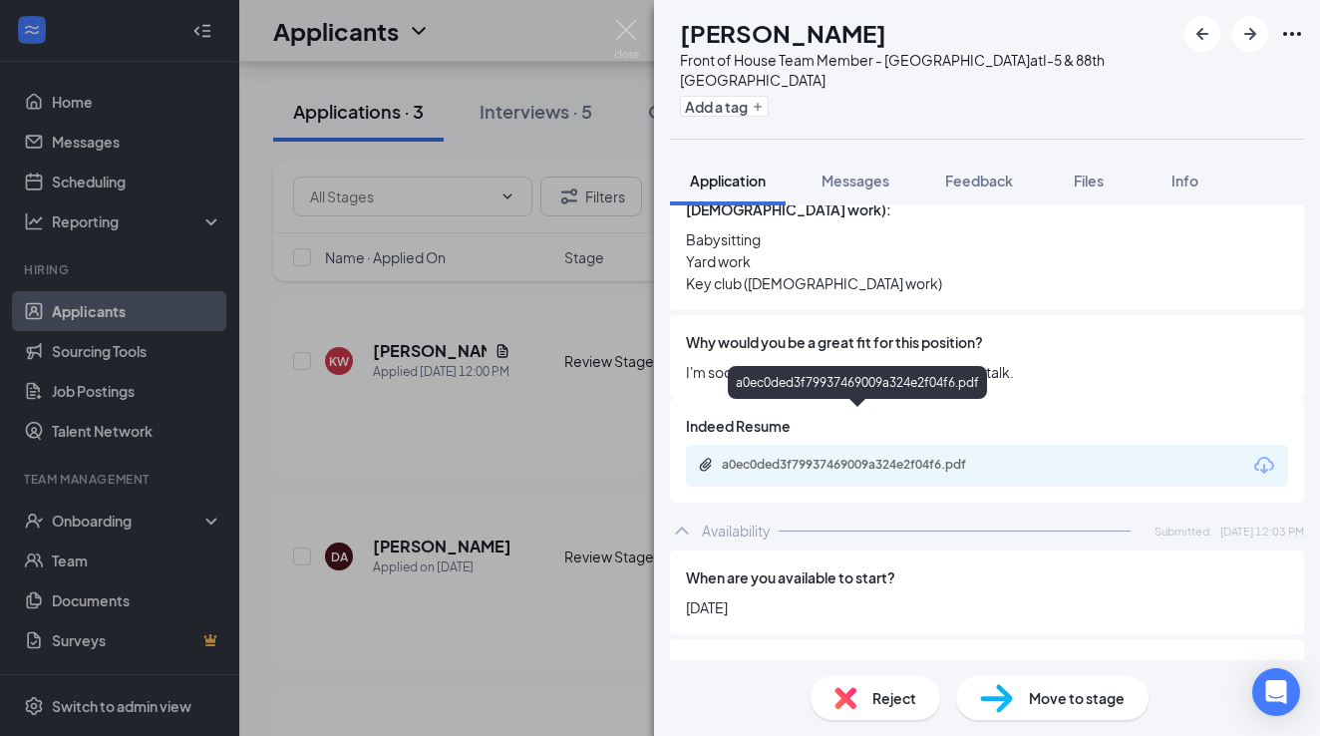
click at [865, 457] on div "a0ec0ded3f79937469009a324e2f04f6.pdf" at bounding box center [861, 465] width 279 height 16
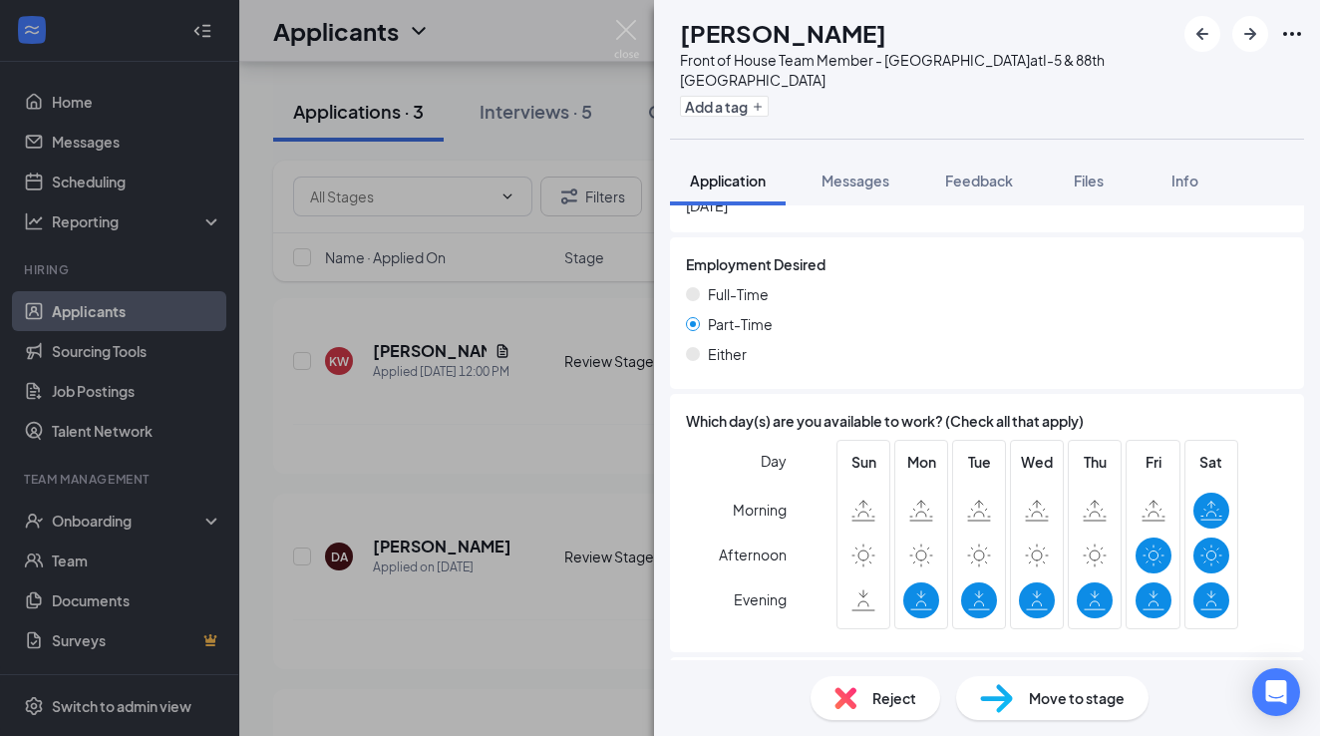
scroll to position [1367, 0]
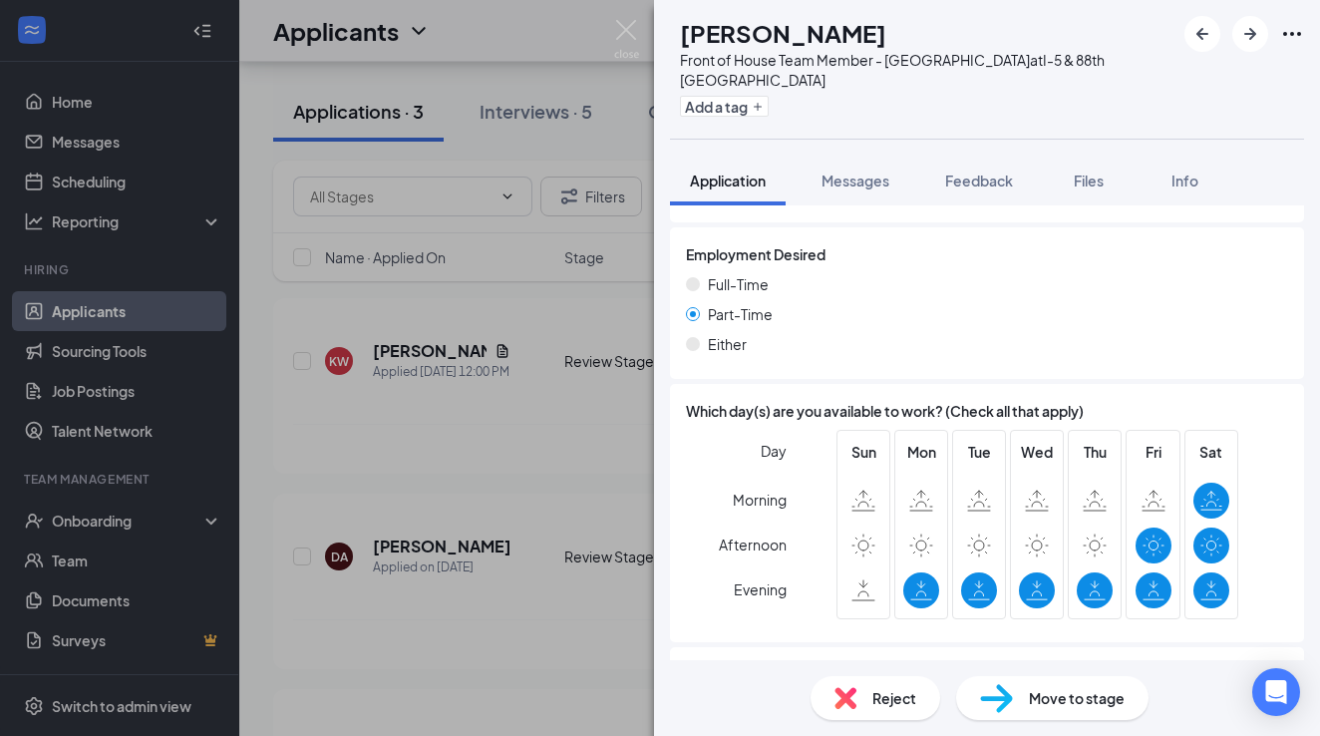
click at [549, 624] on div "[PERSON_NAME] Front of House Team Member - Marysville at I-5 & 88th Marysville …" at bounding box center [660, 368] width 1320 height 736
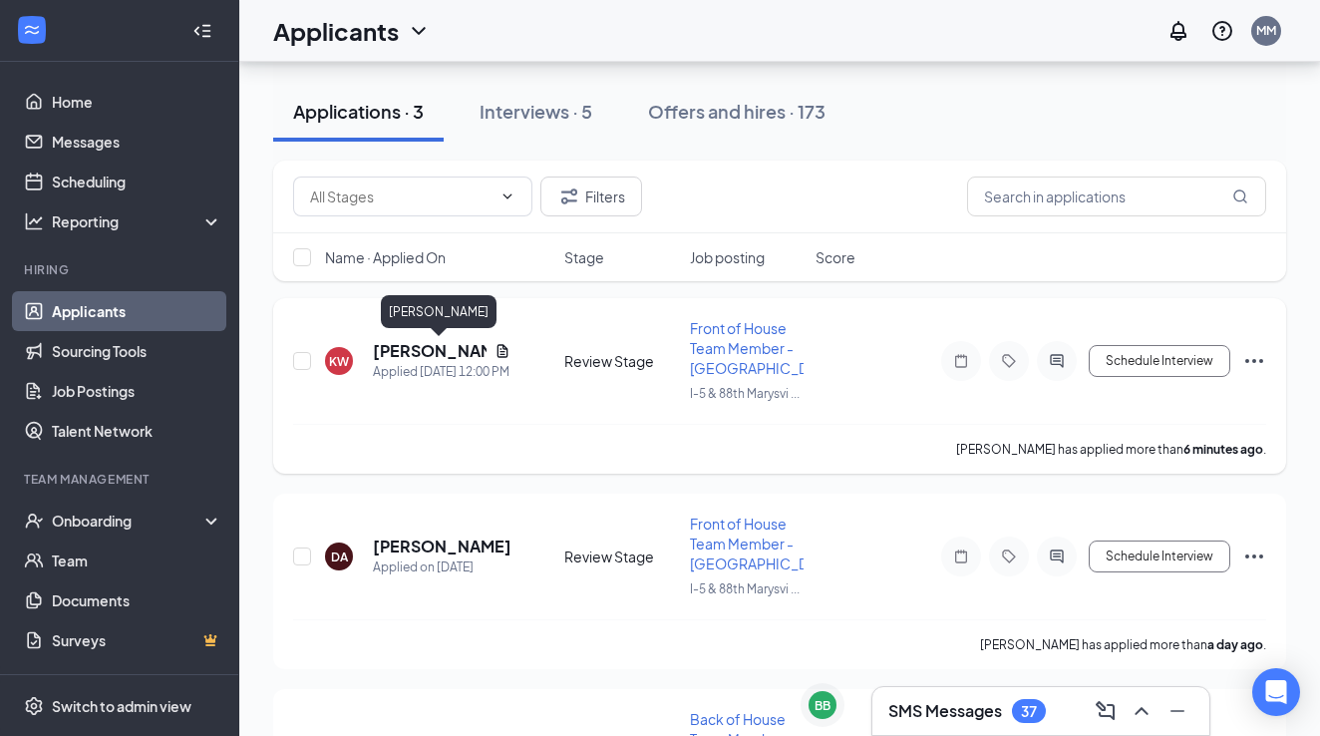
click at [424, 349] on h5 "[PERSON_NAME]" at bounding box center [430, 351] width 114 height 22
